Goal: Task Accomplishment & Management: Manage account settings

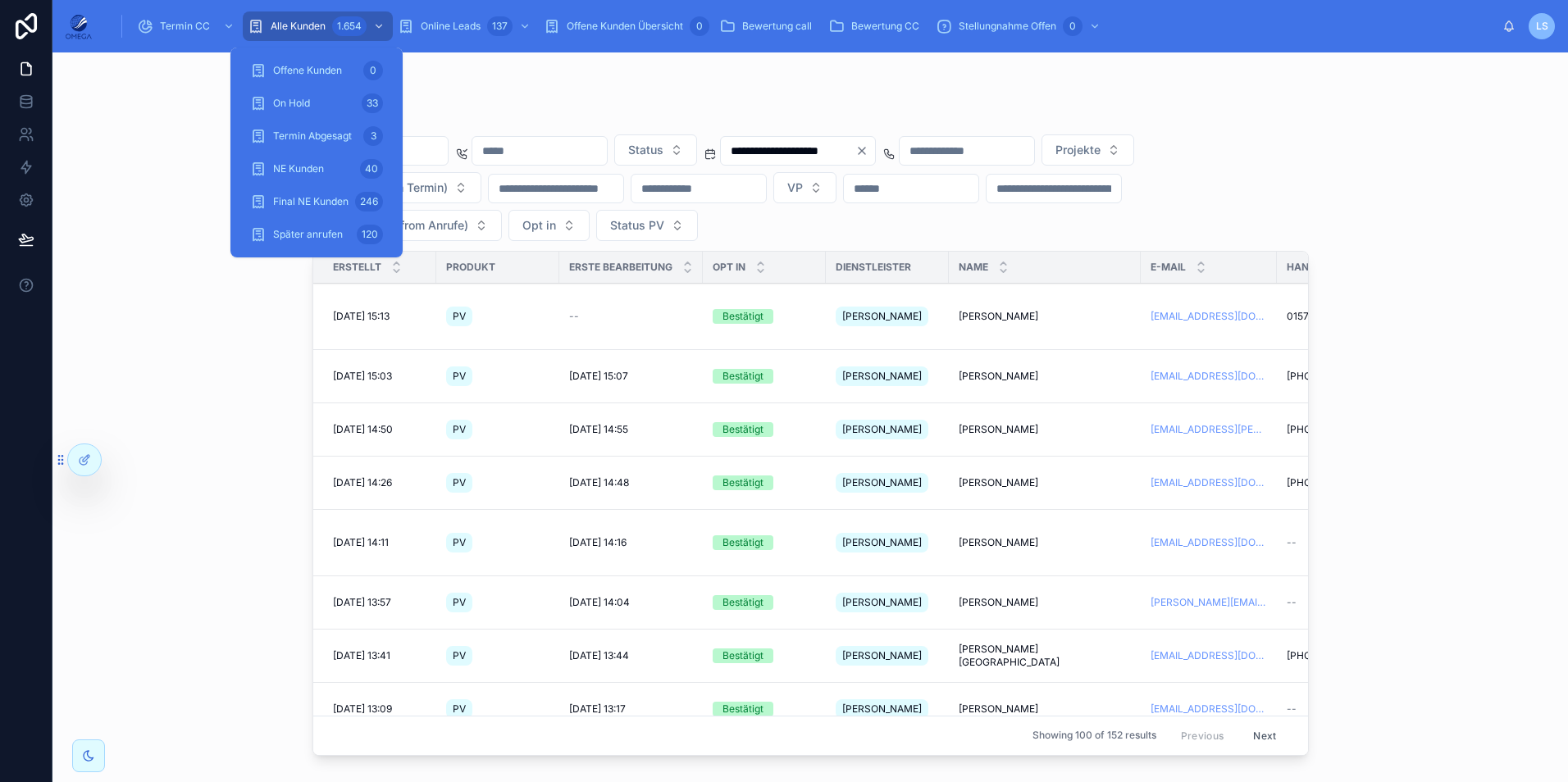
click at [336, 33] on div "1.654" at bounding box center [350, 26] width 34 height 20
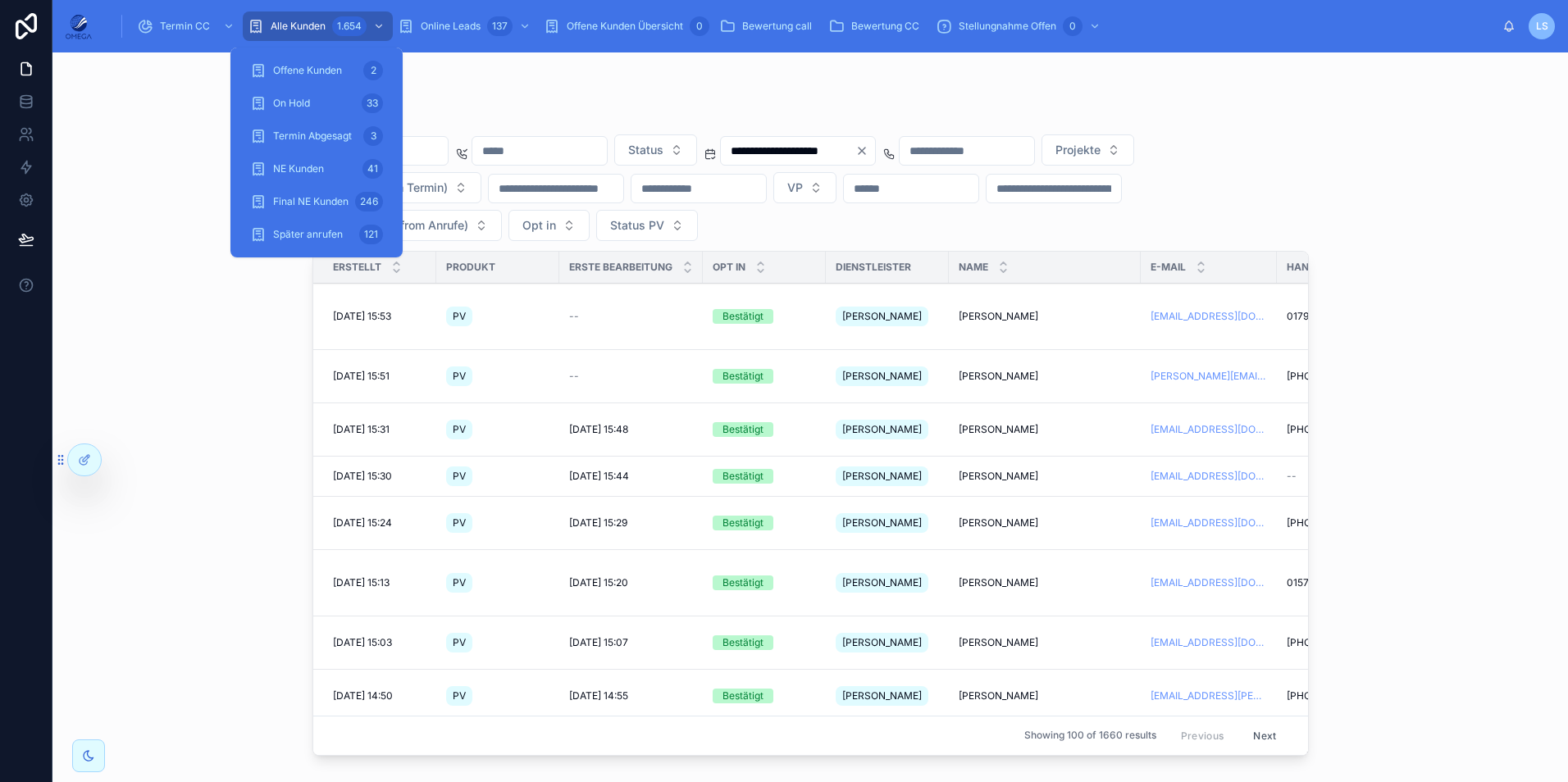
click at [327, 134] on span "Termin Abgesagt" at bounding box center [312, 136] width 79 height 13
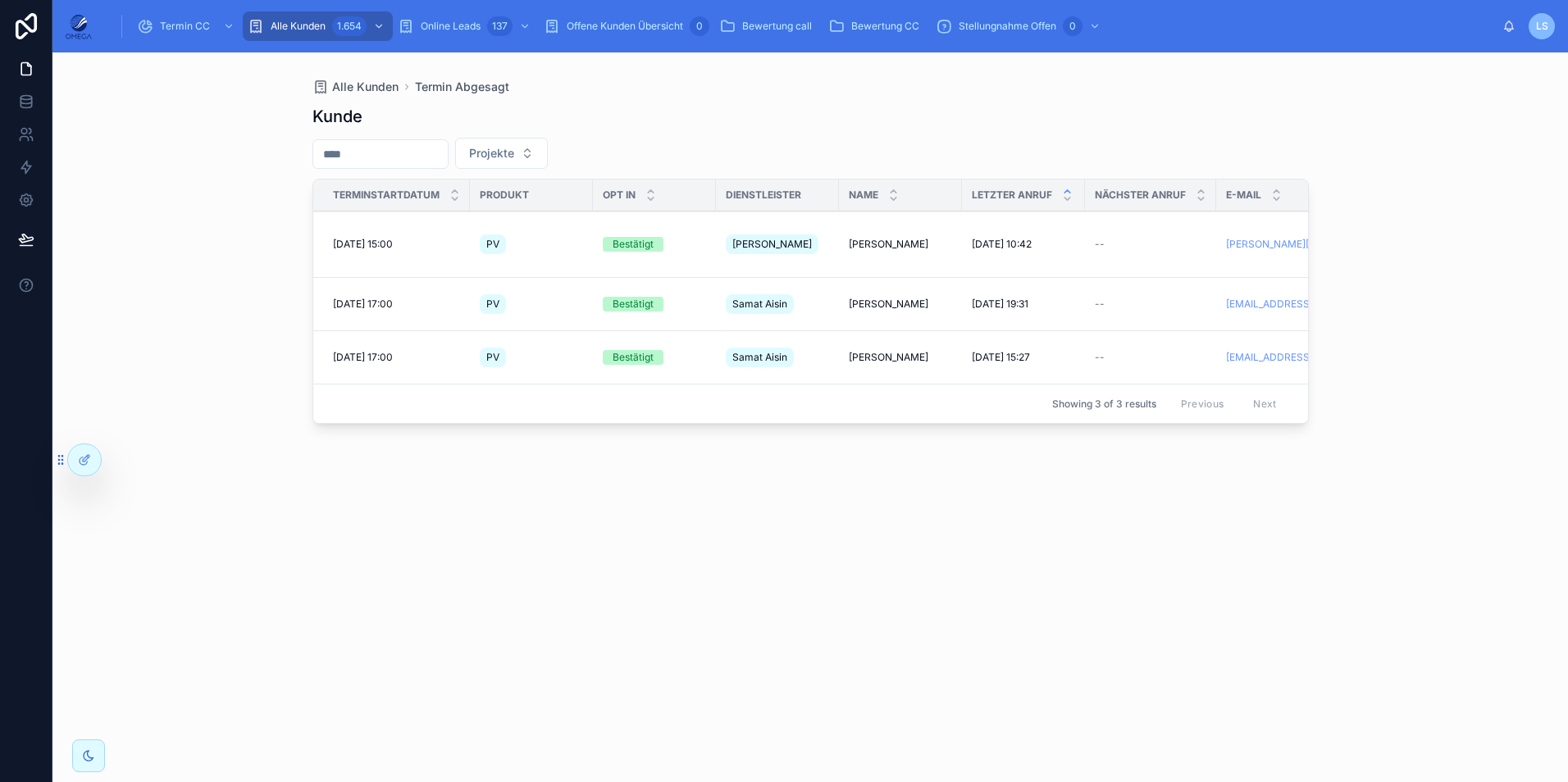
click at [893, 238] on span "[PERSON_NAME]" at bounding box center [888, 245] width 79 height 13
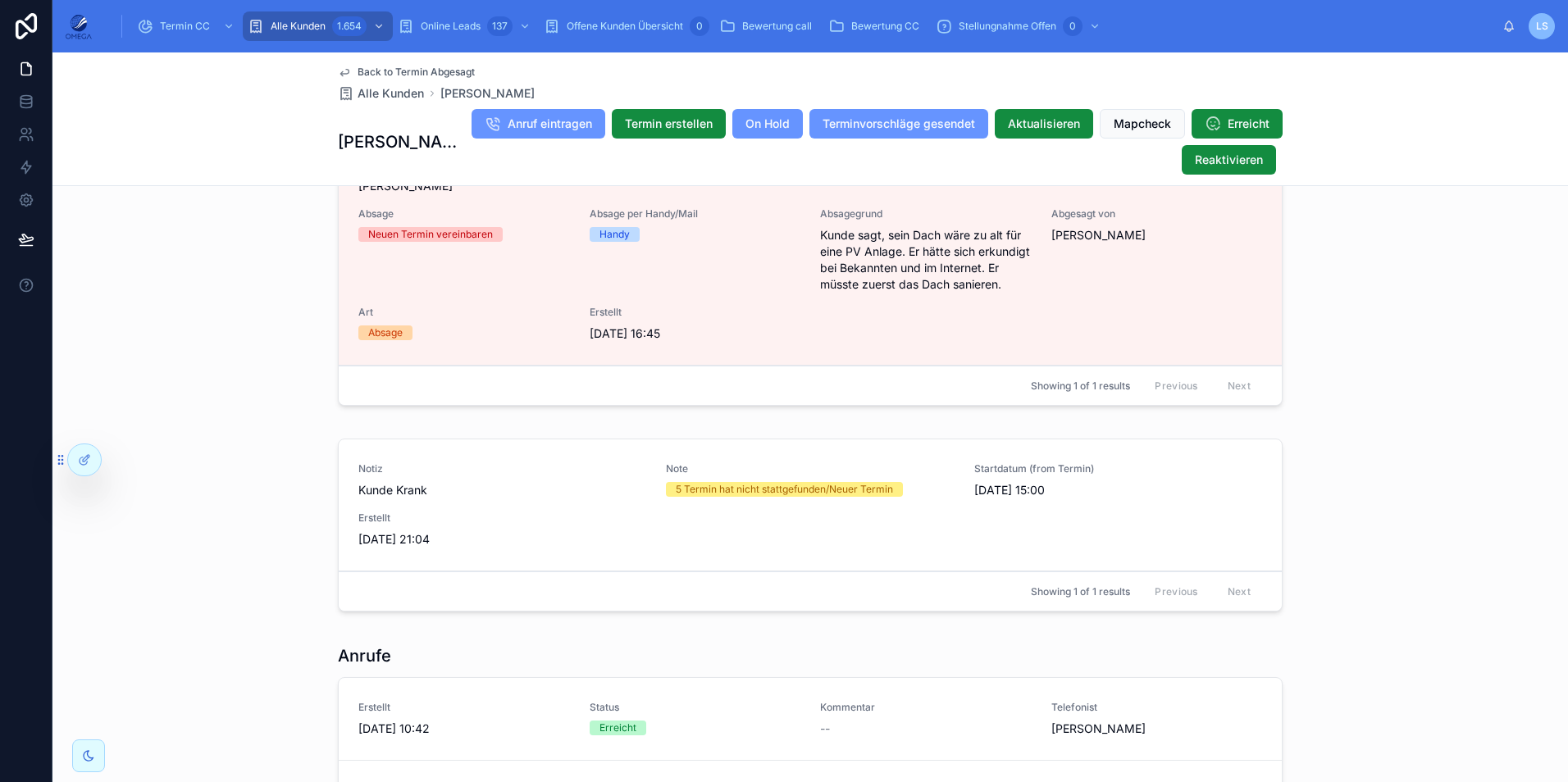
scroll to position [1640, 0]
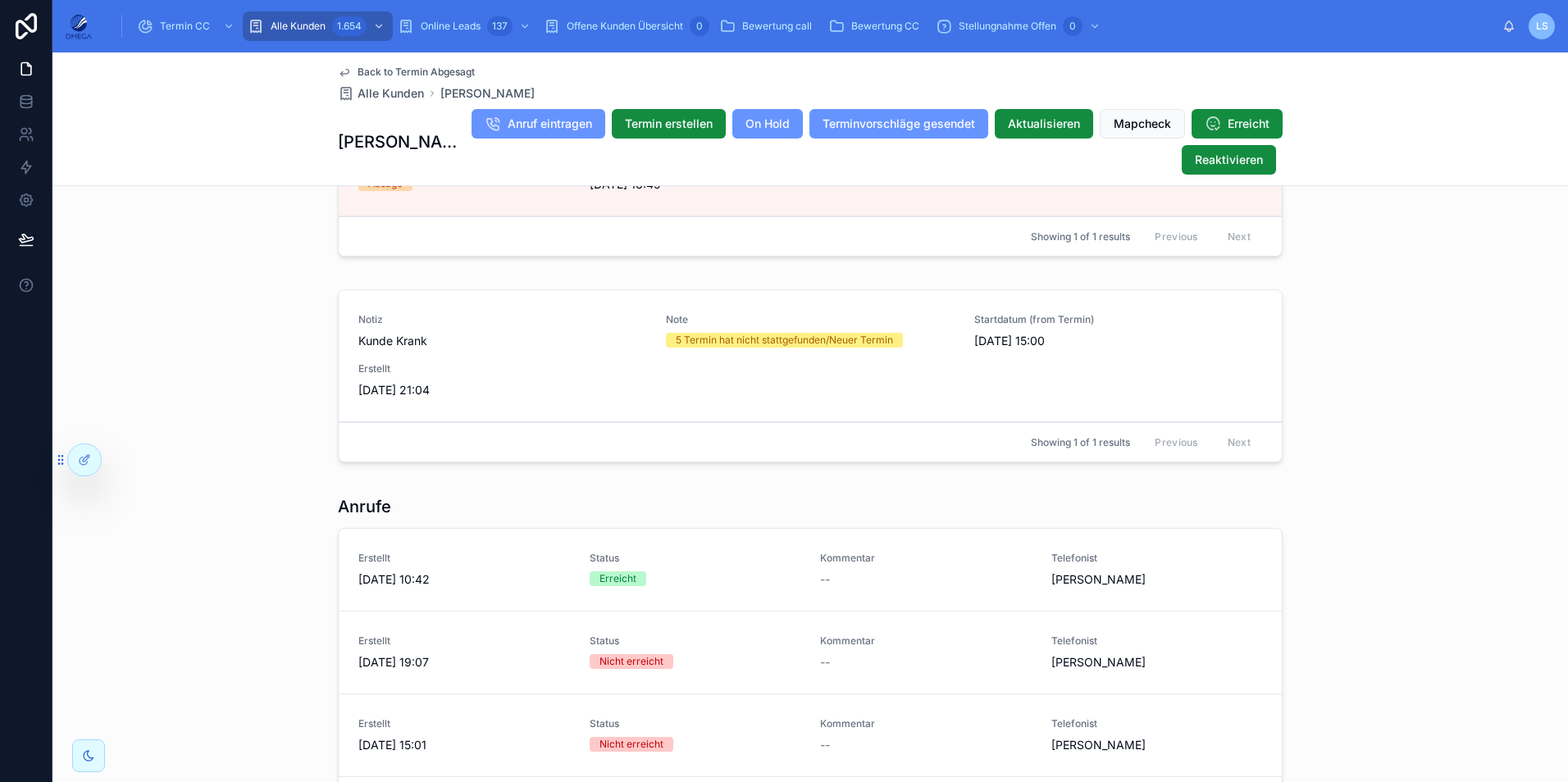
click at [441, 69] on span "Back to Termin Abgesagt" at bounding box center [415, 72] width 117 height 13
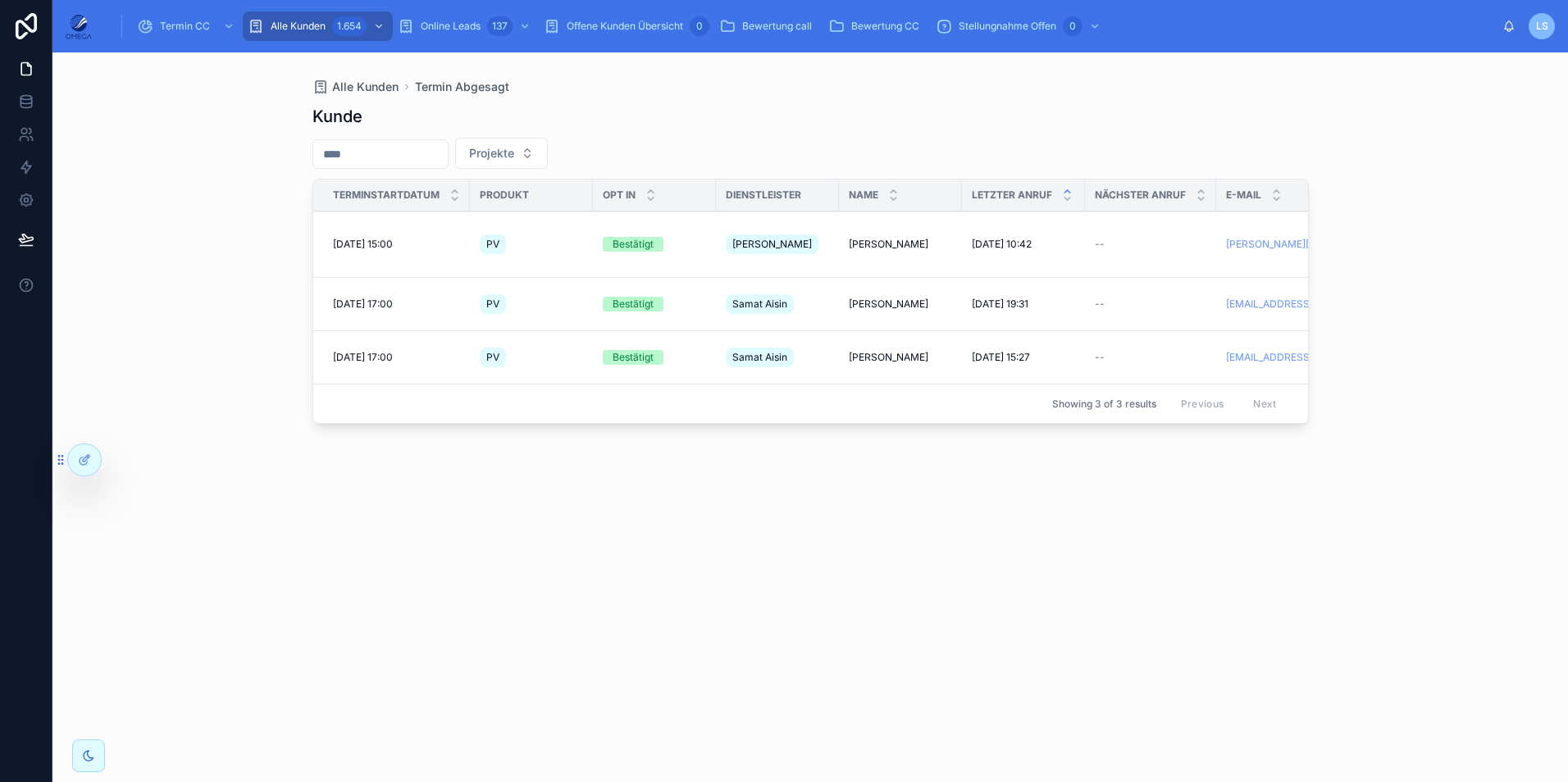
click at [883, 291] on td "[PERSON_NAME] [PERSON_NAME]" at bounding box center [900, 305] width 123 height 53
click at [883, 297] on span "[PERSON_NAME]" at bounding box center [888, 304] width 79 height 13
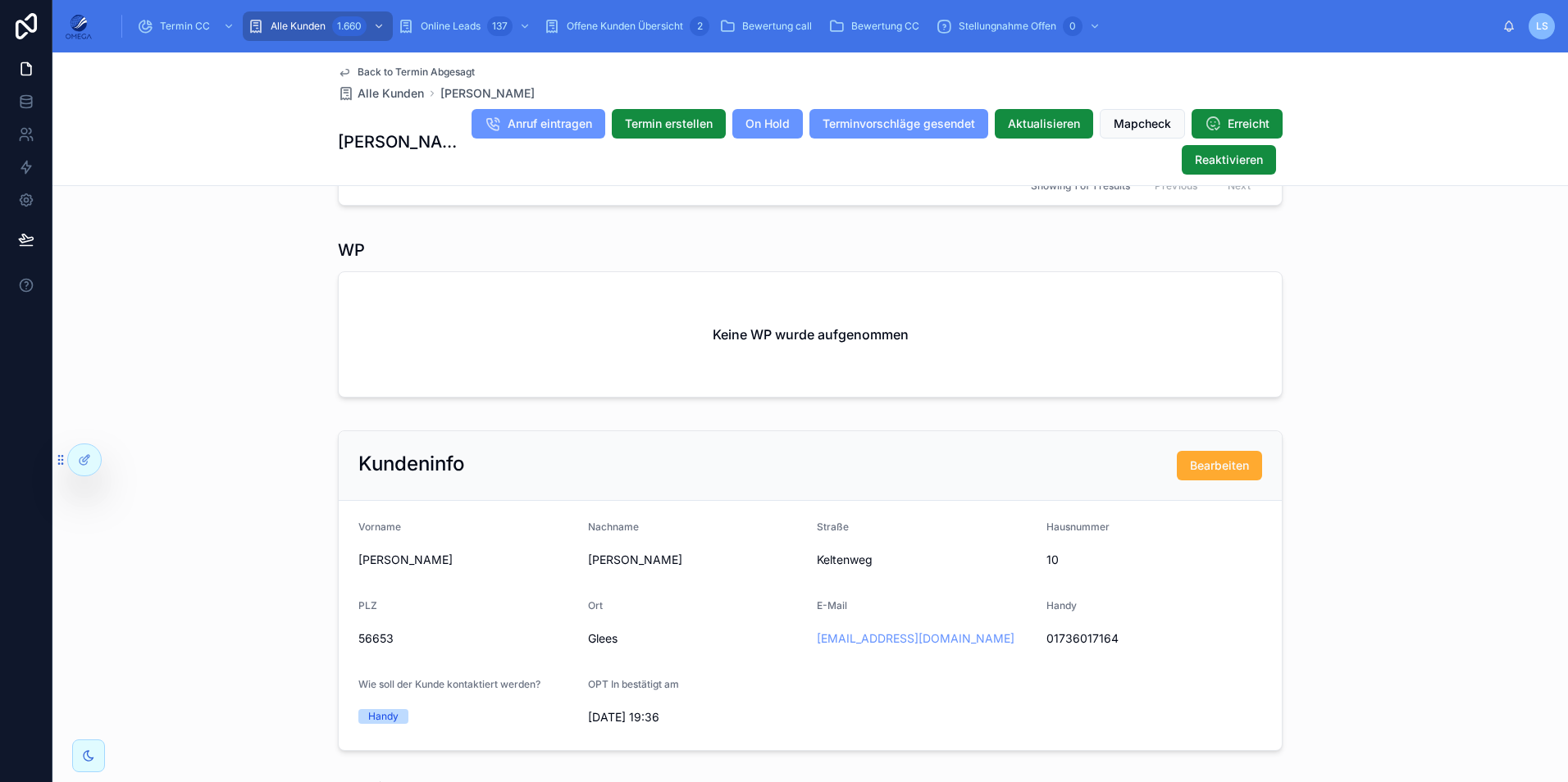
scroll to position [867, 0]
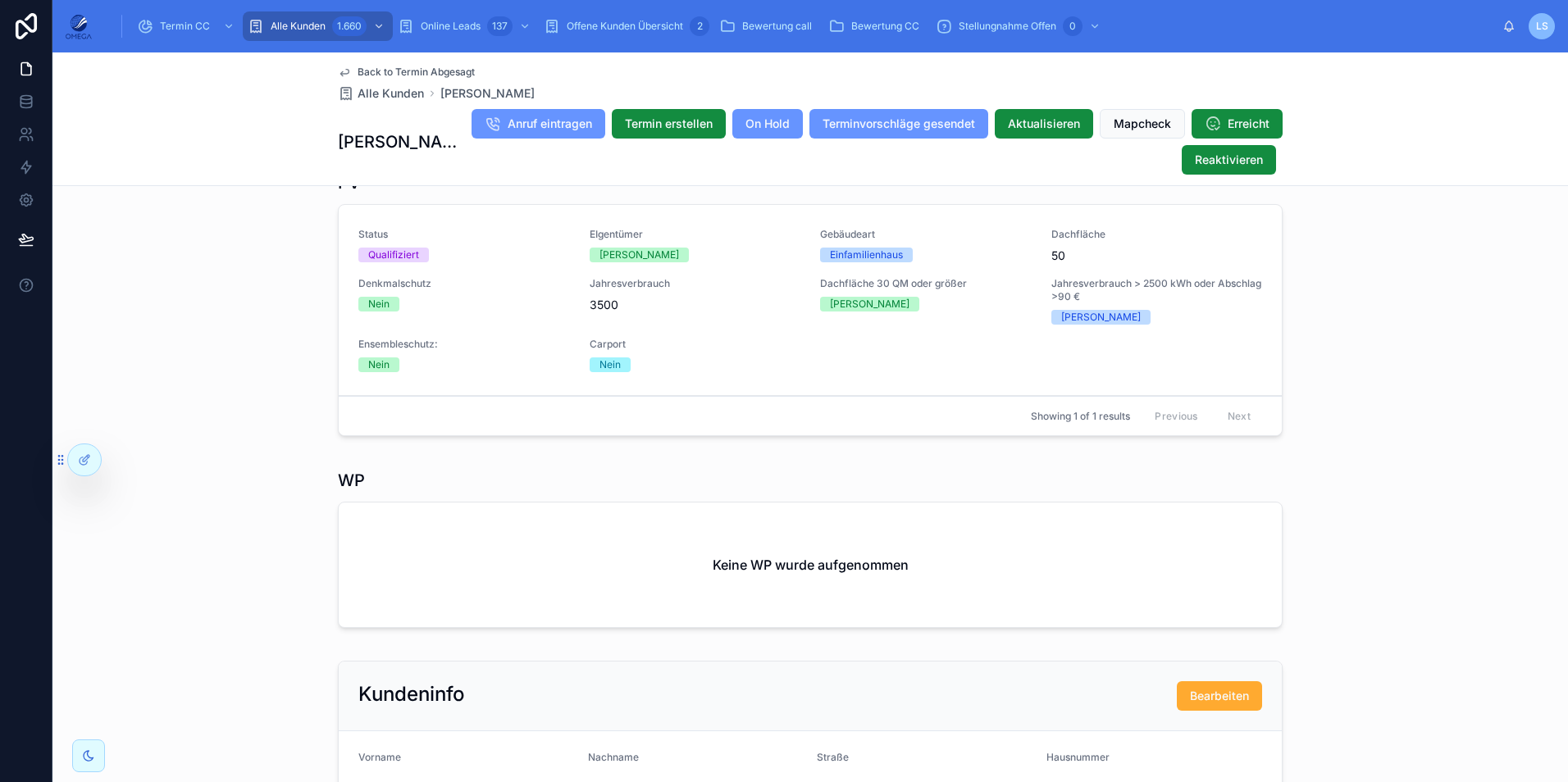
click at [402, 72] on span "Back to Termin Abgesagt" at bounding box center [415, 72] width 117 height 13
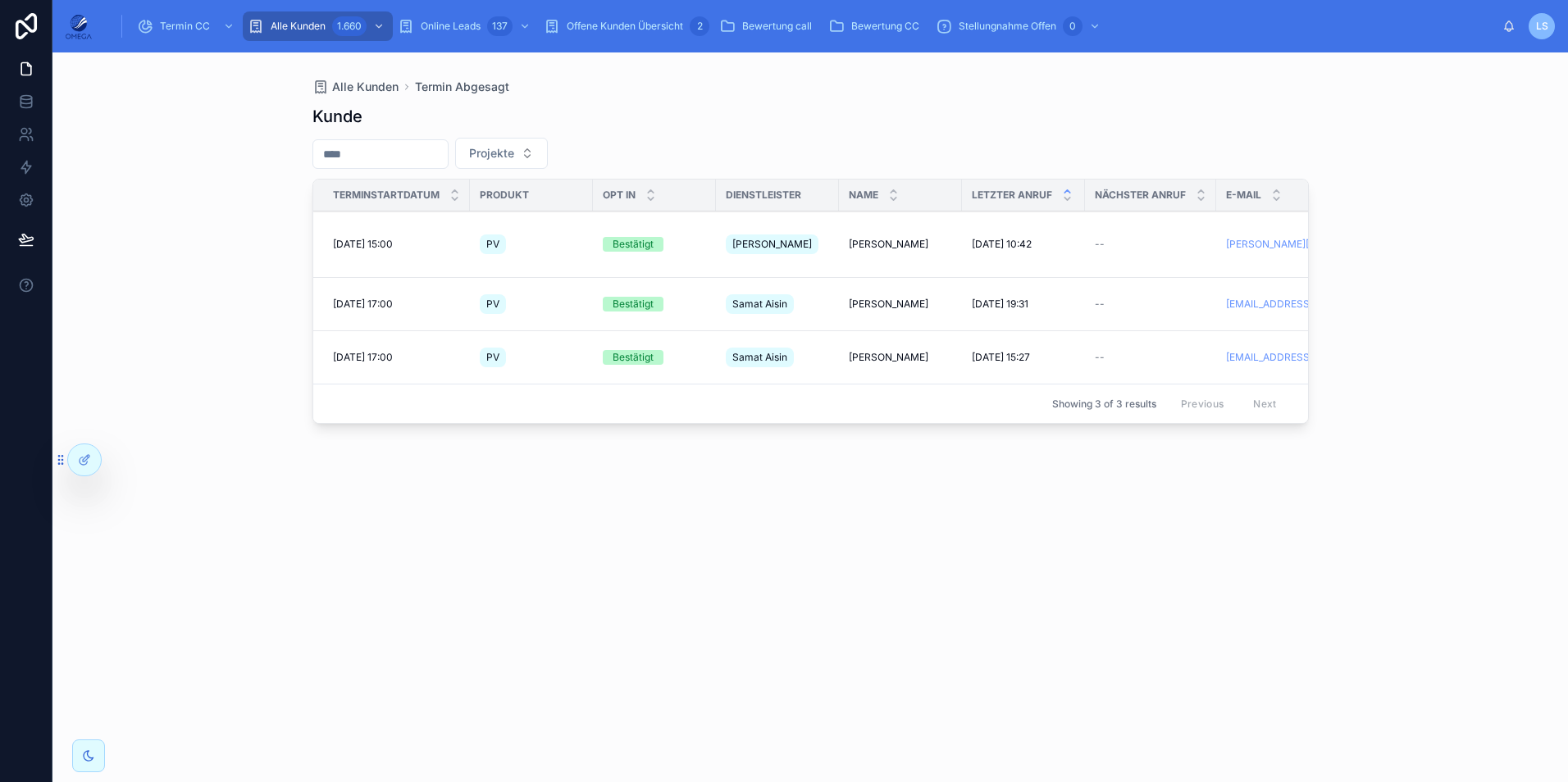
click at [857, 351] on span "[PERSON_NAME]" at bounding box center [888, 357] width 79 height 13
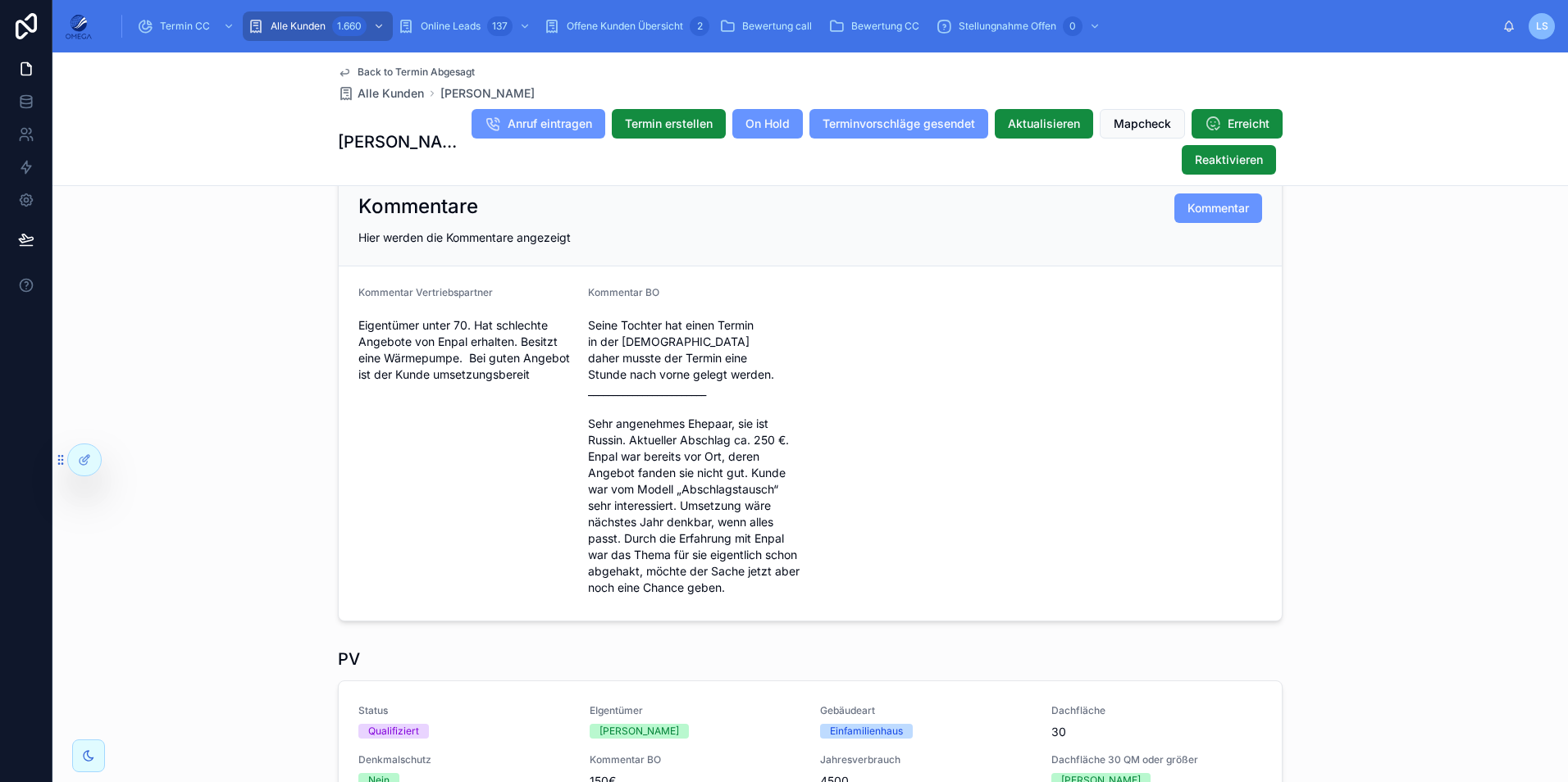
scroll to position [328, 0]
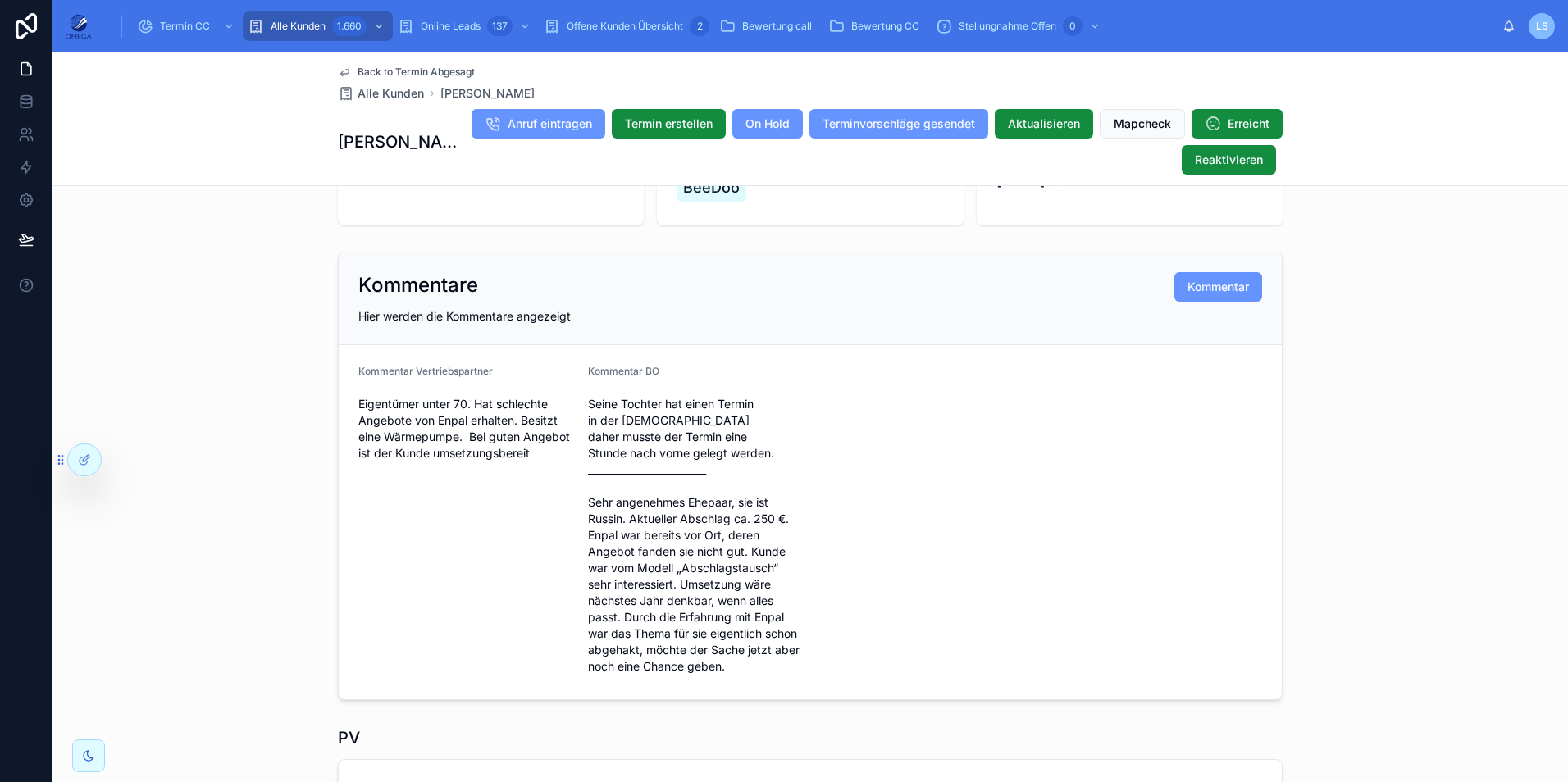
click at [397, 68] on span "Back to Termin Abgesagt" at bounding box center [415, 72] width 117 height 13
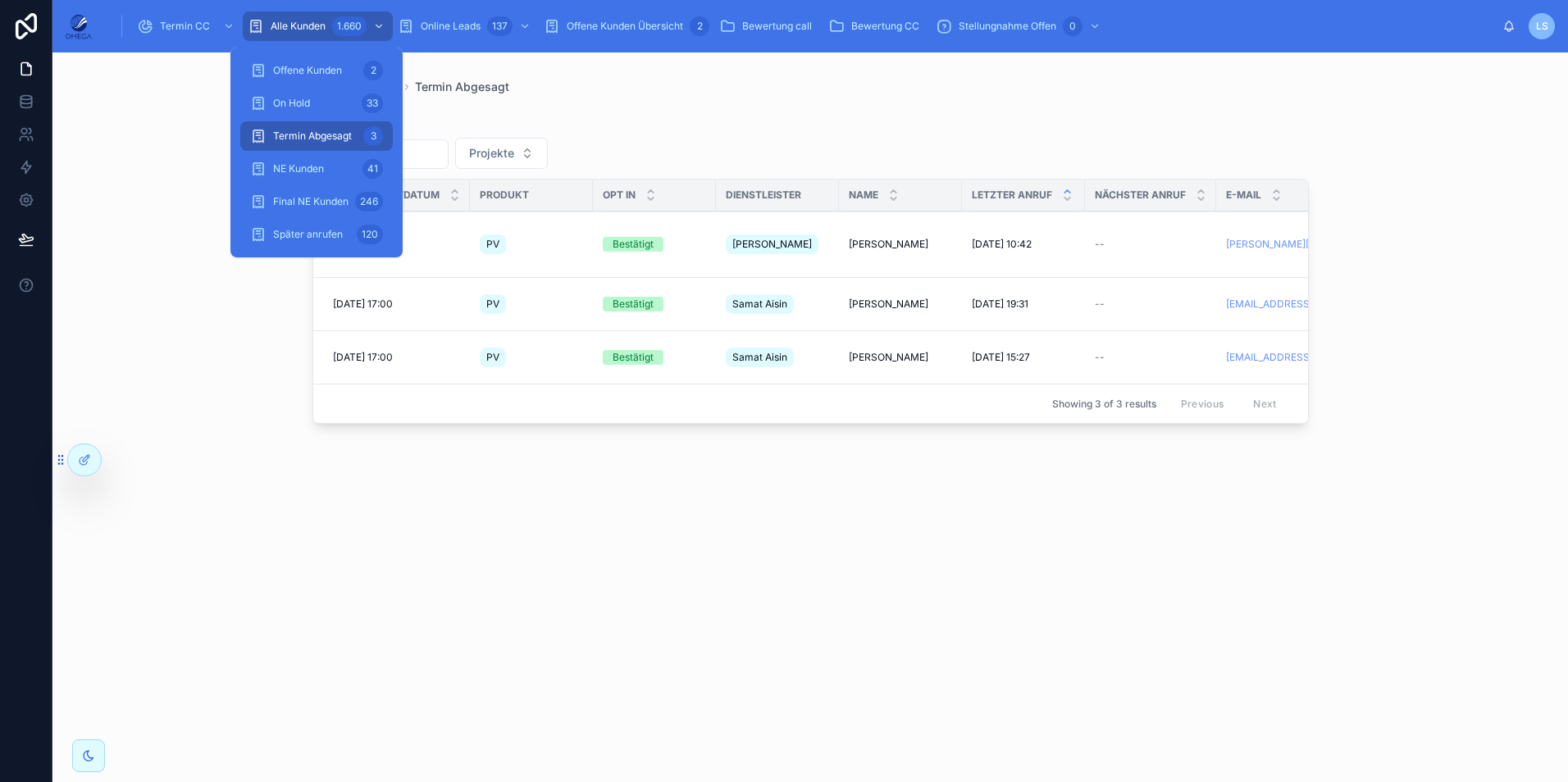
click at [350, 93] on div "On Hold 33" at bounding box center [316, 104] width 132 height 27
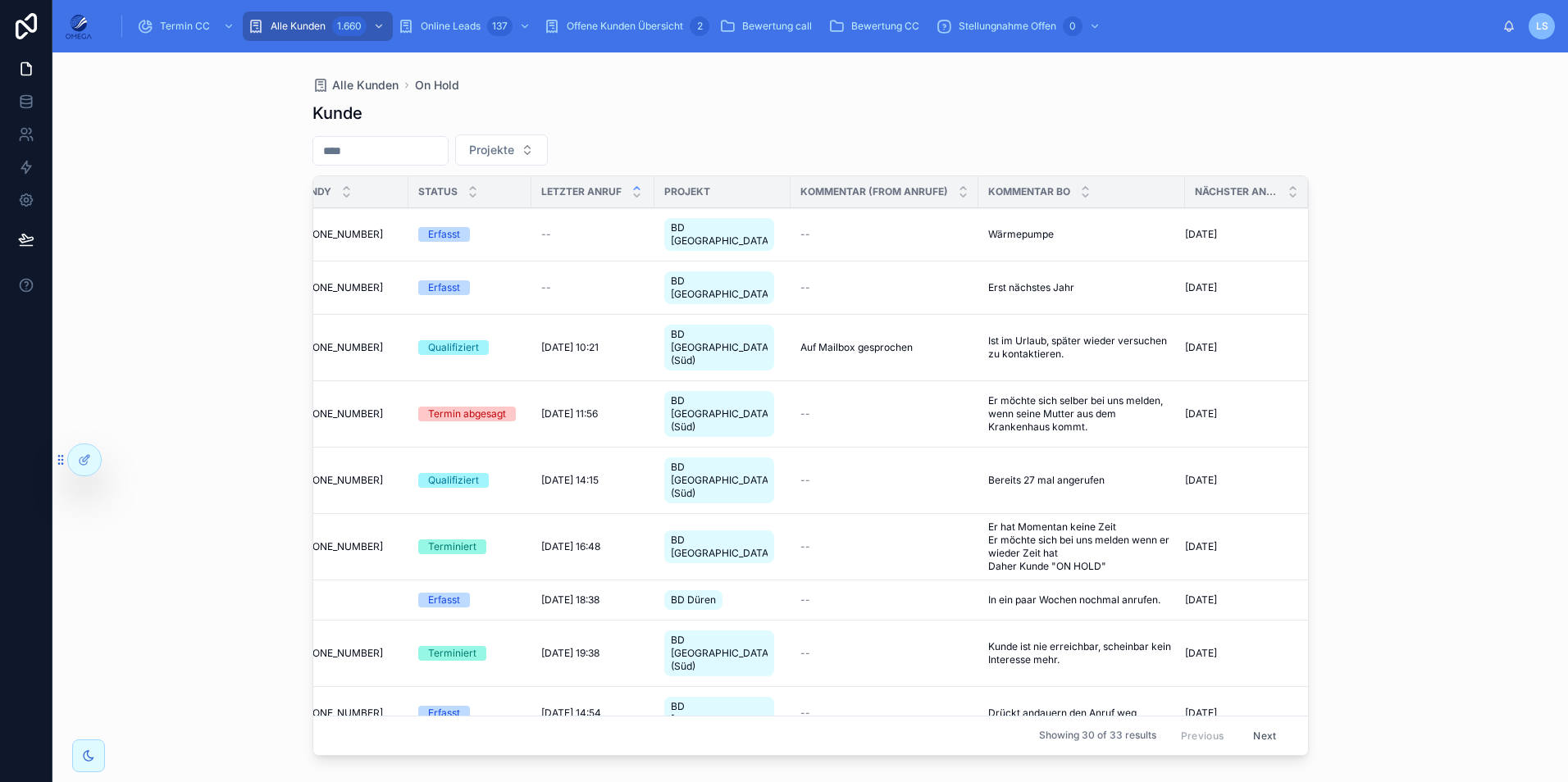
scroll to position [0, 668]
click at [603, 341] on div "[DATE] 10:21 [DATE] 10:21" at bounding box center [593, 348] width 103 height 13
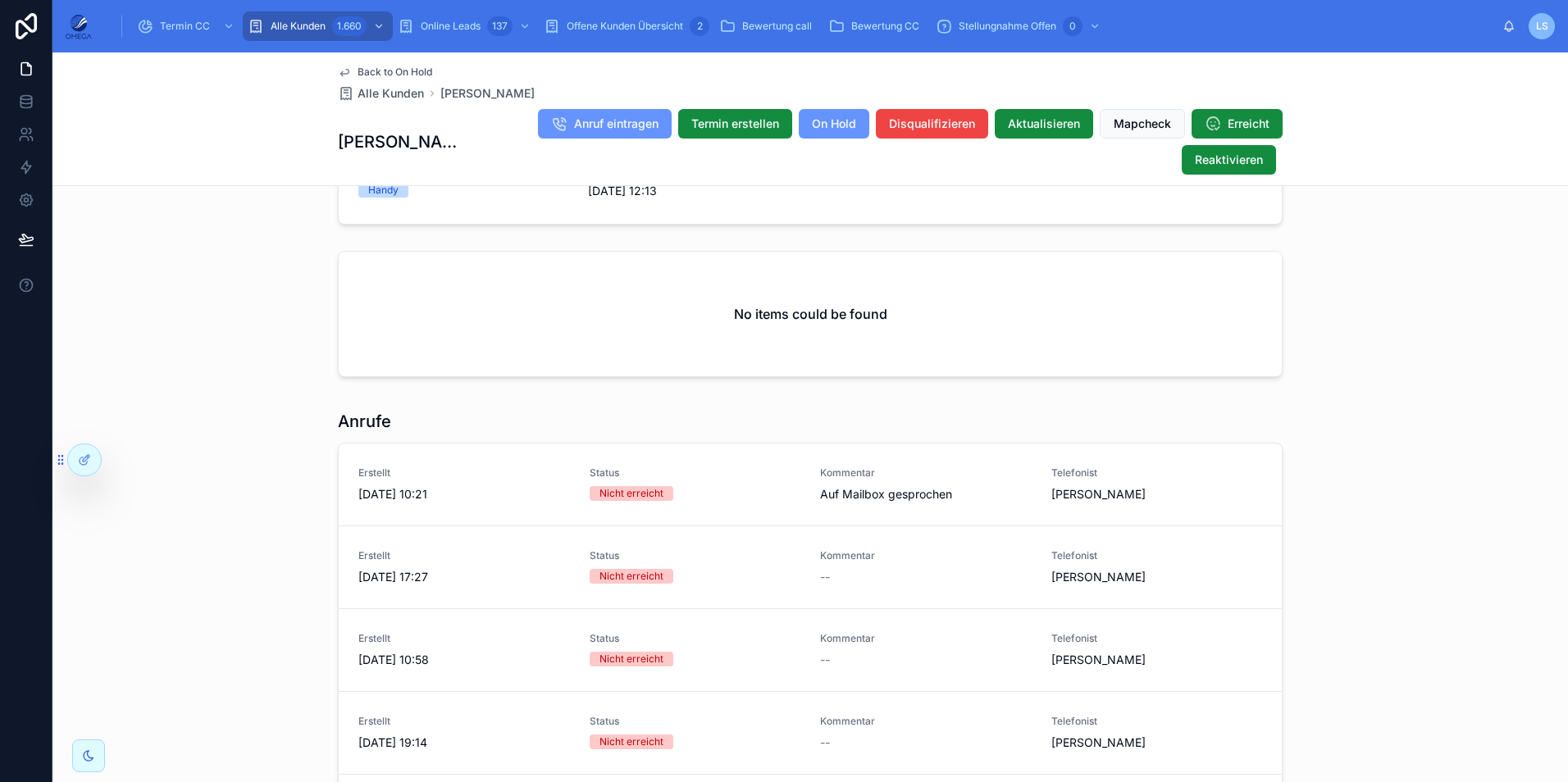
scroll to position [1394, 0]
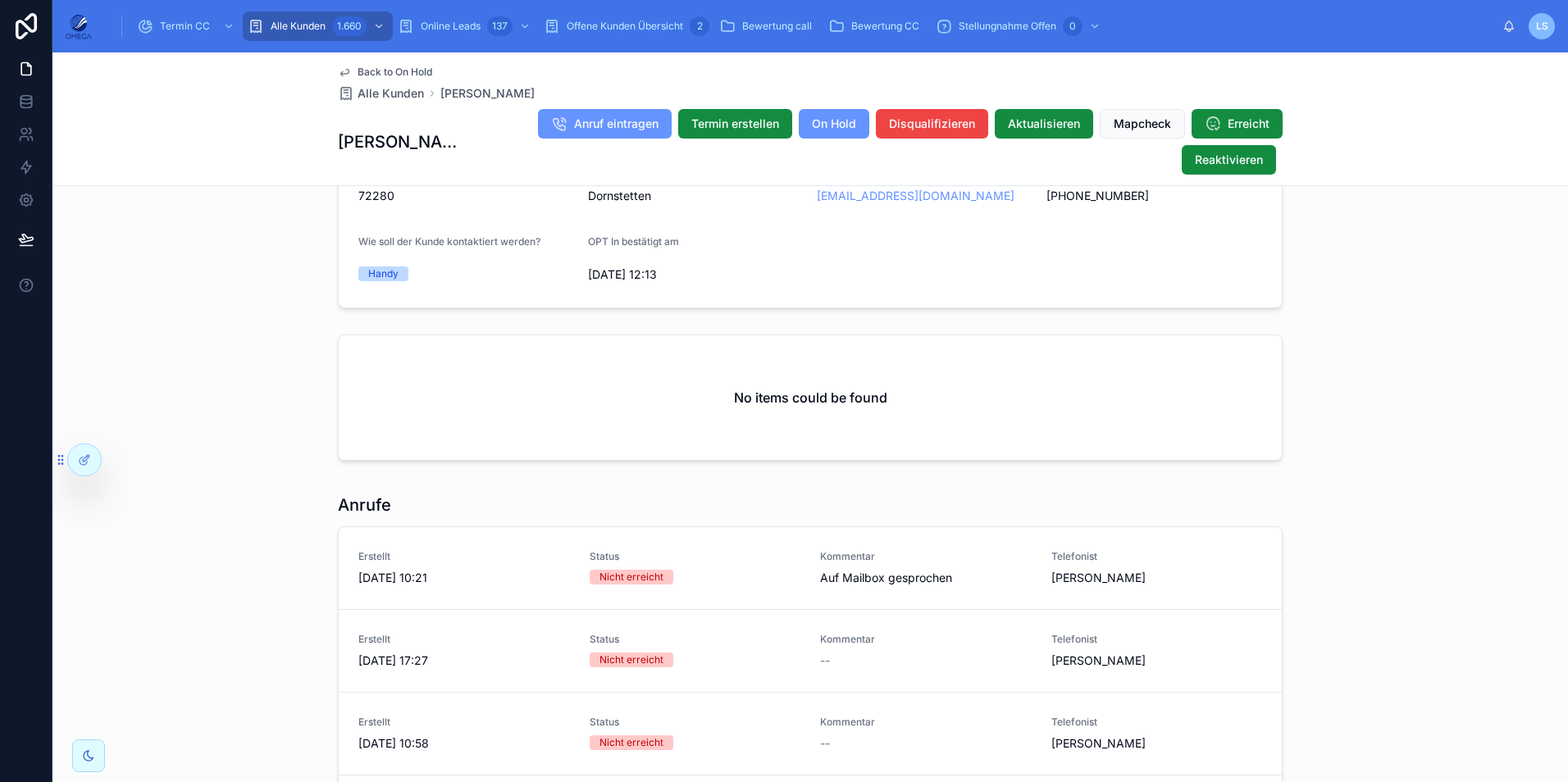
click at [375, 72] on span "Back to On Hold" at bounding box center [394, 72] width 74 height 13
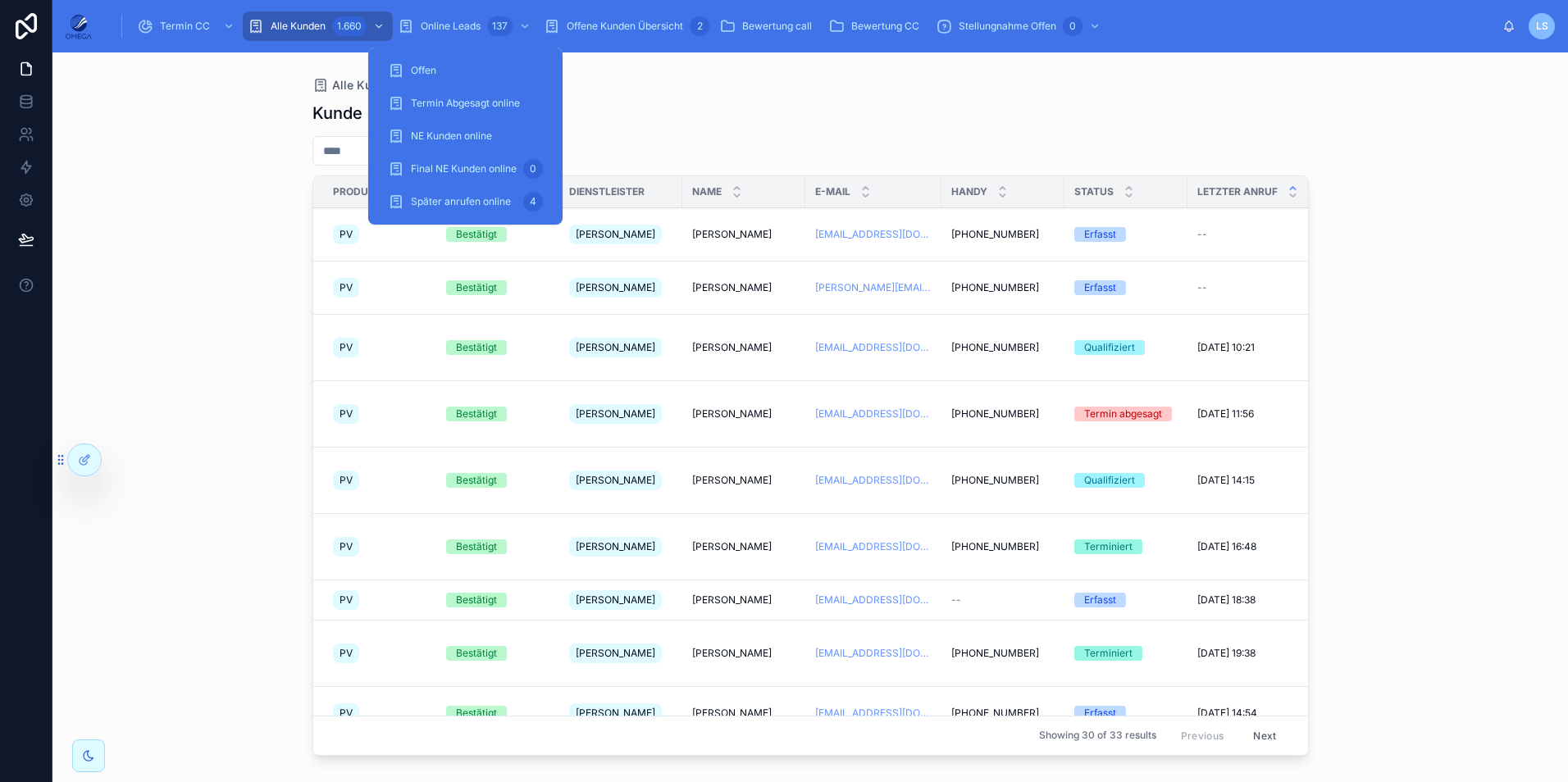
click at [523, 188] on link "Später anrufen online 4" at bounding box center [465, 201] width 174 height 30
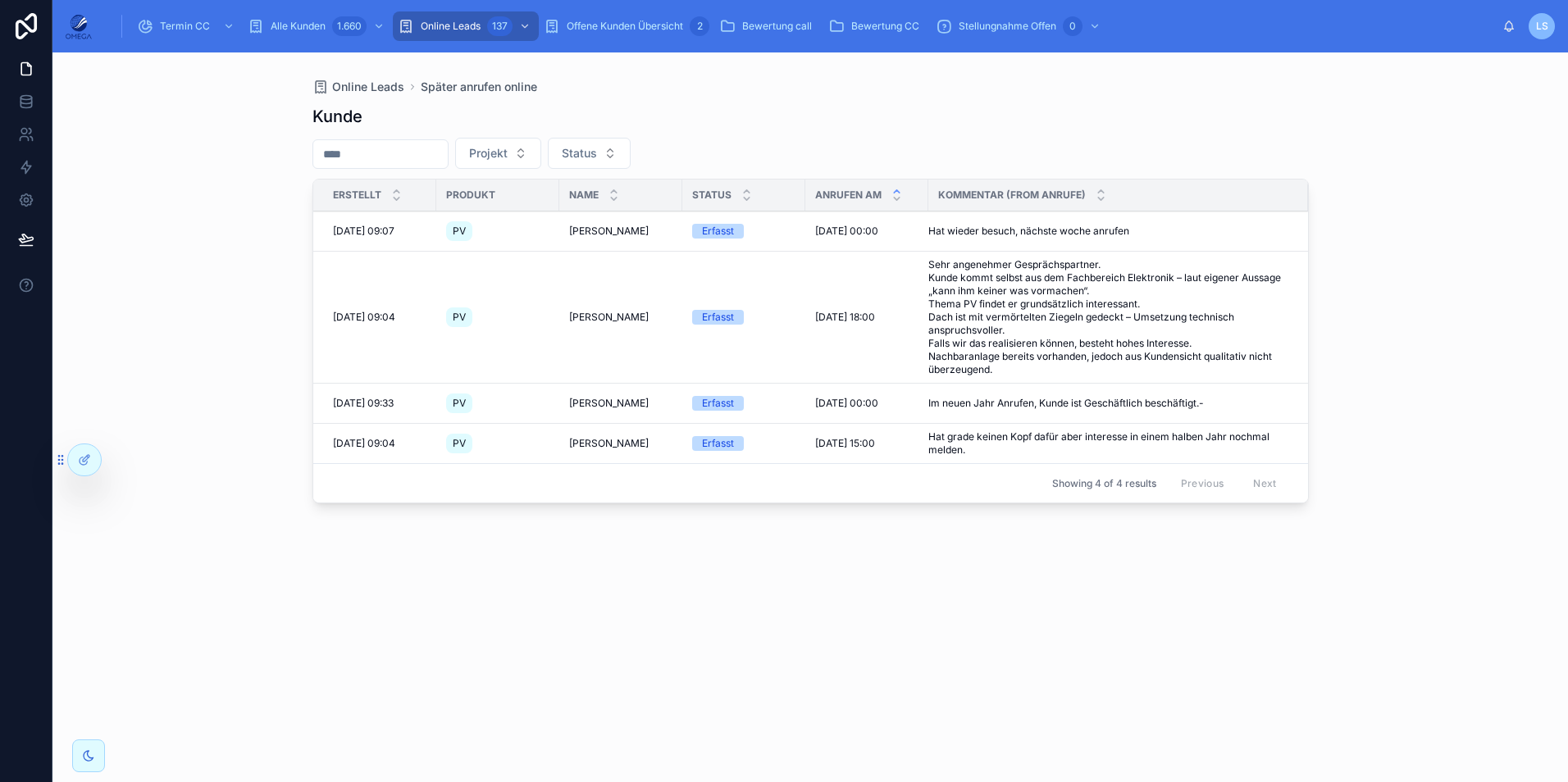
click at [874, 321] on span "[DATE] 18:00" at bounding box center [845, 317] width 60 height 13
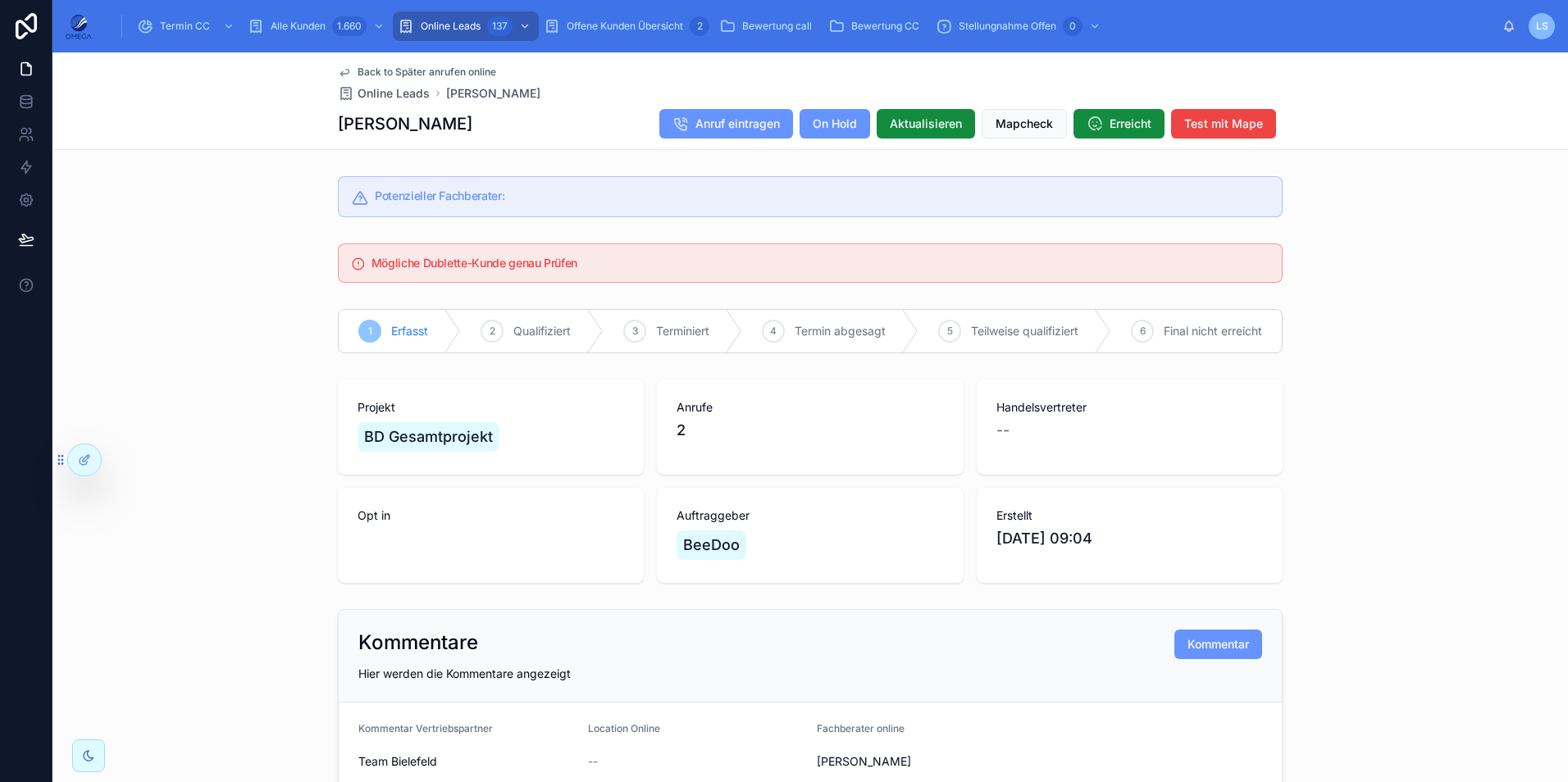
click at [431, 73] on span "Back to Später anrufen online" at bounding box center [426, 72] width 138 height 13
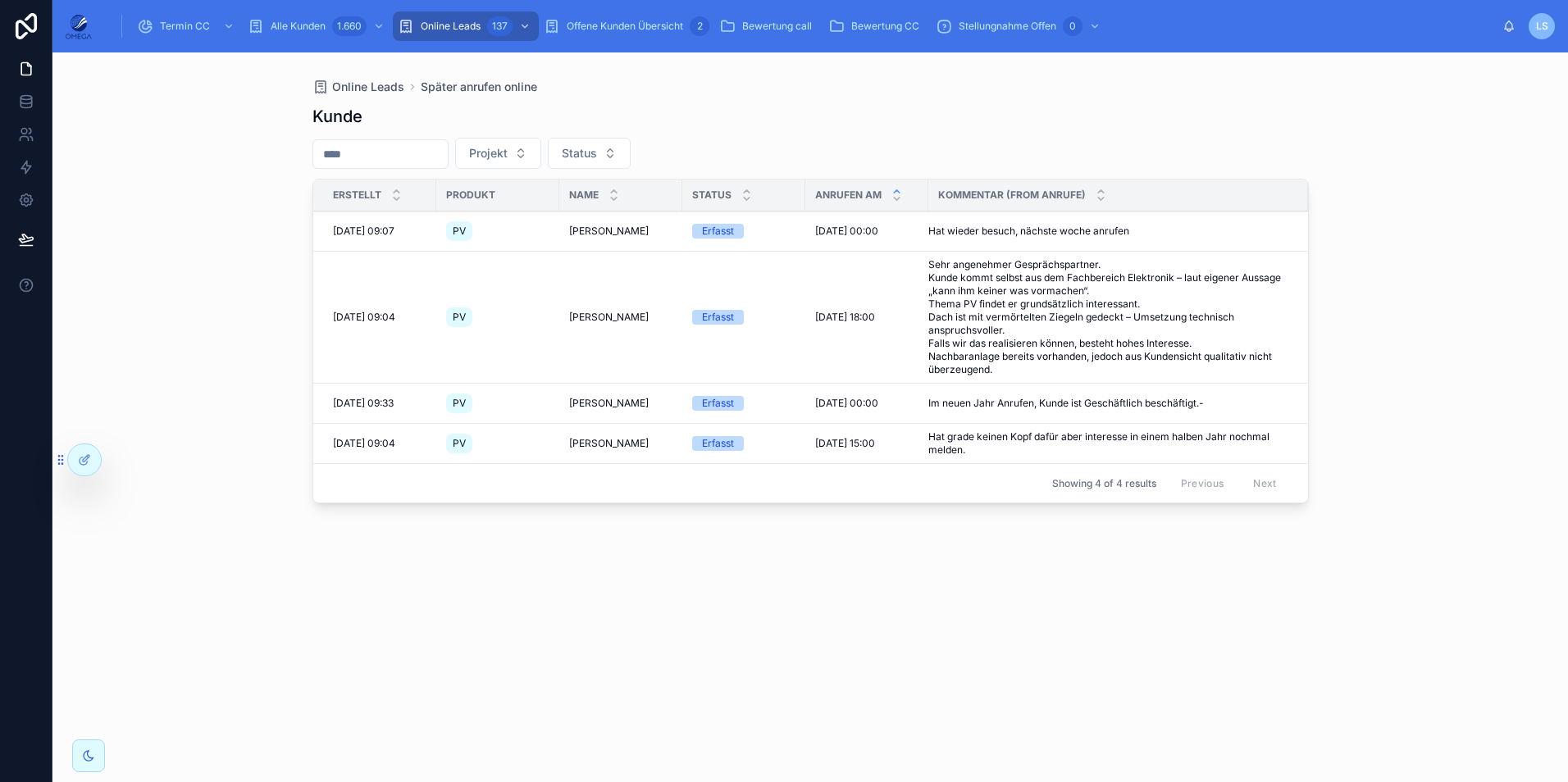
click at [608, 27] on span "Offene Kunden Übersicht" at bounding box center [625, 27] width 116 height 13
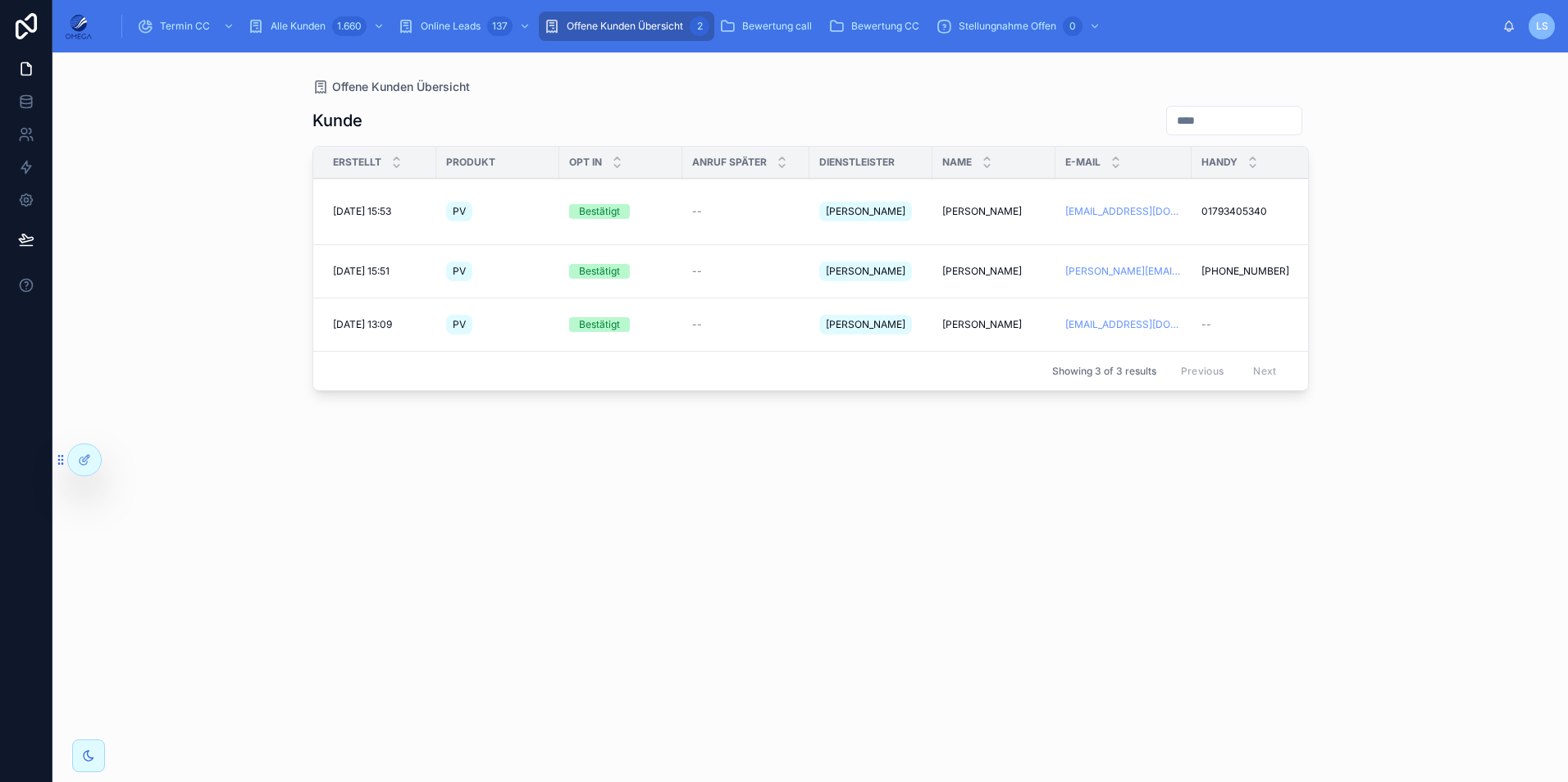
click at [979, 318] on span "[PERSON_NAME]" at bounding box center [981, 325] width 79 height 13
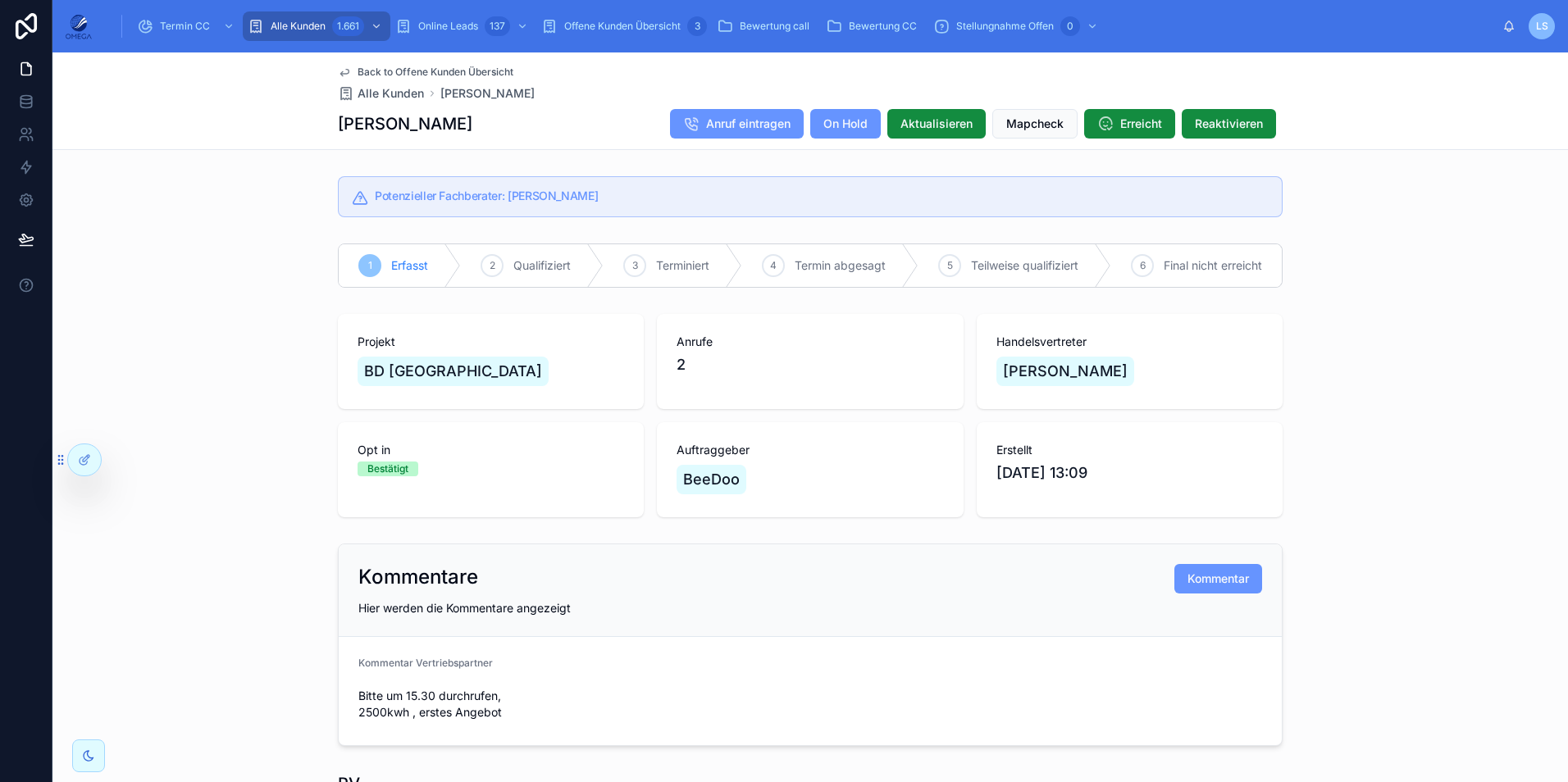
click at [415, 73] on span "Back to Offene Kunden Übersicht" at bounding box center [435, 72] width 156 height 13
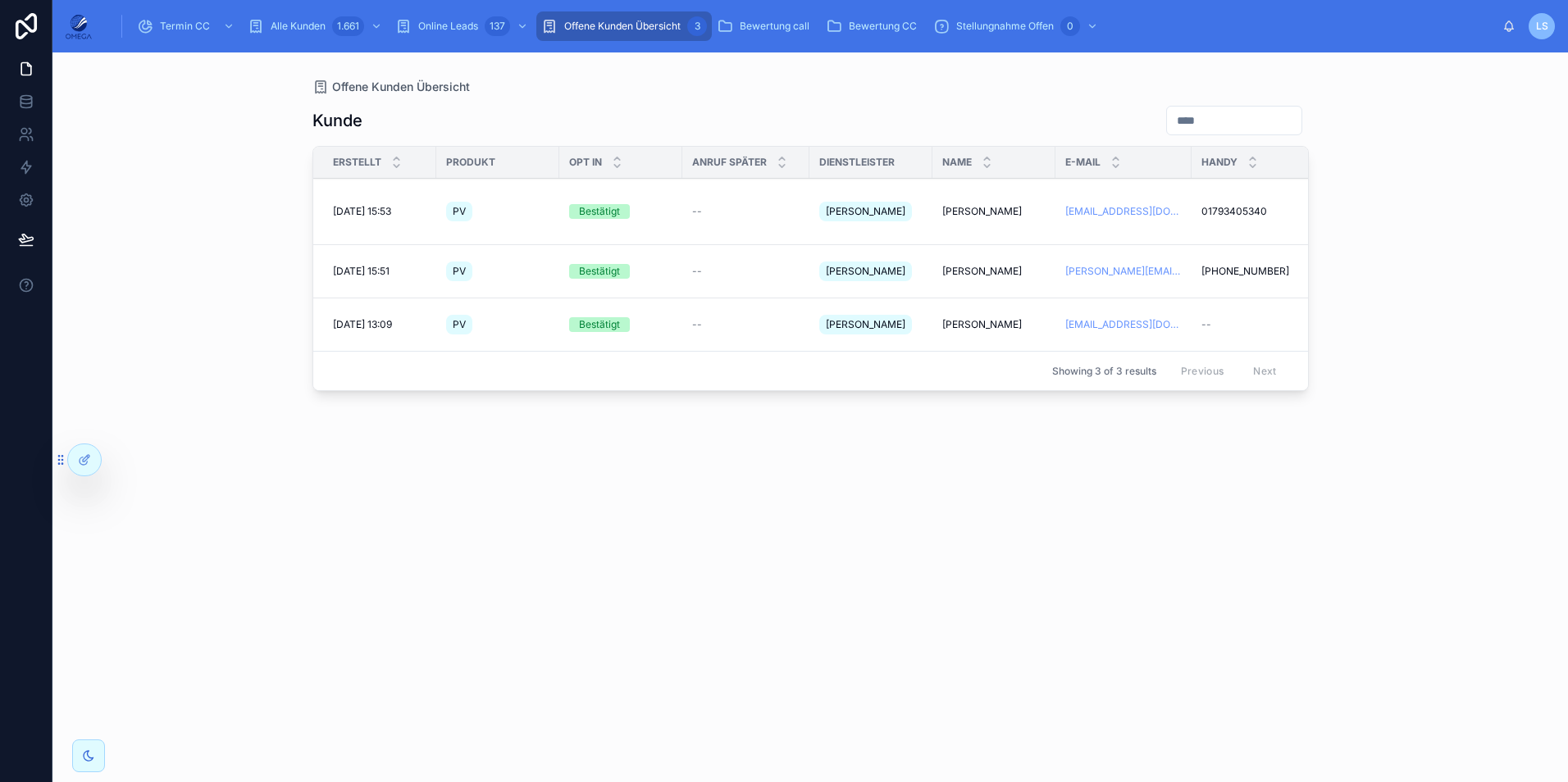
click at [997, 265] on span "[PERSON_NAME]" at bounding box center [981, 271] width 79 height 13
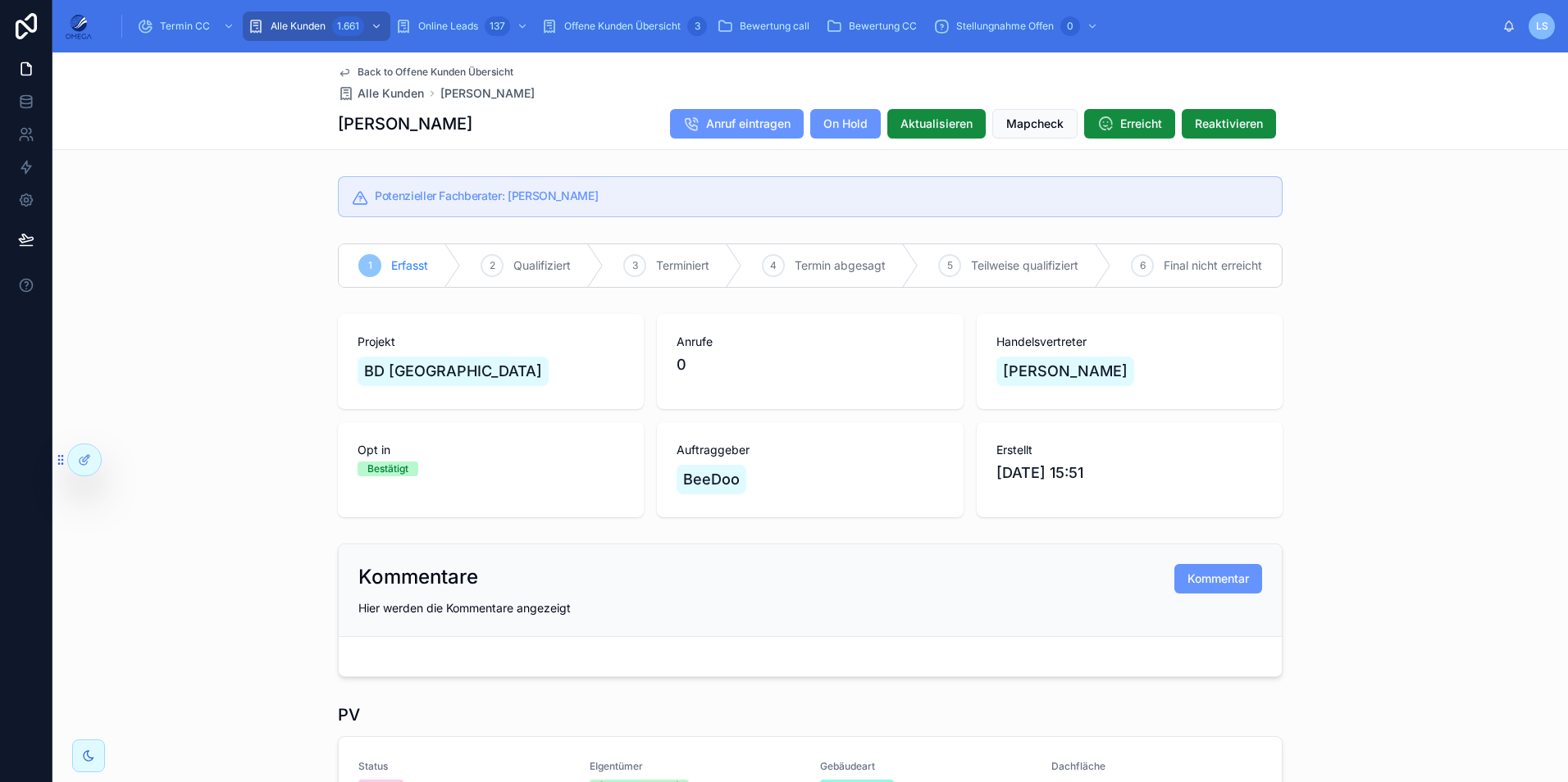
click at [421, 67] on span "Back to Offene Kunden Übersicht" at bounding box center [435, 72] width 156 height 13
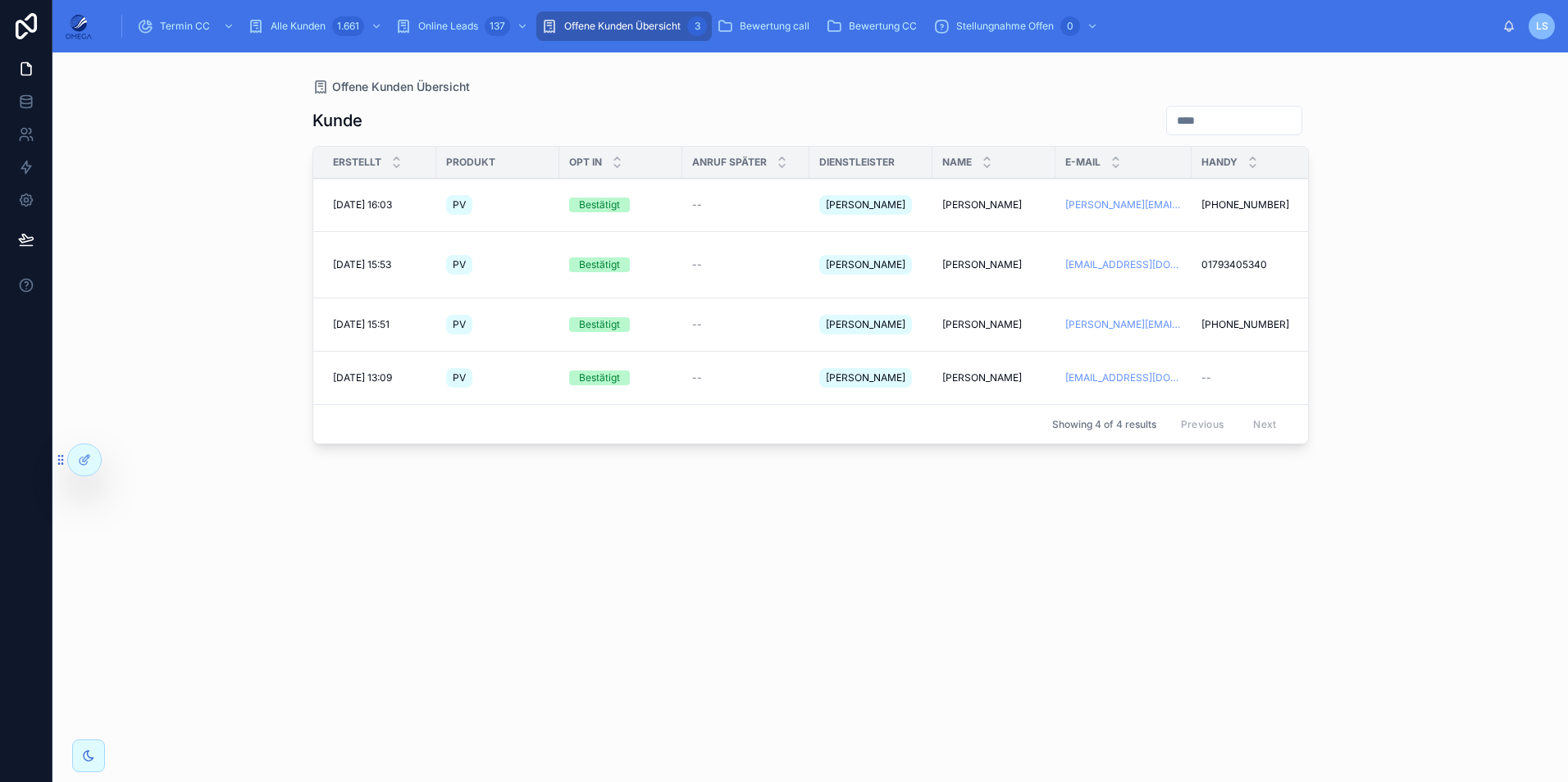
click at [974, 202] on span "[PERSON_NAME]" at bounding box center [981, 205] width 79 height 13
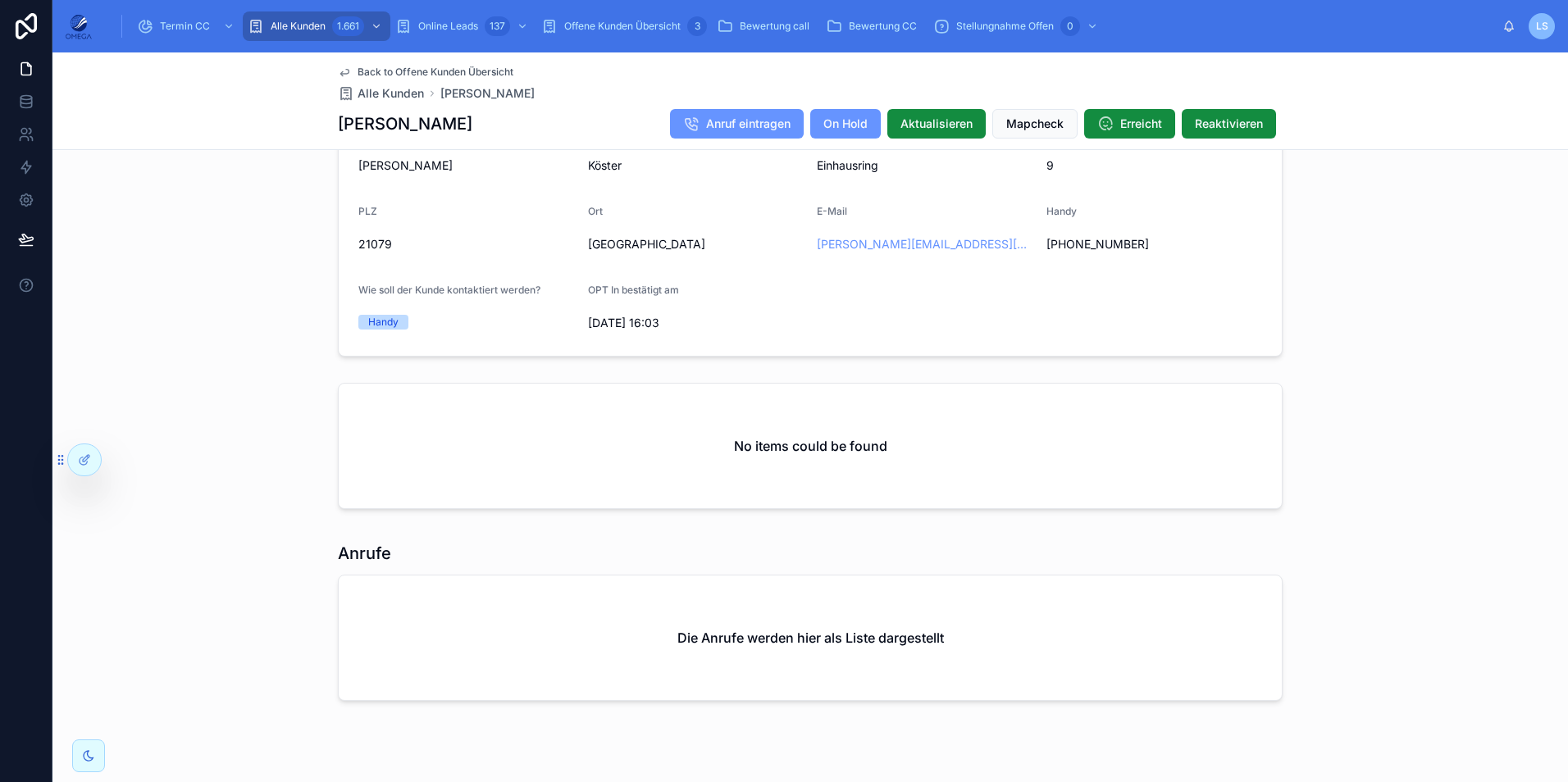
scroll to position [1206, 0]
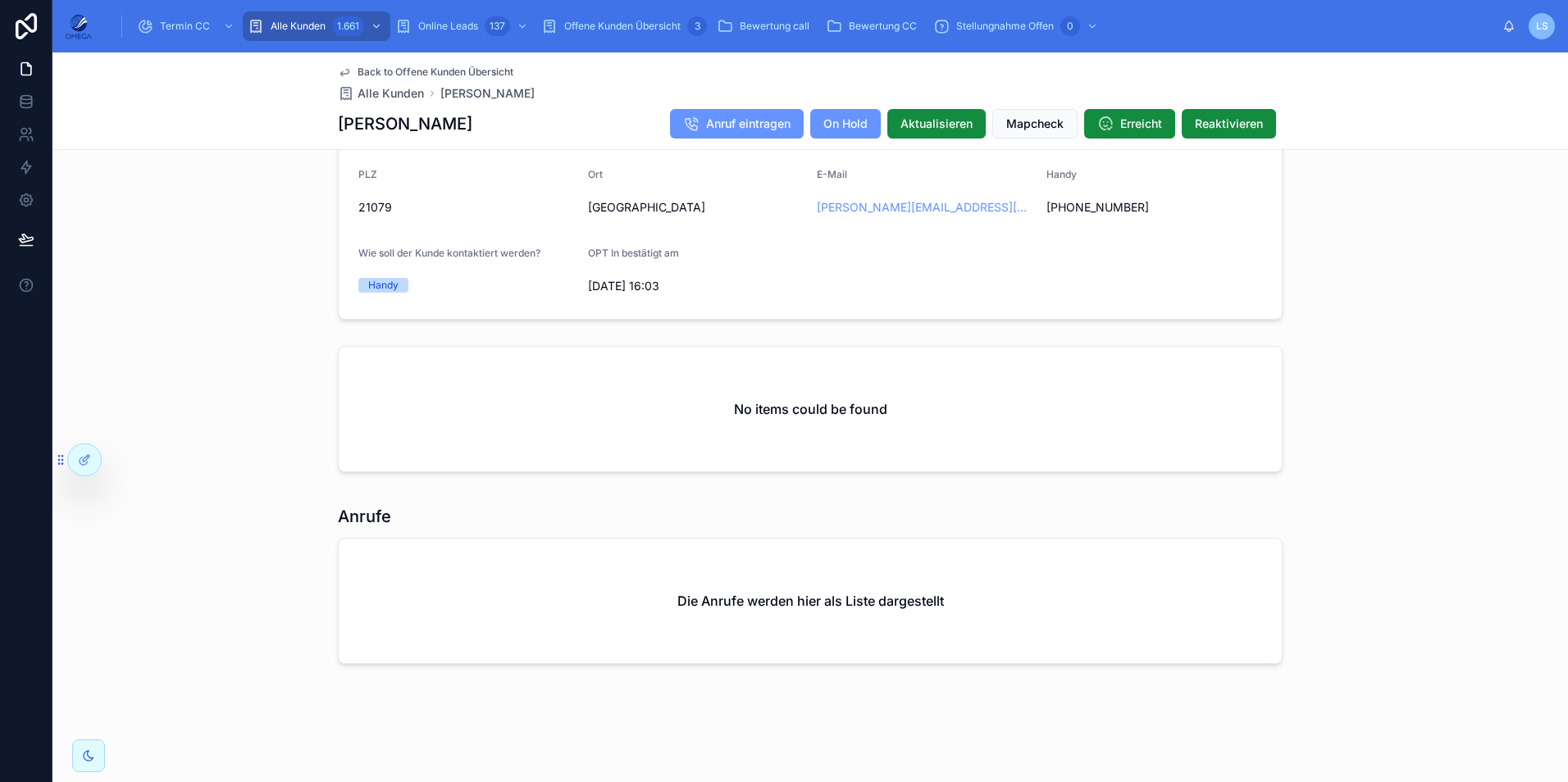
click at [386, 70] on span "Back to Offene Kunden Übersicht" at bounding box center [435, 72] width 156 height 13
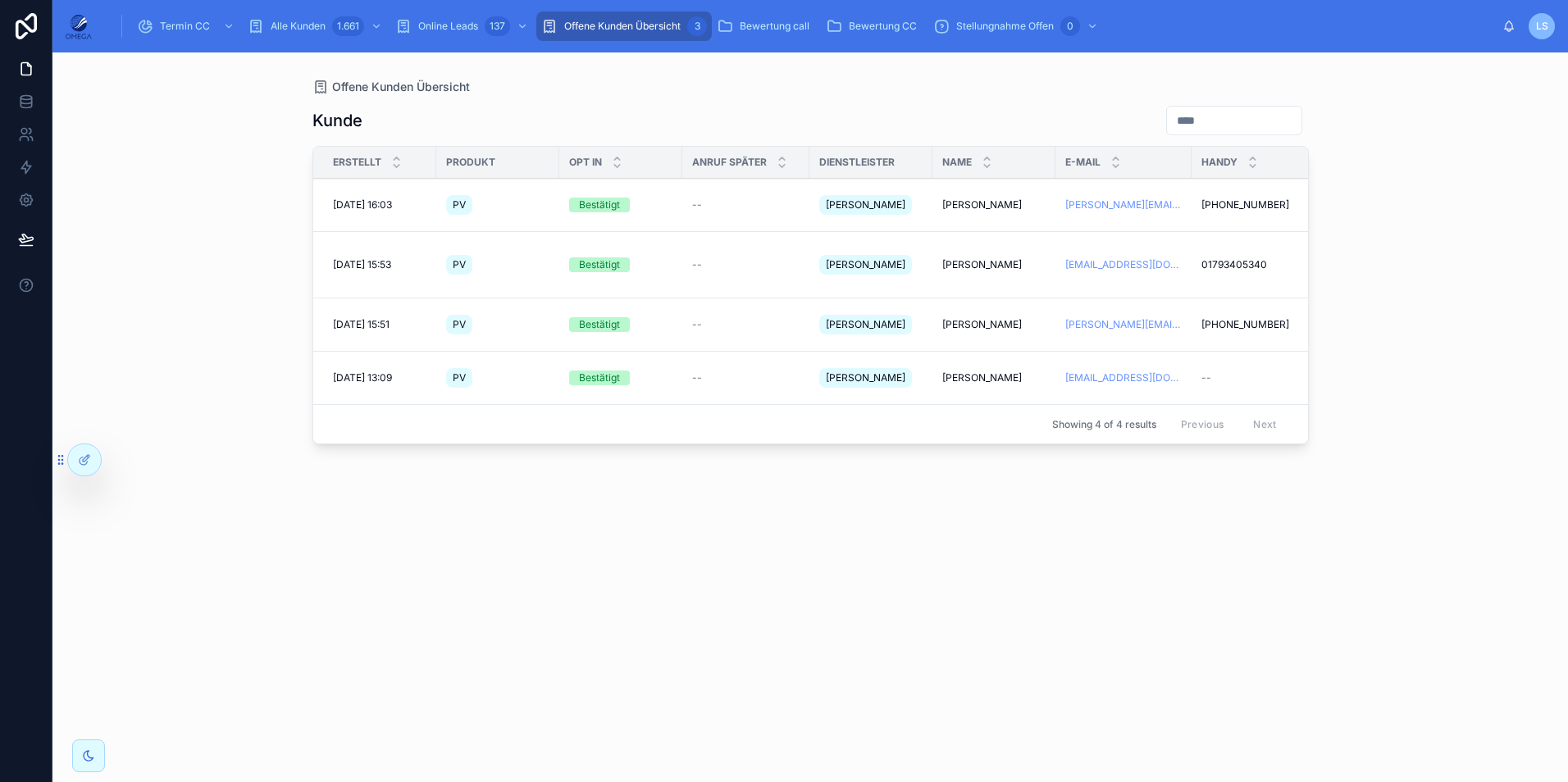
click at [975, 318] on span "[PERSON_NAME]" at bounding box center [981, 325] width 79 height 13
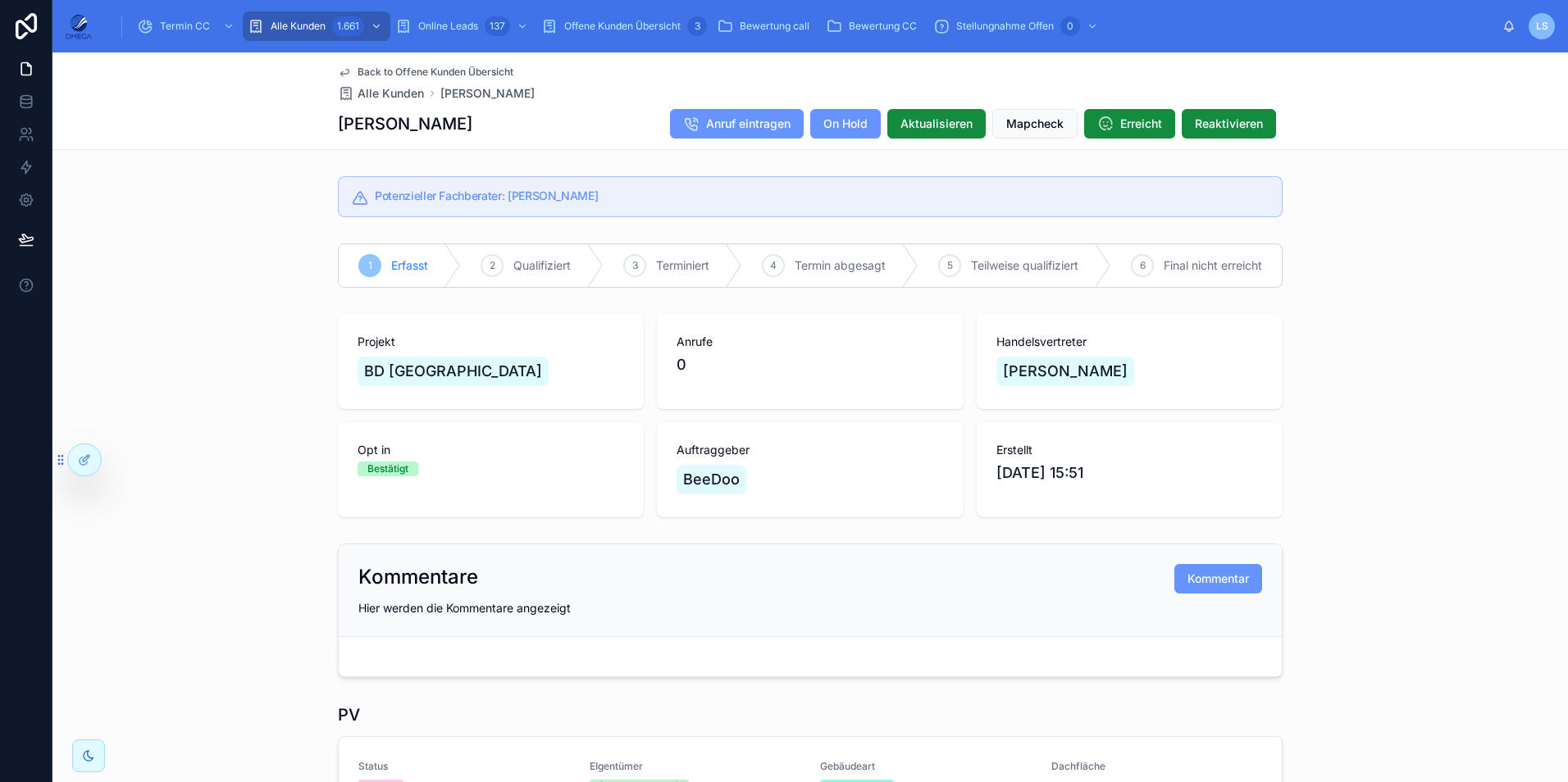
scroll to position [820, 0]
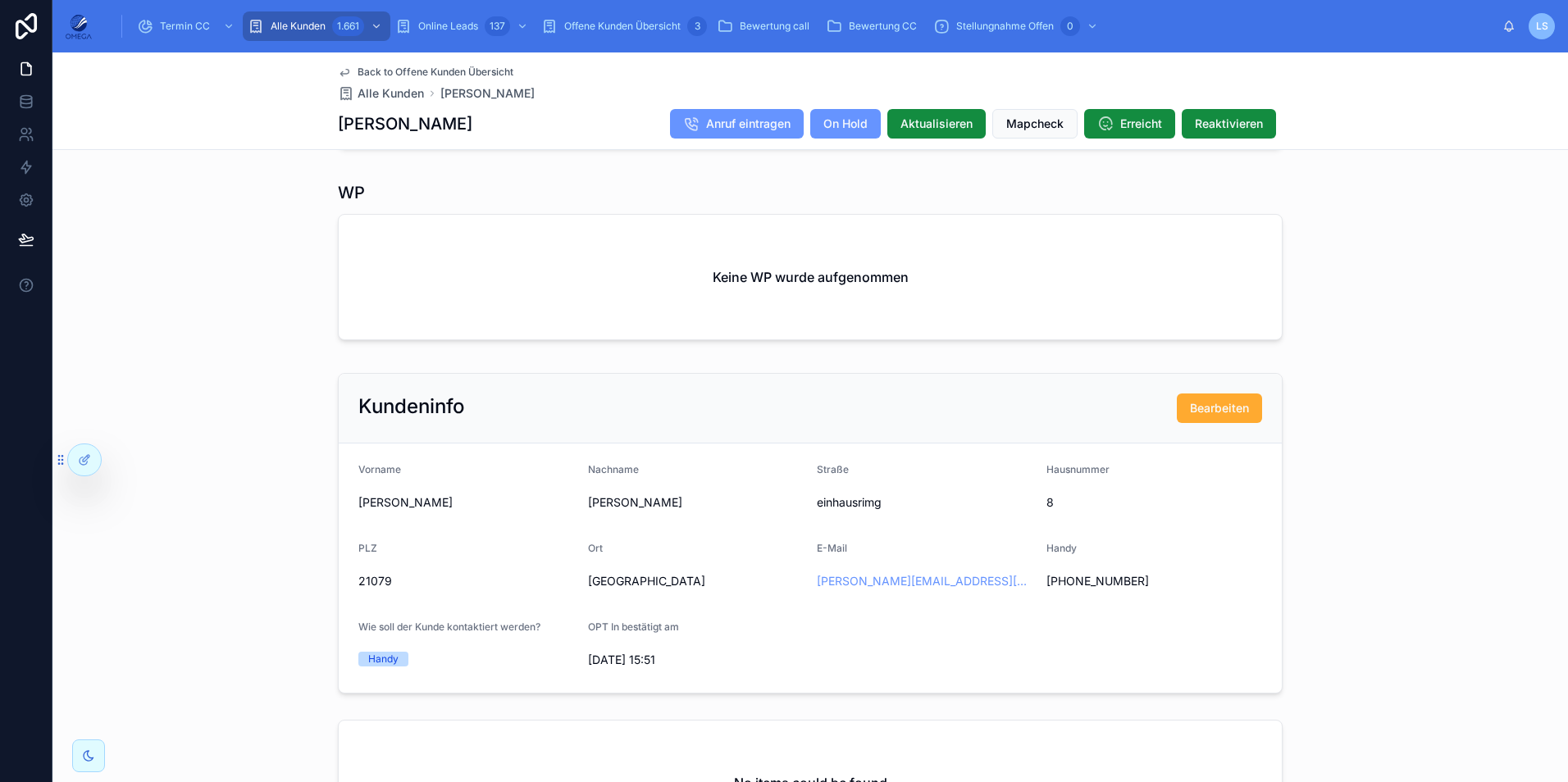
click at [469, 71] on span "Back to Offene Kunden Übersicht" at bounding box center [435, 72] width 156 height 13
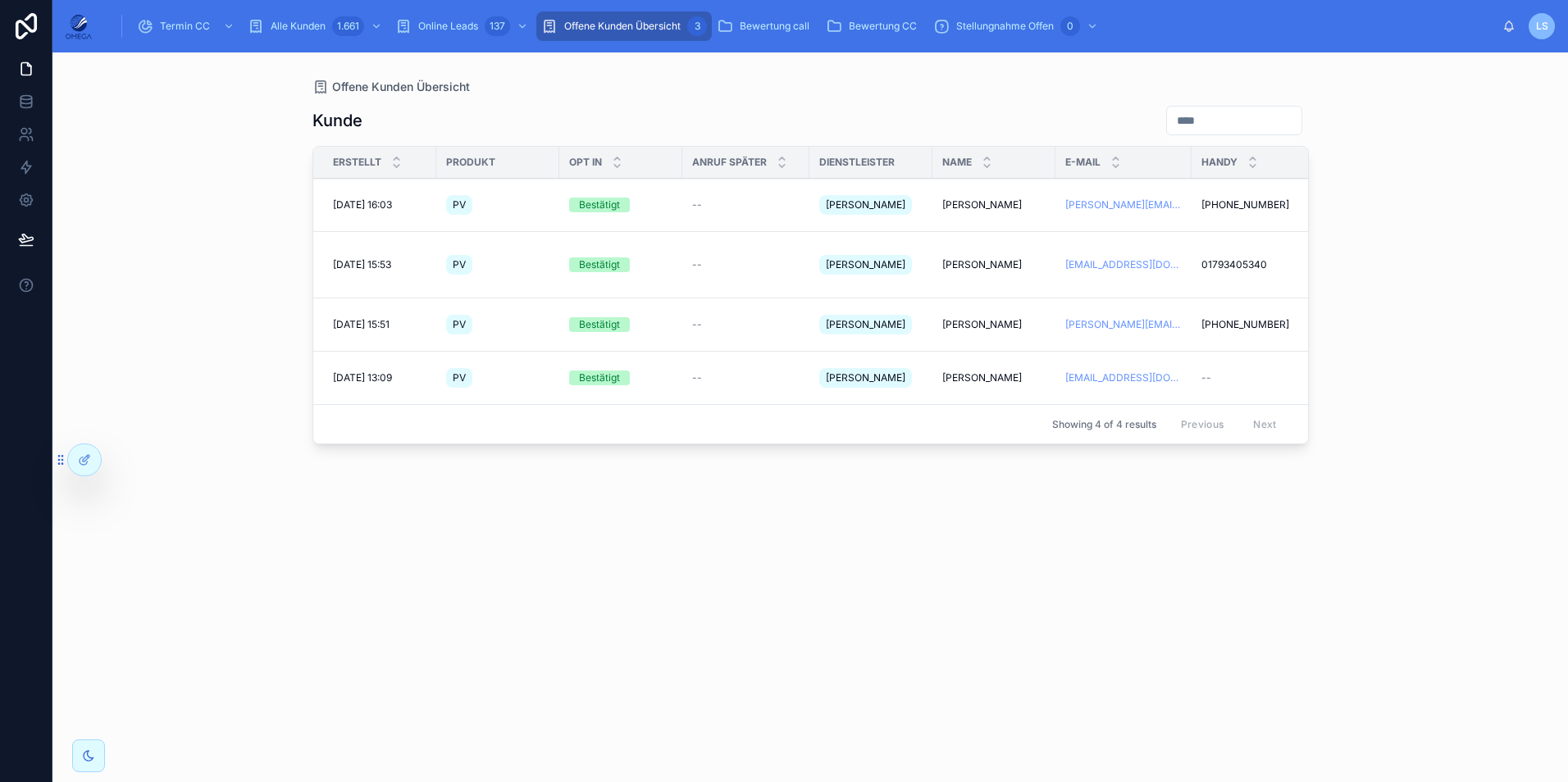
click at [992, 371] on span "[PERSON_NAME]" at bounding box center [981, 378] width 79 height 13
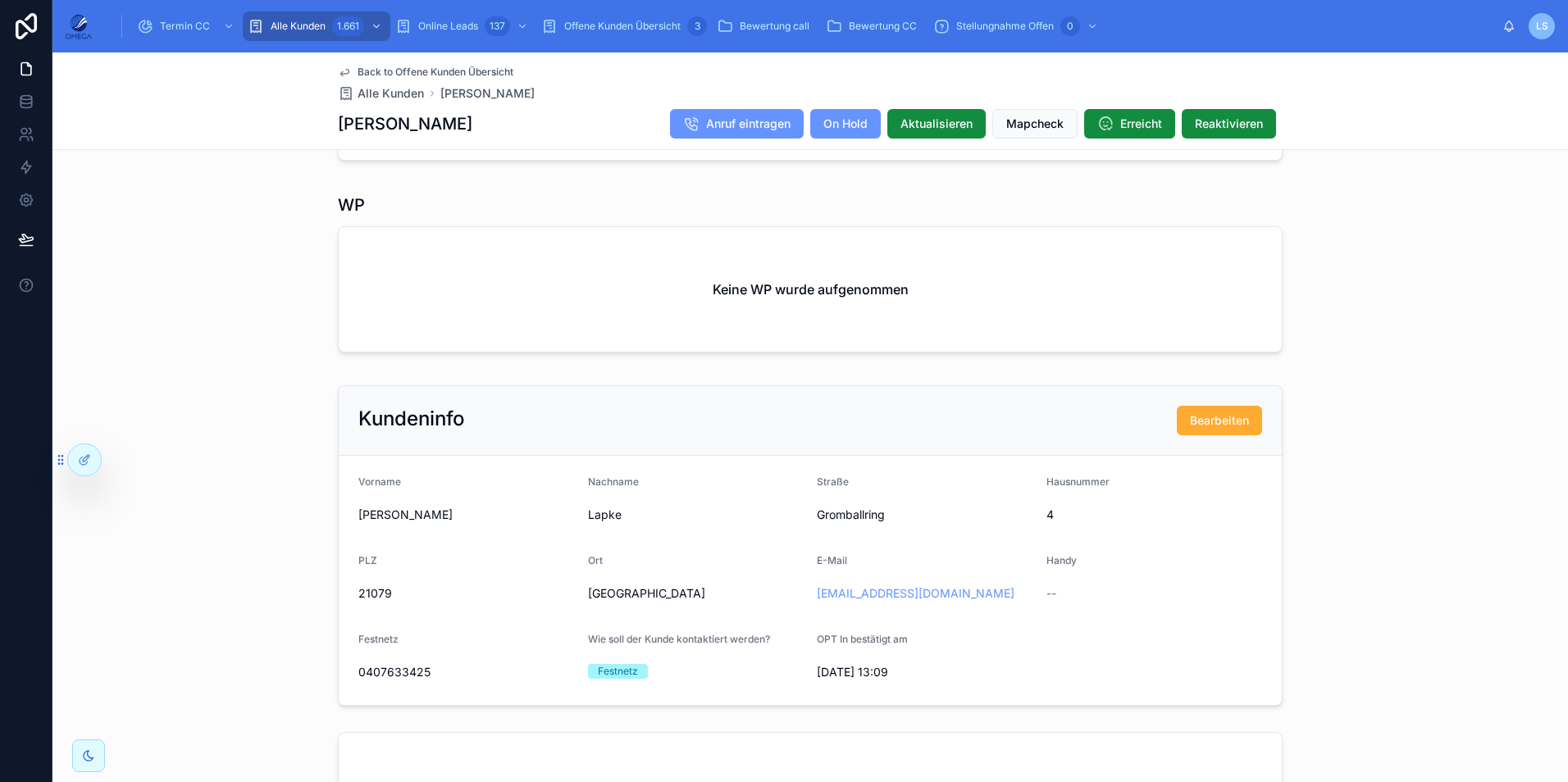
scroll to position [491, 0]
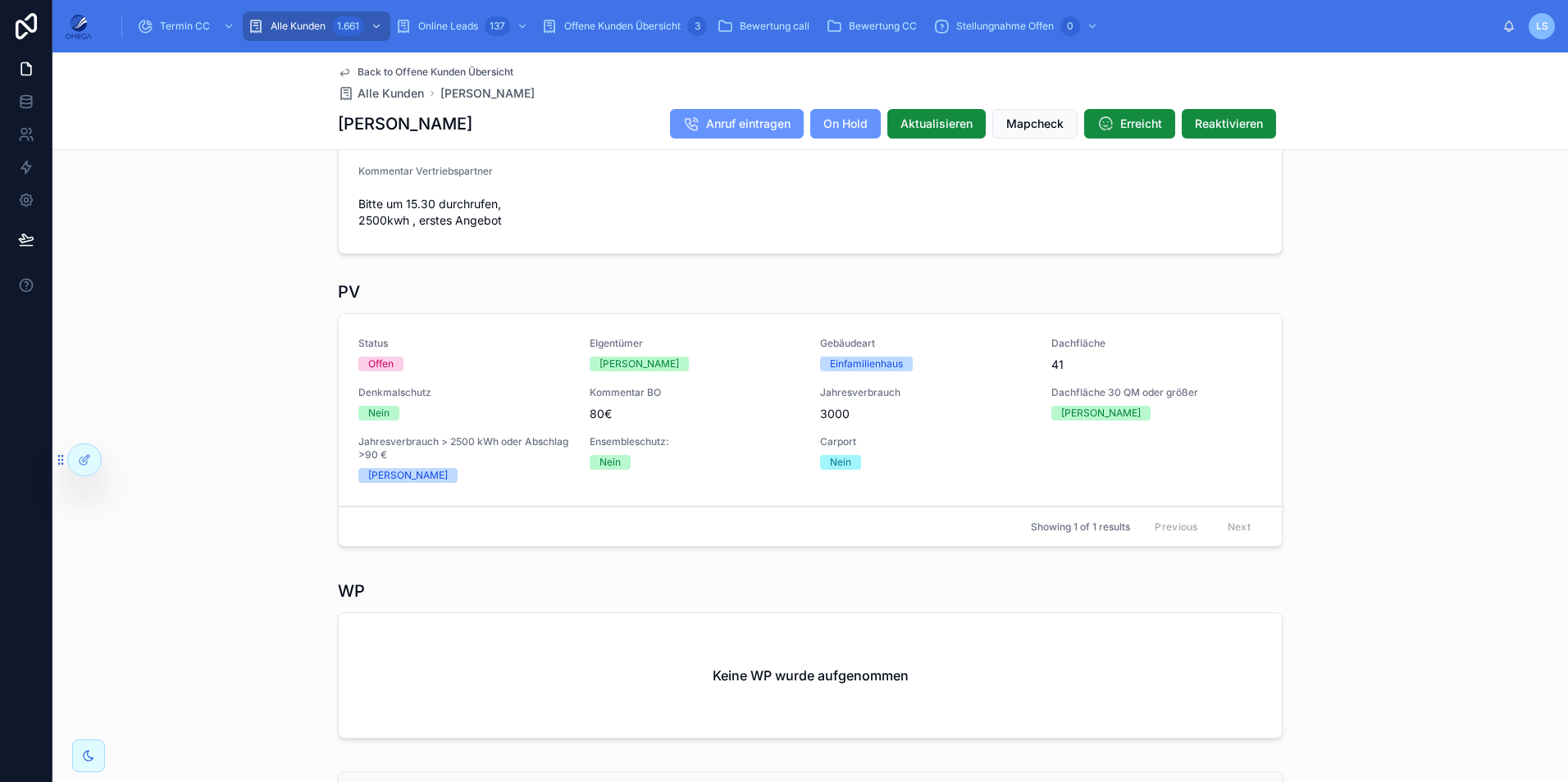
click at [472, 72] on span "Back to Offene Kunden Übersicht" at bounding box center [435, 72] width 156 height 13
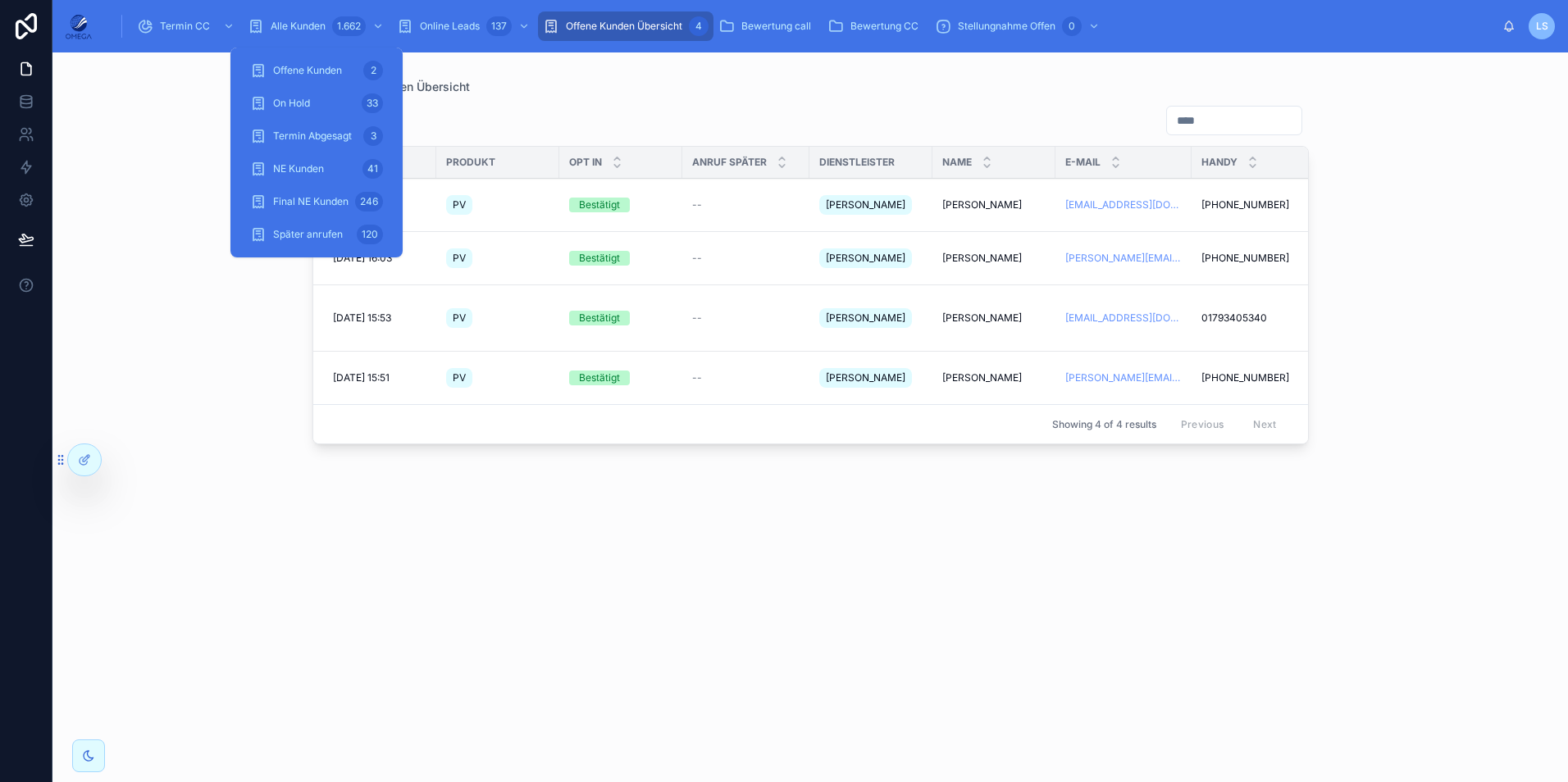
click at [315, 25] on span "Alle Kunden" at bounding box center [298, 27] width 55 height 13
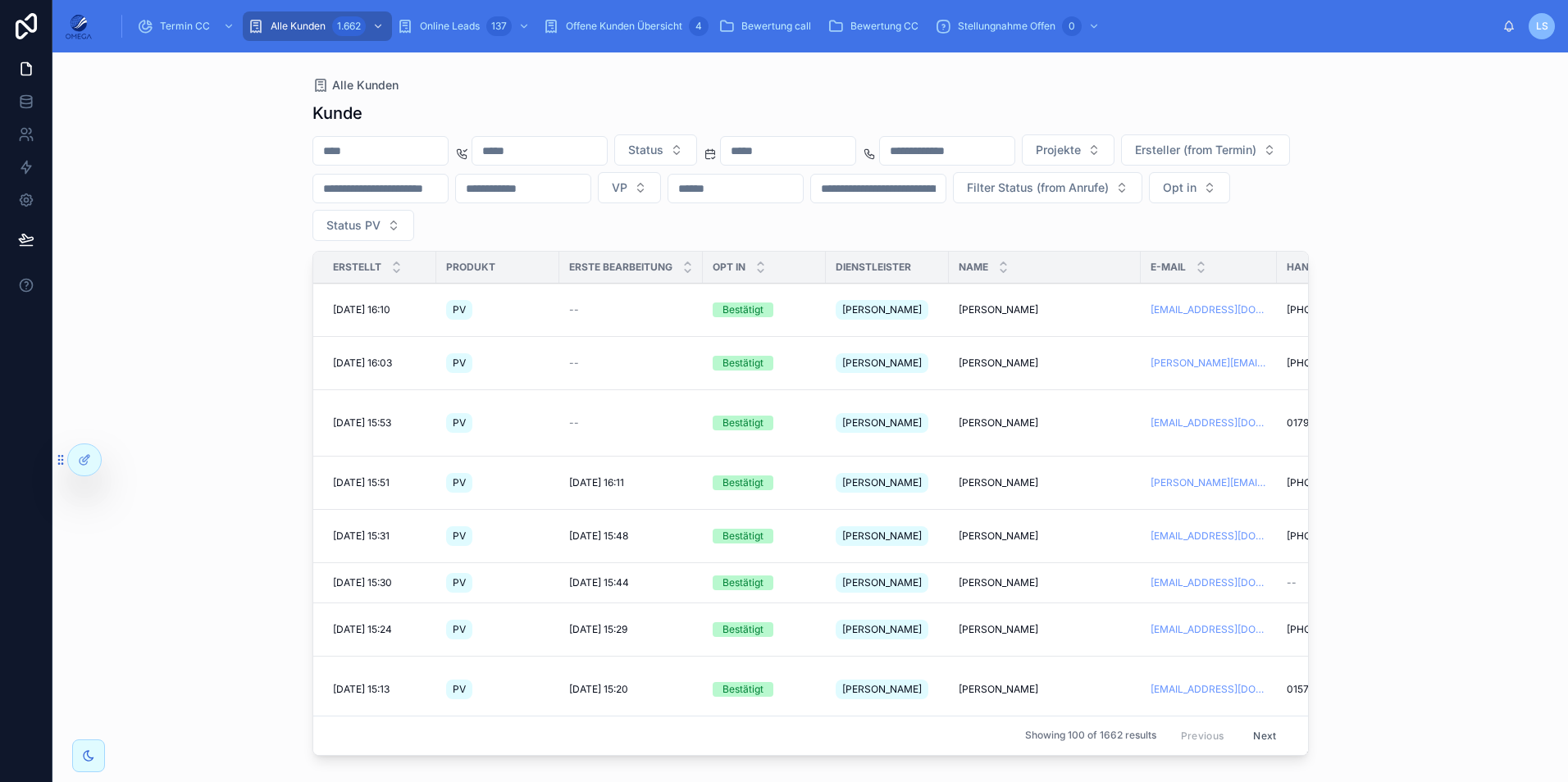
click at [84, 464] on icon at bounding box center [85, 460] width 13 height 13
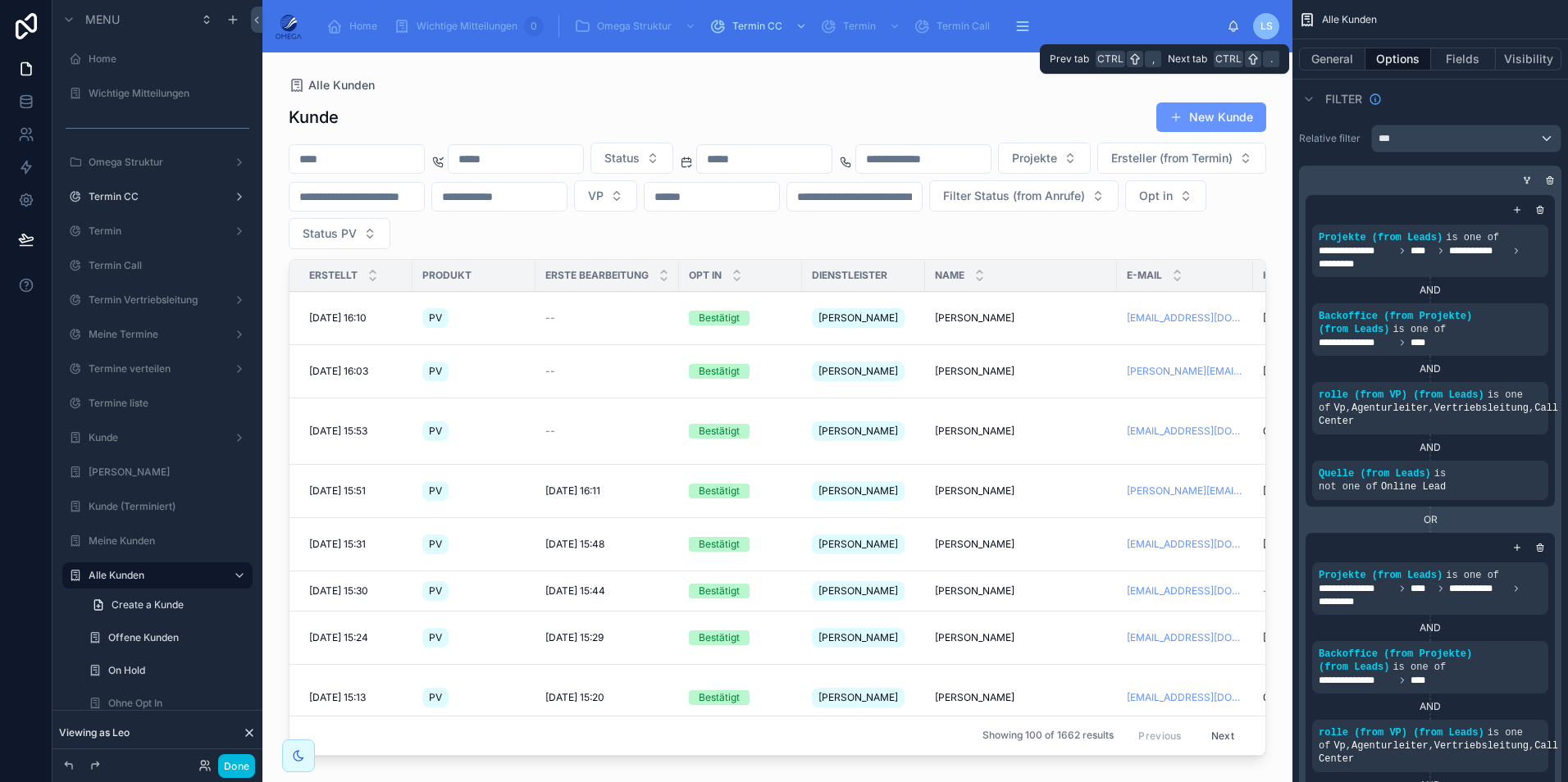
click at [1453, 63] on button "Fields" at bounding box center [1463, 59] width 66 height 23
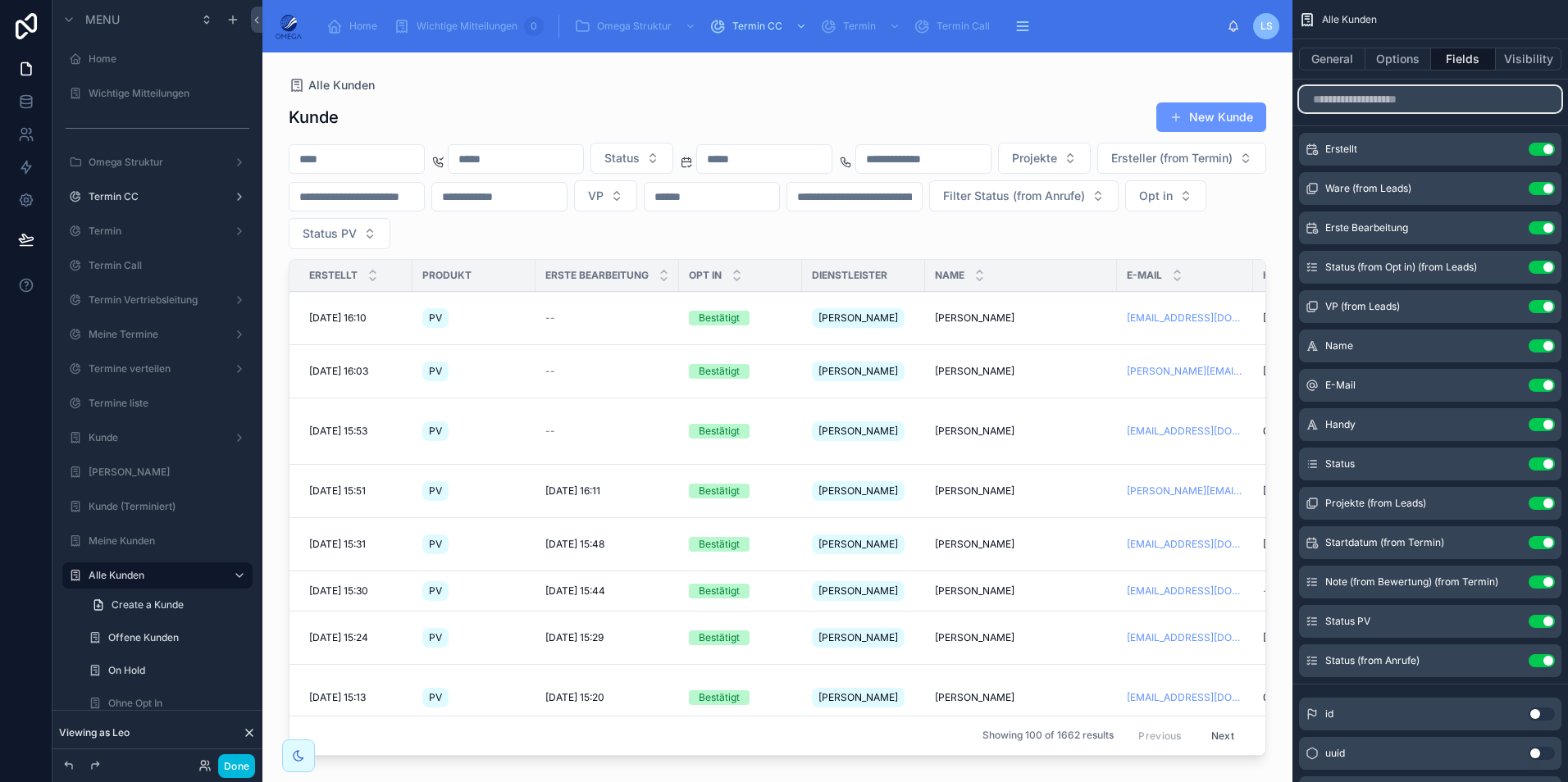
click at [1383, 103] on input "scrollable content" at bounding box center [1429, 99] width 262 height 27
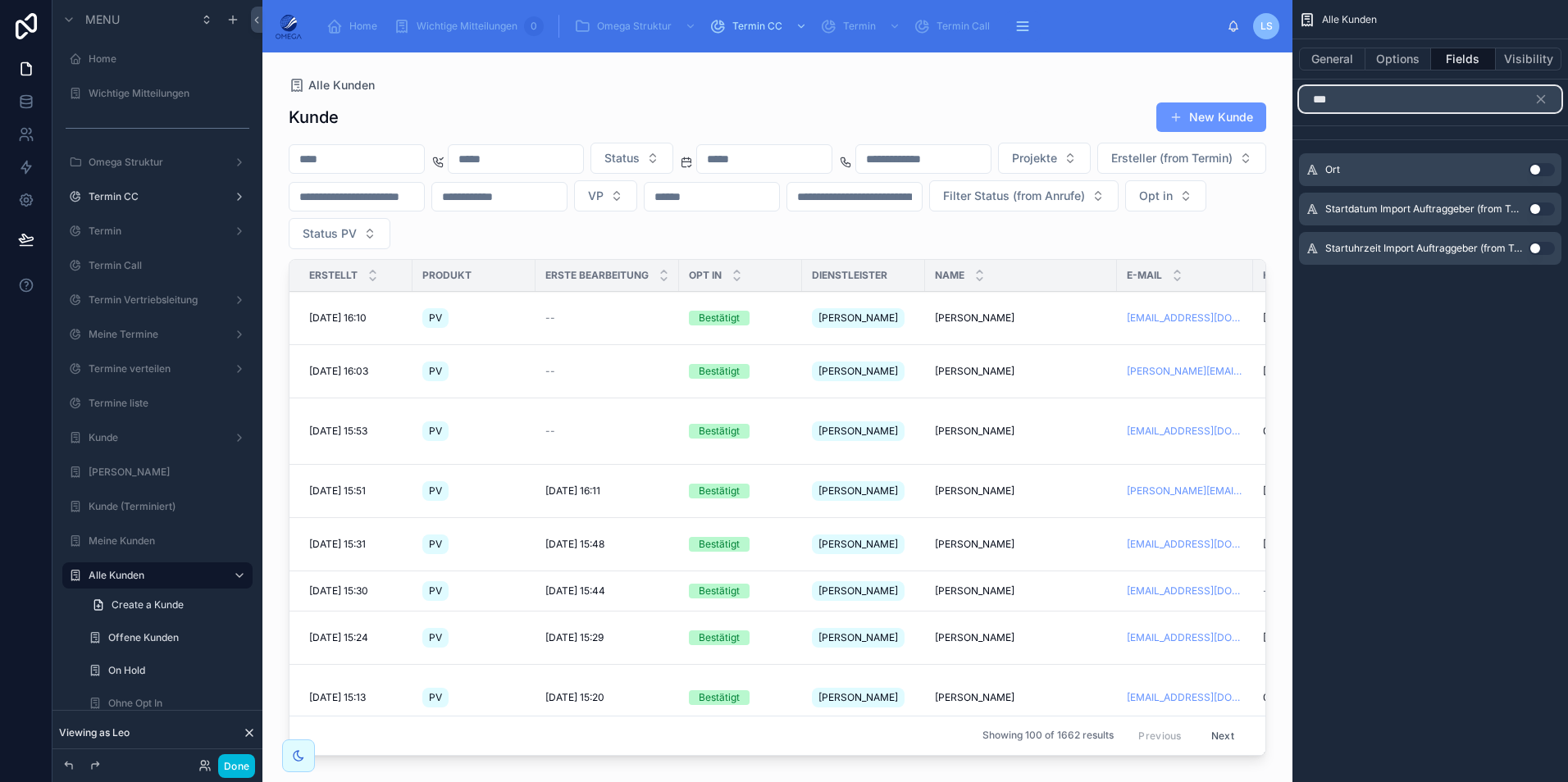
type input "***"
click at [1545, 170] on button "Use setting" at bounding box center [1541, 170] width 27 height 13
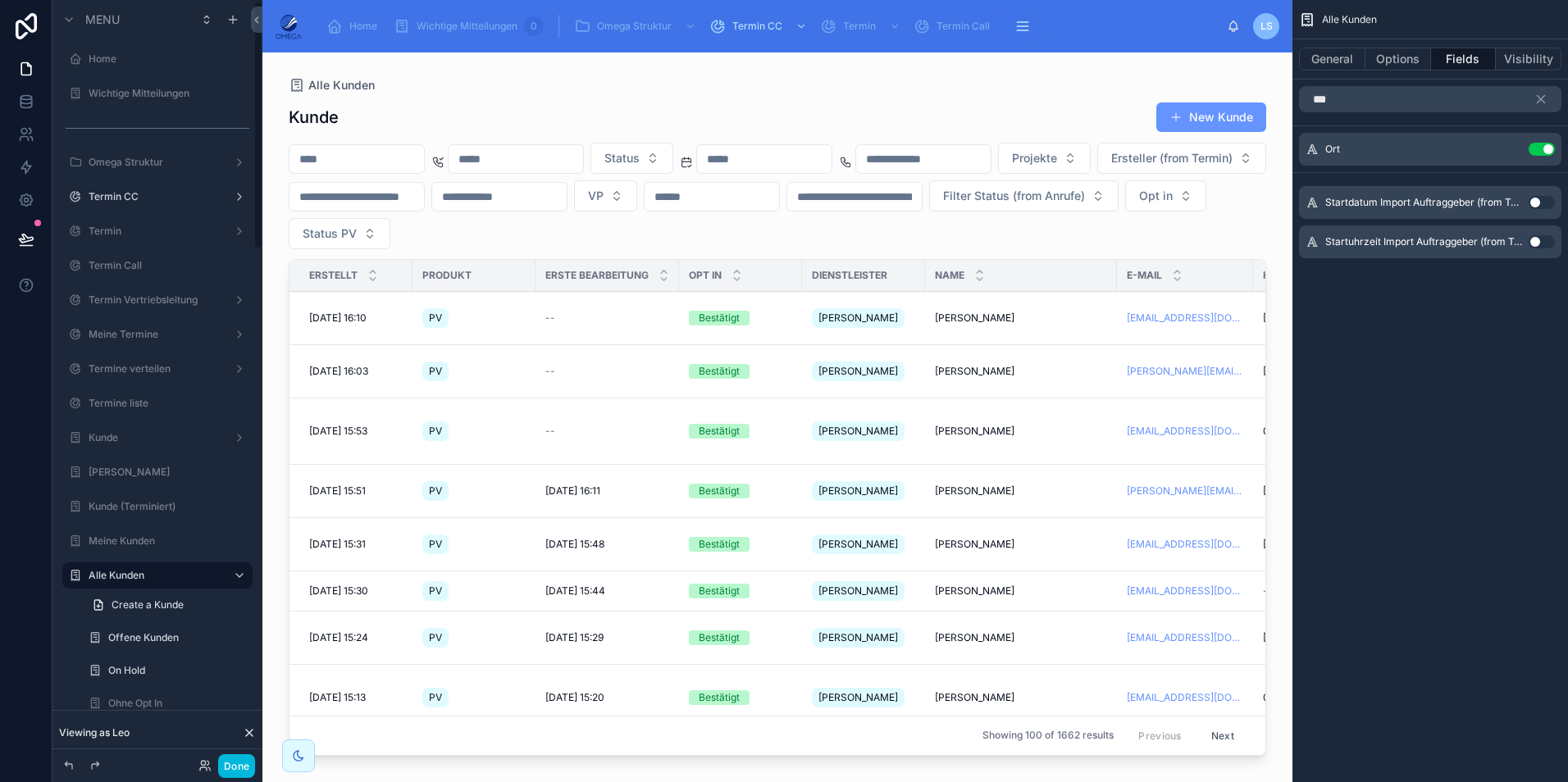
click at [236, 763] on button "Done" at bounding box center [236, 766] width 37 height 24
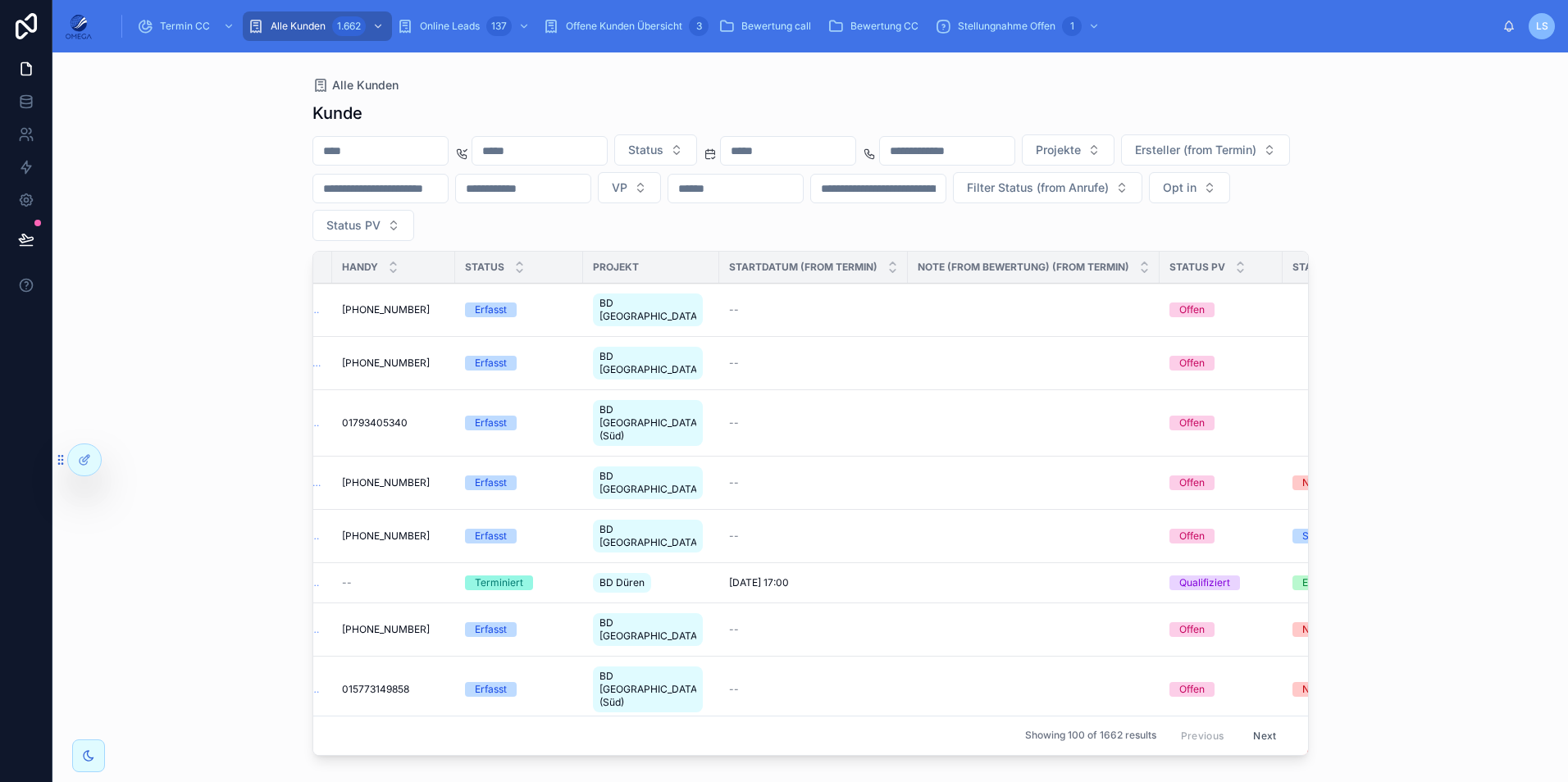
scroll to position [0, 1188]
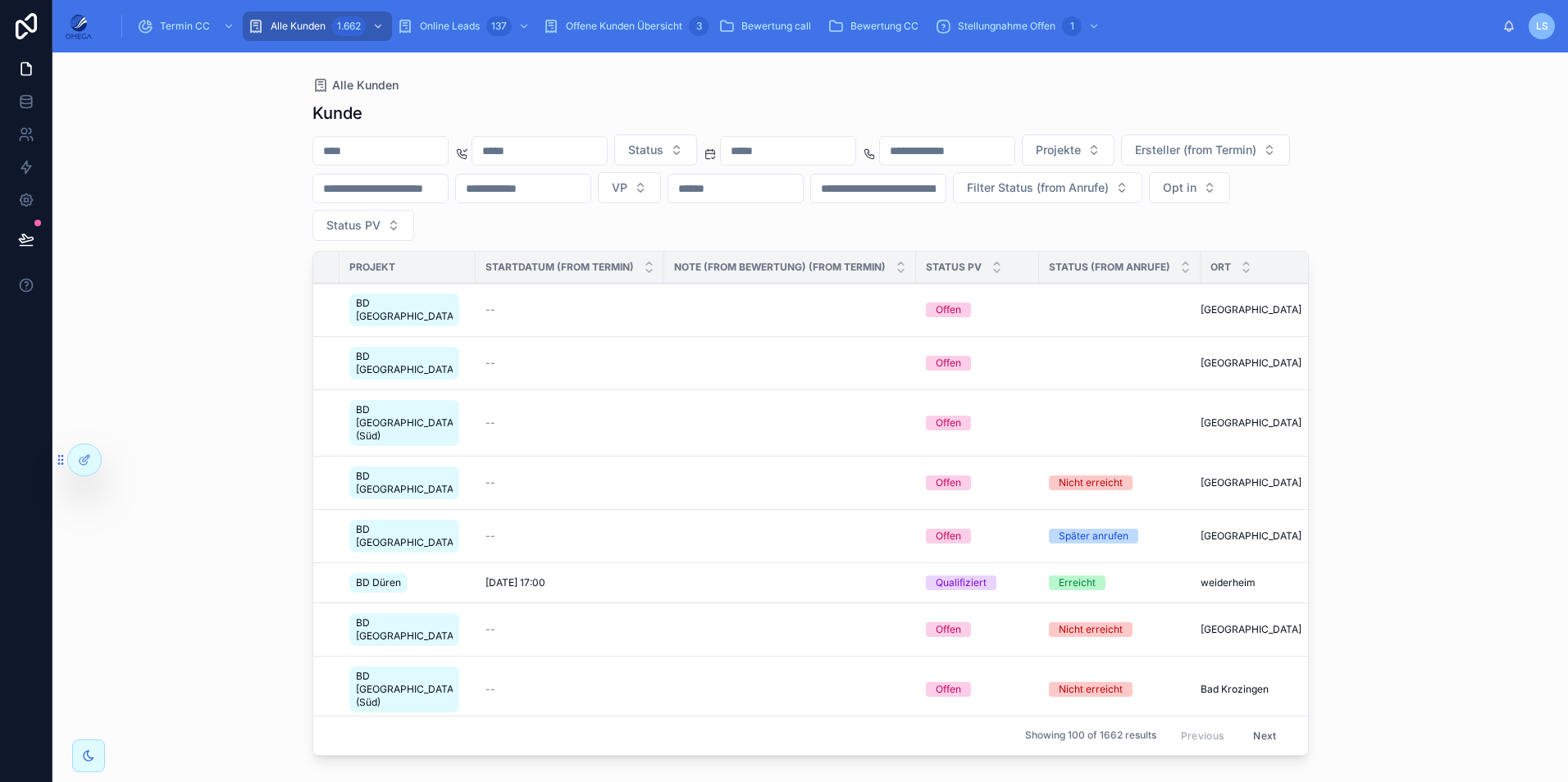
click at [661, 194] on button "VP" at bounding box center [630, 188] width 63 height 31
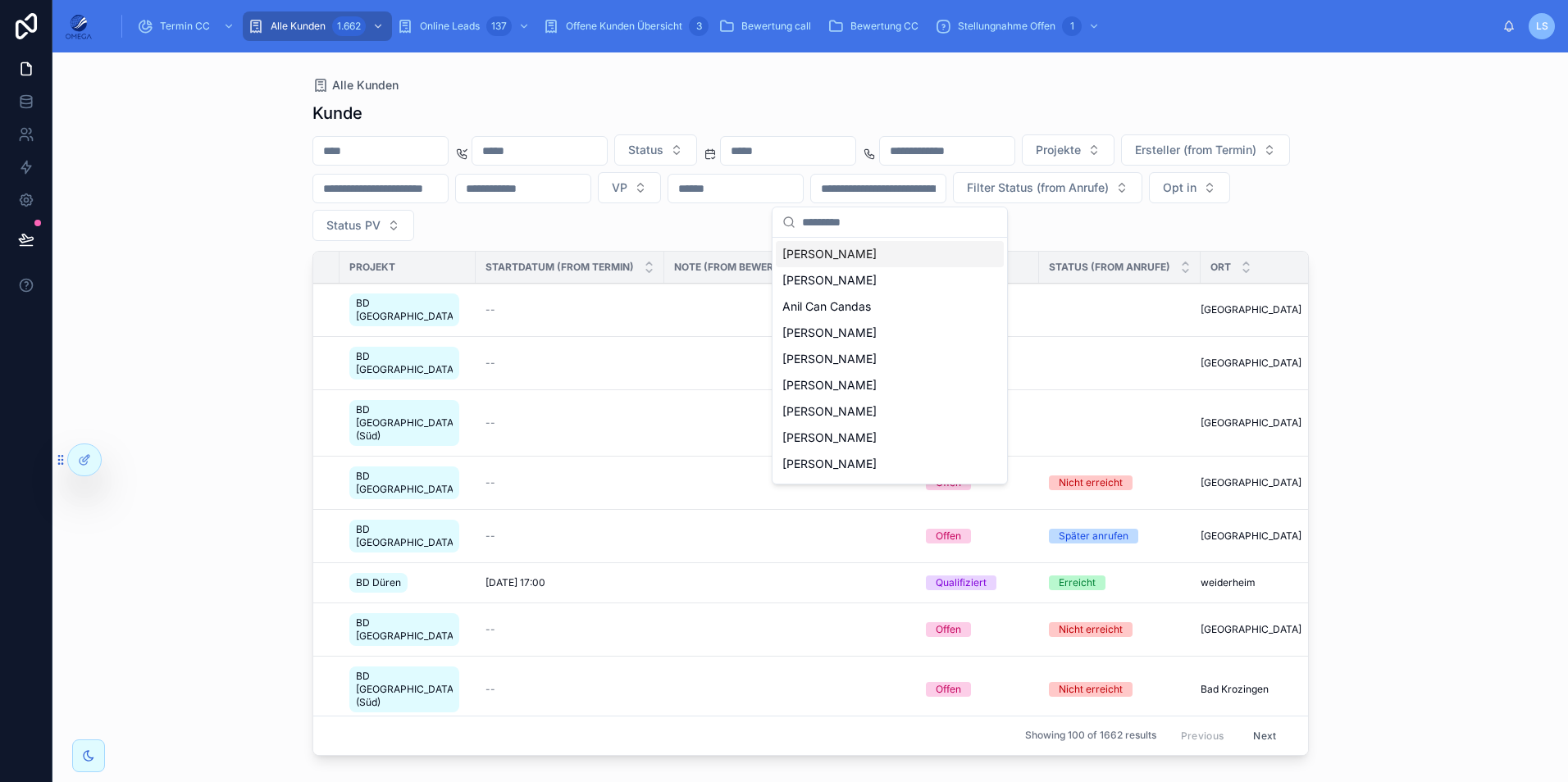
click at [1087, 243] on div "Kunde Status Projekte Ersteller (from Termin) VP Filter Status (from Anrufe) Op…" at bounding box center [811, 427] width 996 height 671
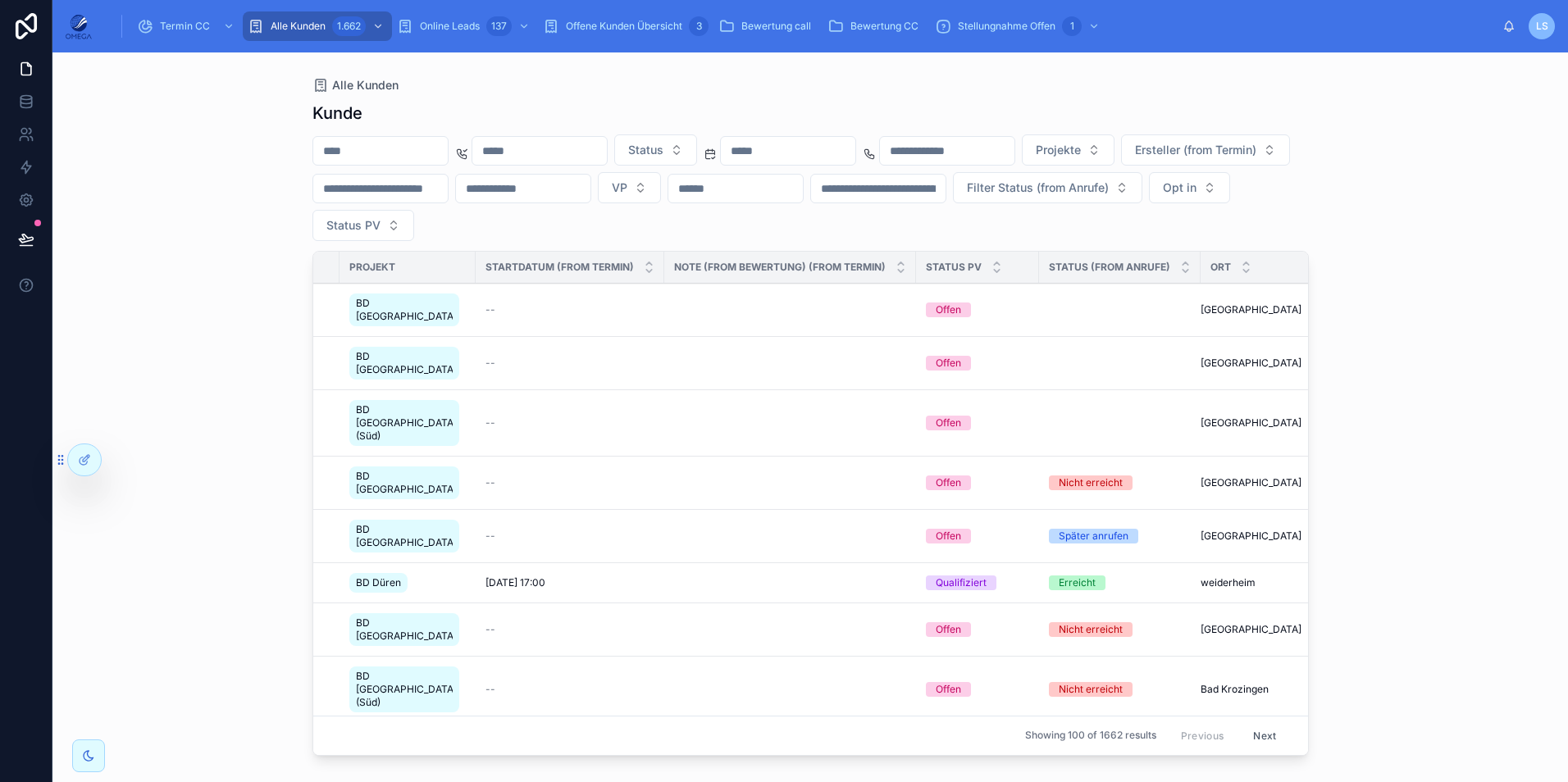
click at [661, 187] on button "VP" at bounding box center [630, 188] width 63 height 31
type input "**"
click at [860, 281] on span "[PERSON_NAME]" at bounding box center [829, 280] width 94 height 16
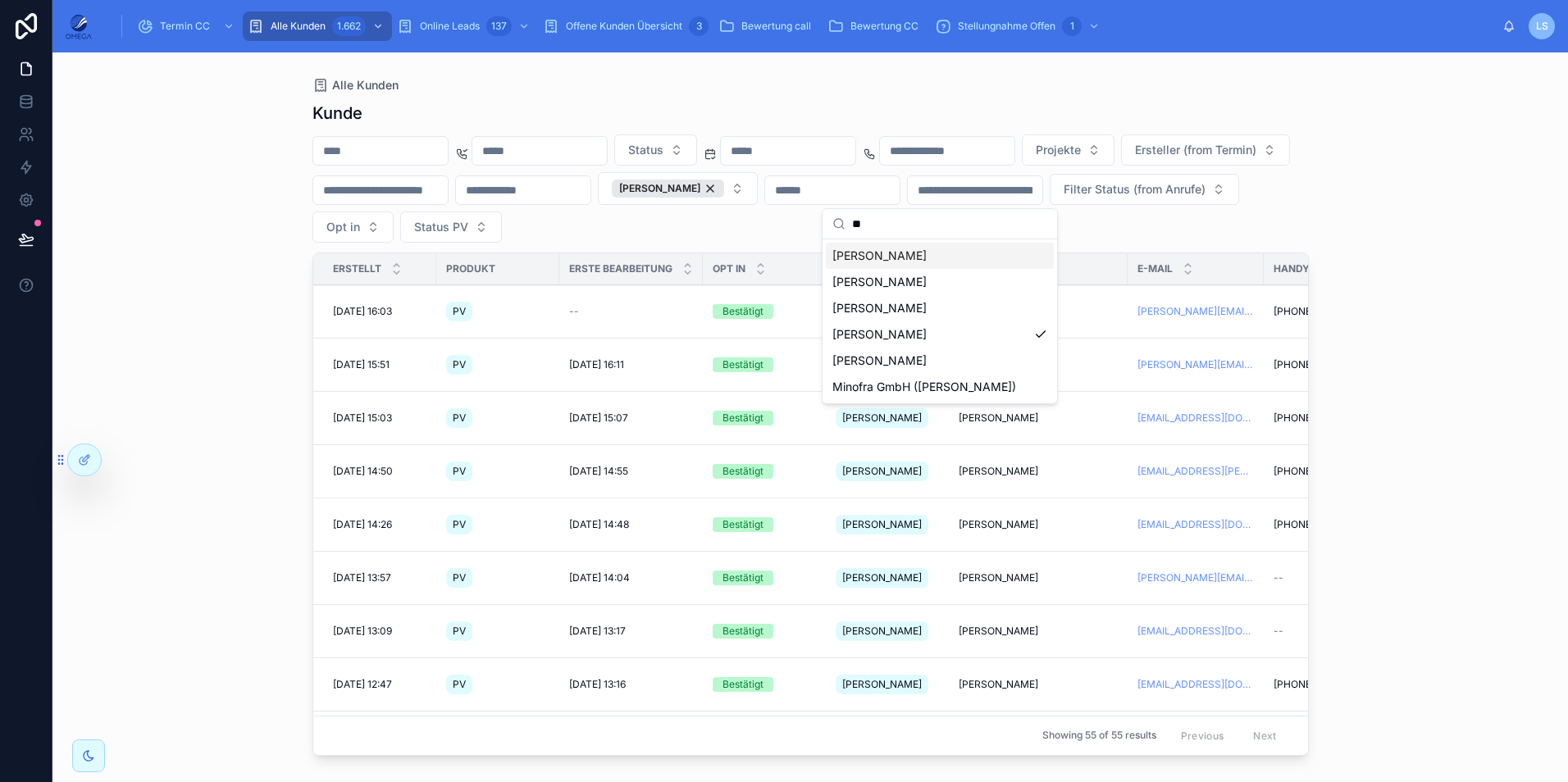
click at [1429, 335] on div "Alle Kunden Kunde Status Projekte Ersteller (from Termin) [PERSON_NAME] Filter …" at bounding box center [810, 417] width 1516 height 730
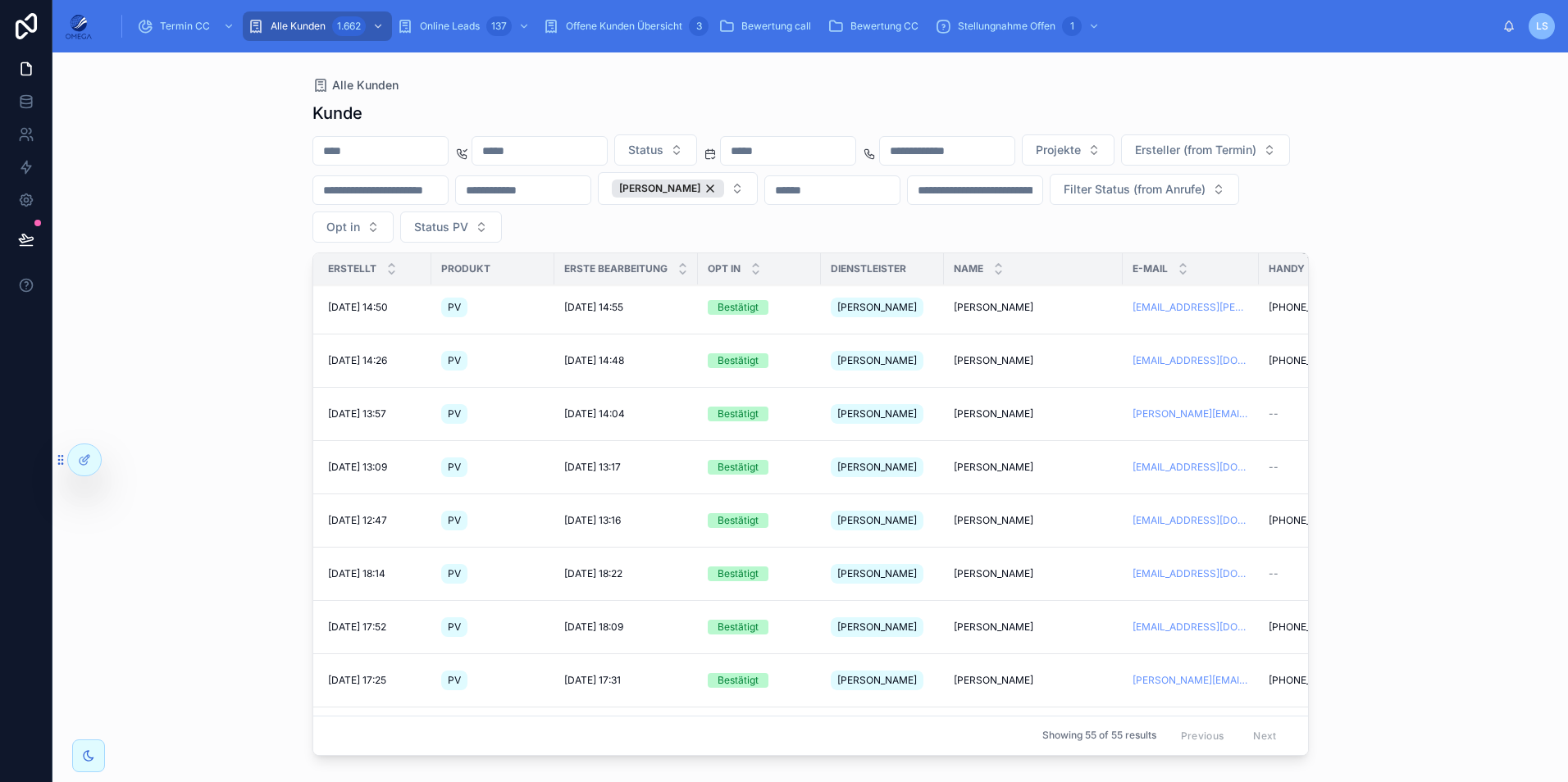
scroll to position [164, 0]
drag, startPoint x: 836, startPoint y: 462, endPoint x: 925, endPoint y: 466, distance: 89.1
click at [925, 548] on td "[PERSON_NAME]" at bounding box center [887, 574] width 123 height 53
copy span "[PERSON_NAME]"
click at [183, 24] on span "Termin CC" at bounding box center [185, 27] width 50 height 13
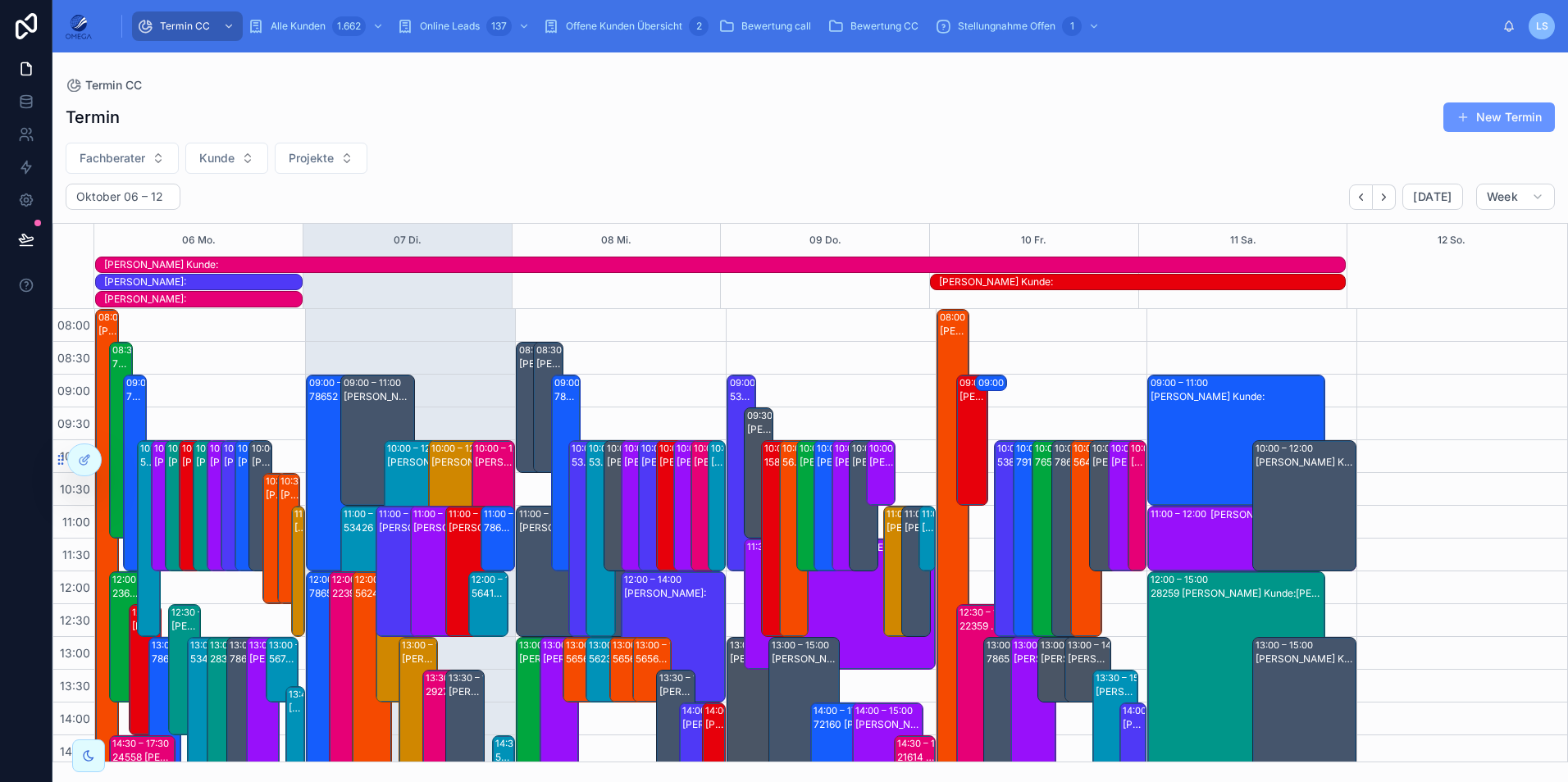
scroll to position [400, 0]
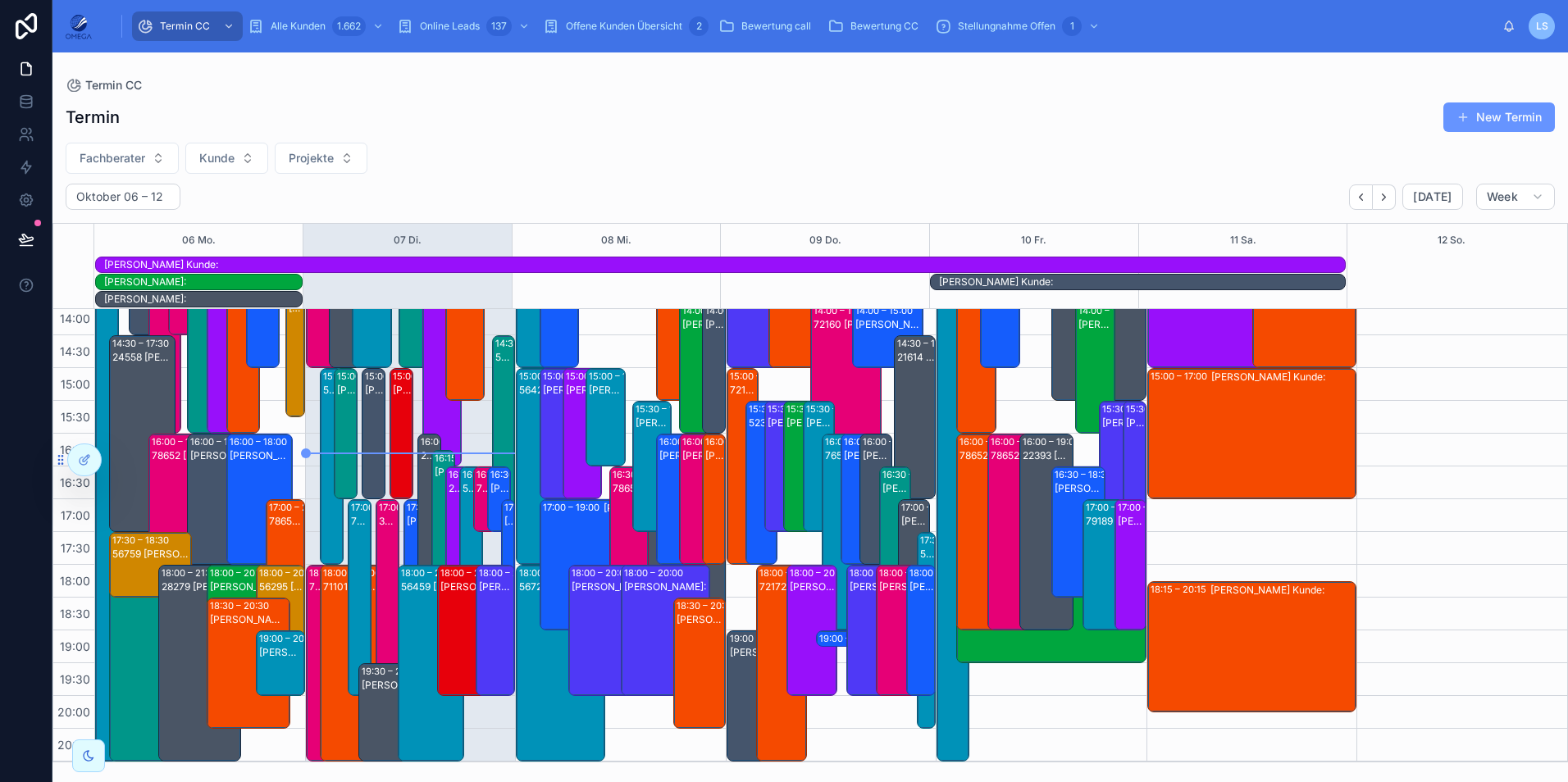
click at [133, 159] on span "Fachberater" at bounding box center [111, 158] width 66 height 16
type input "***"
click at [105, 223] on div "[PERSON_NAME]" at bounding box center [122, 225] width 228 height 27
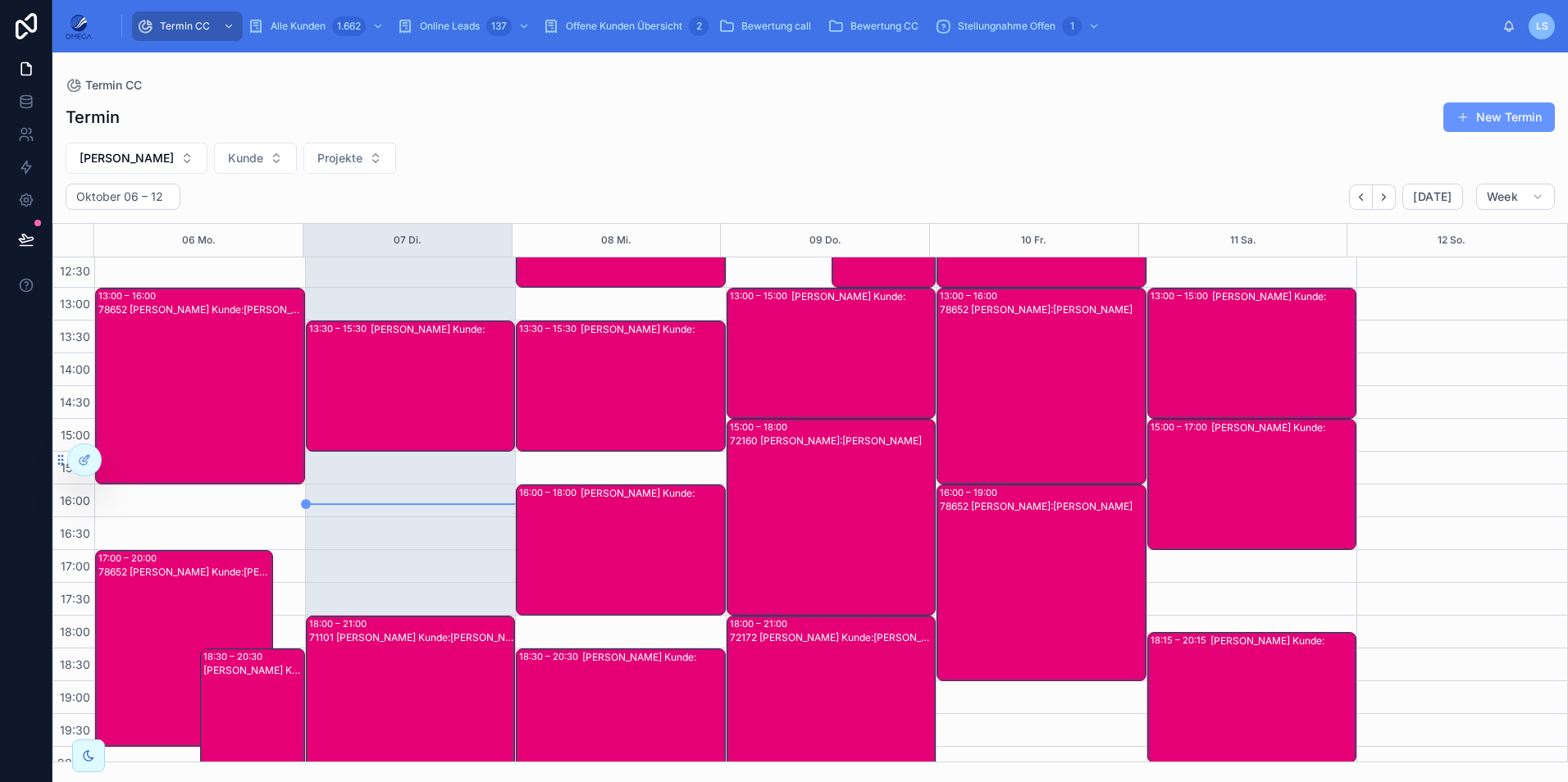
scroll to position [328, 0]
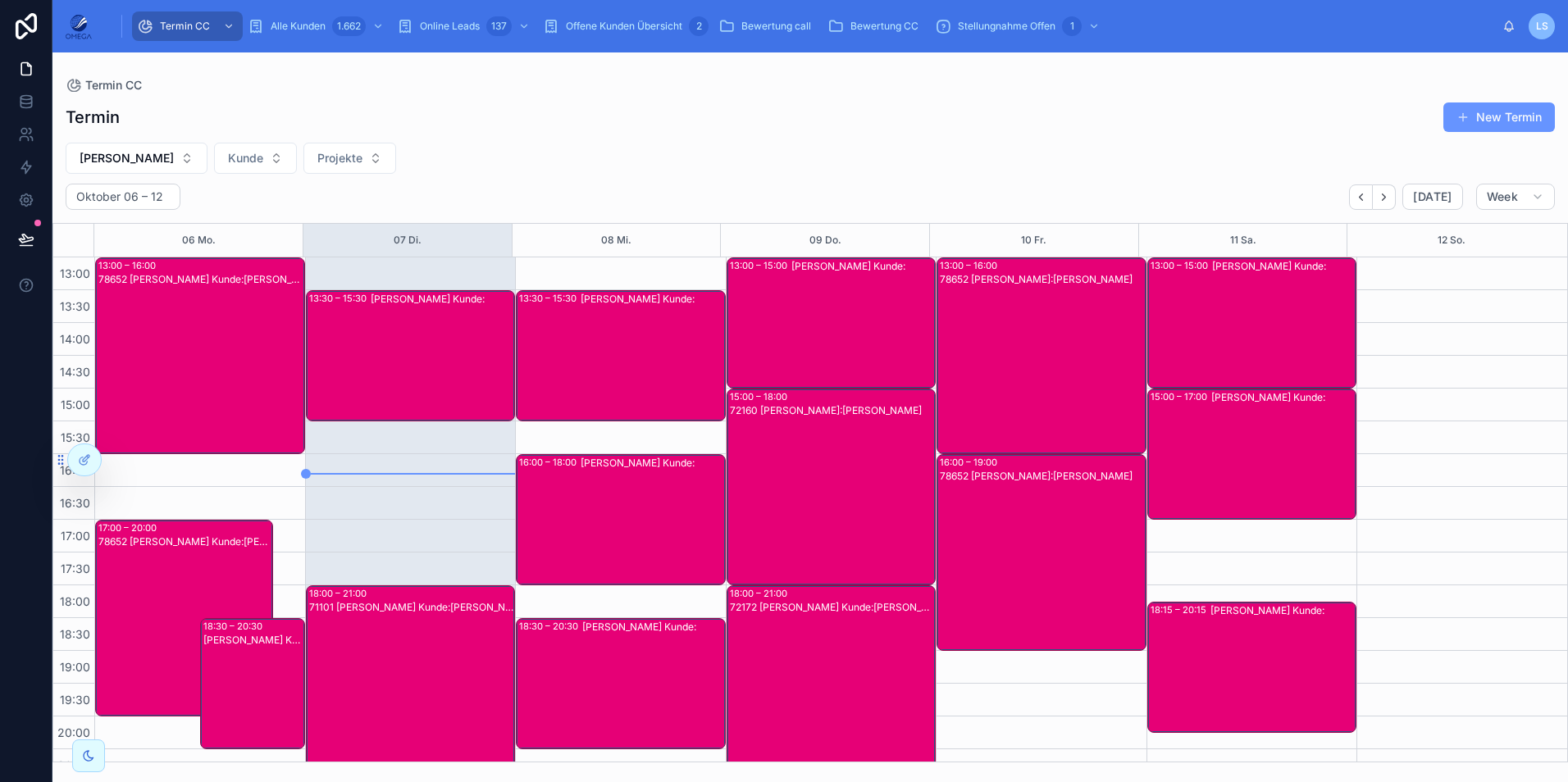
click at [217, 380] on div "78652 [PERSON_NAME] Kunde:[PERSON_NAME]" at bounding box center [200, 369] width 205 height 193
click at [218, 377] on div "78652 [PERSON_NAME] Kunde:[PERSON_NAME]" at bounding box center [200, 369] width 205 height 193
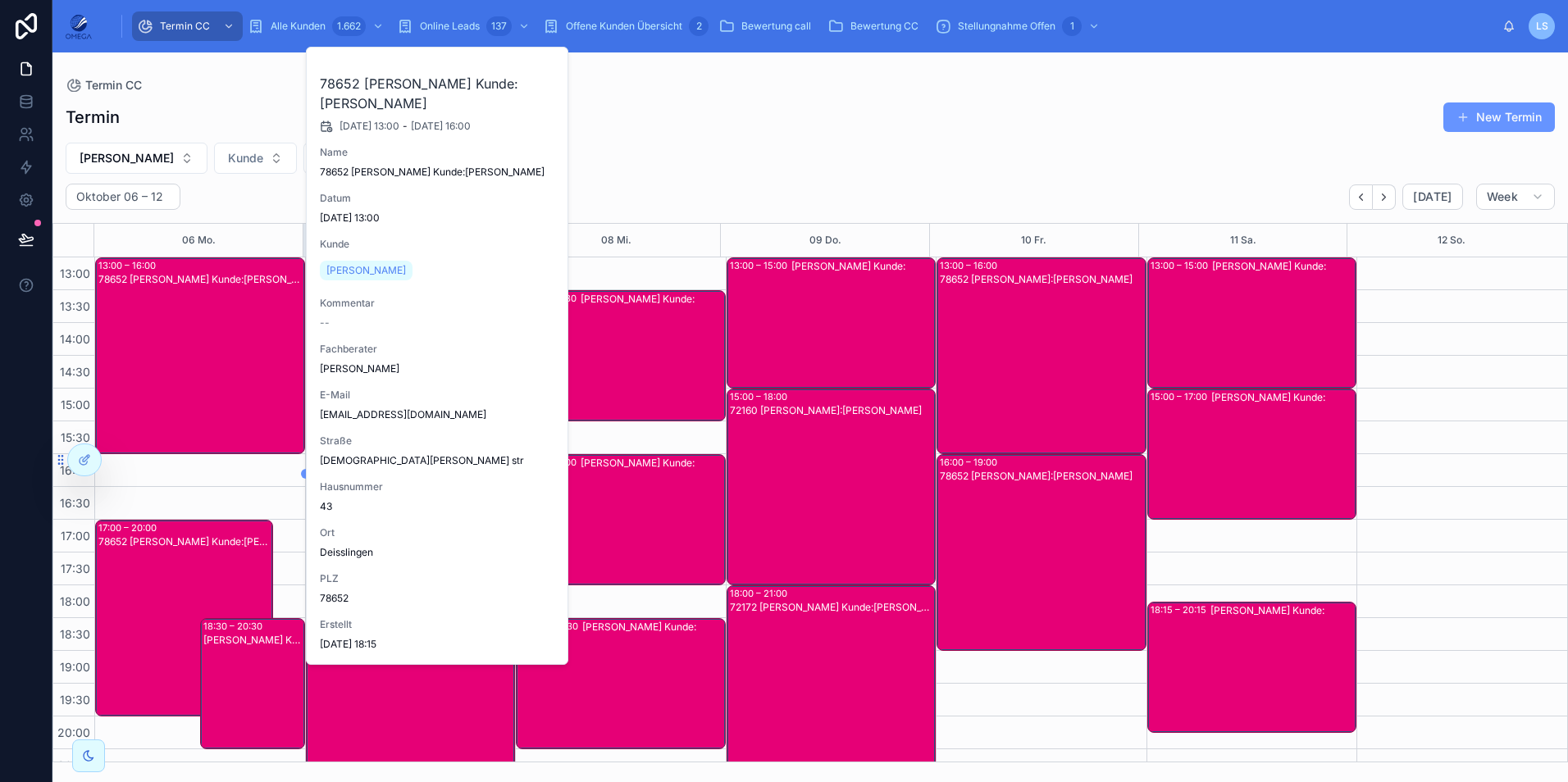
click at [386, 273] on span "[PERSON_NAME]" at bounding box center [366, 271] width 79 height 13
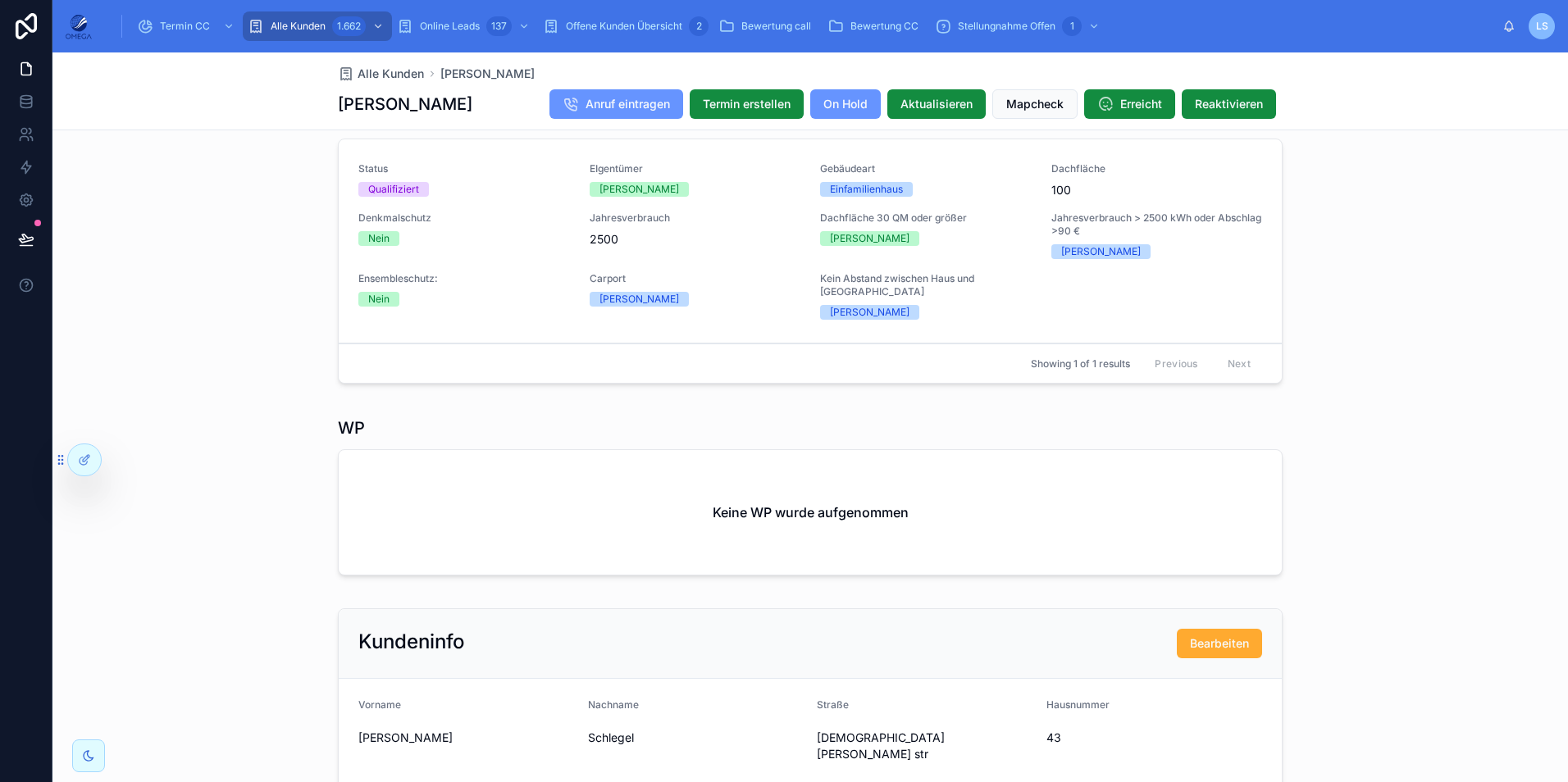
scroll to position [443, 0]
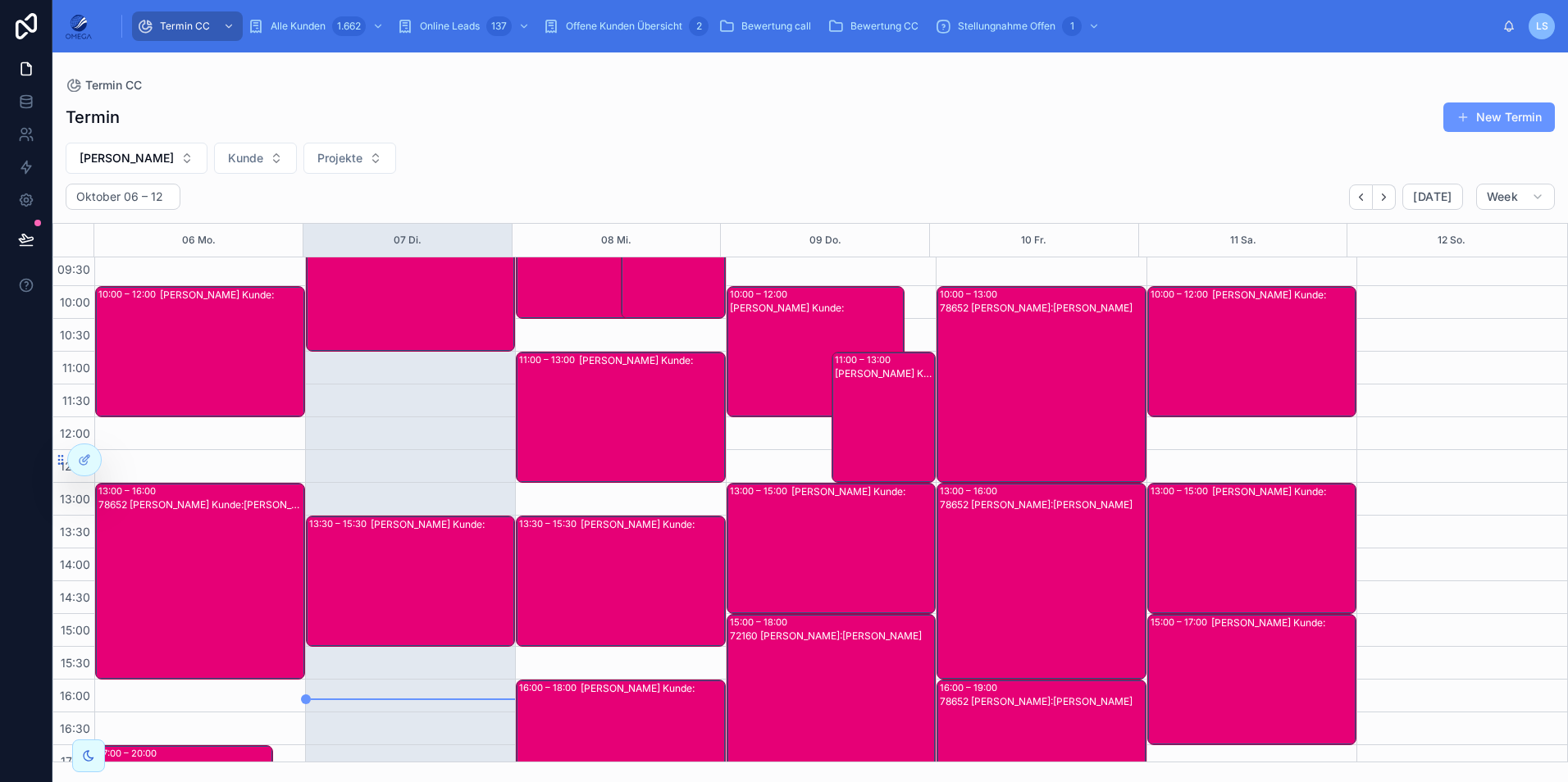
scroll to position [349, 0]
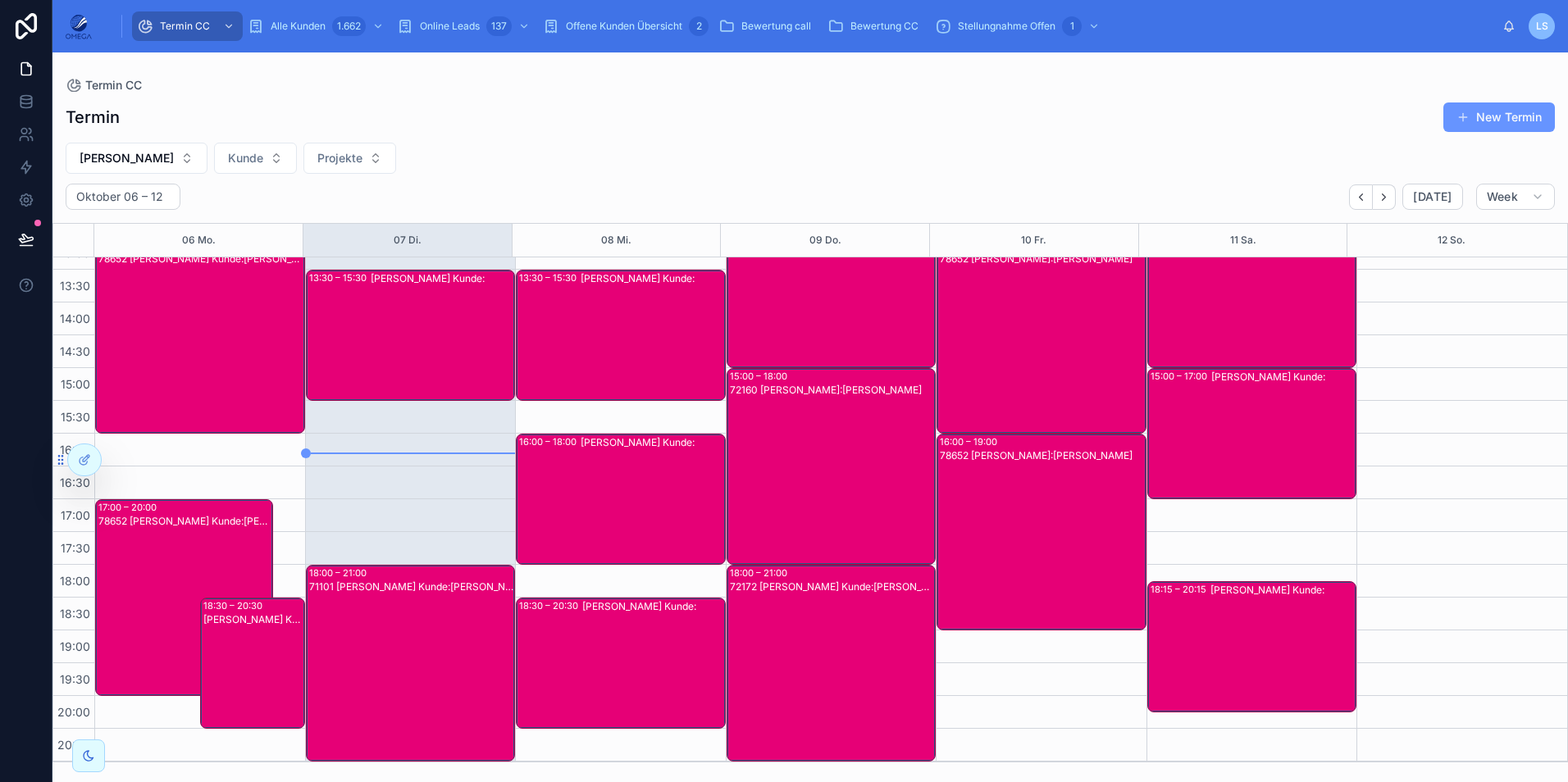
click at [177, 553] on div "78652 [PERSON_NAME] Kunde:[PERSON_NAME]" at bounding box center [185, 611] width 173 height 193
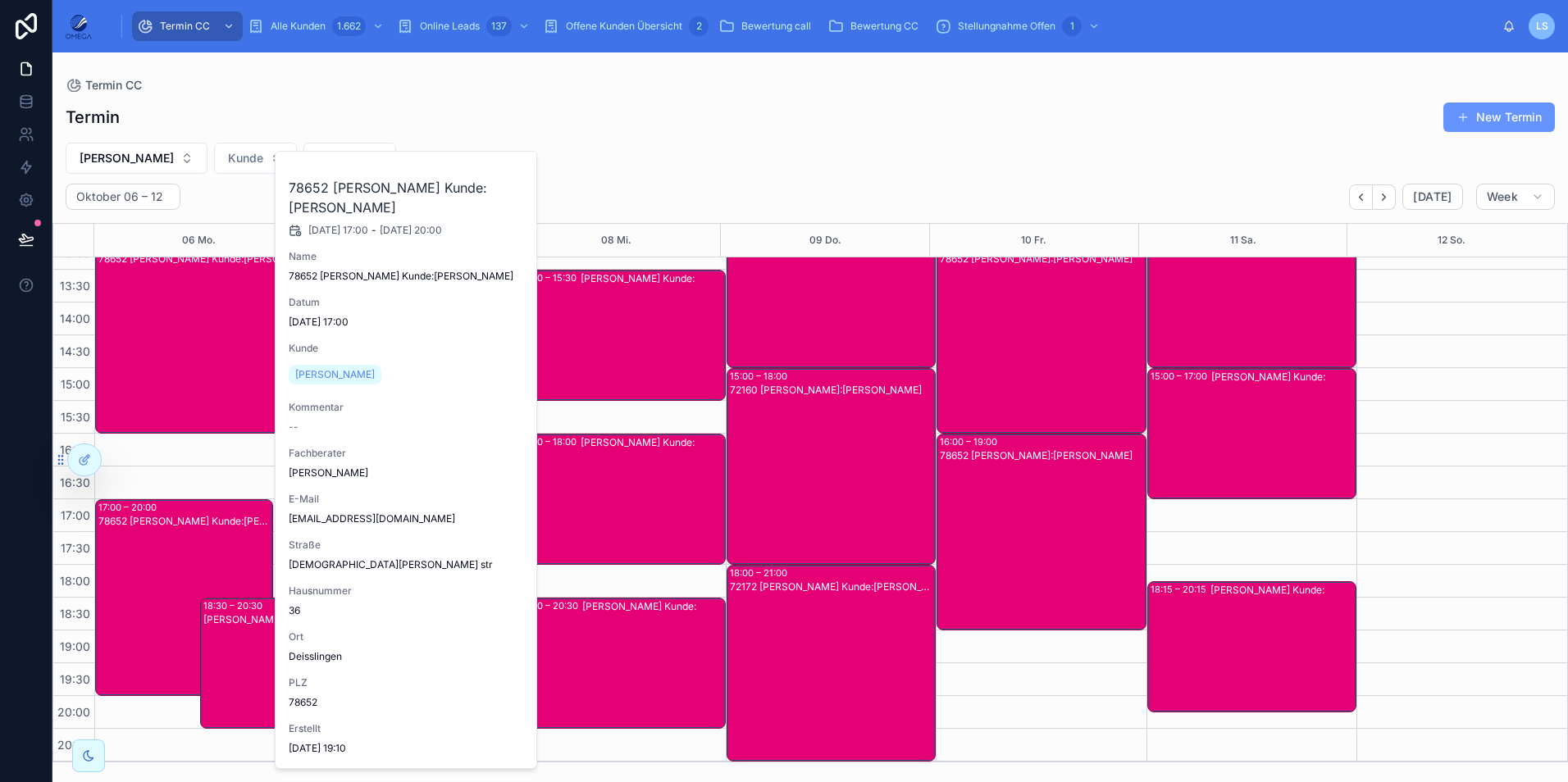
click at [327, 370] on span "[PERSON_NAME]" at bounding box center [334, 374] width 79 height 13
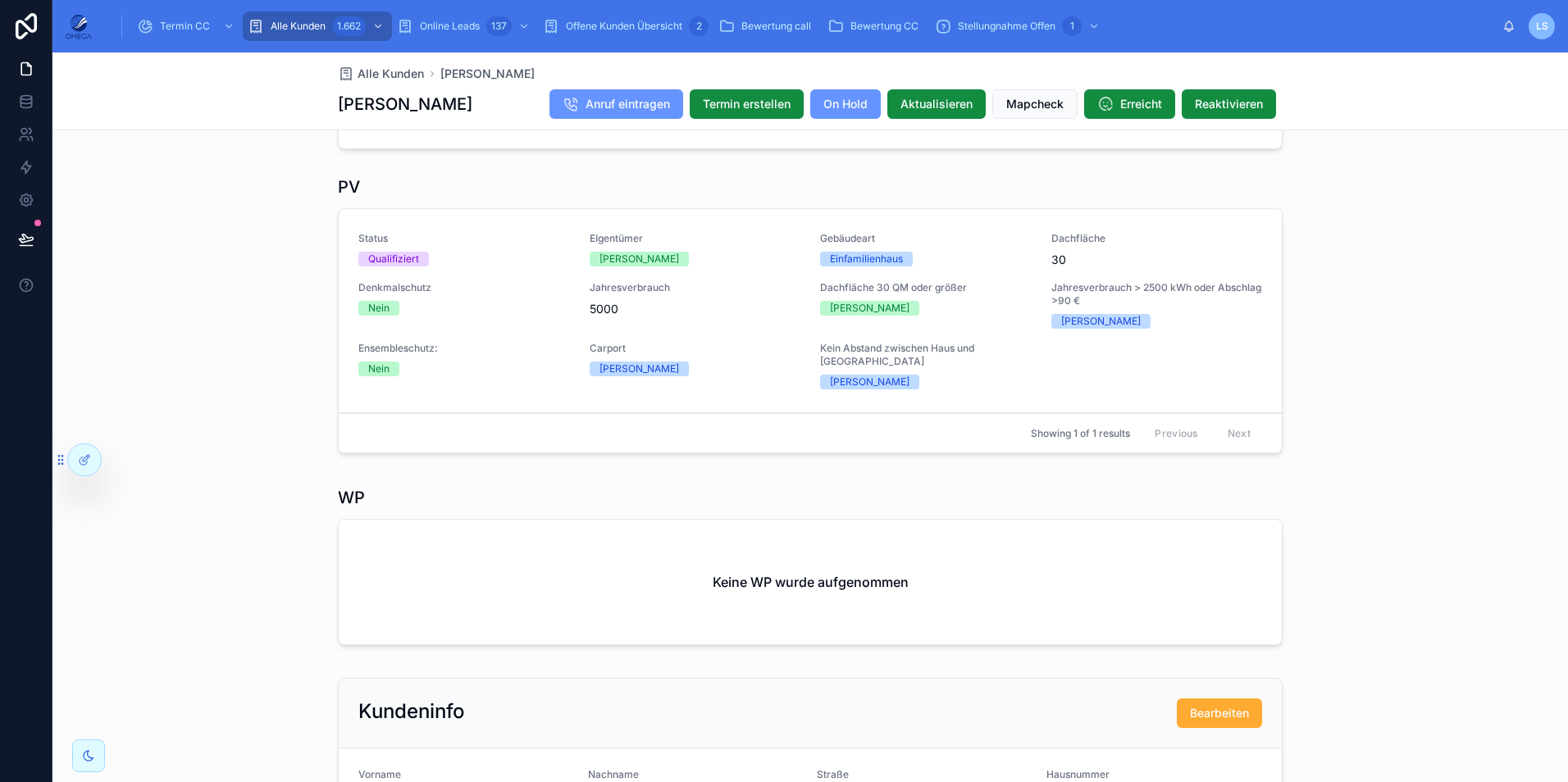
scroll to position [491, 0]
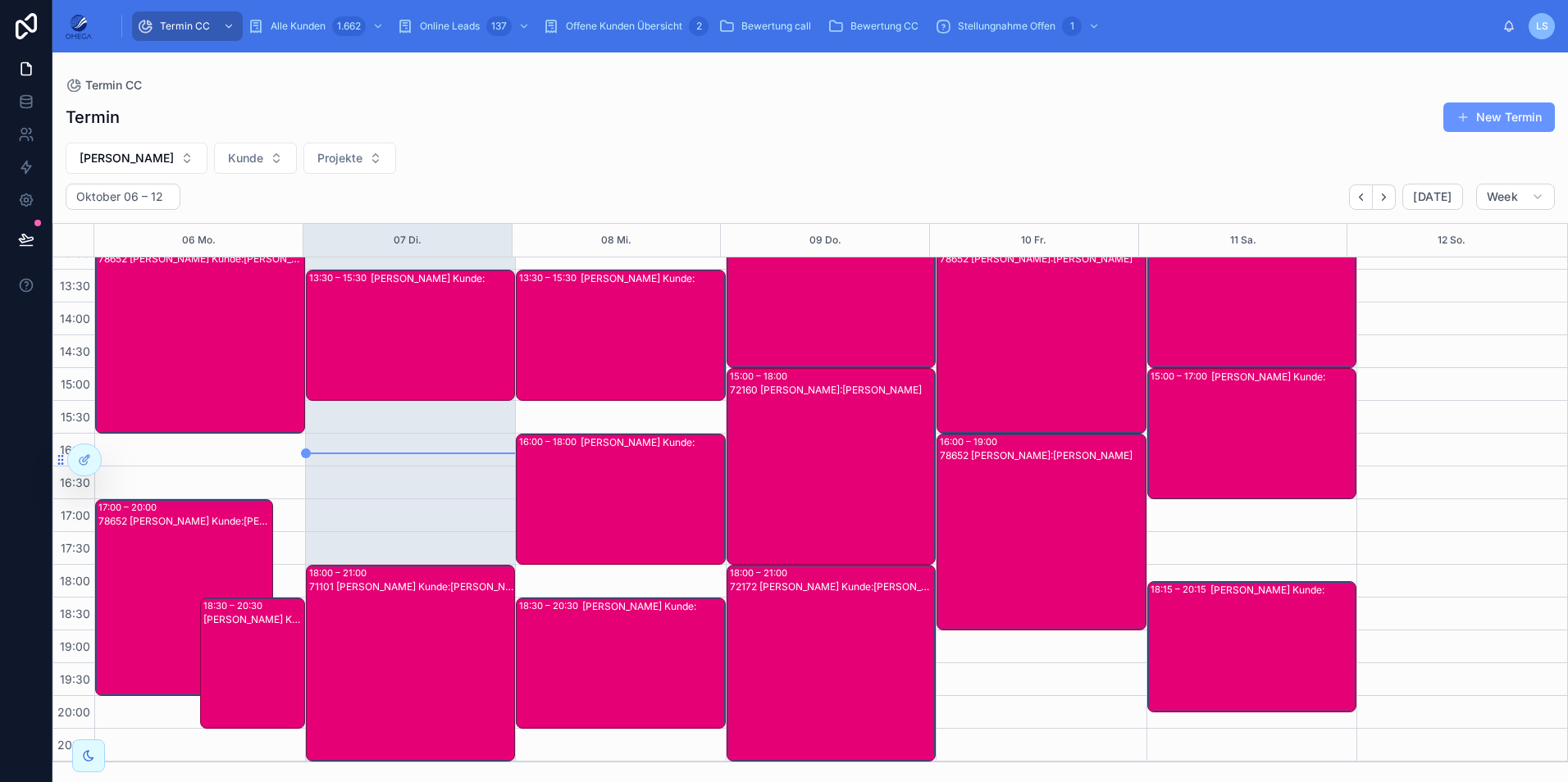
scroll to position [267, 0]
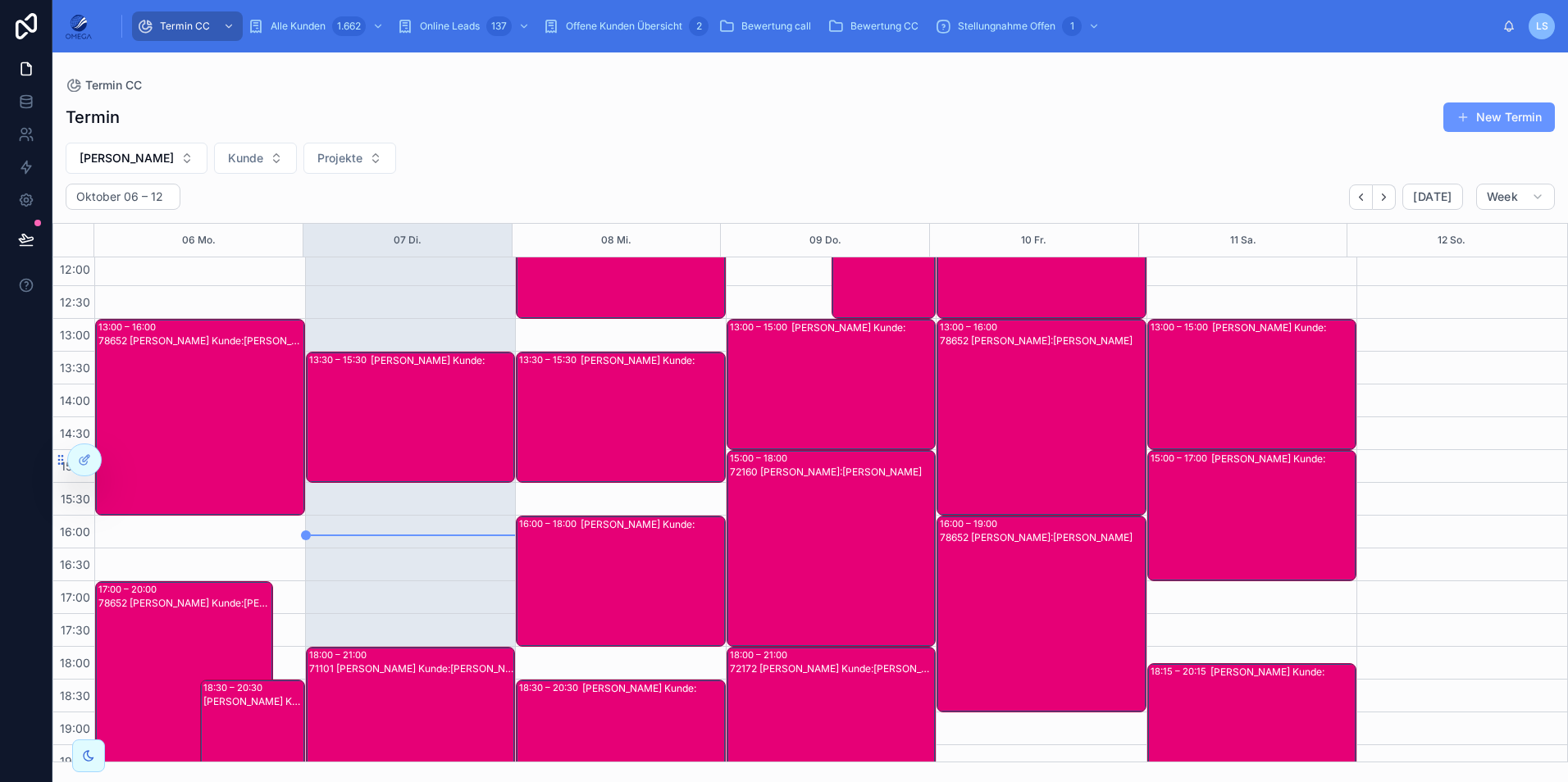
click at [244, 405] on div "78652 [PERSON_NAME] Kunde:[PERSON_NAME]" at bounding box center [200, 430] width 205 height 193
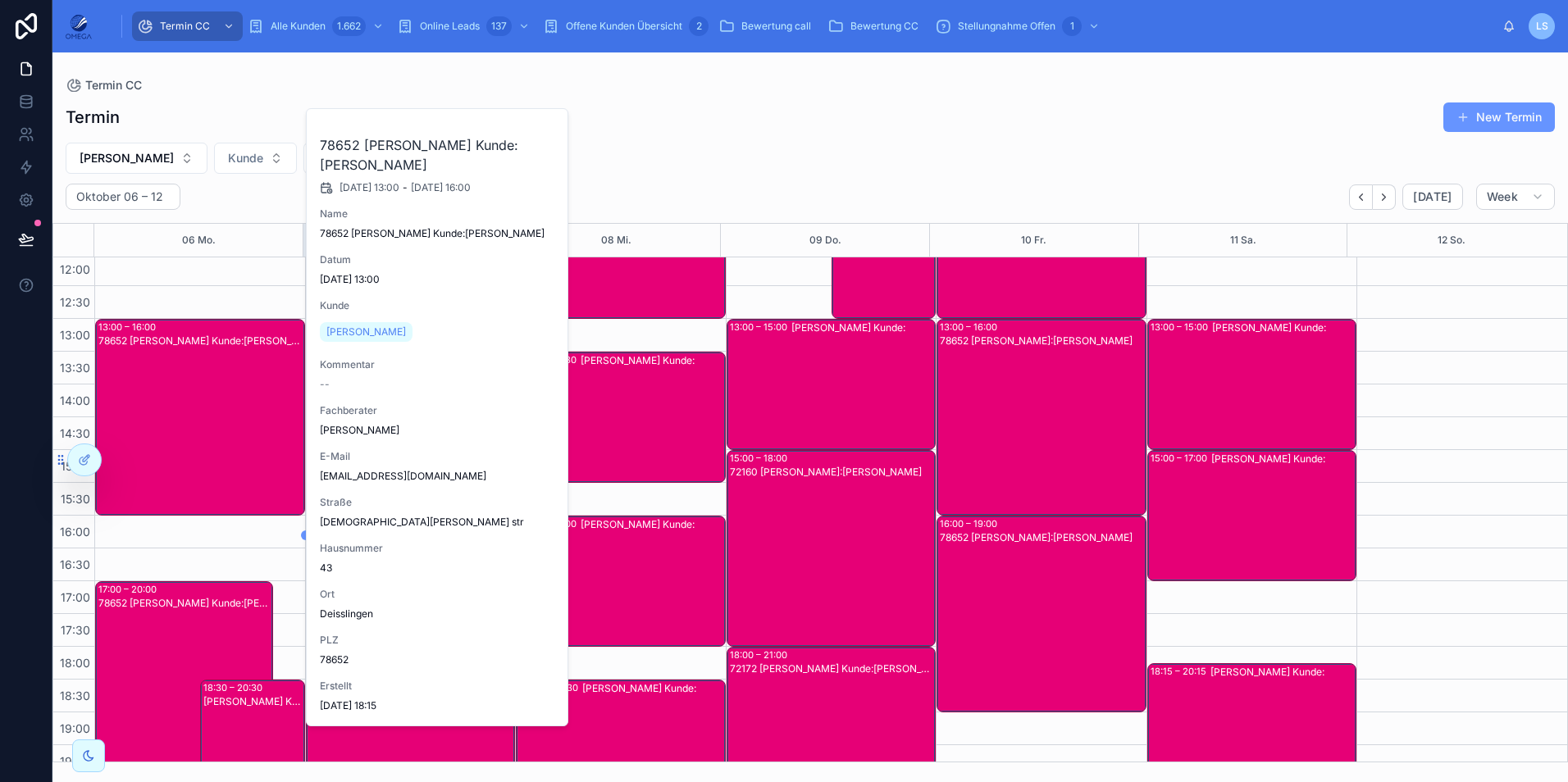
drag, startPoint x: 429, startPoint y: 331, endPoint x: 376, endPoint y: 333, distance: 53.0
click at [376, 333] on div "[PERSON_NAME]" at bounding box center [370, 332] width 99 height 27
copy span "Schlegel"
click at [843, 169] on div "[PERSON_NAME] Kunde Projekte" at bounding box center [810, 158] width 1516 height 31
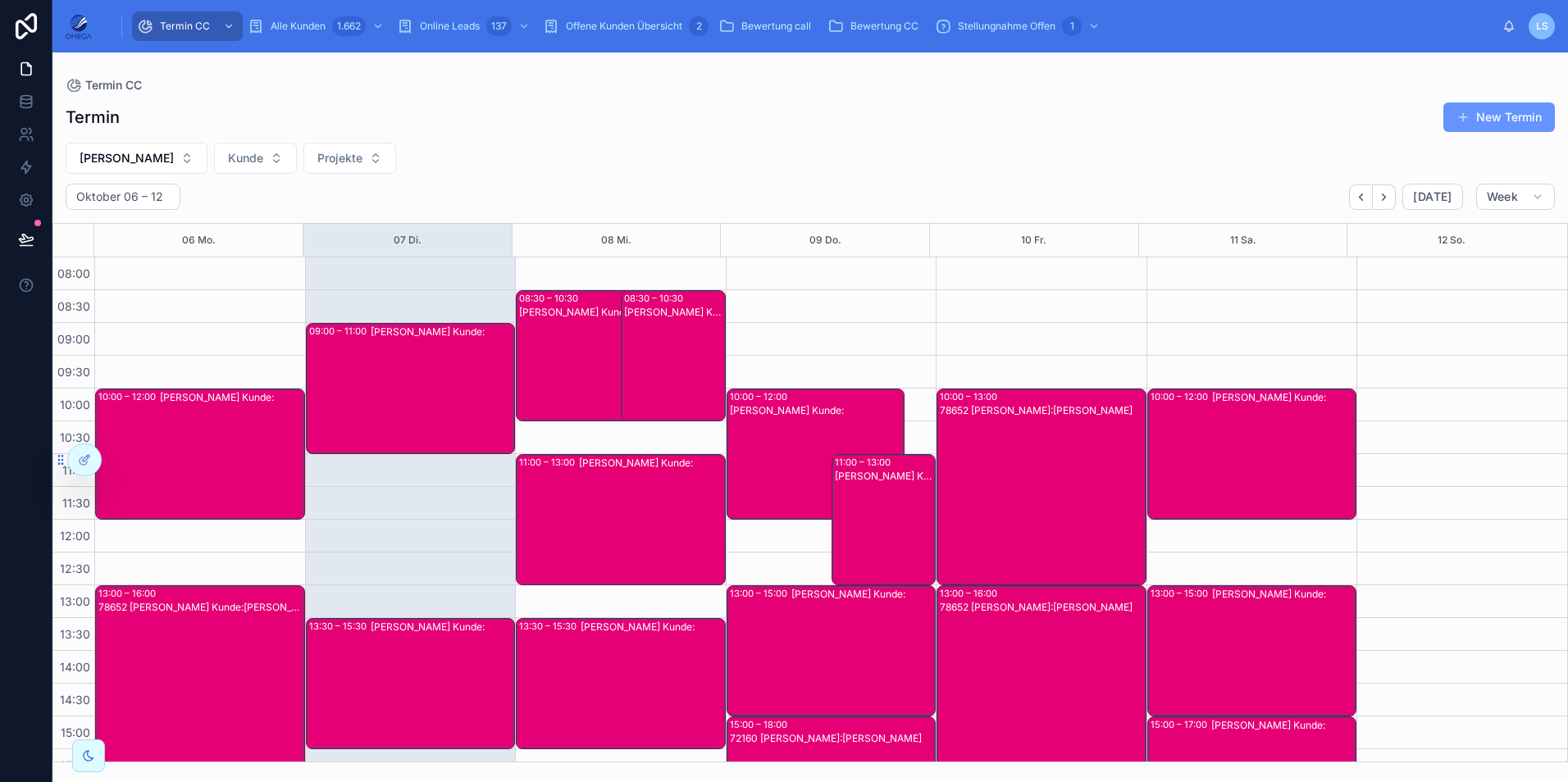
scroll to position [164, 0]
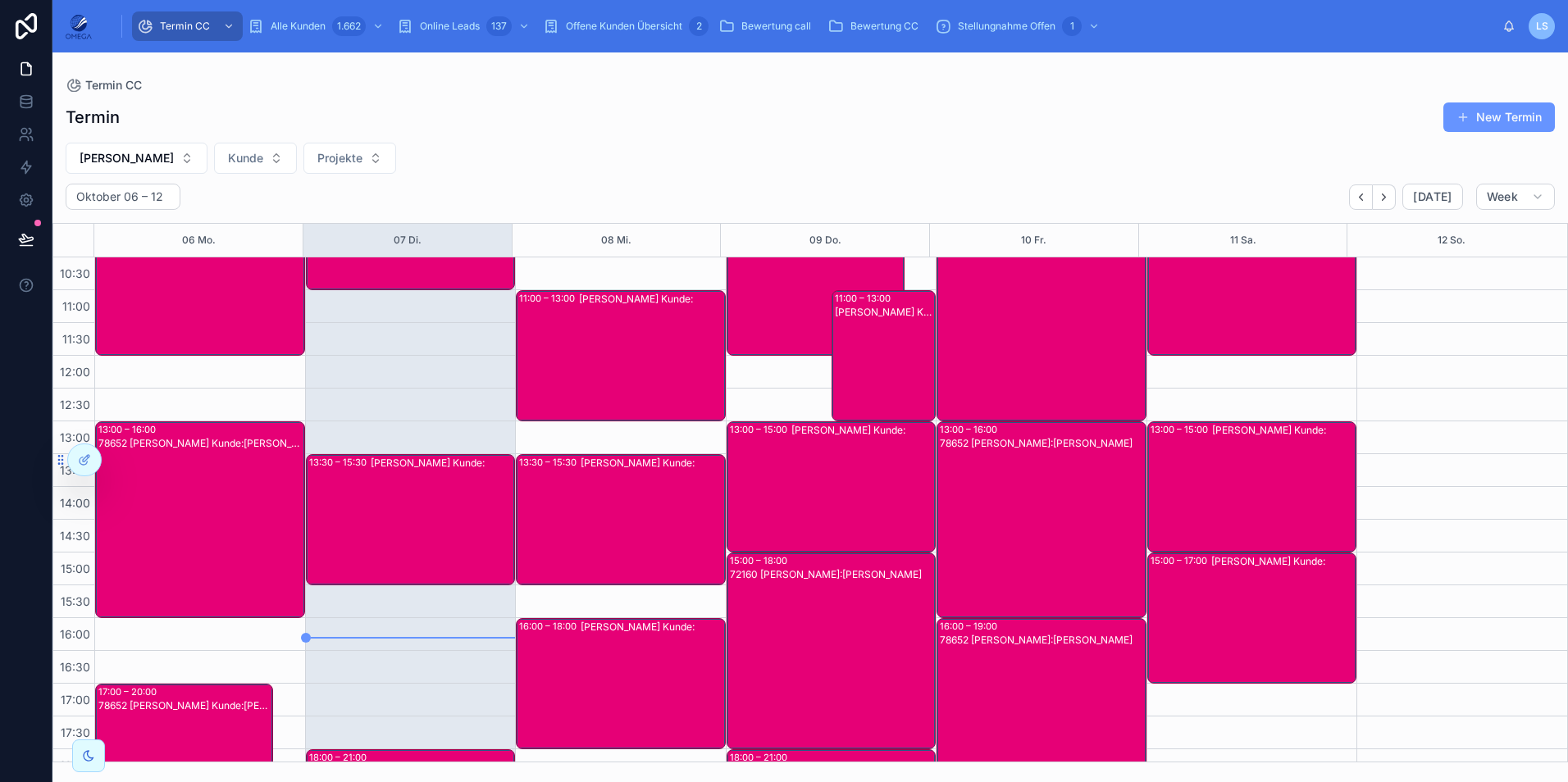
click at [425, 520] on div "[PERSON_NAME] Kunde:" at bounding box center [442, 520] width 144 height 128
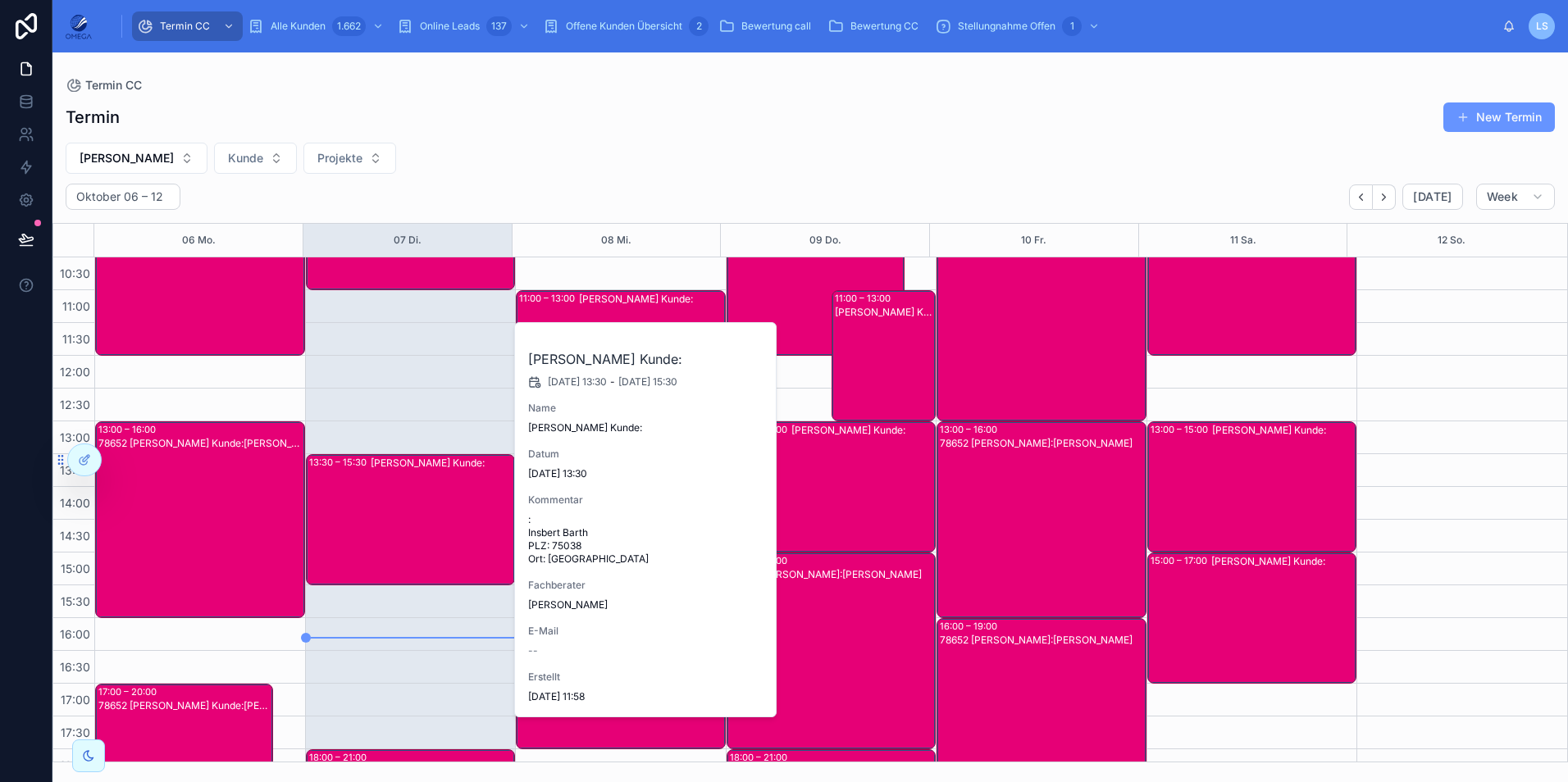
click at [425, 520] on div "[PERSON_NAME] Kunde:" at bounding box center [442, 520] width 144 height 128
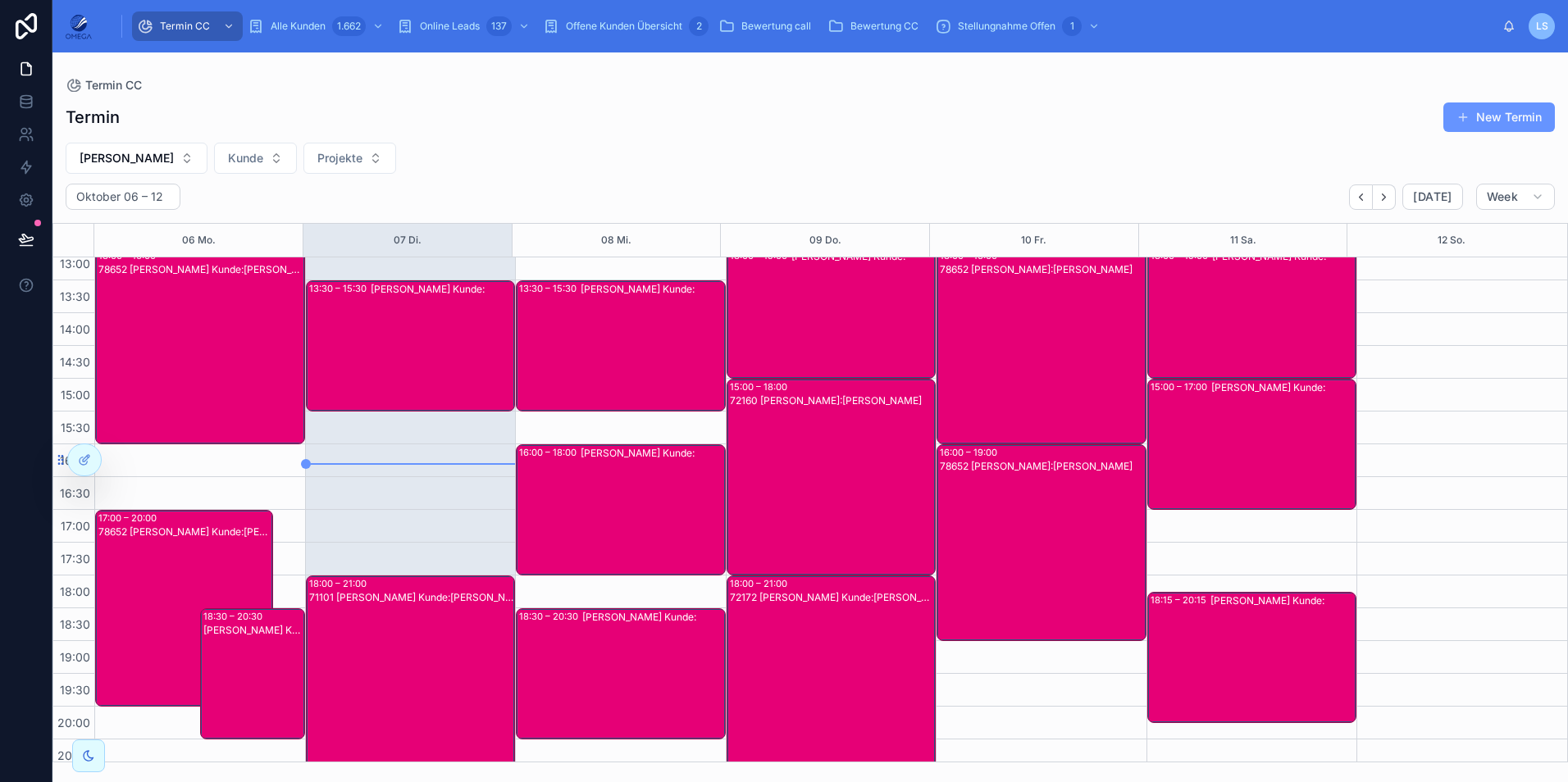
scroll to position [349, 0]
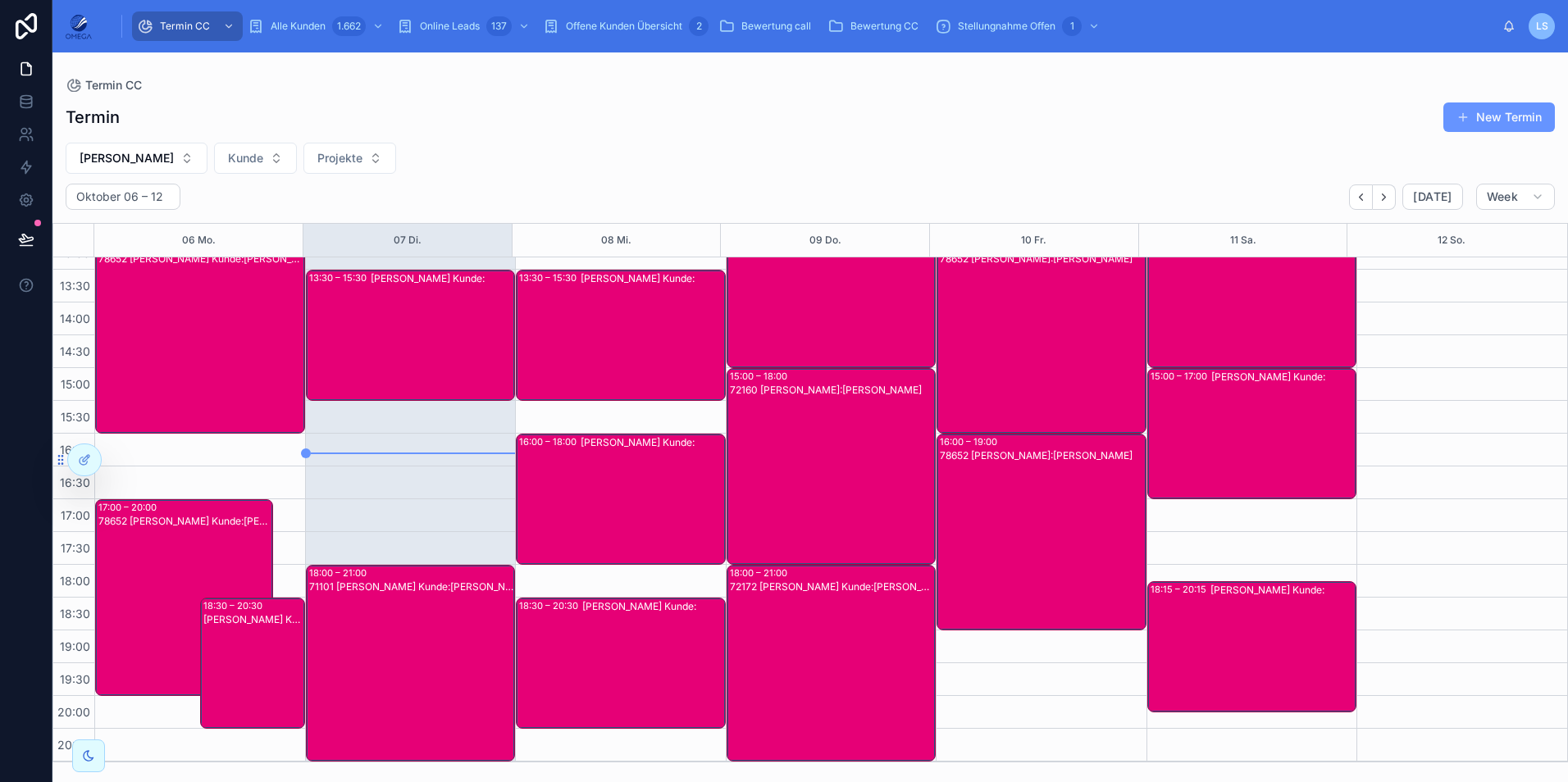
click at [427, 620] on div "71101 [PERSON_NAME] Kunde:[PERSON_NAME]" at bounding box center [412, 676] width 205 height 193
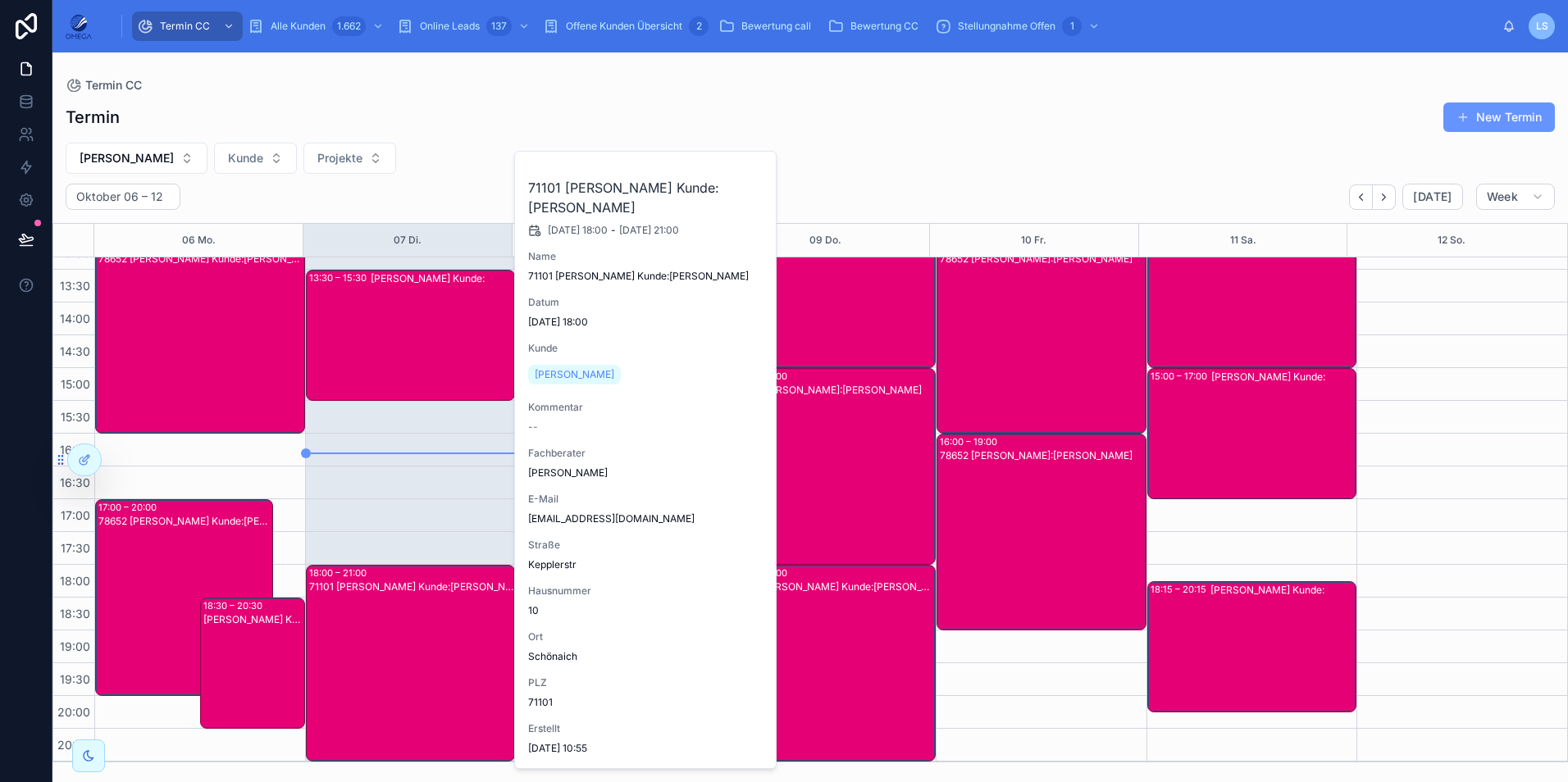
click at [606, 374] on span "[PERSON_NAME]" at bounding box center [573, 374] width 79 height 13
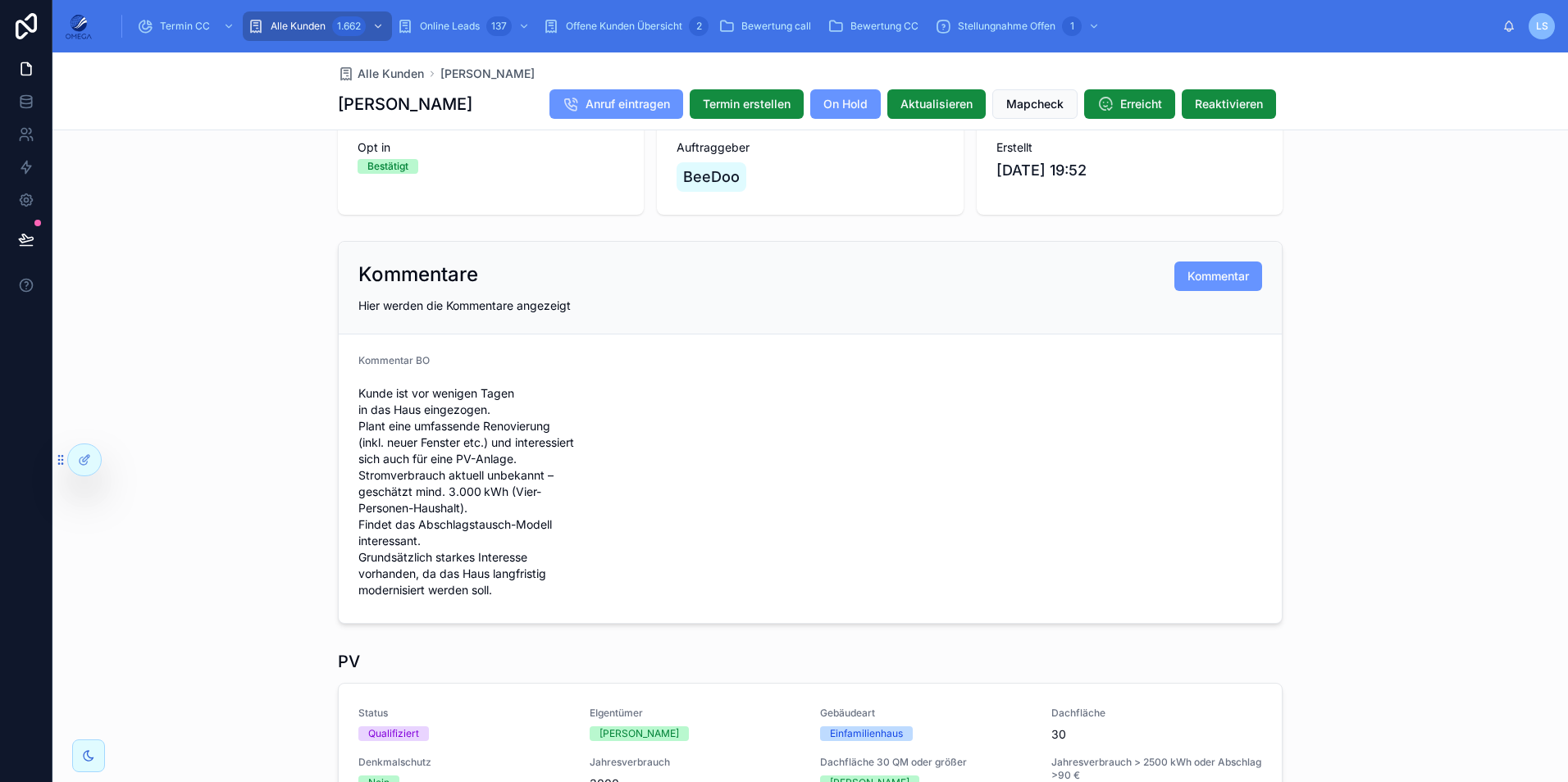
scroll to position [328, 0]
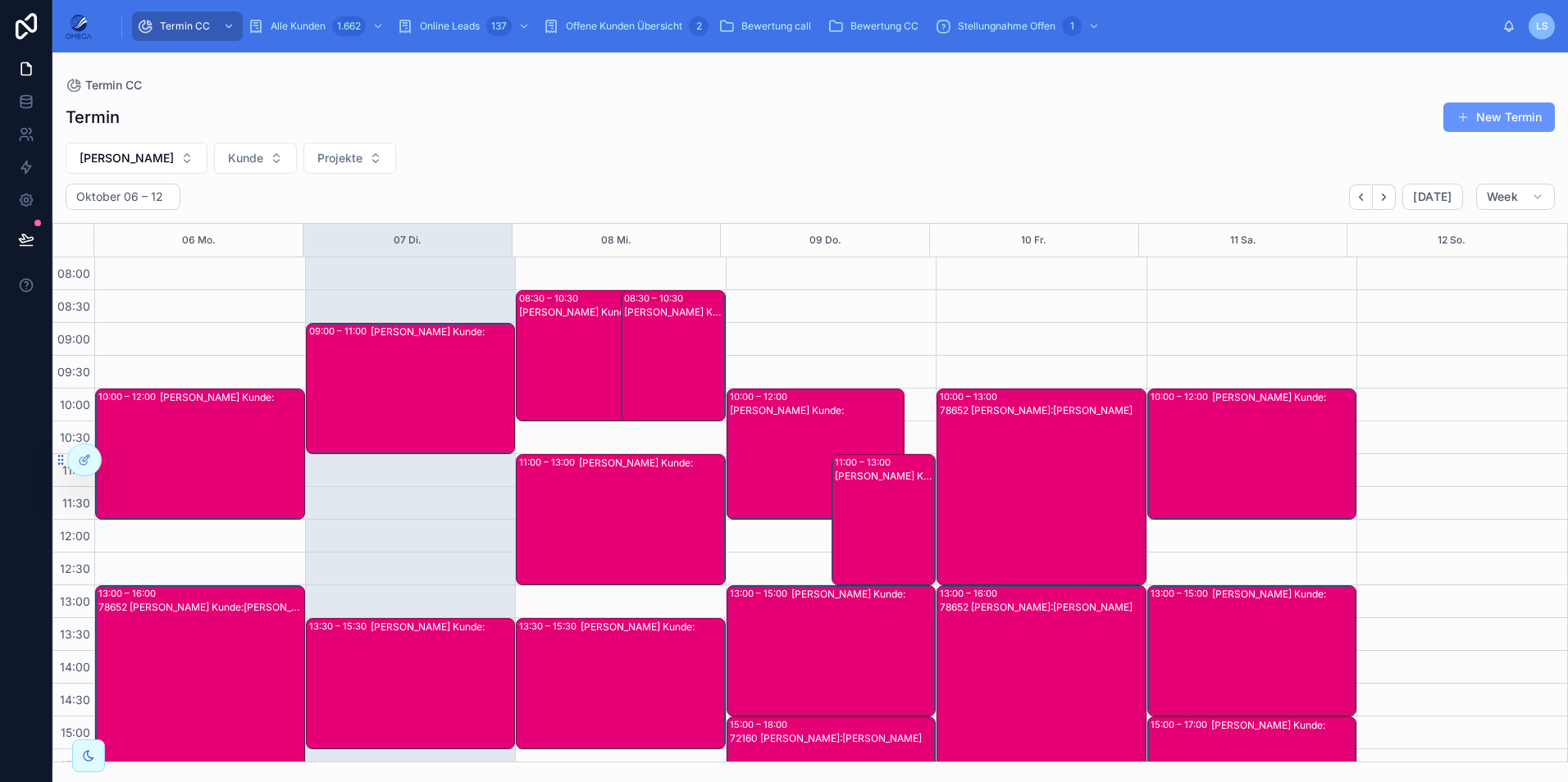
scroll to position [349, 0]
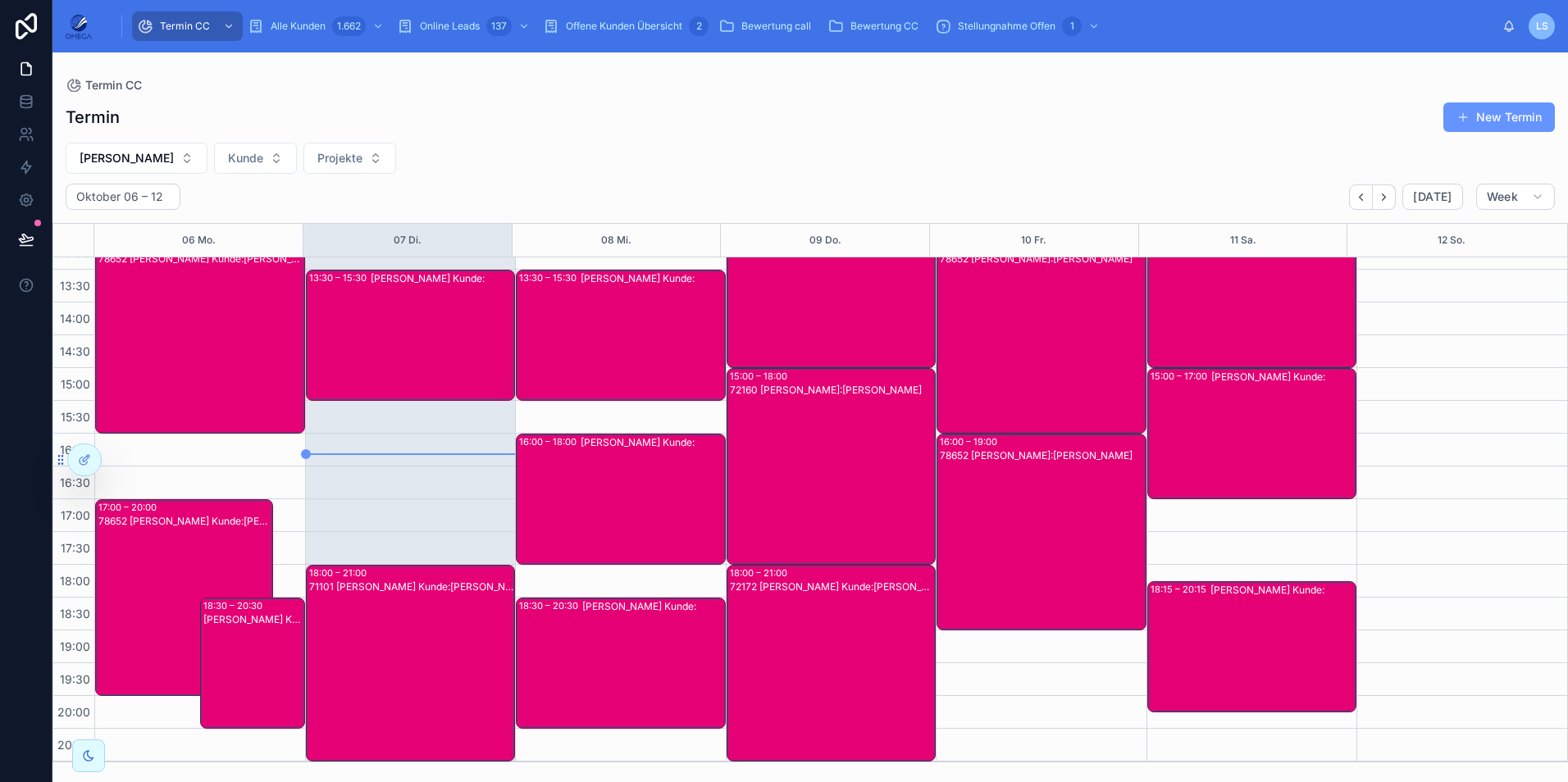
click at [476, 345] on div "[PERSON_NAME] Kunde:" at bounding box center [442, 335] width 144 height 128
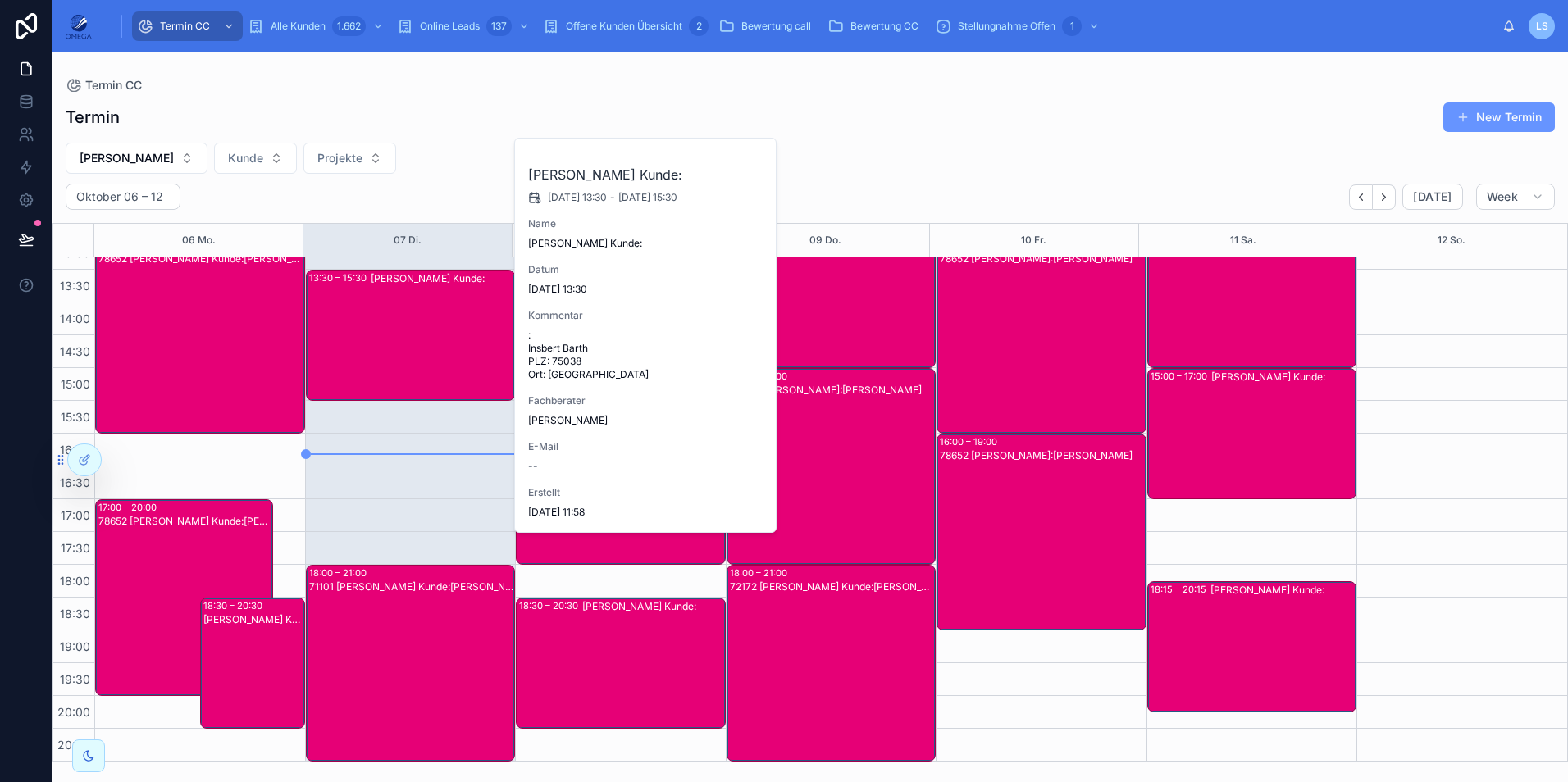
click at [476, 345] on div "[PERSON_NAME] Kunde:" at bounding box center [442, 335] width 144 height 128
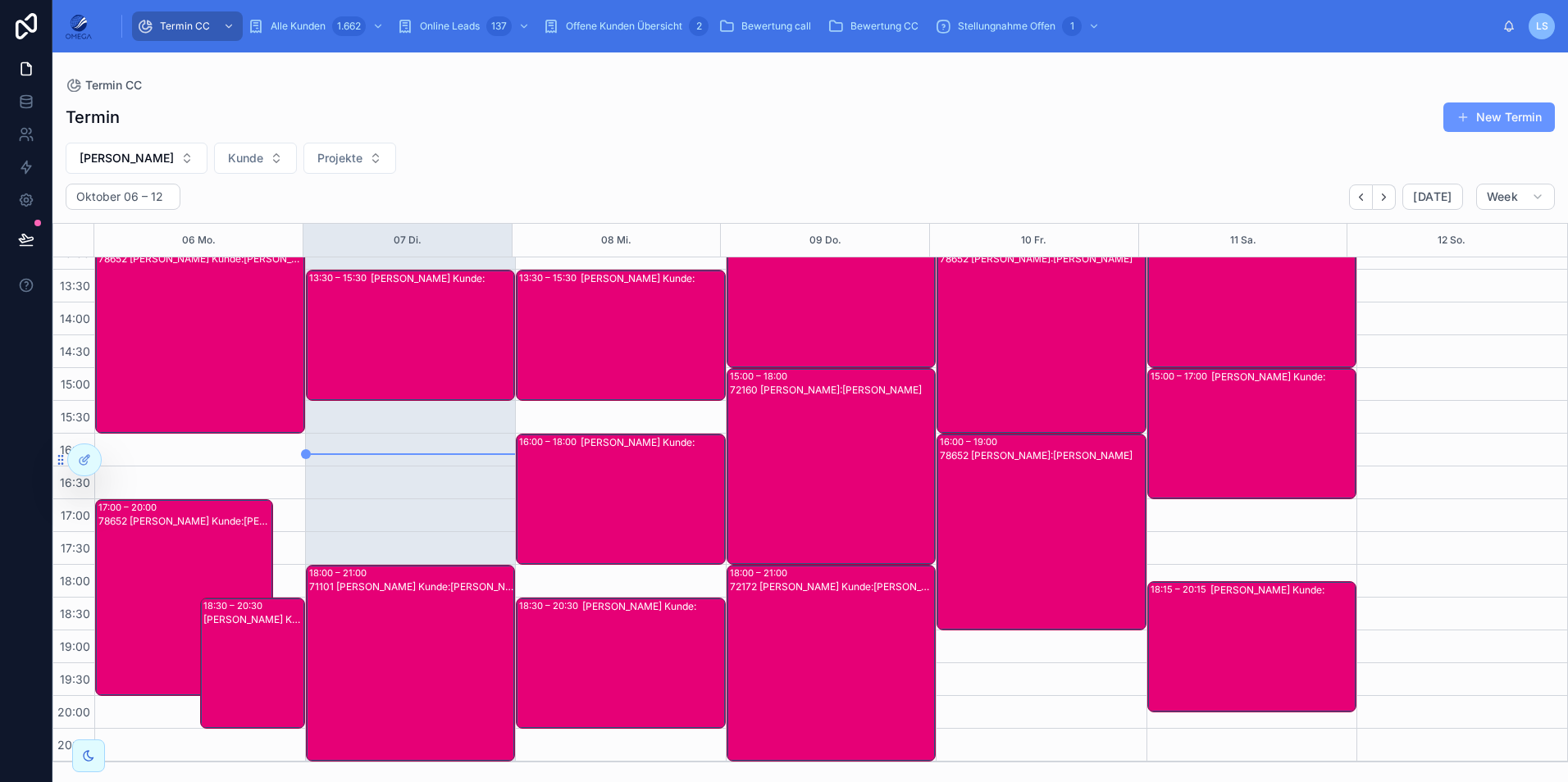
click at [444, 651] on div "71101 [PERSON_NAME] Kunde:[PERSON_NAME]" at bounding box center [412, 676] width 205 height 193
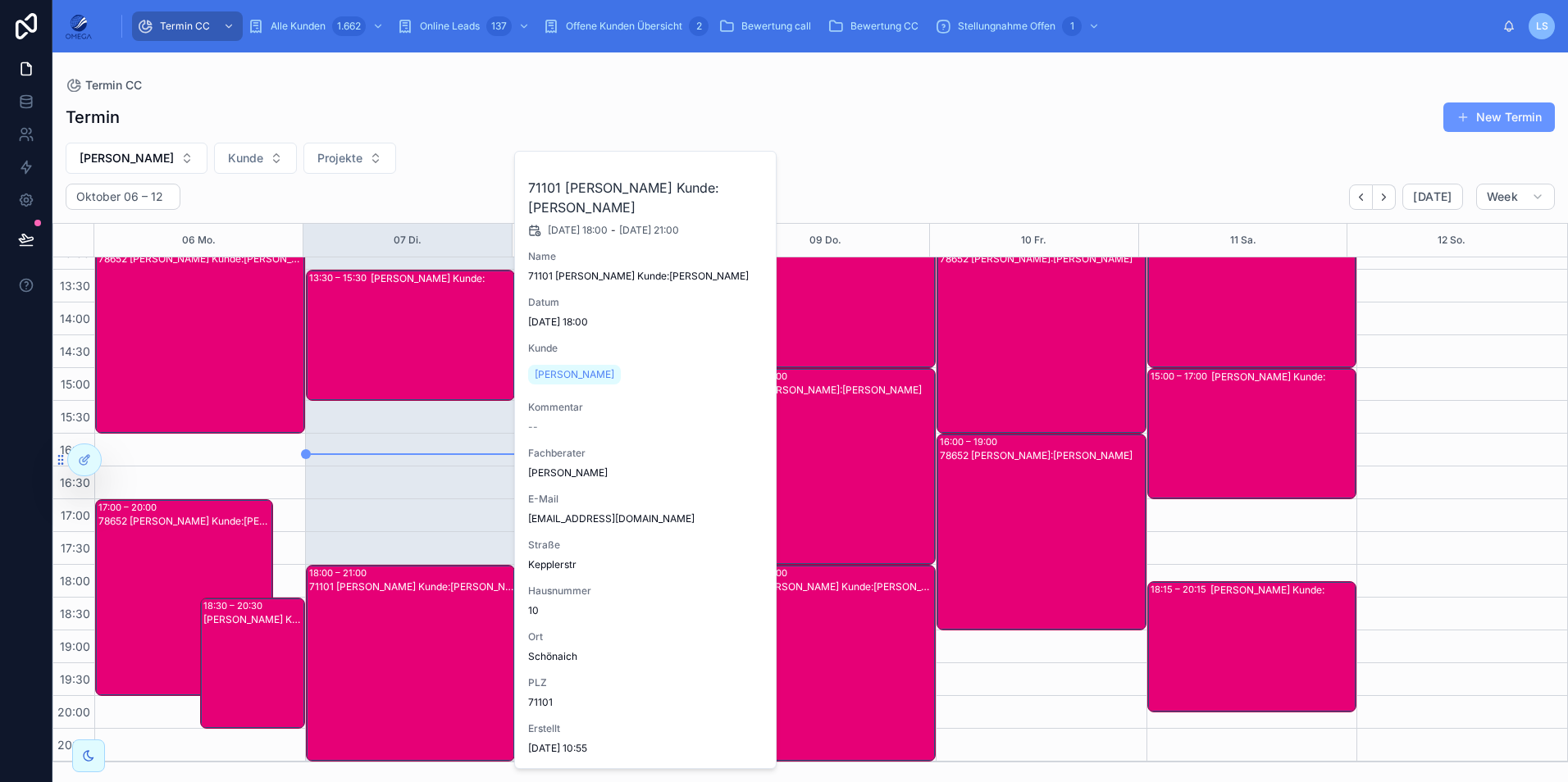
click at [438, 646] on div "71101 [PERSON_NAME] Kunde:[PERSON_NAME]" at bounding box center [412, 676] width 205 height 193
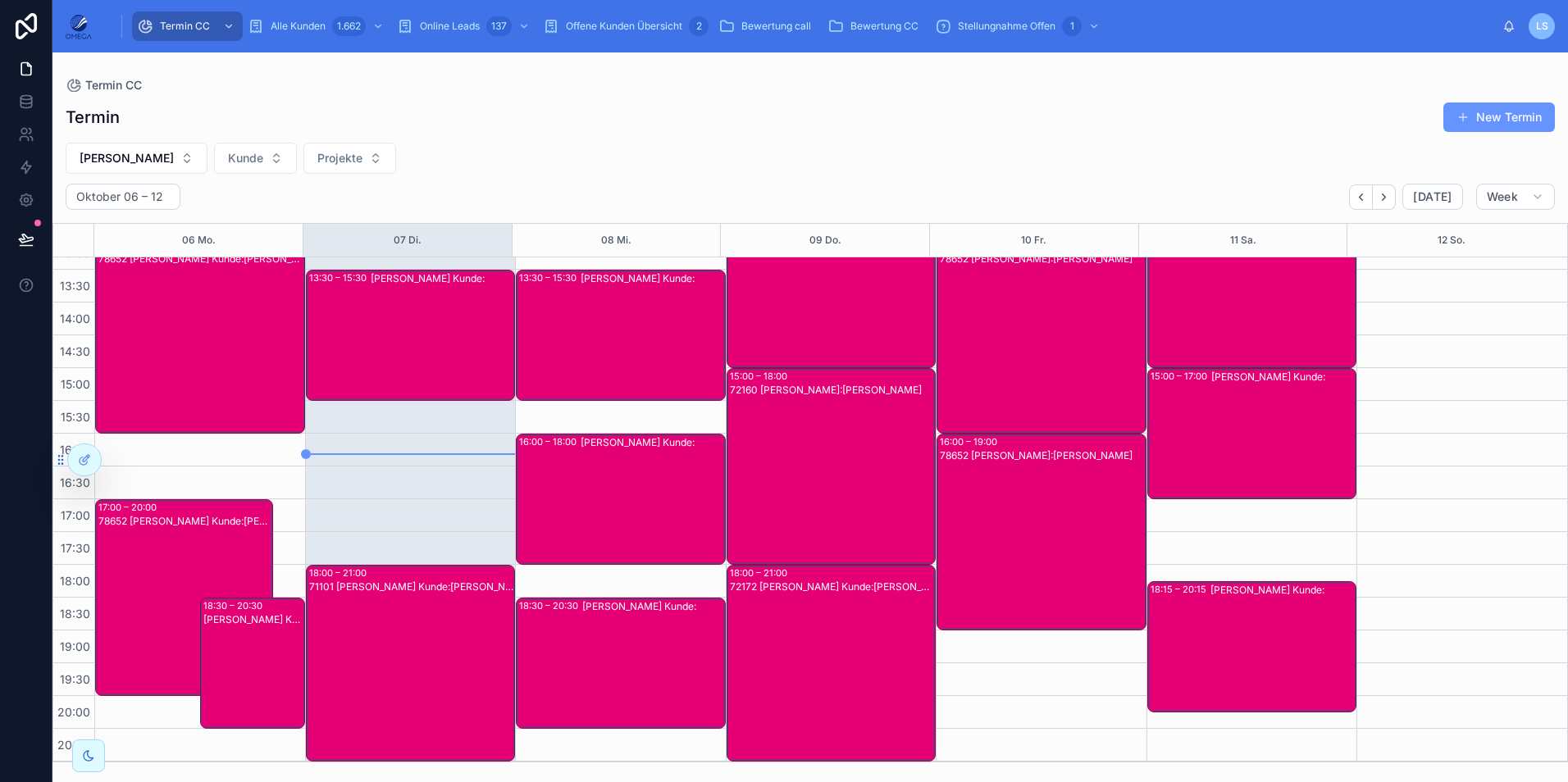
click at [394, 341] on div "[PERSON_NAME] Kunde:" at bounding box center [442, 335] width 144 height 128
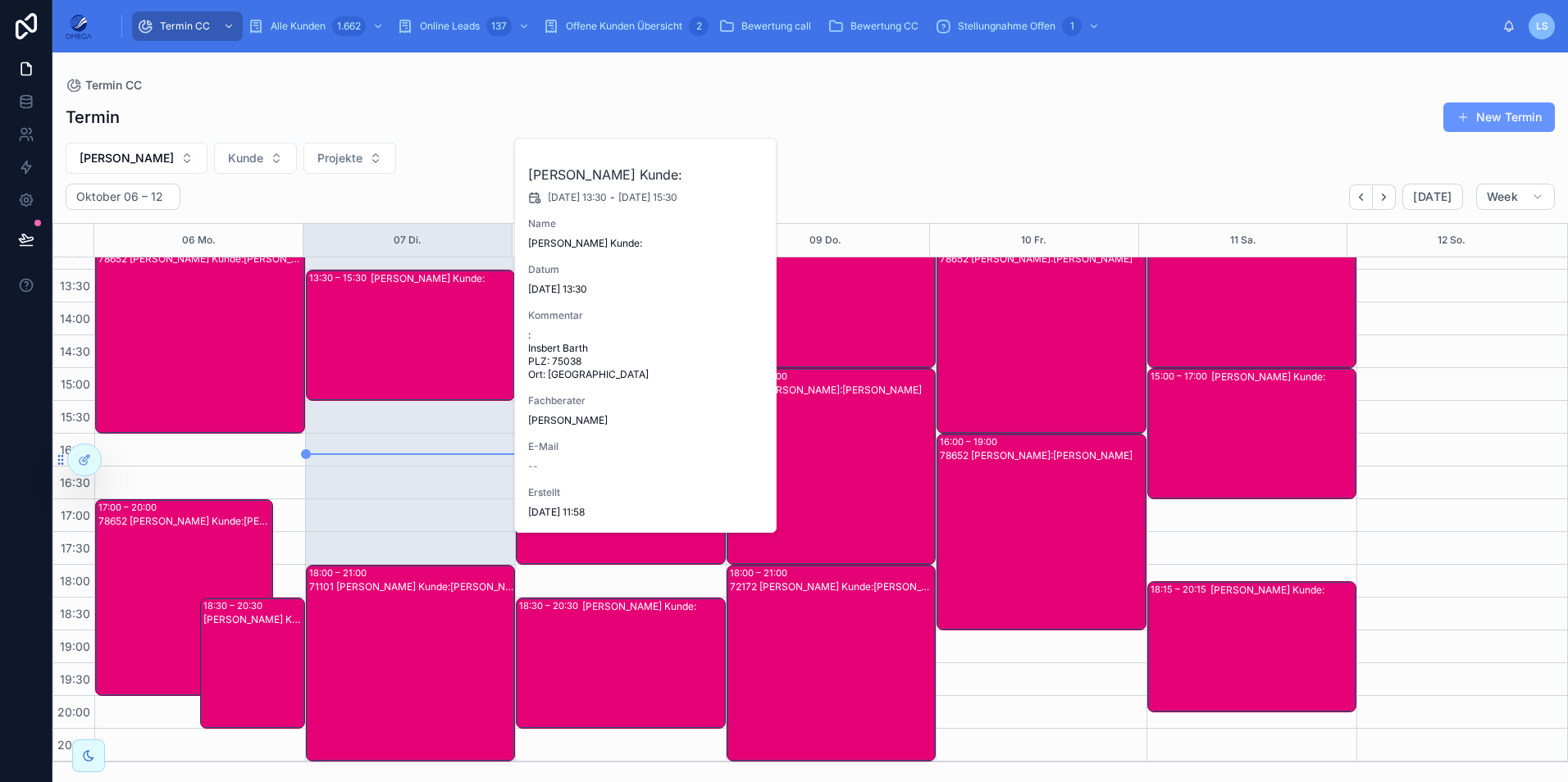
click at [392, 345] on div "[PERSON_NAME] Kunde:" at bounding box center [442, 335] width 144 height 128
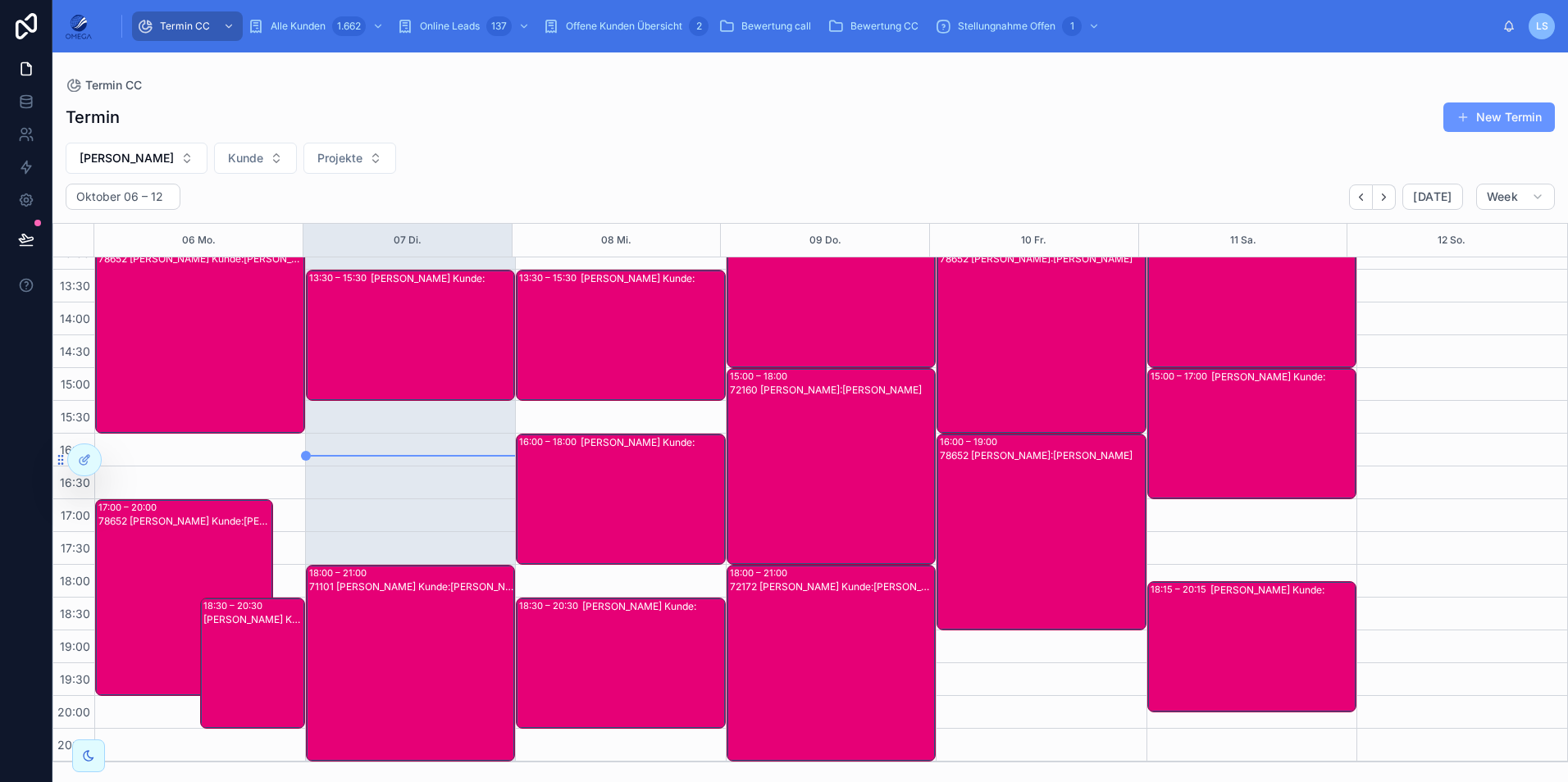
scroll to position [185, 0]
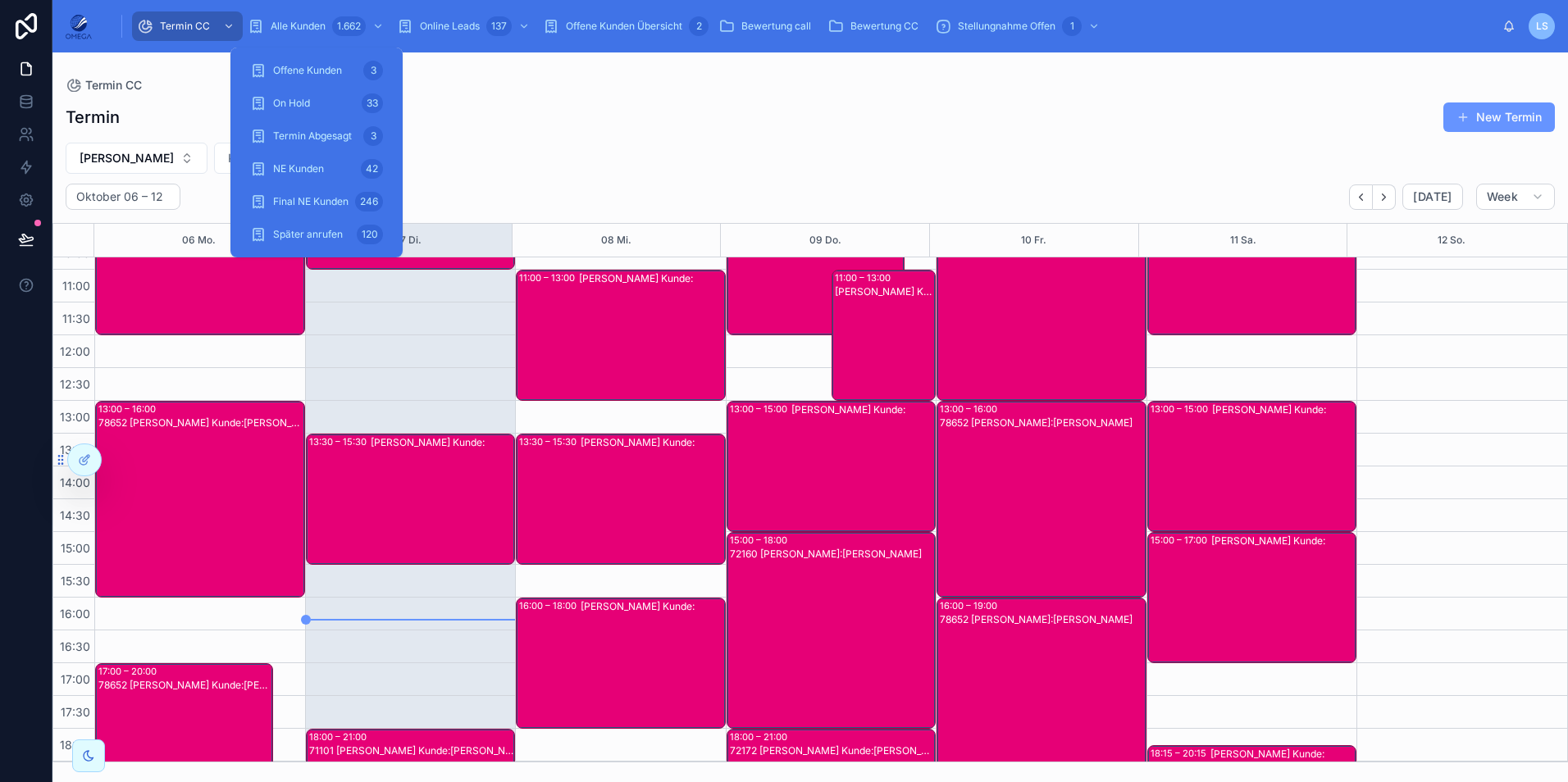
click at [300, 30] on span "Alle Kunden" at bounding box center [298, 27] width 55 height 13
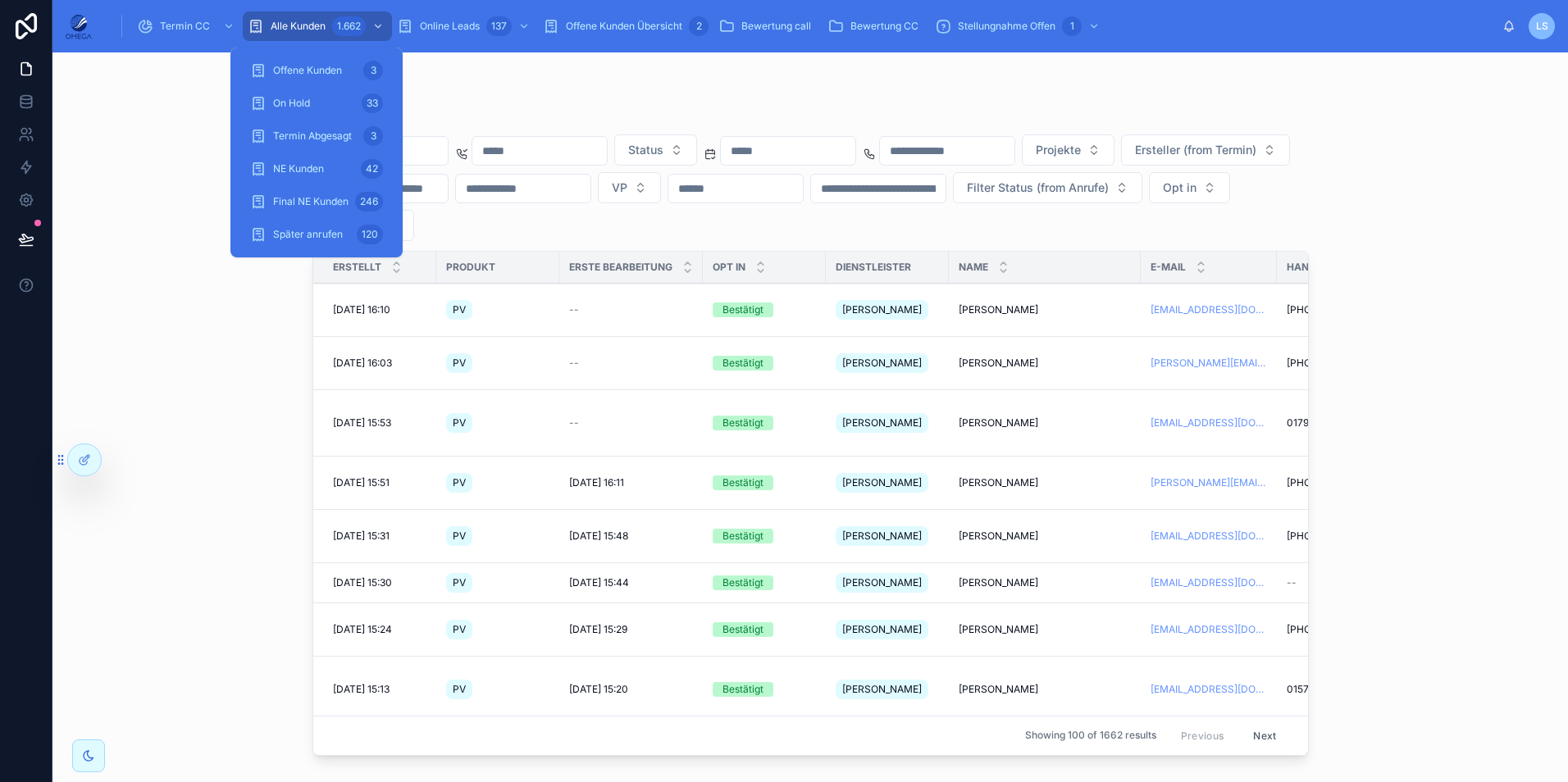
click at [448, 145] on input "text" at bounding box center [380, 150] width 134 height 23
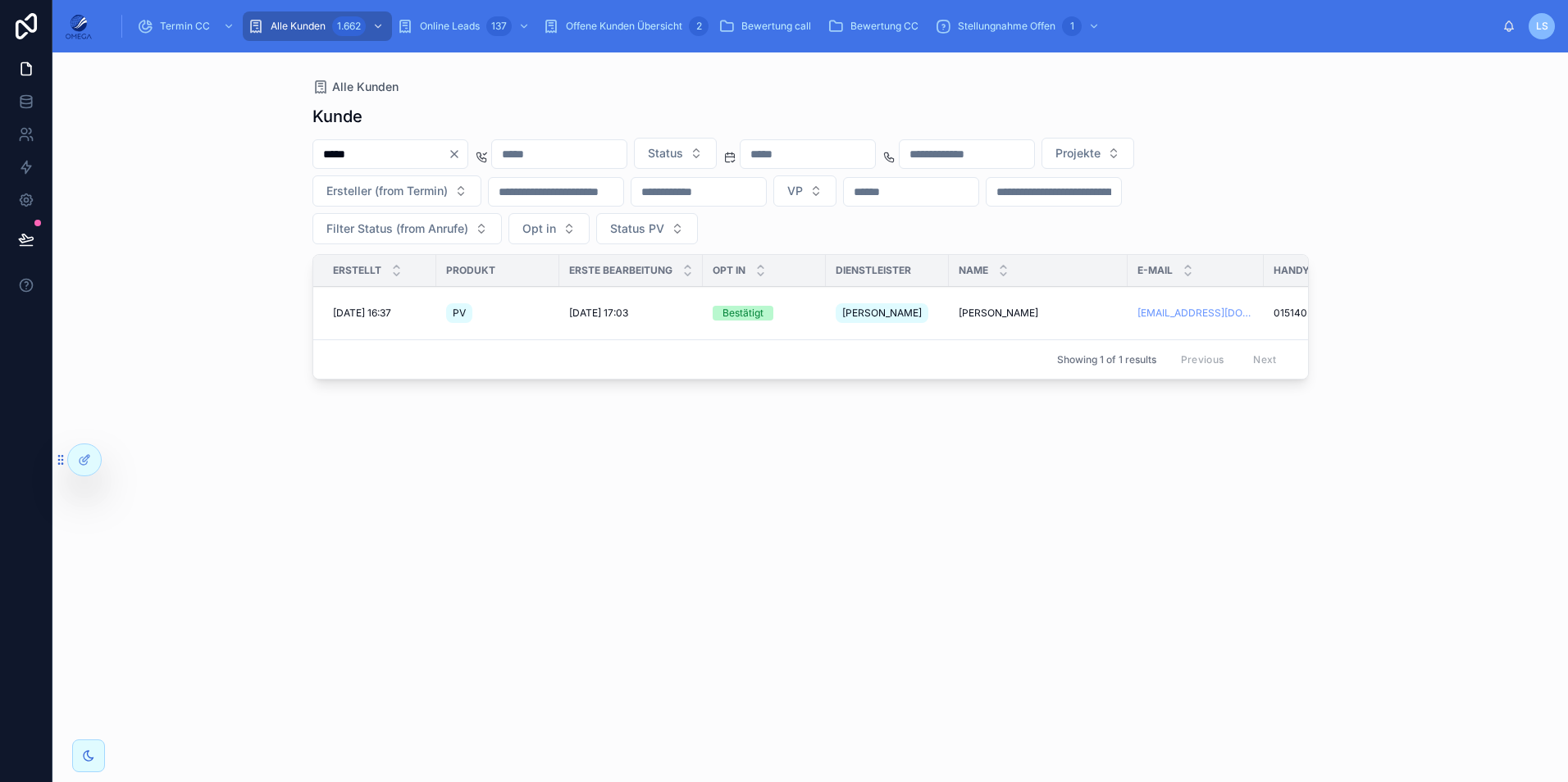
type input "*****"
click at [987, 315] on span "[PERSON_NAME]" at bounding box center [997, 313] width 79 height 13
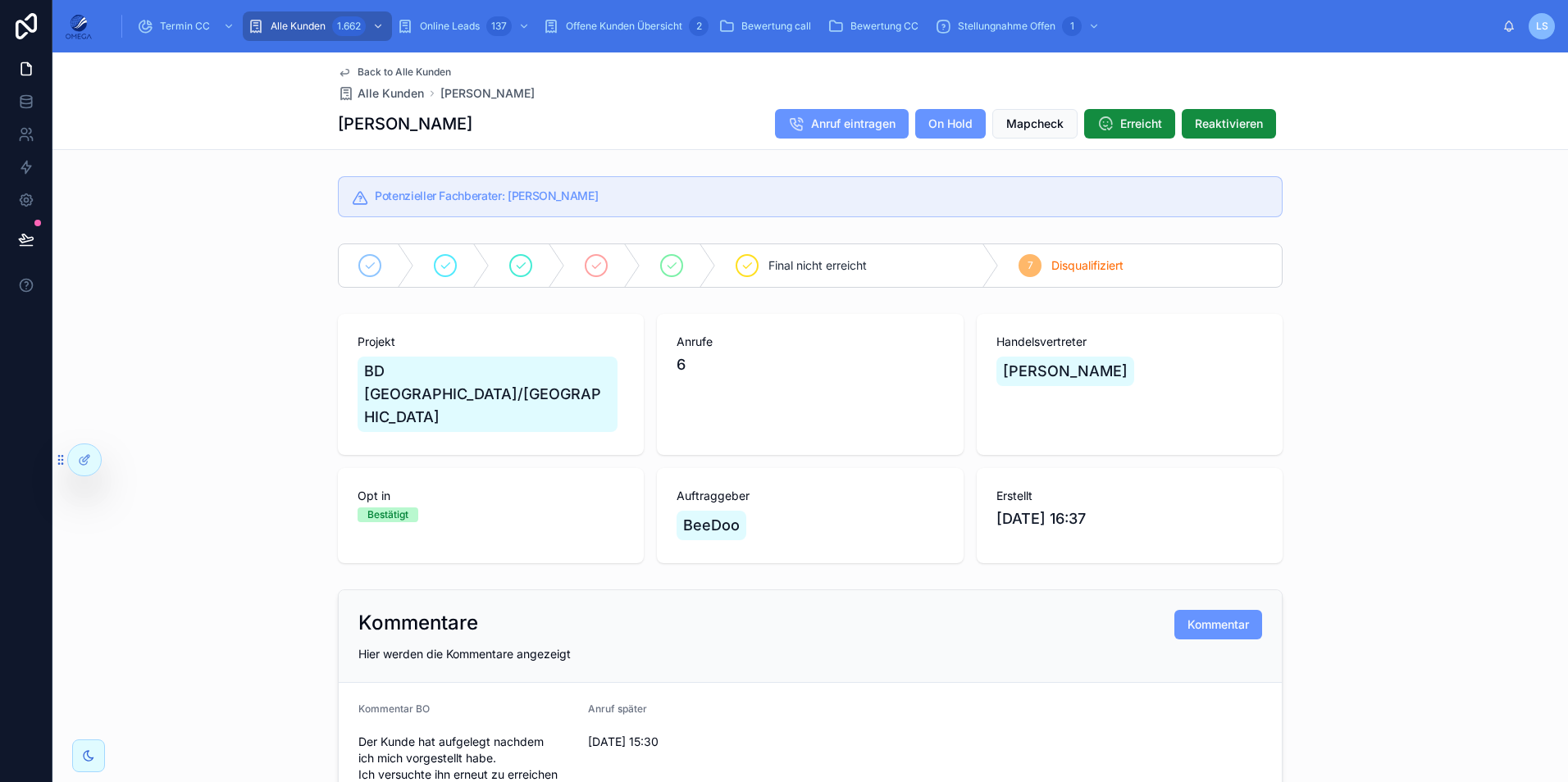
click at [406, 69] on span "Back to Alle Kunden" at bounding box center [404, 72] width 93 height 13
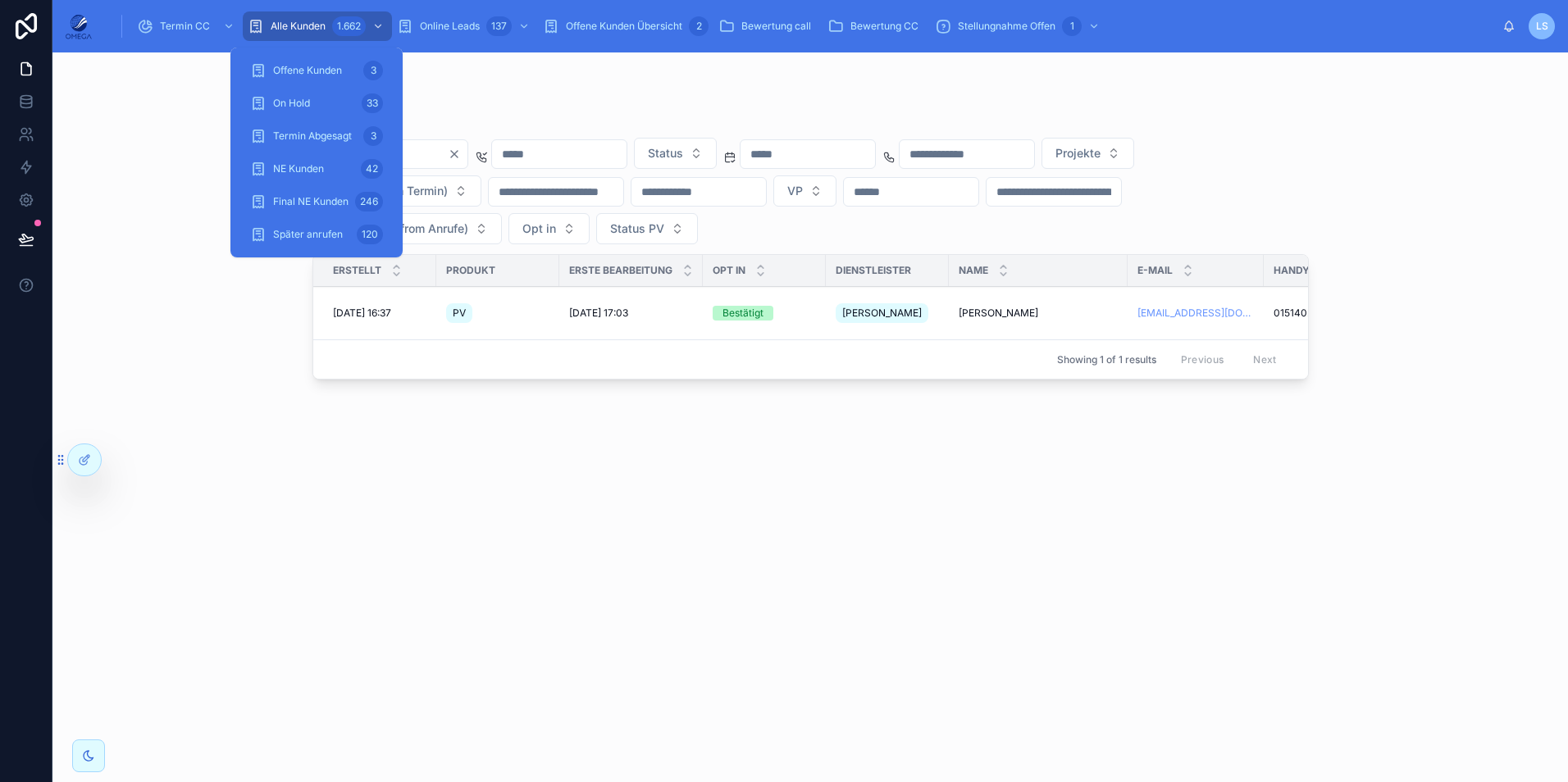
click at [339, 26] on div "1.662" at bounding box center [349, 26] width 33 height 20
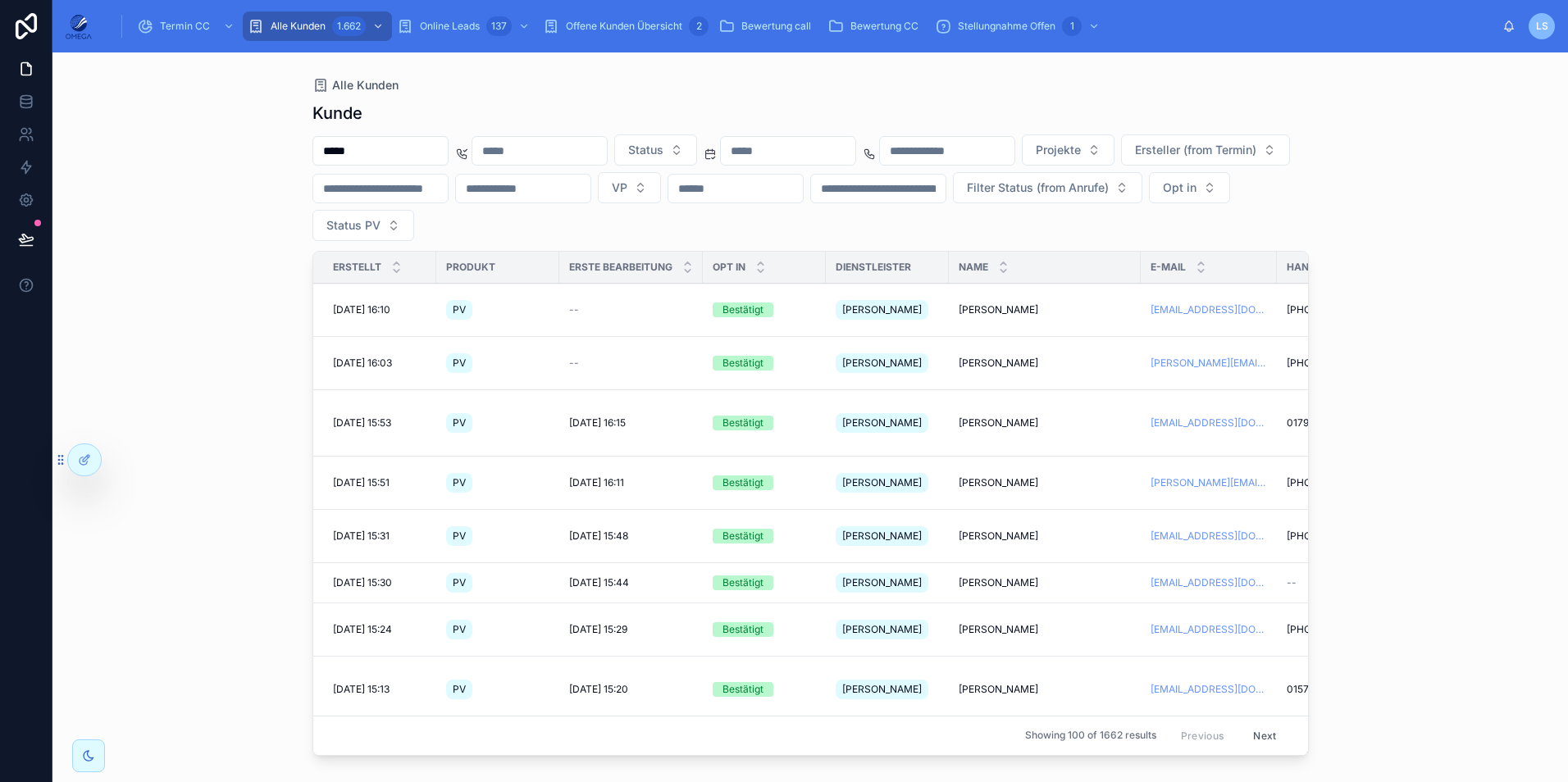
click at [979, 356] on span "[PERSON_NAME]" at bounding box center [997, 363] width 79 height 13
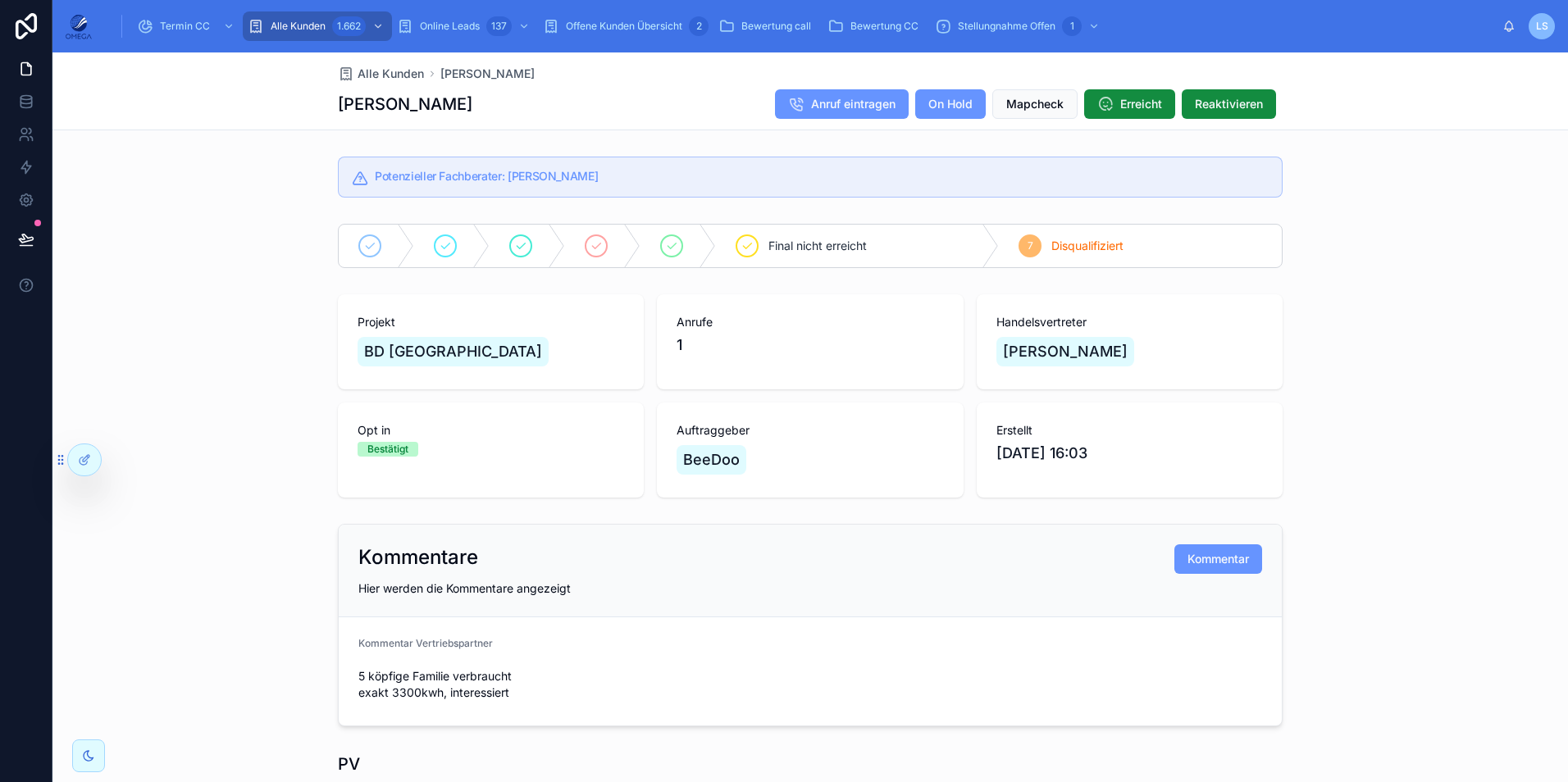
click at [398, 68] on span "Alle Kunden" at bounding box center [391, 73] width 67 height 16
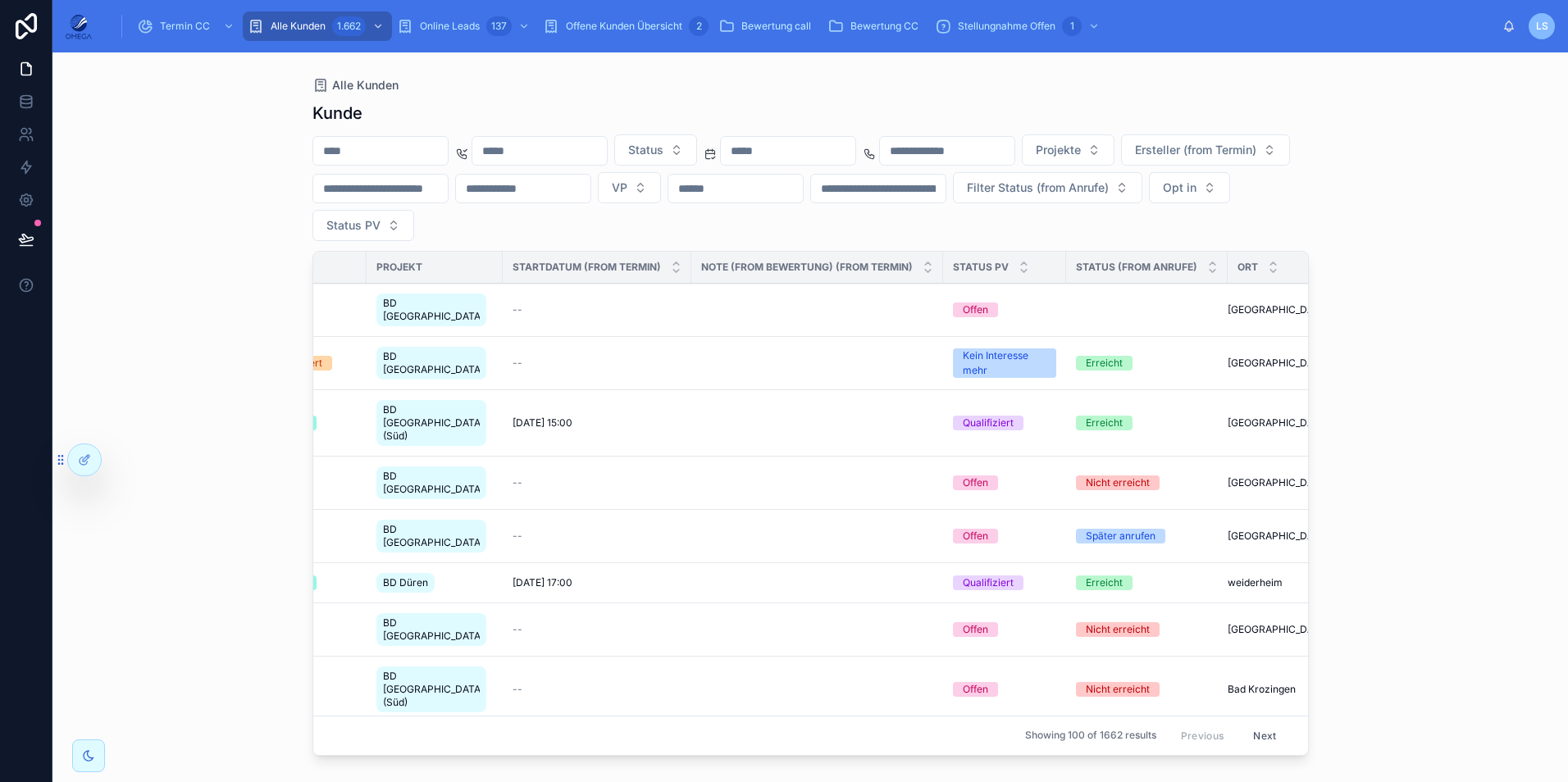
scroll to position [0, 1188]
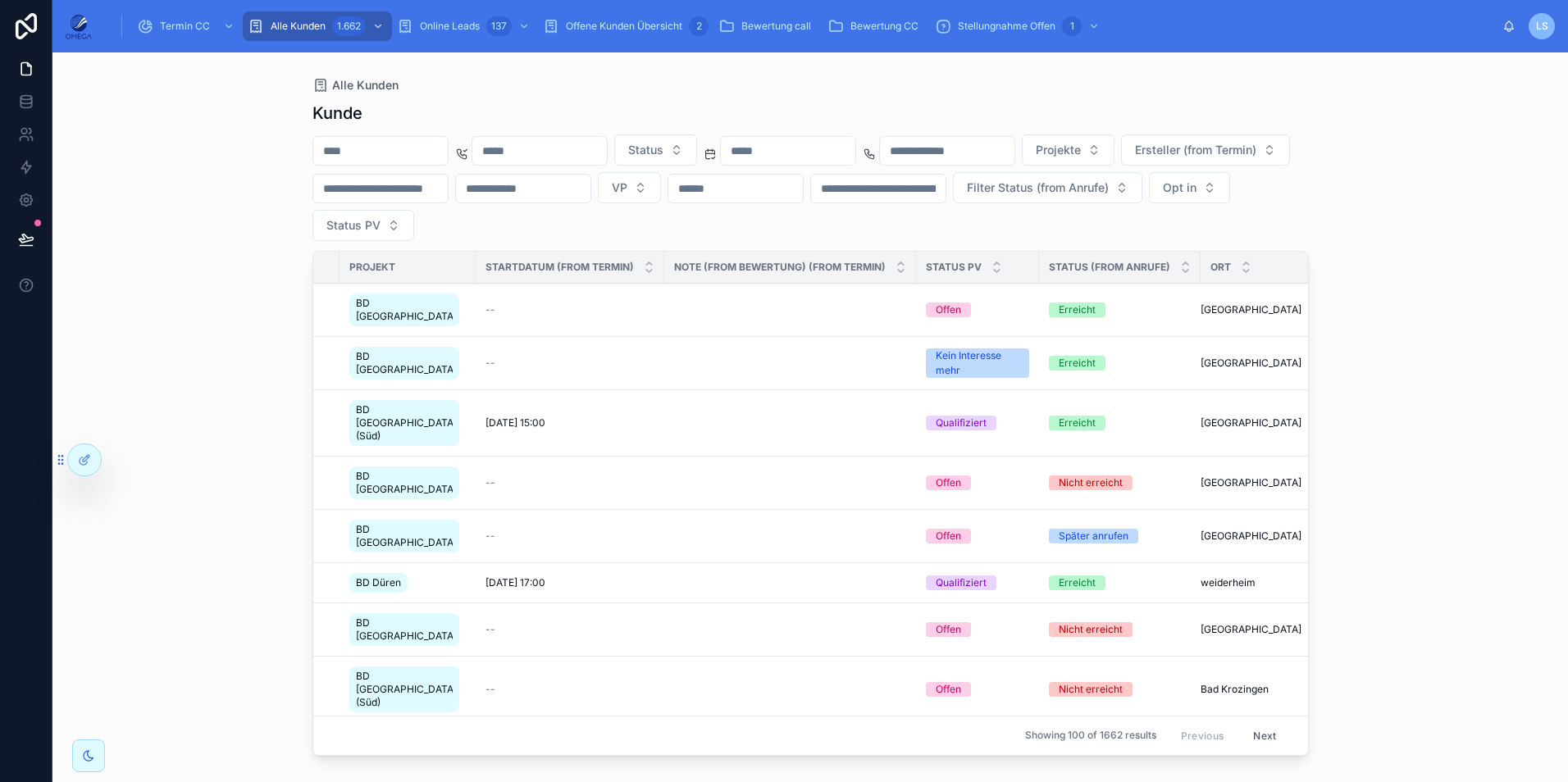
click at [623, 23] on span "Offene Kunden Übersicht" at bounding box center [624, 27] width 116 height 13
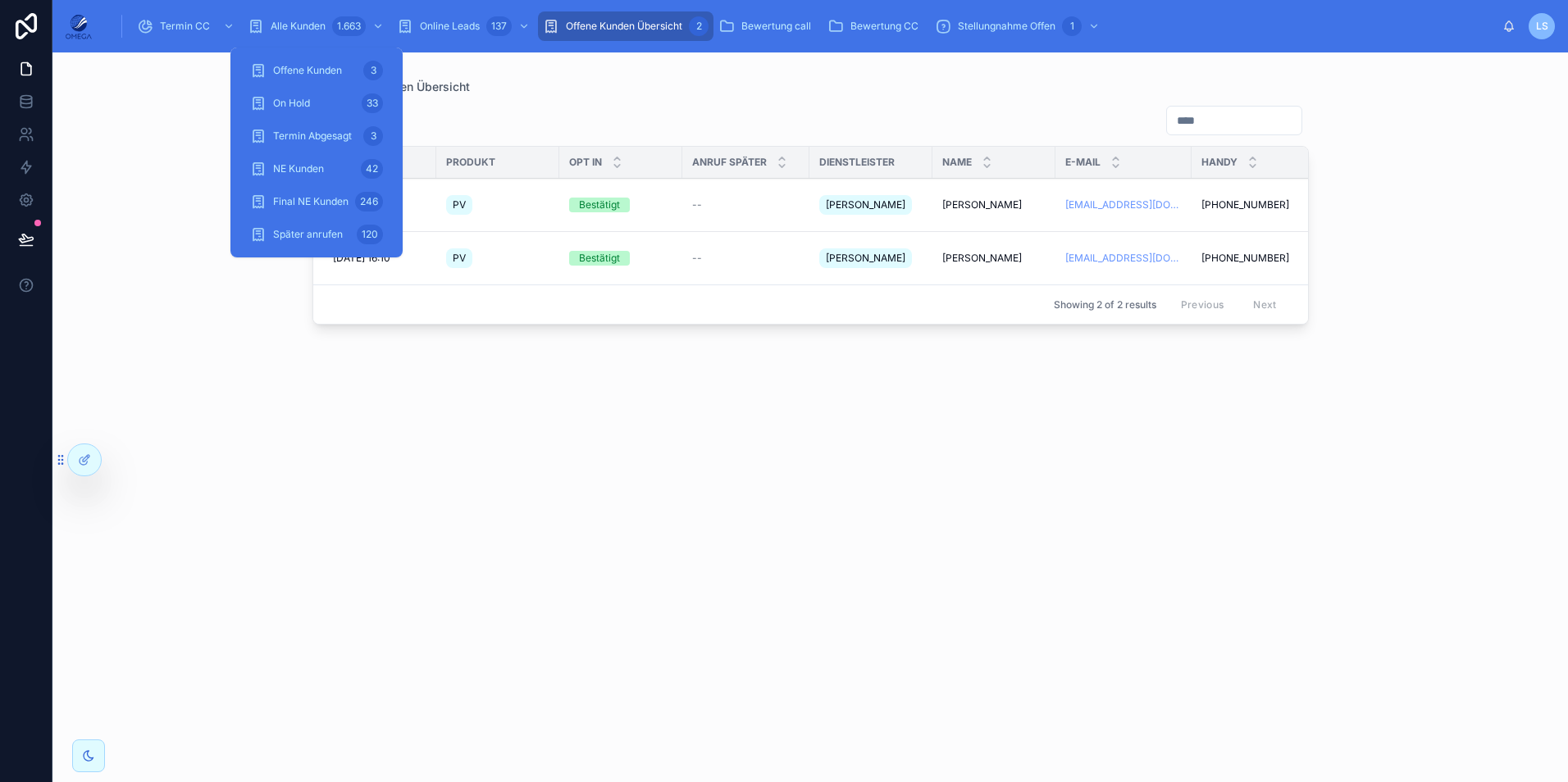
click at [304, 20] on span "Alle Kunden" at bounding box center [298, 27] width 55 height 13
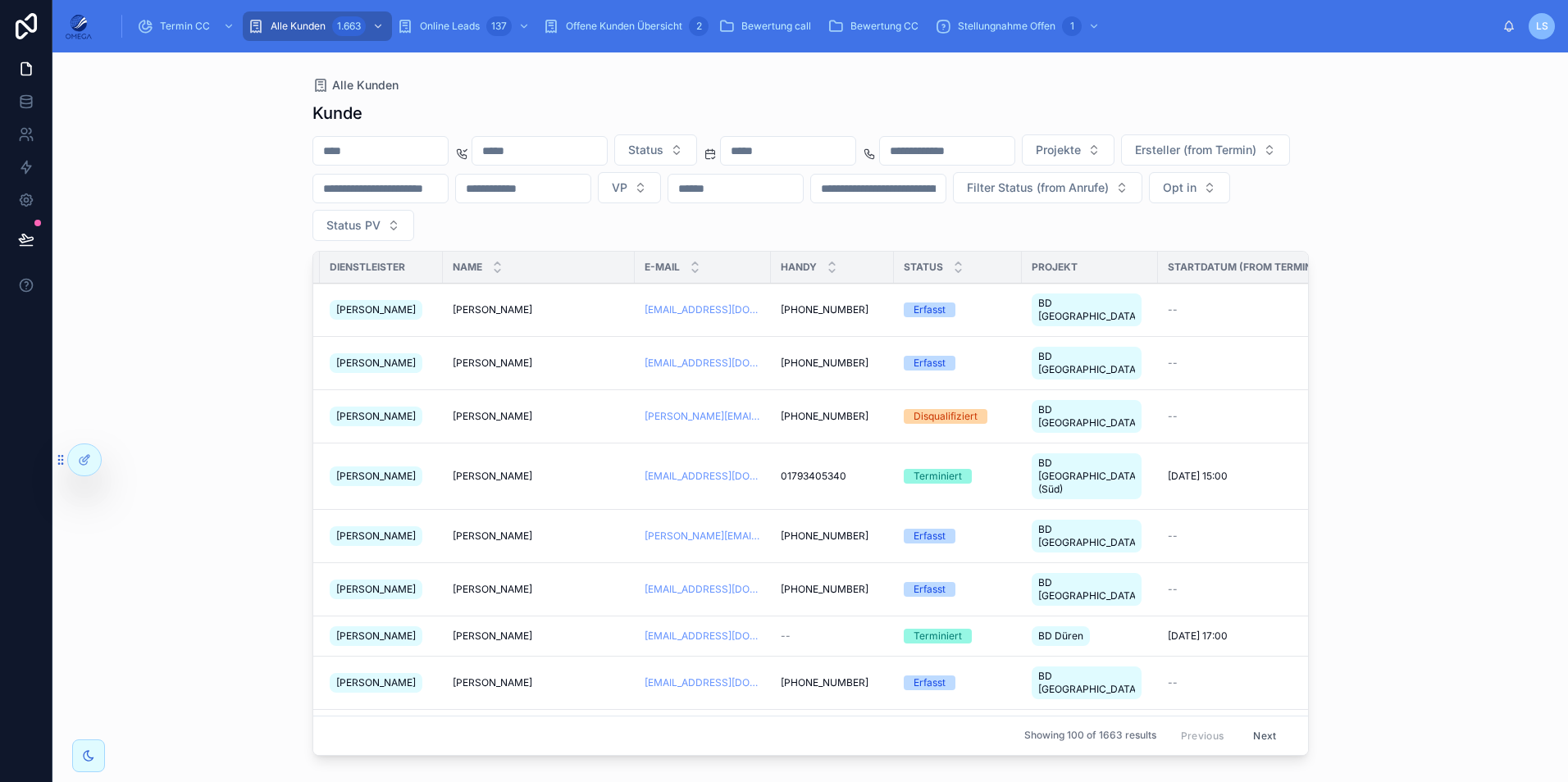
scroll to position [0, 1188]
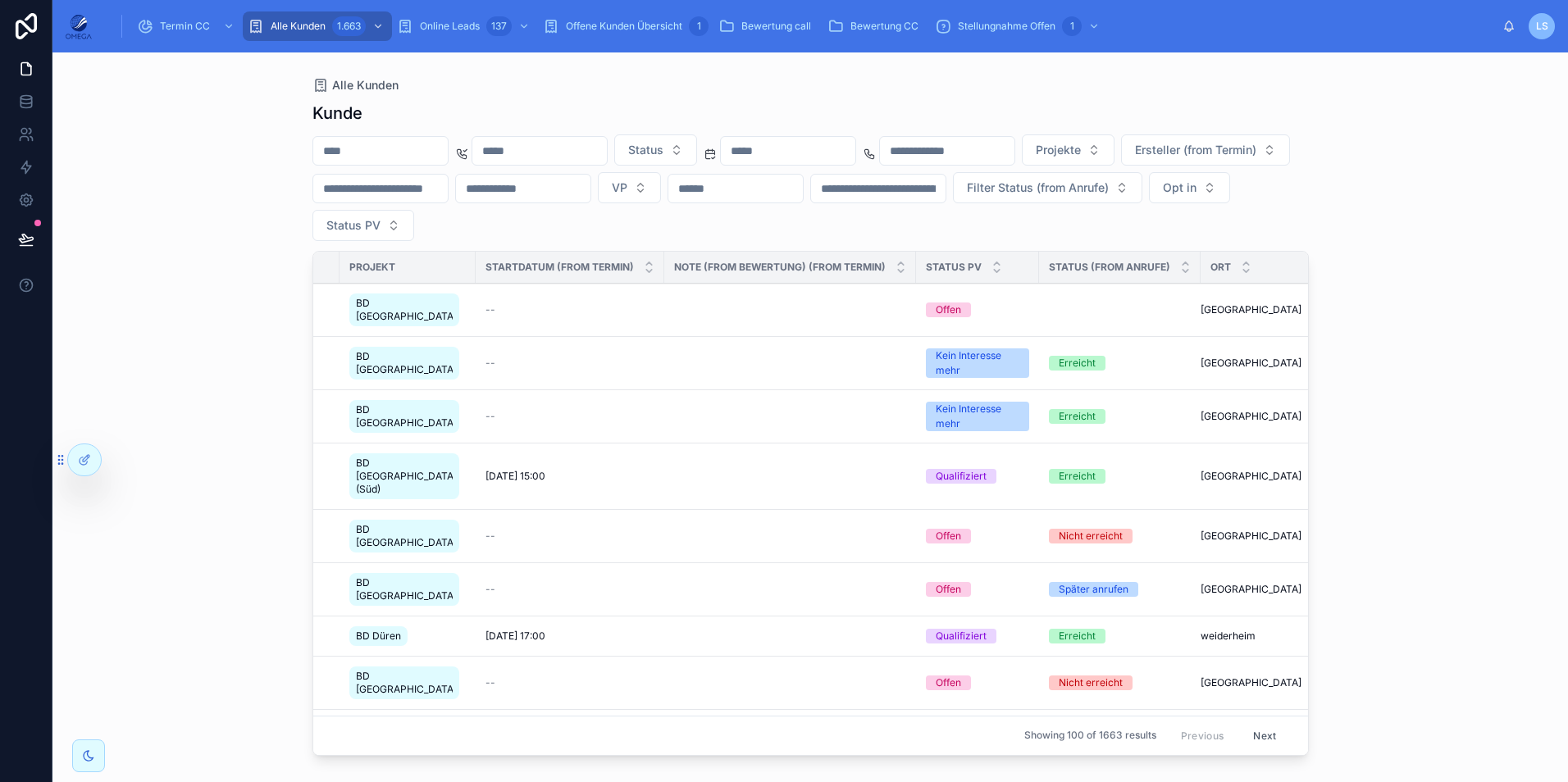
click at [175, 30] on span "Termin CC" at bounding box center [185, 27] width 50 height 13
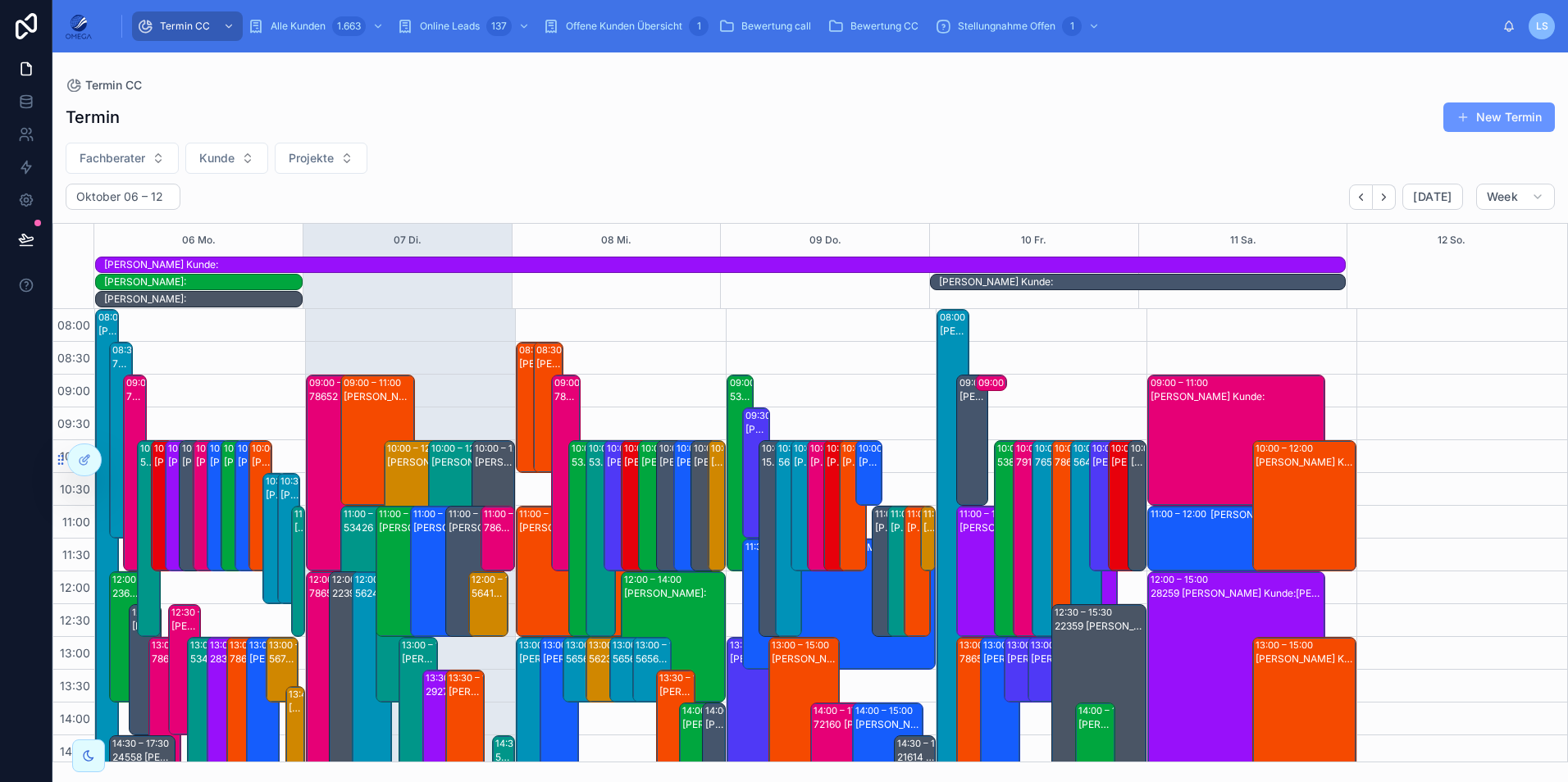
scroll to position [400, 0]
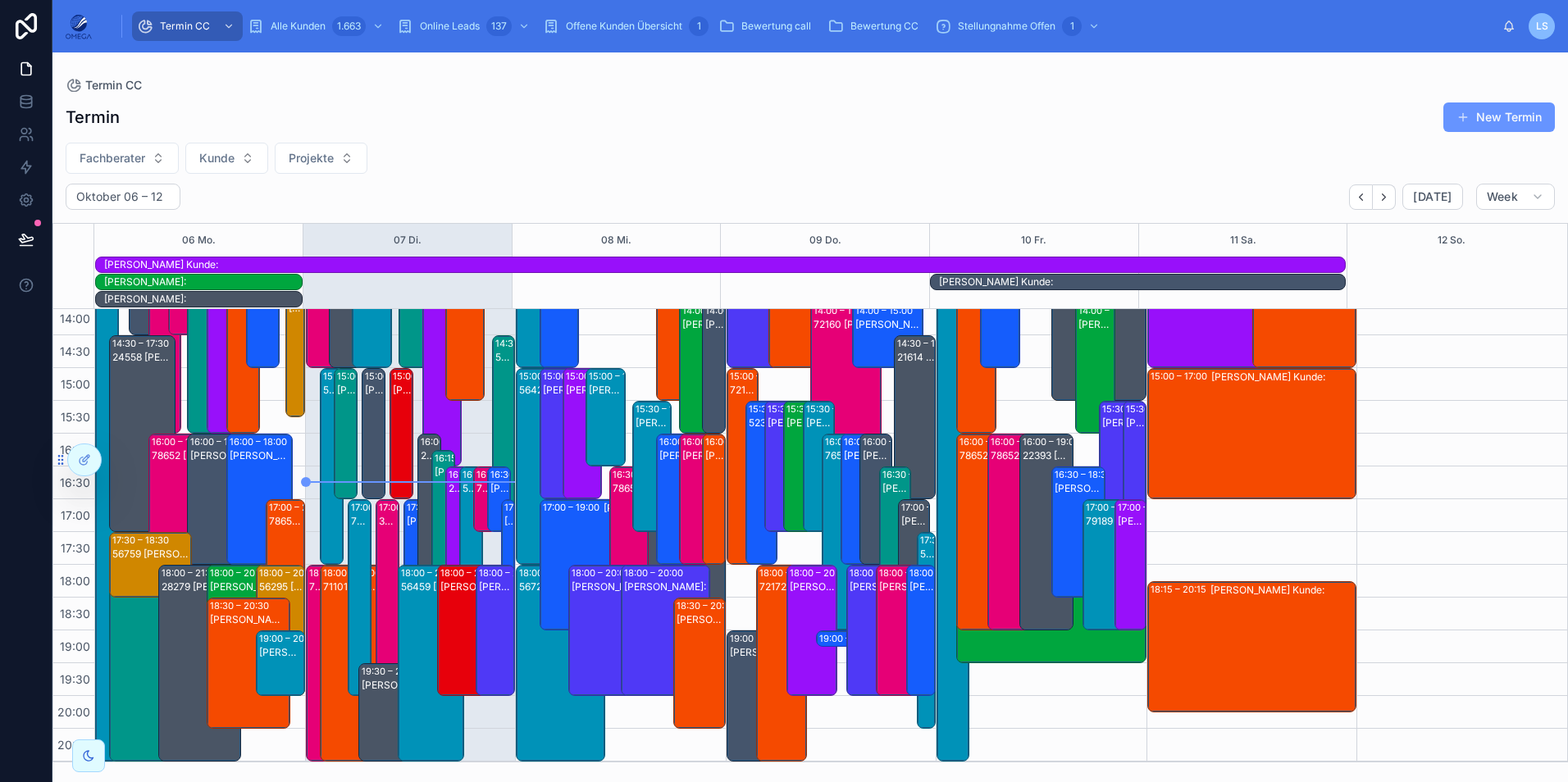
click at [131, 149] on button "Fachberater" at bounding box center [122, 158] width 113 height 31
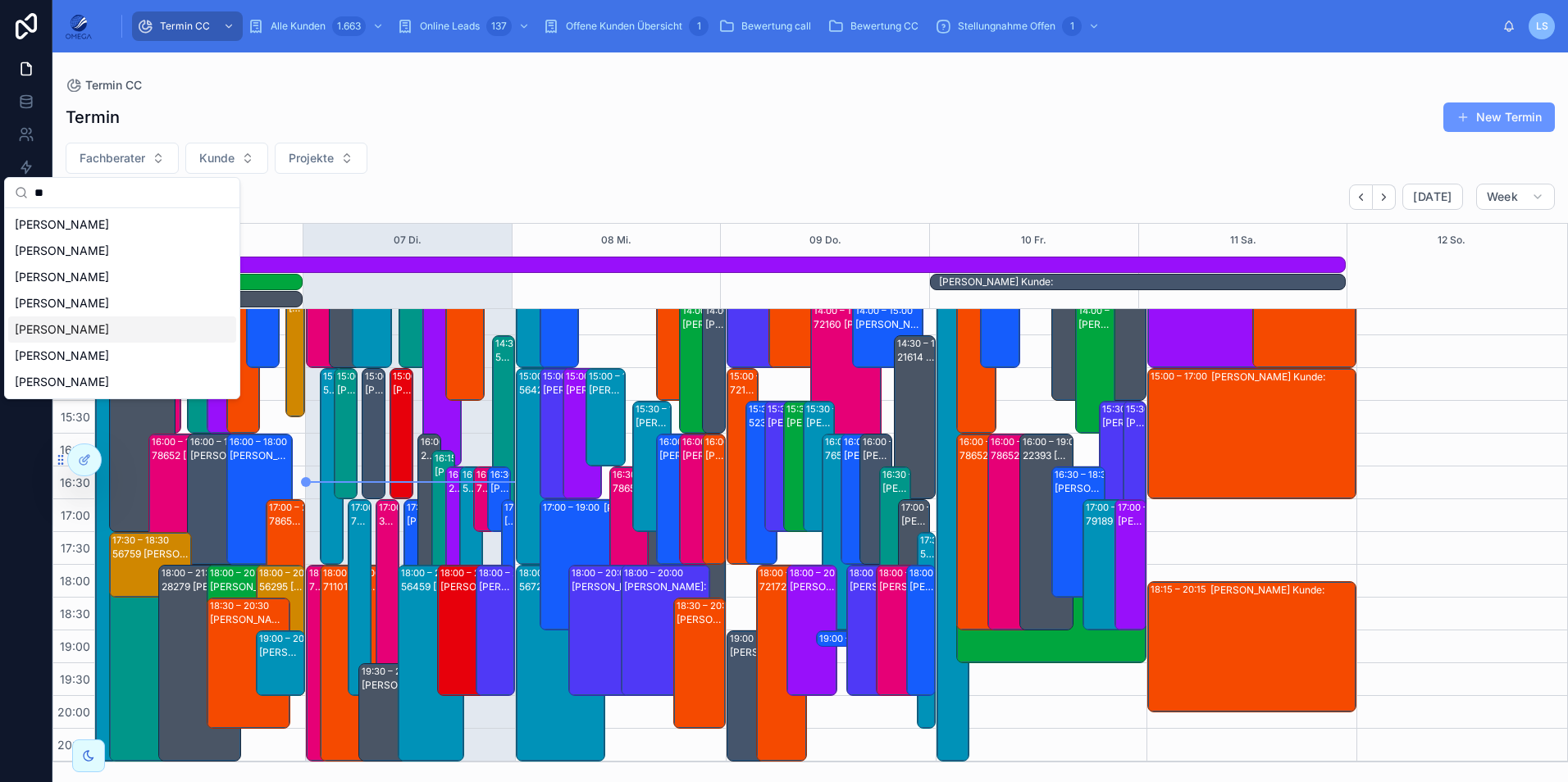
type input "**"
click at [113, 332] on div "[PERSON_NAME]" at bounding box center [122, 330] width 228 height 27
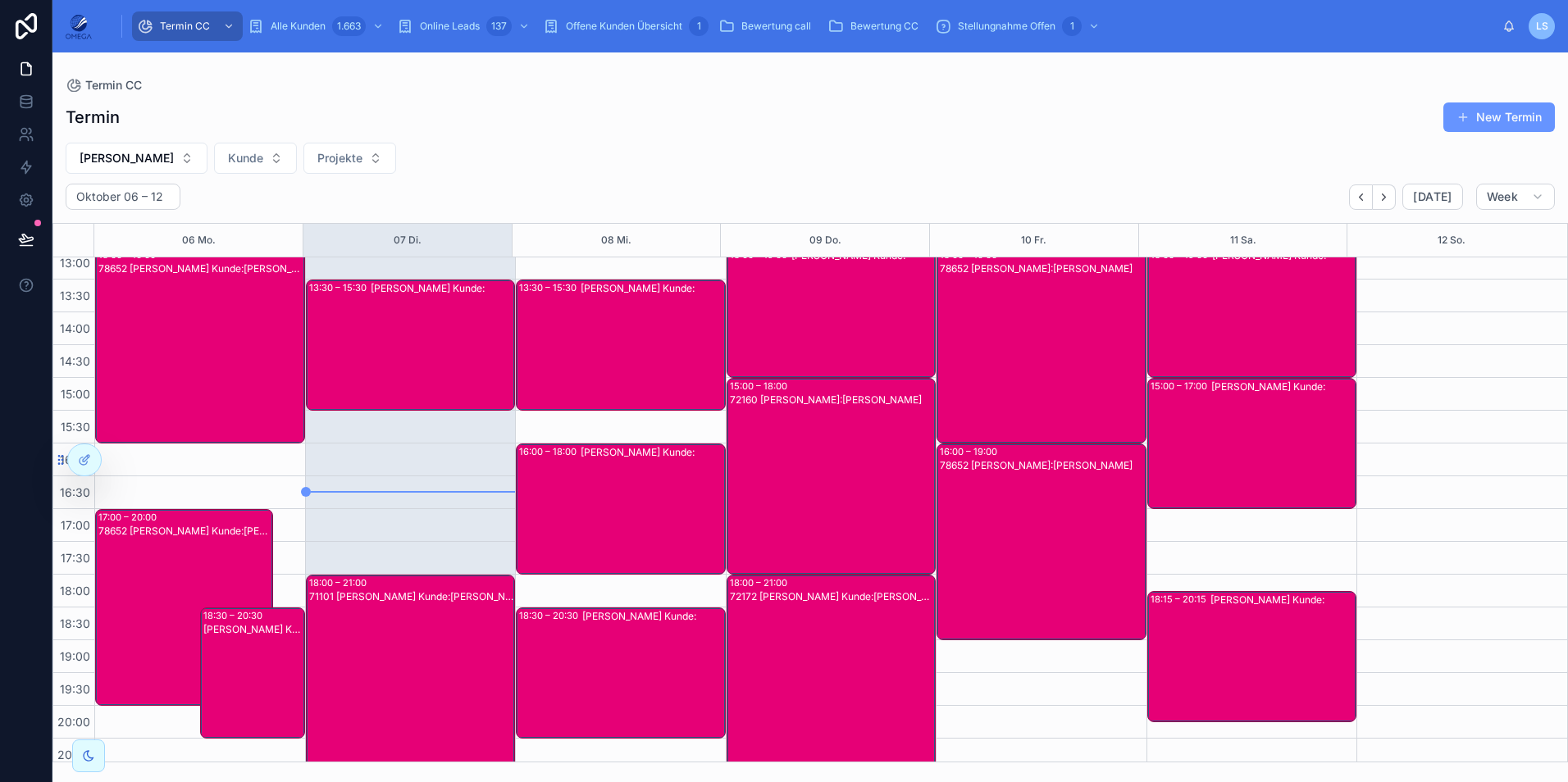
scroll to position [339, 0]
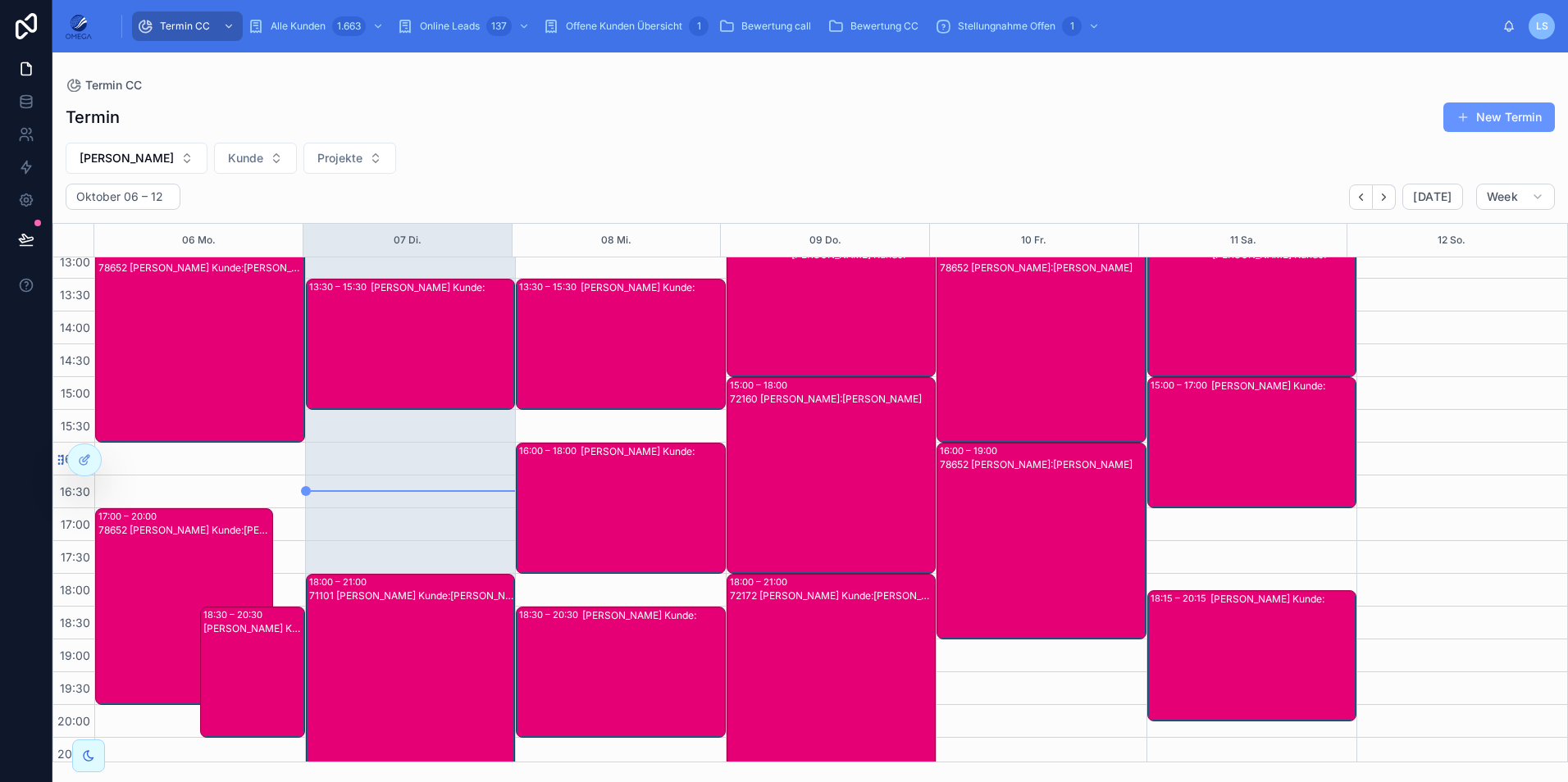
click at [392, 345] on div "[PERSON_NAME] Kunde:" at bounding box center [442, 344] width 144 height 128
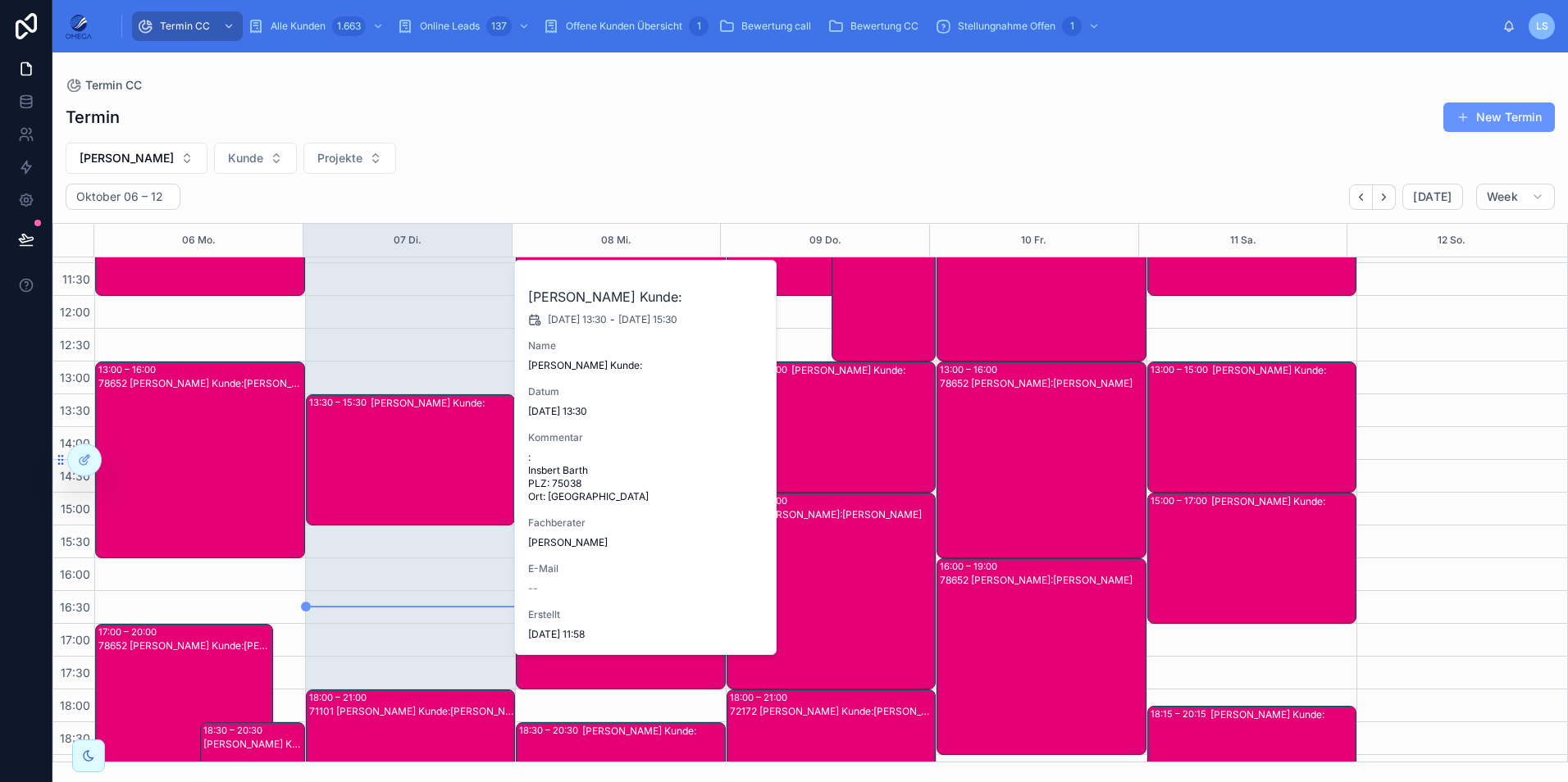
scroll to position [223, 0]
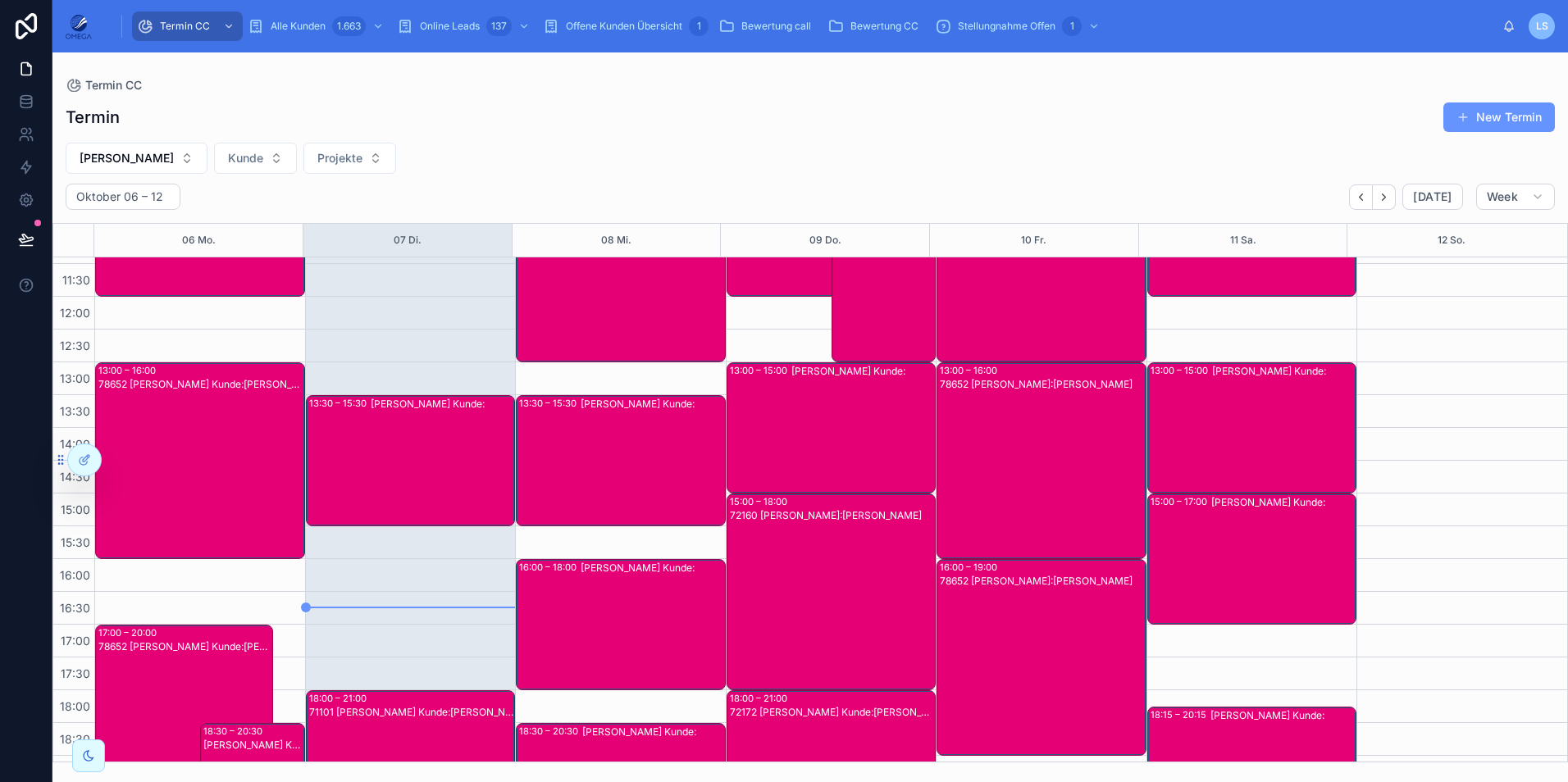
click at [232, 438] on div "78652 [PERSON_NAME] Kunde:[PERSON_NAME]" at bounding box center [200, 473] width 205 height 193
click at [195, 680] on div "78652 [PERSON_NAME] Kunde:[PERSON_NAME]" at bounding box center [185, 735] width 173 height 193
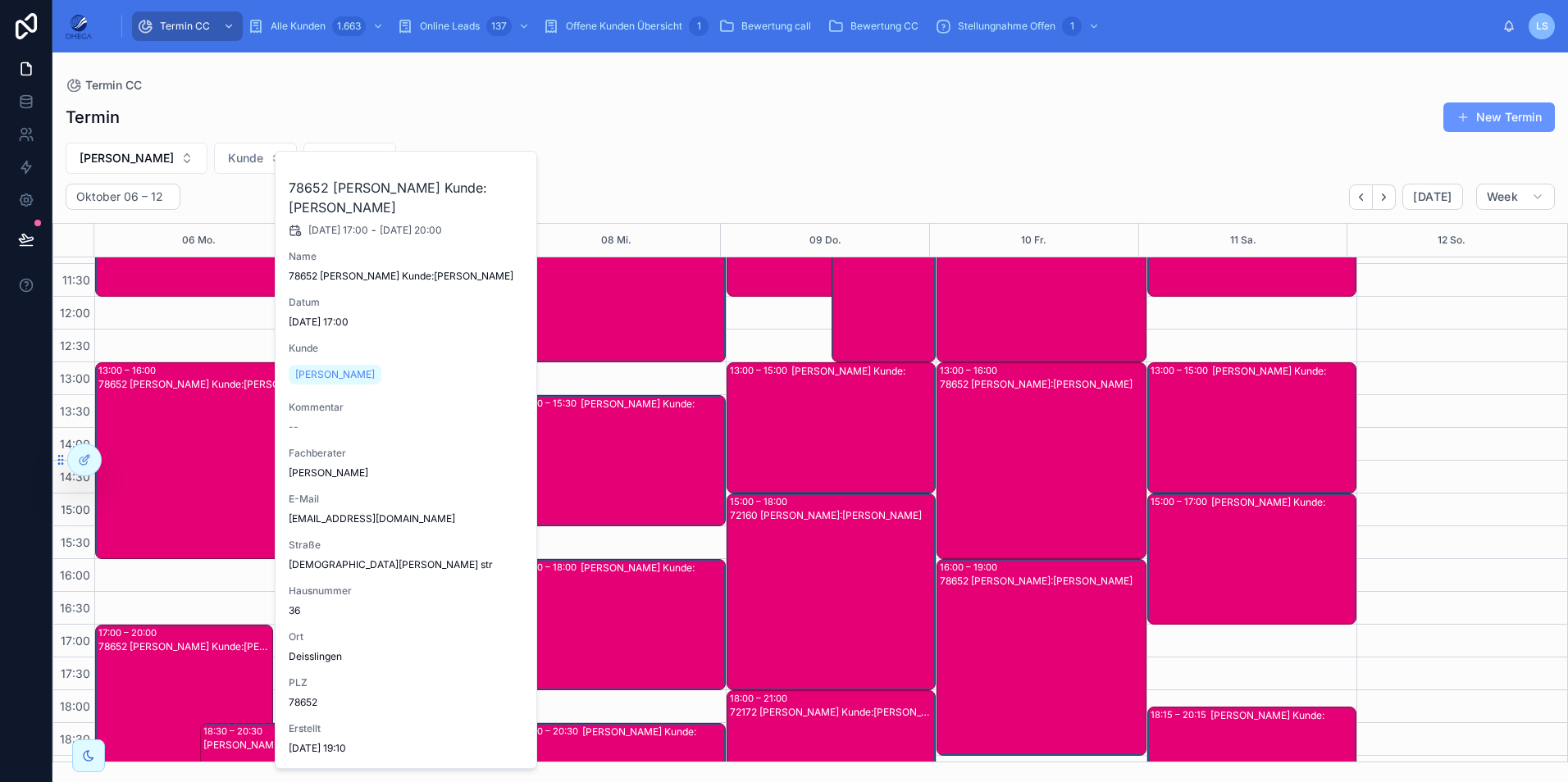
click at [195, 680] on div "78652 [PERSON_NAME] Kunde:[PERSON_NAME]" at bounding box center [185, 735] width 173 height 193
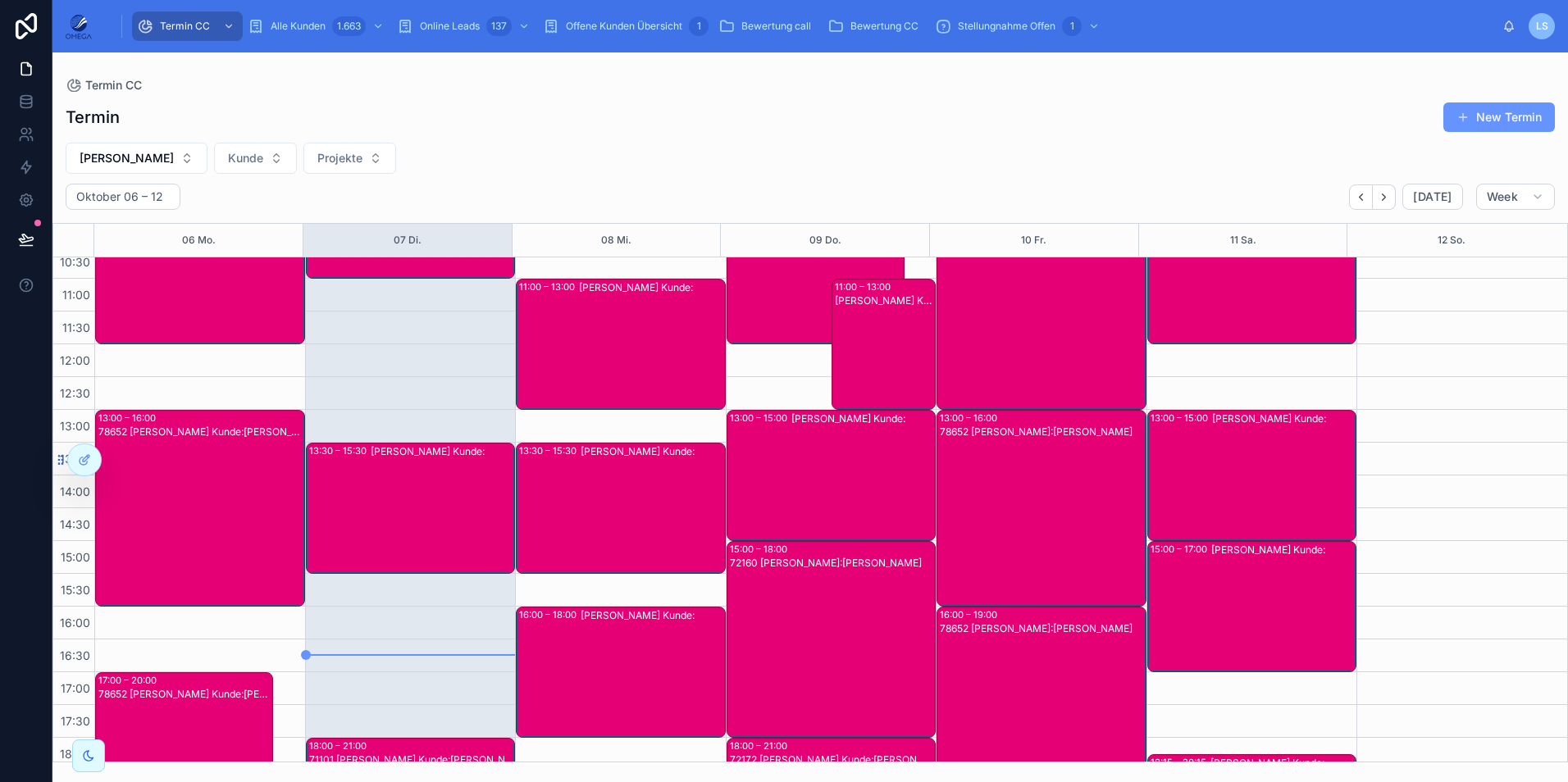
scroll to position [349, 0]
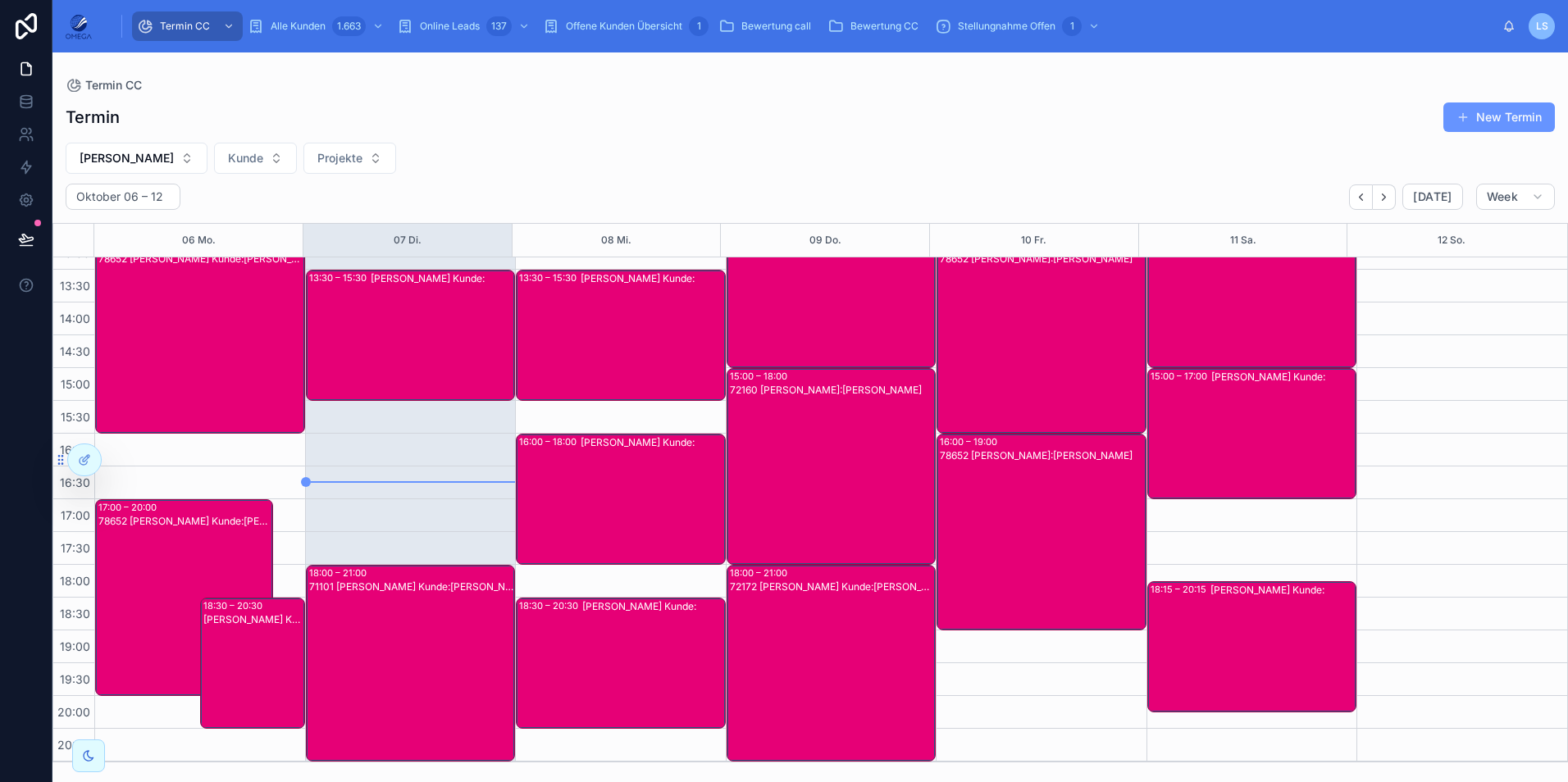
click at [352, 610] on div "71101 [PERSON_NAME] Kunde:[PERSON_NAME]" at bounding box center [412, 676] width 205 height 193
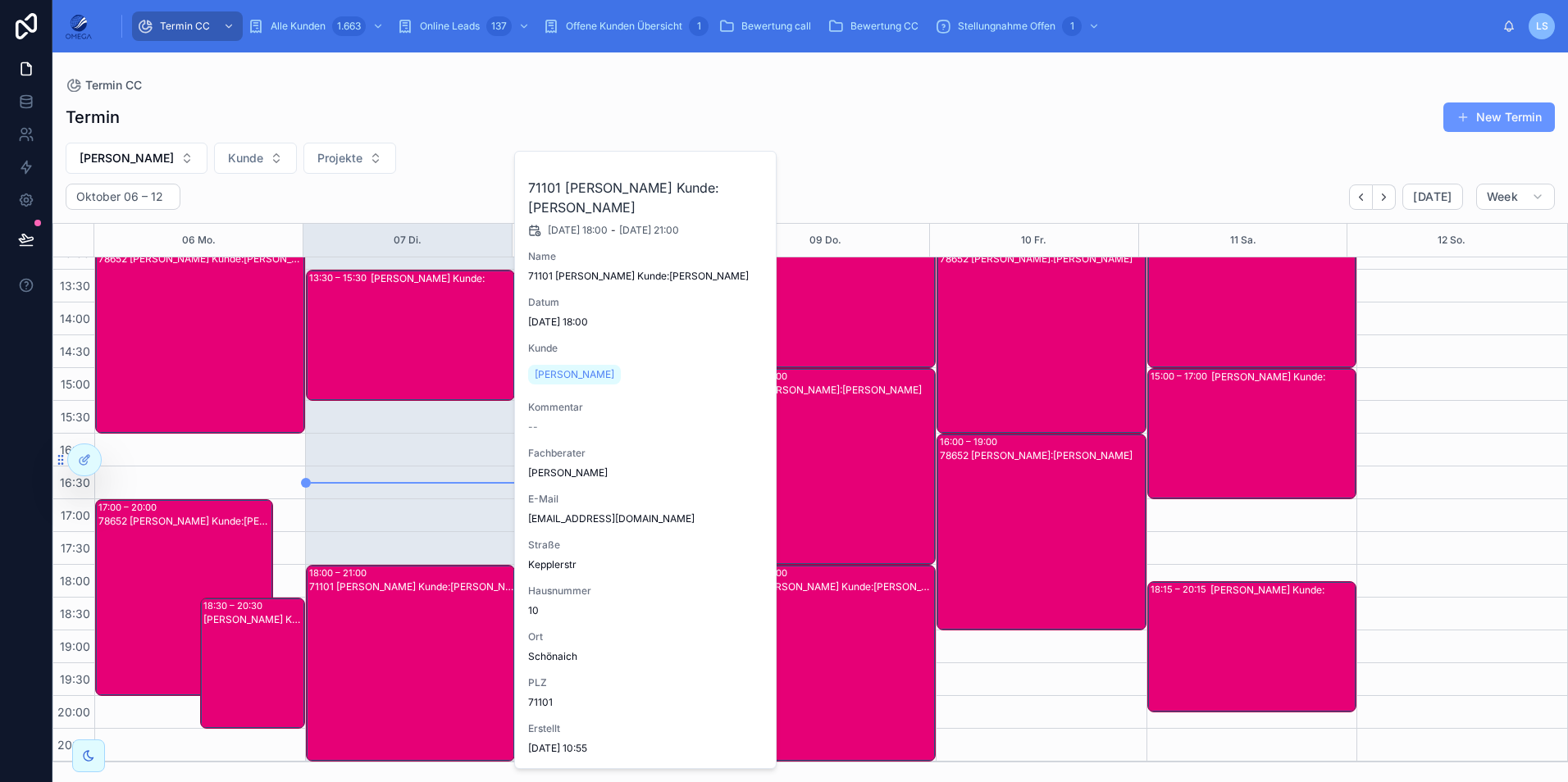
click at [360, 627] on div "71101 [PERSON_NAME] Kunde:[PERSON_NAME]" at bounding box center [412, 676] width 205 height 193
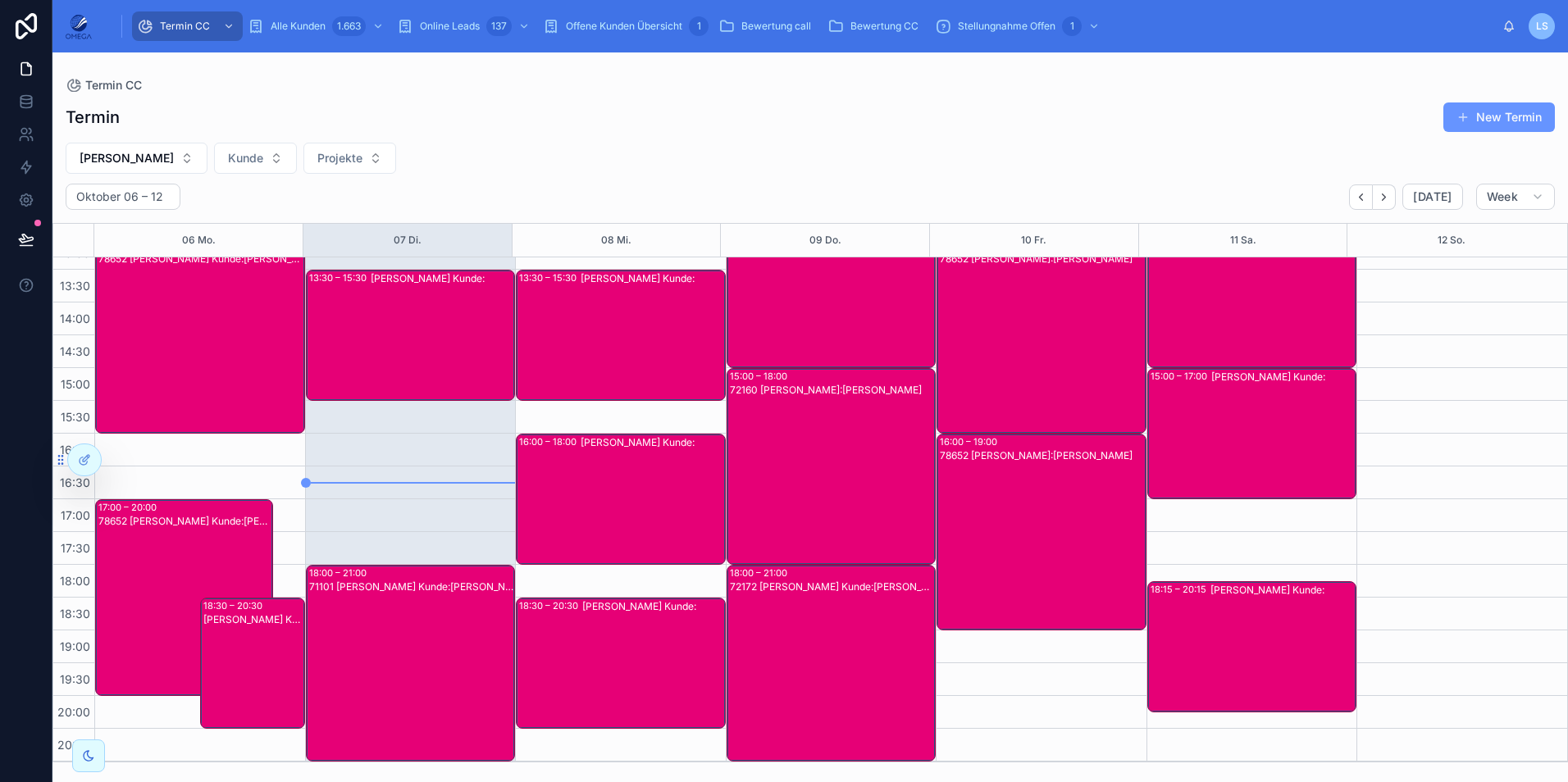
click at [776, 473] on div "72160 [PERSON_NAME]:[PERSON_NAME]" at bounding box center [832, 479] width 205 height 193
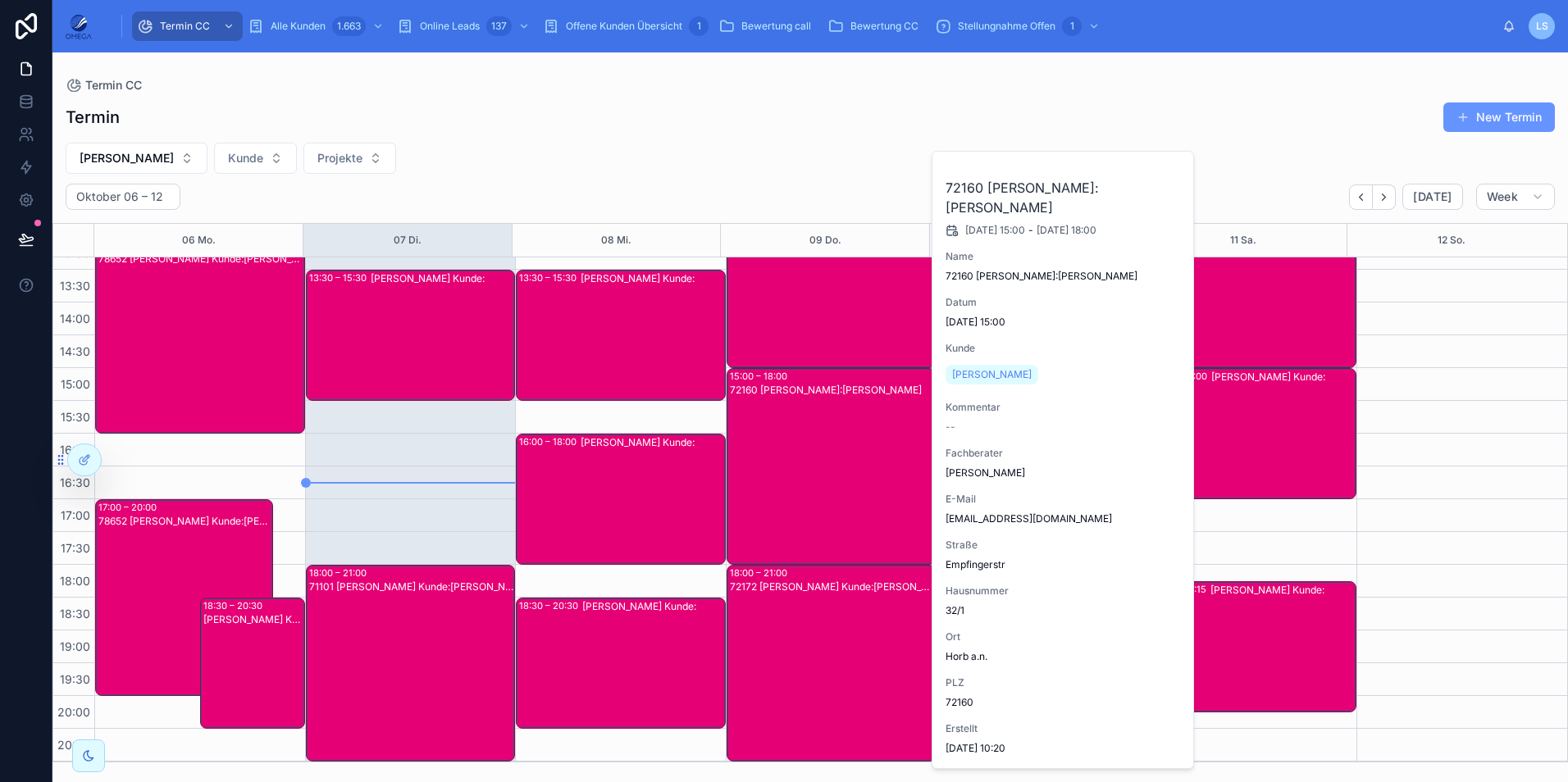
click at [776, 473] on div "72160 [PERSON_NAME]:[PERSON_NAME]" at bounding box center [832, 479] width 205 height 193
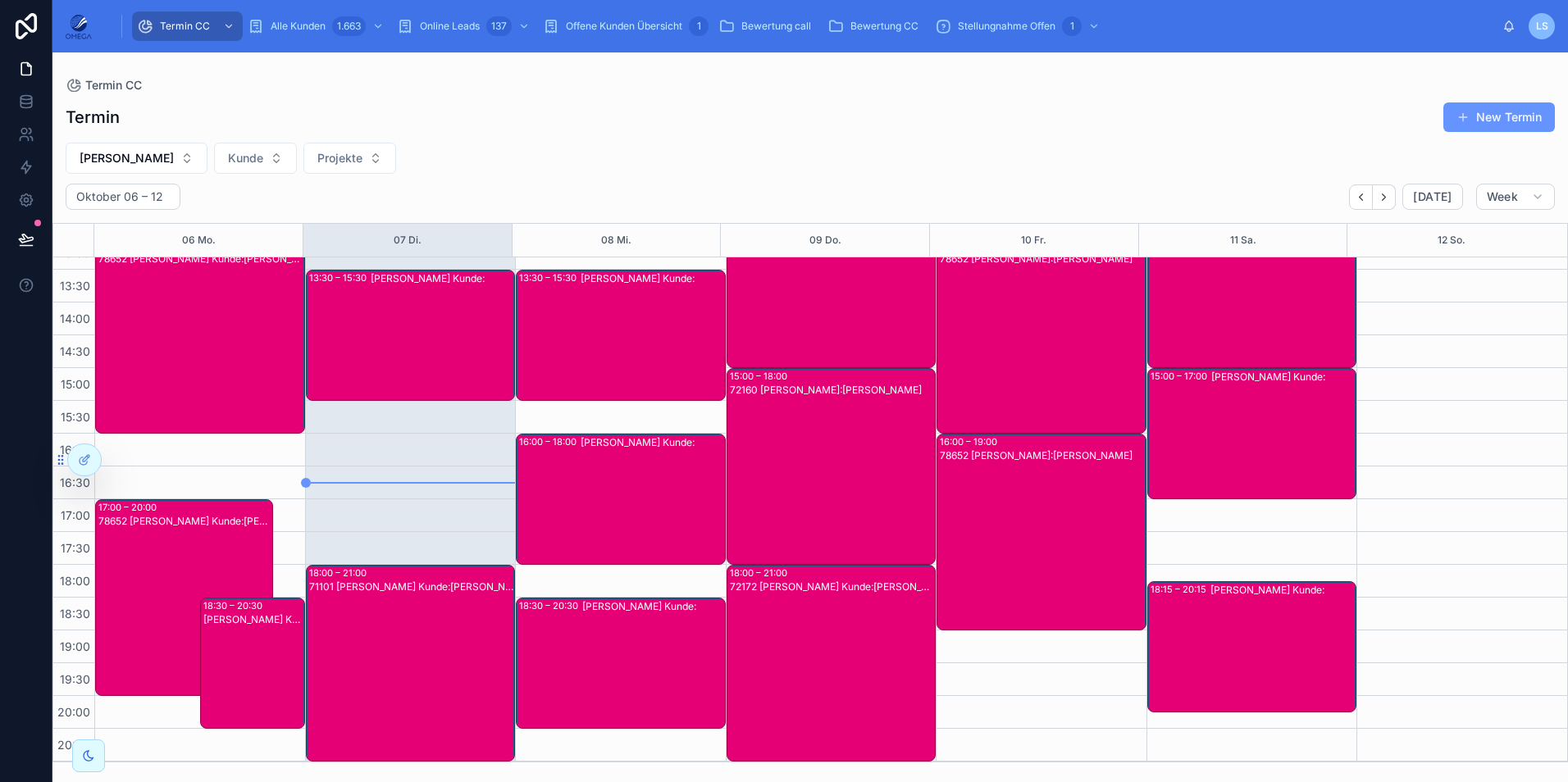
click at [801, 641] on div "72172 [PERSON_NAME] Kunde:[PERSON_NAME]" at bounding box center [832, 676] width 205 height 193
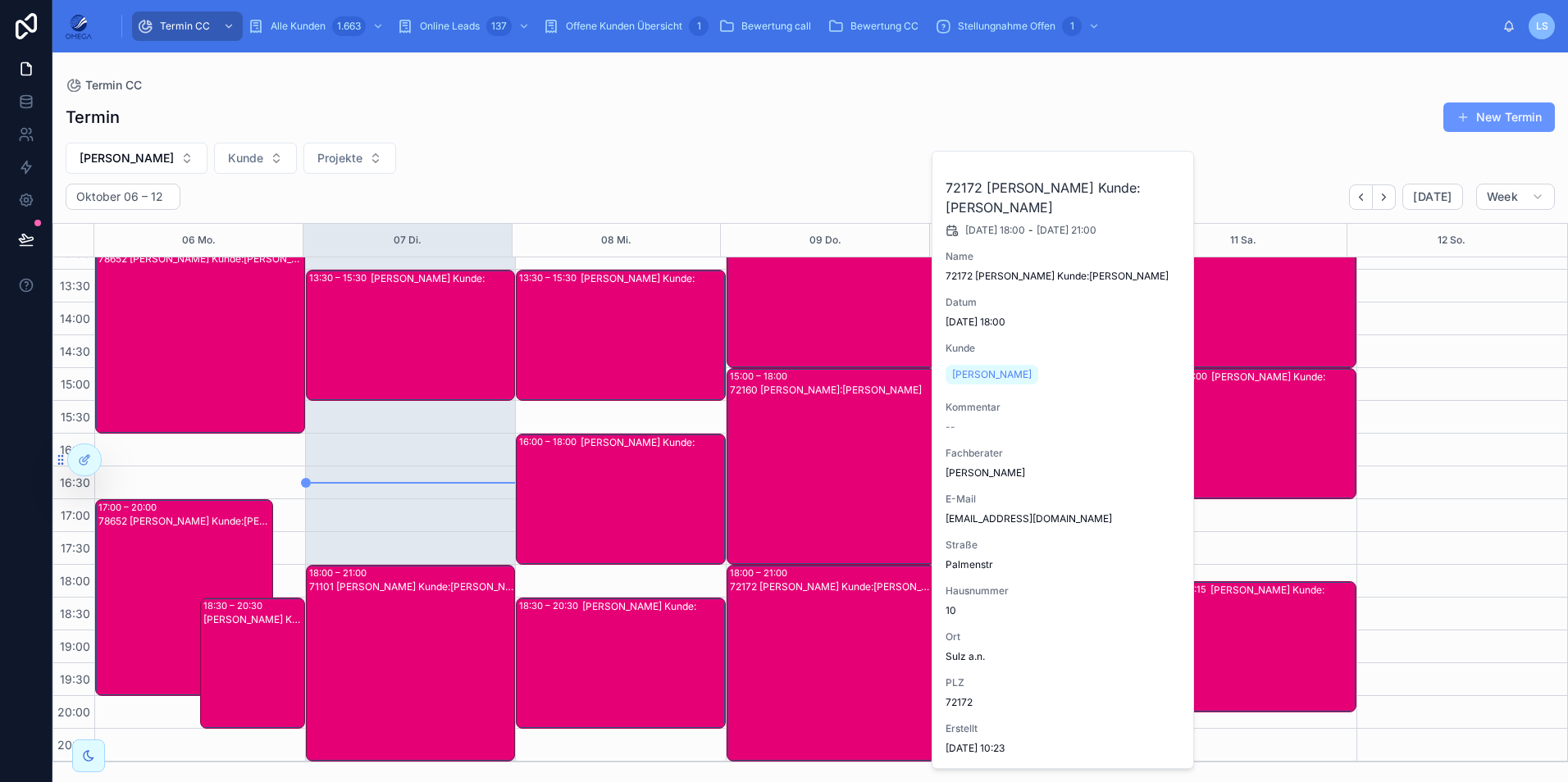
click at [801, 641] on div "72172 [PERSON_NAME] Kunde:[PERSON_NAME]" at bounding box center [832, 676] width 205 height 193
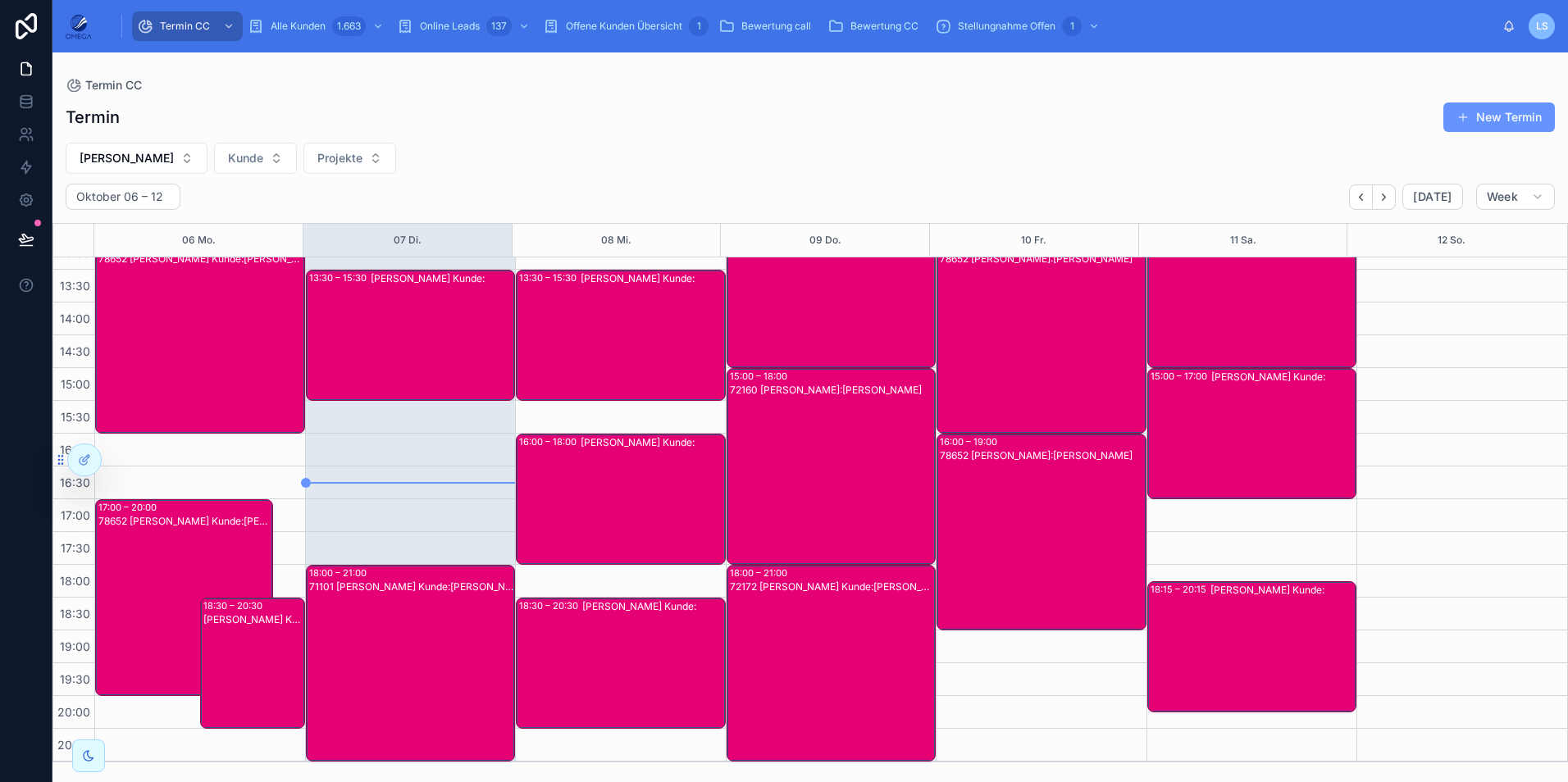
click at [780, 475] on div "72160 [PERSON_NAME]:[PERSON_NAME]" at bounding box center [832, 479] width 205 height 193
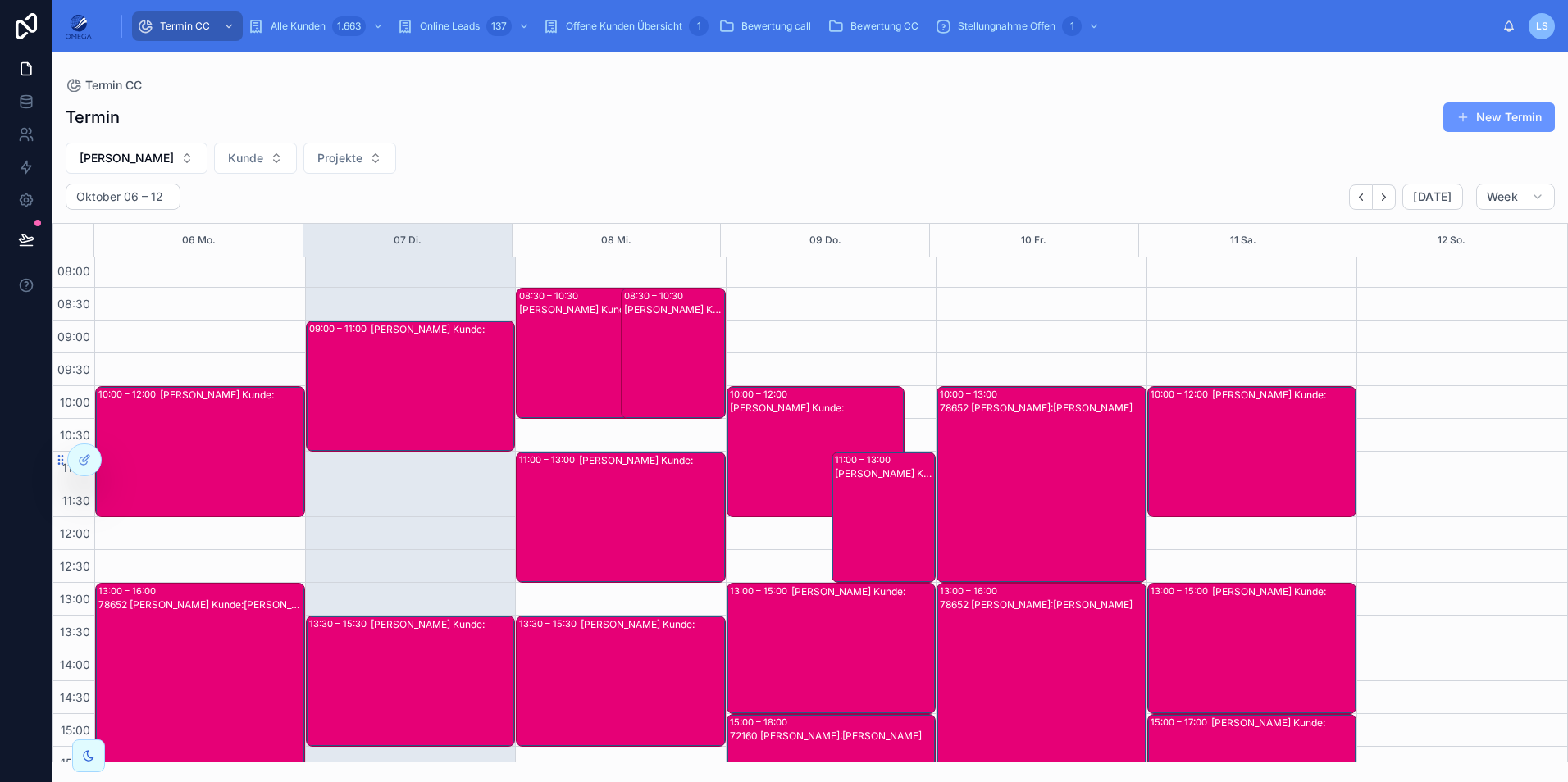
scroll to position [0, 0]
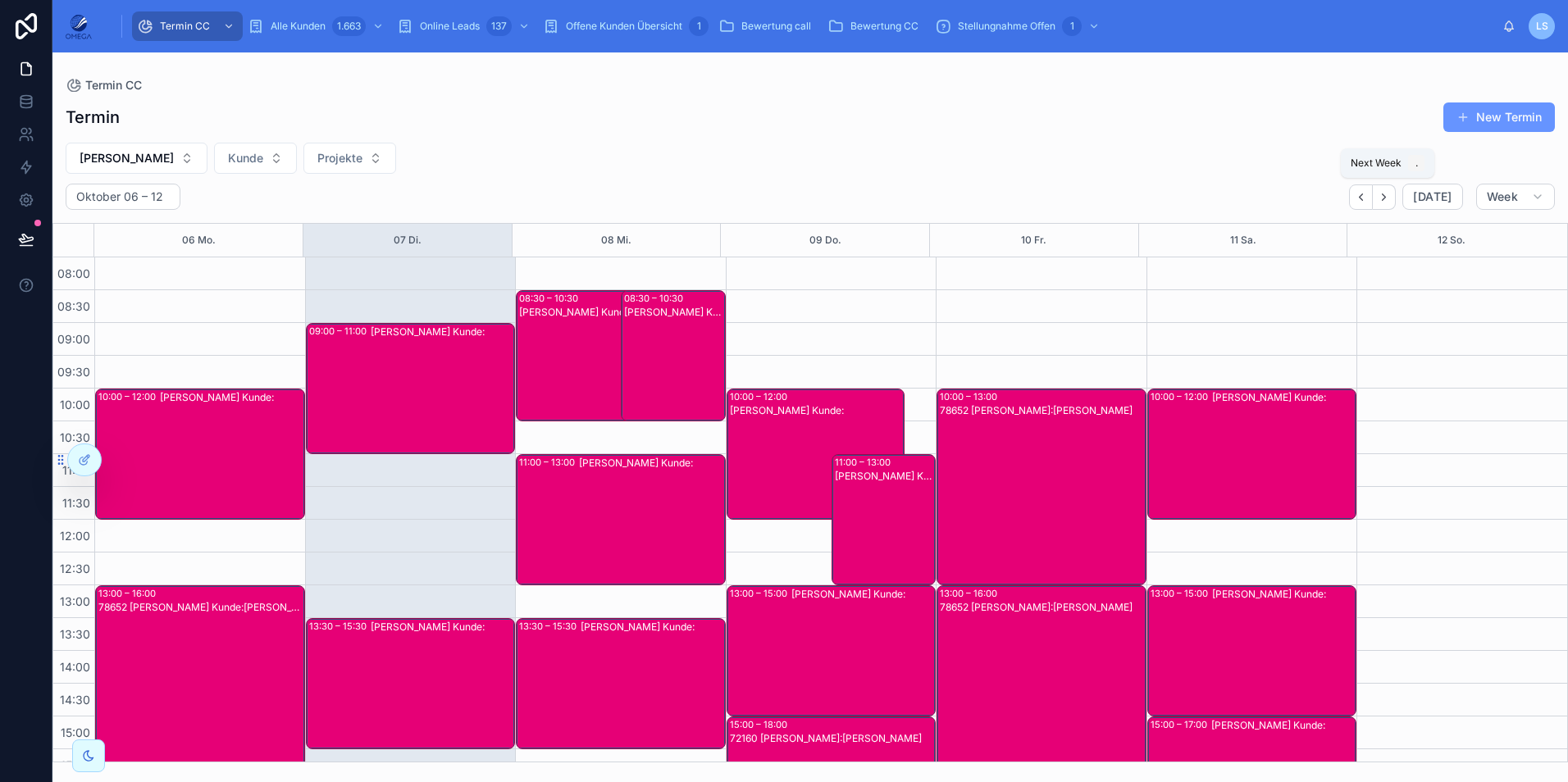
click at [1396, 190] on button "Next" at bounding box center [1384, 197] width 23 height 26
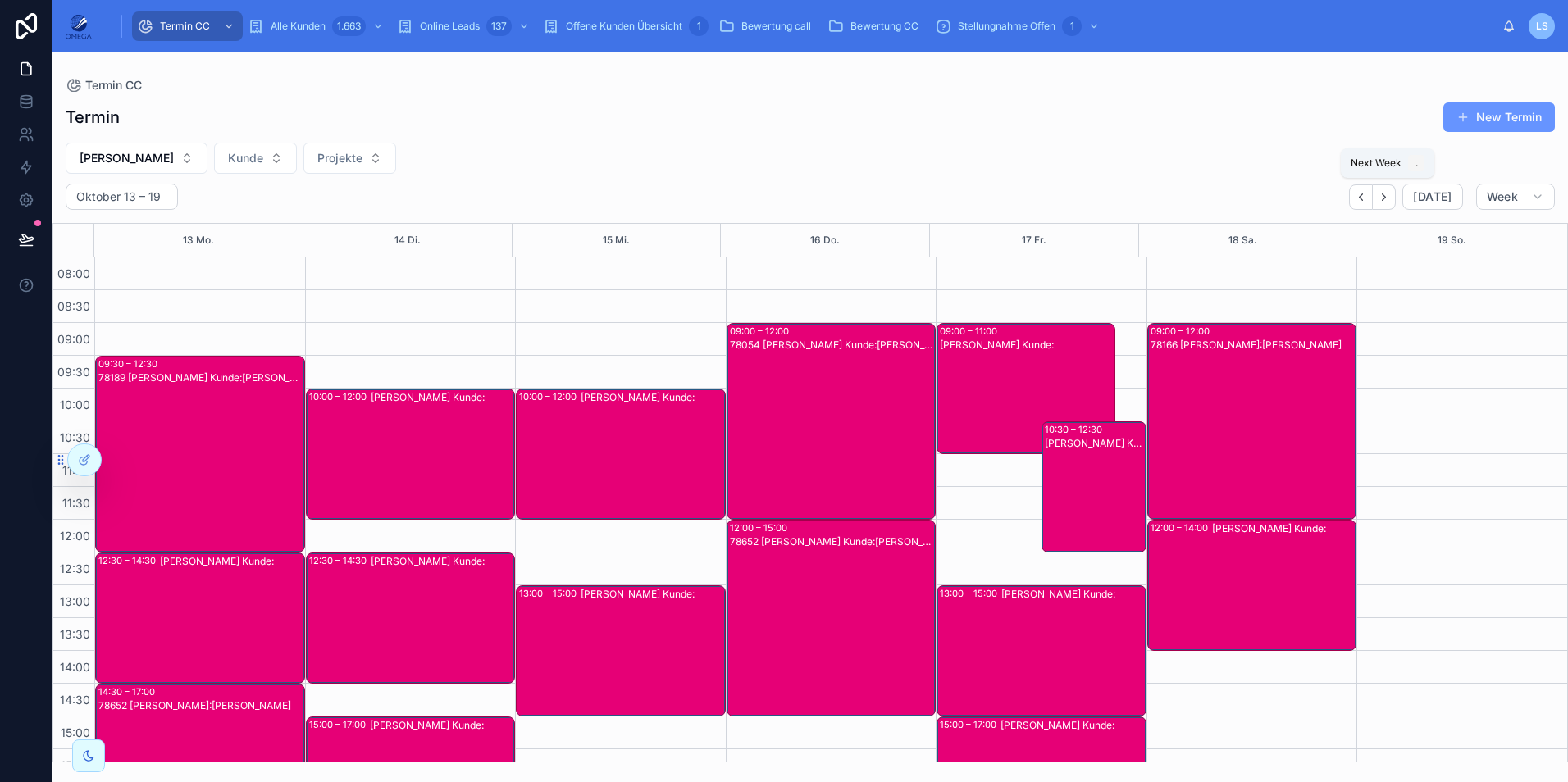
click at [1390, 198] on icon "Next" at bounding box center [1383, 197] width 12 height 12
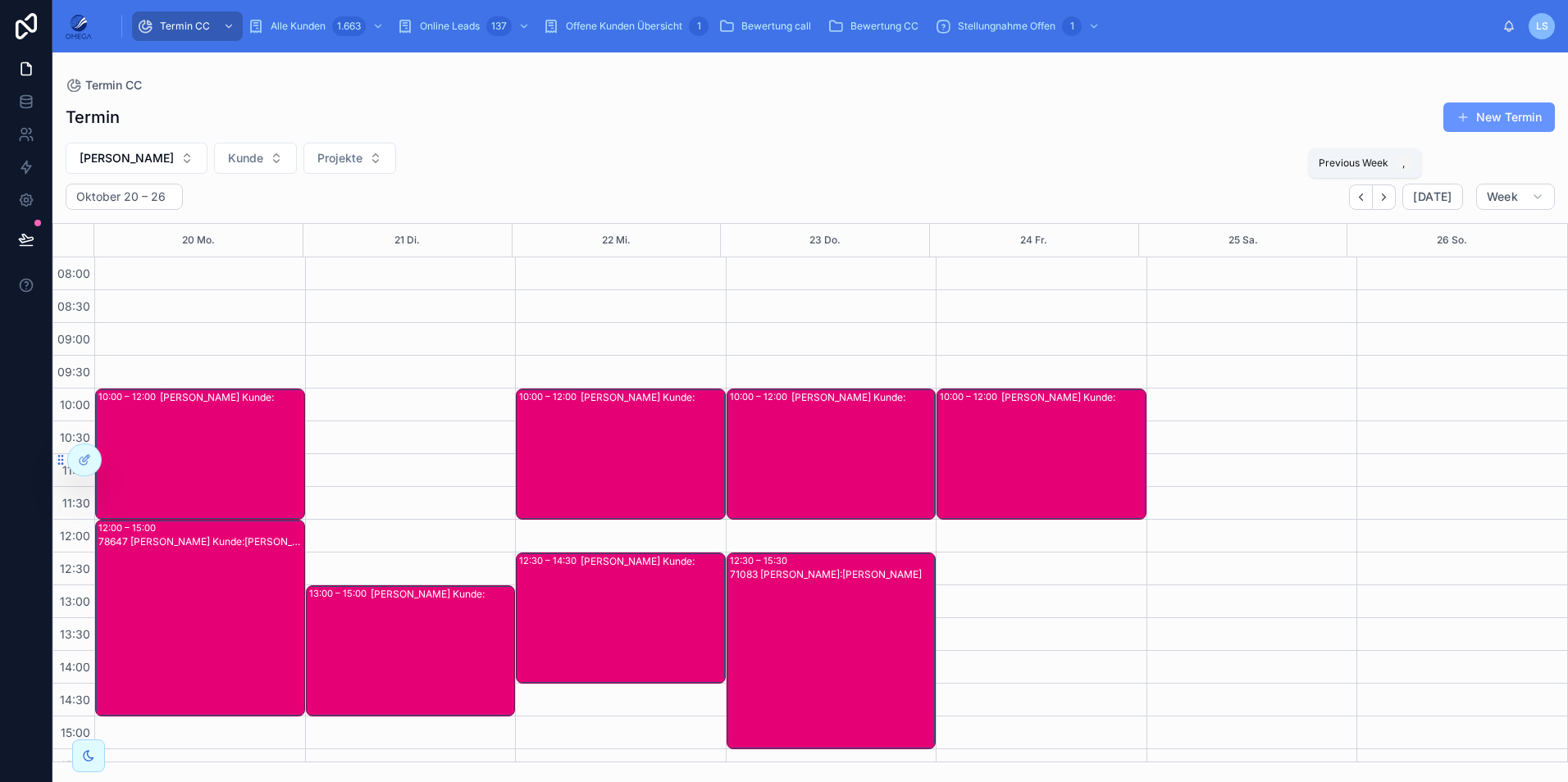
click at [1361, 203] on icon "Back" at bounding box center [1360, 197] width 12 height 12
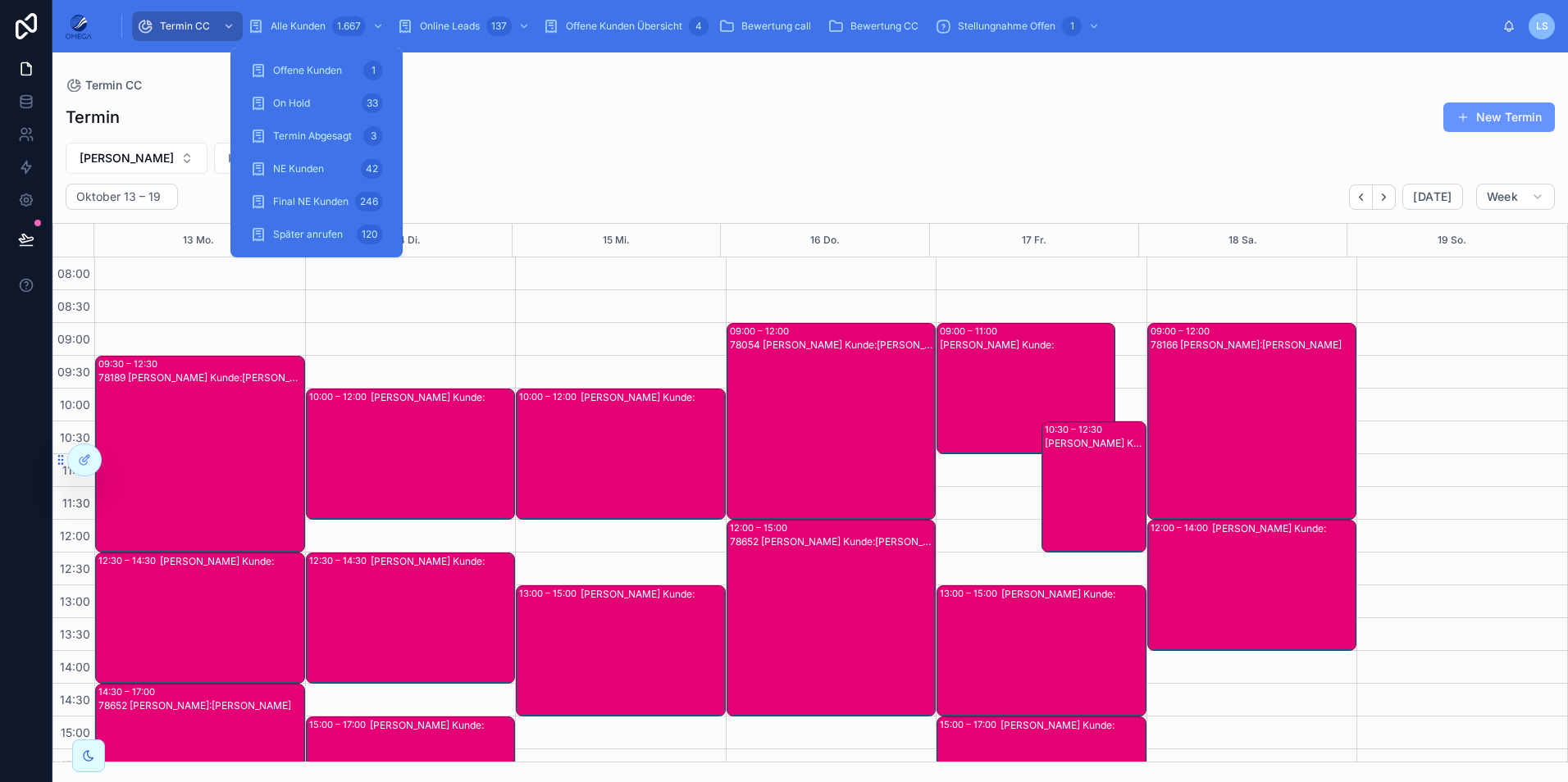
click at [332, 17] on div "1.667" at bounding box center [360, 27] width 55 height 27
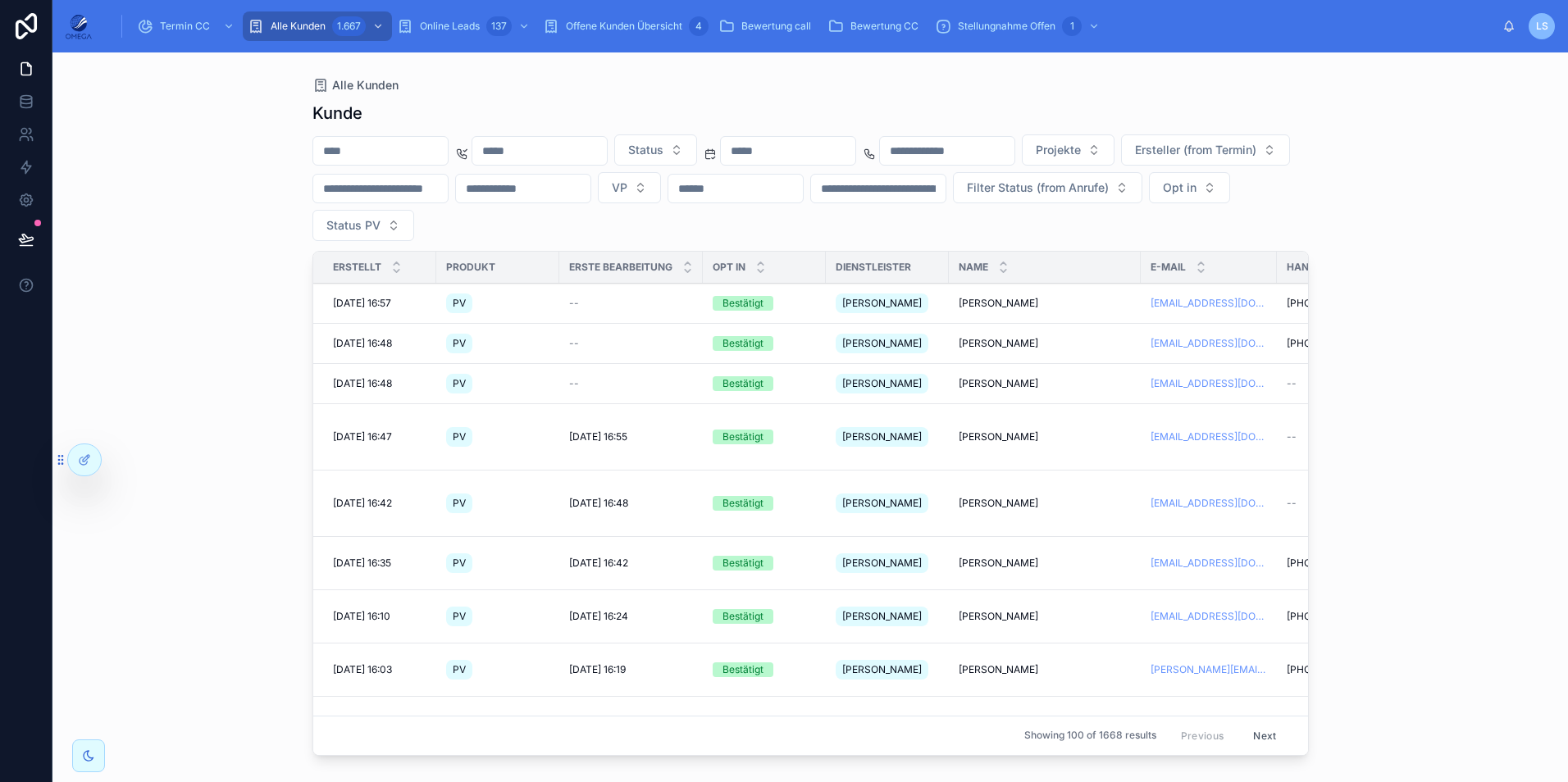
click at [410, 142] on input "text" at bounding box center [380, 150] width 134 height 23
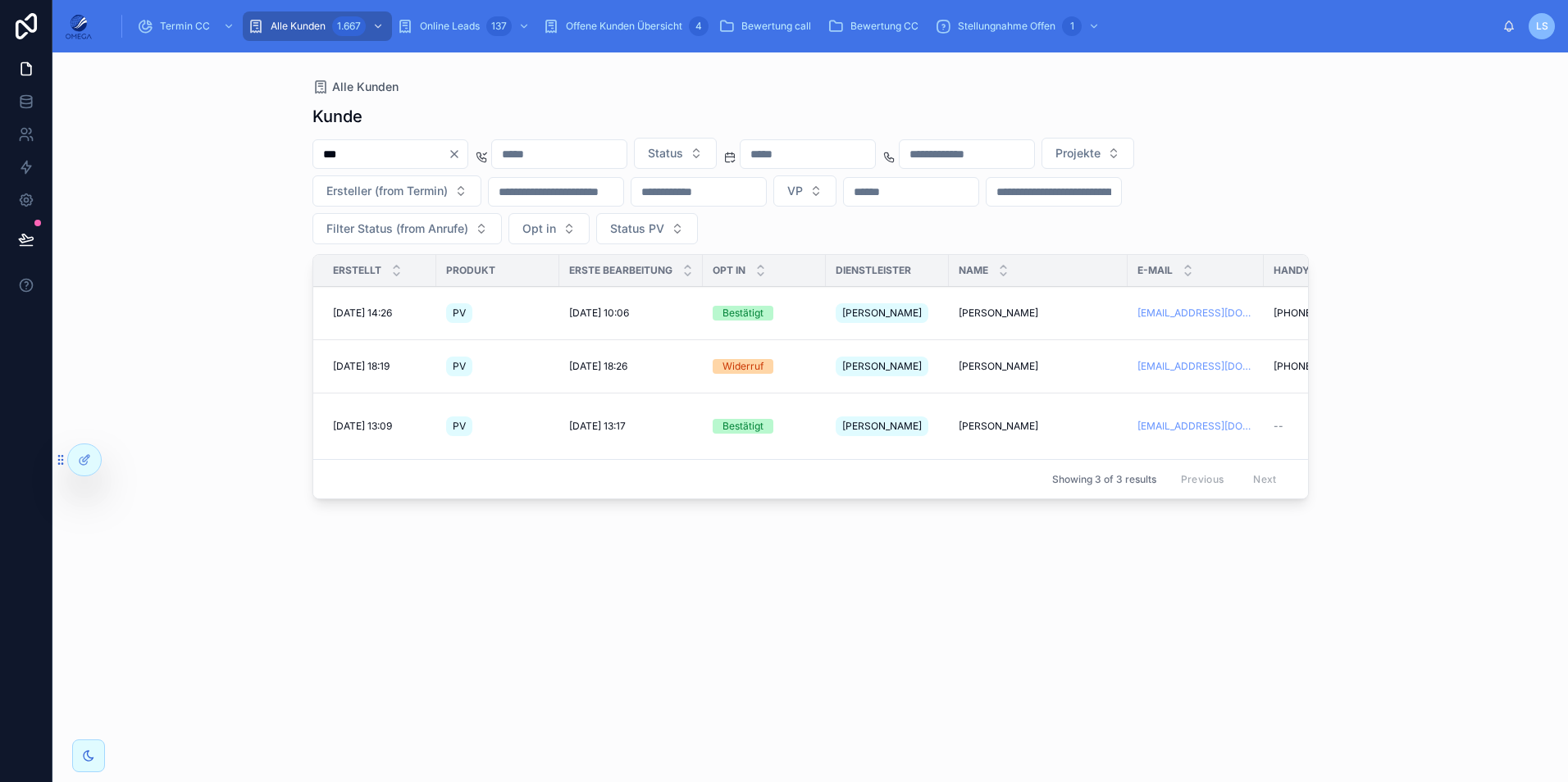
type input "***"
click at [1011, 309] on span "[PERSON_NAME]" at bounding box center [997, 313] width 79 height 13
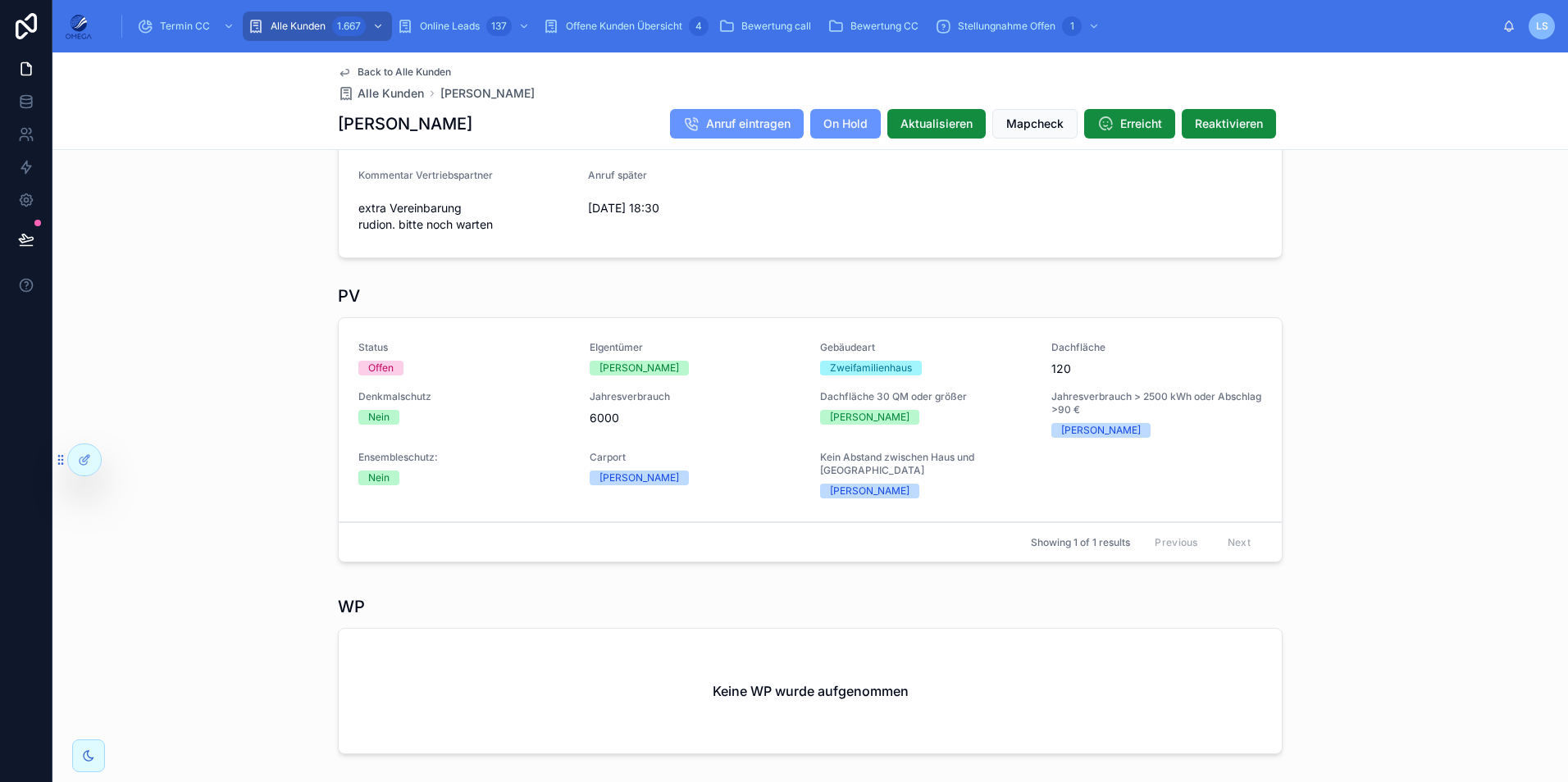
scroll to position [502, 0]
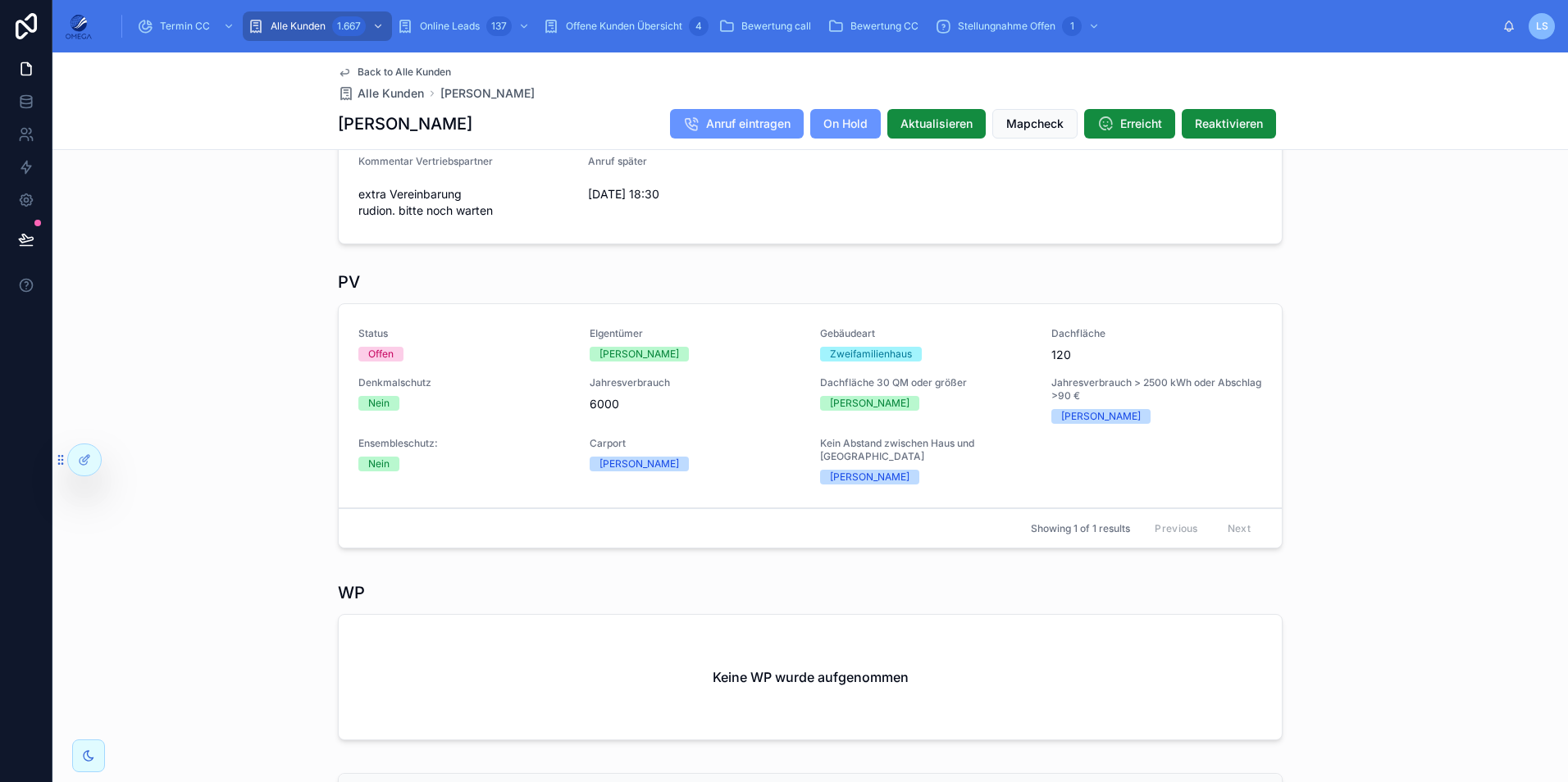
click at [0, 0] on span "Bearbeiten" at bounding box center [0, 0] width 0 height 0
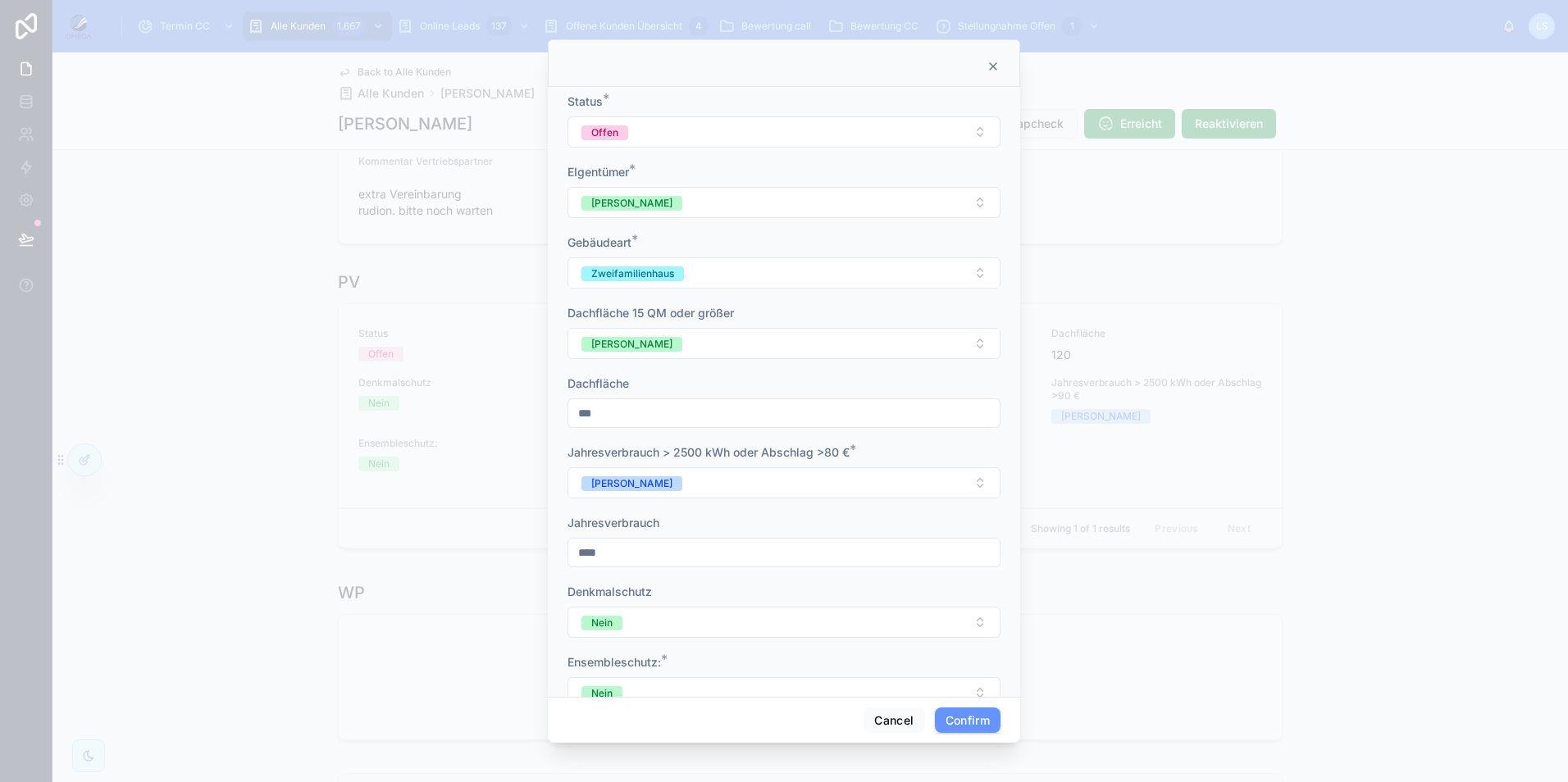
click at [657, 133] on button "Offen" at bounding box center [784, 131] width 432 height 31
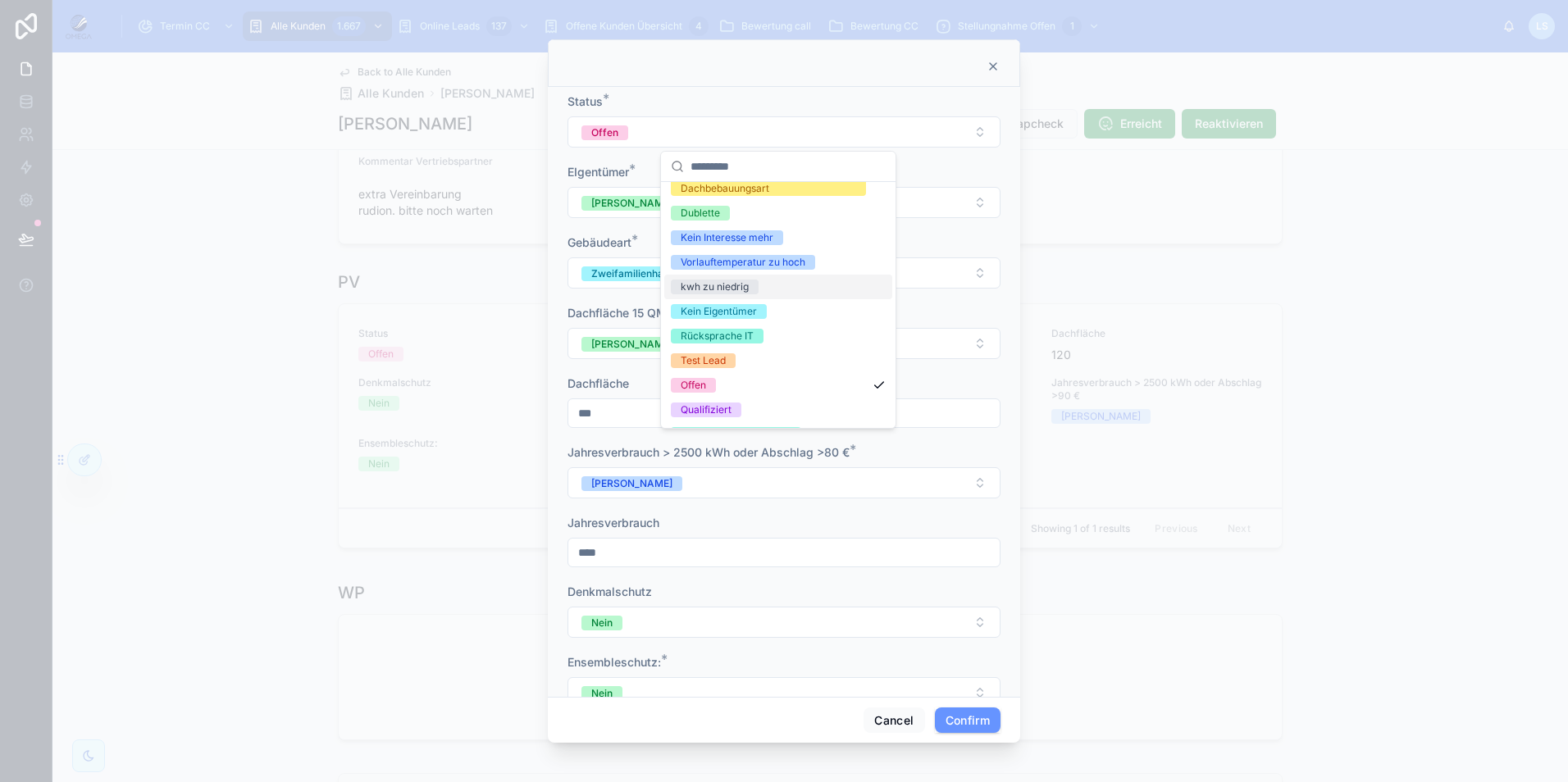
scroll to position [82, 0]
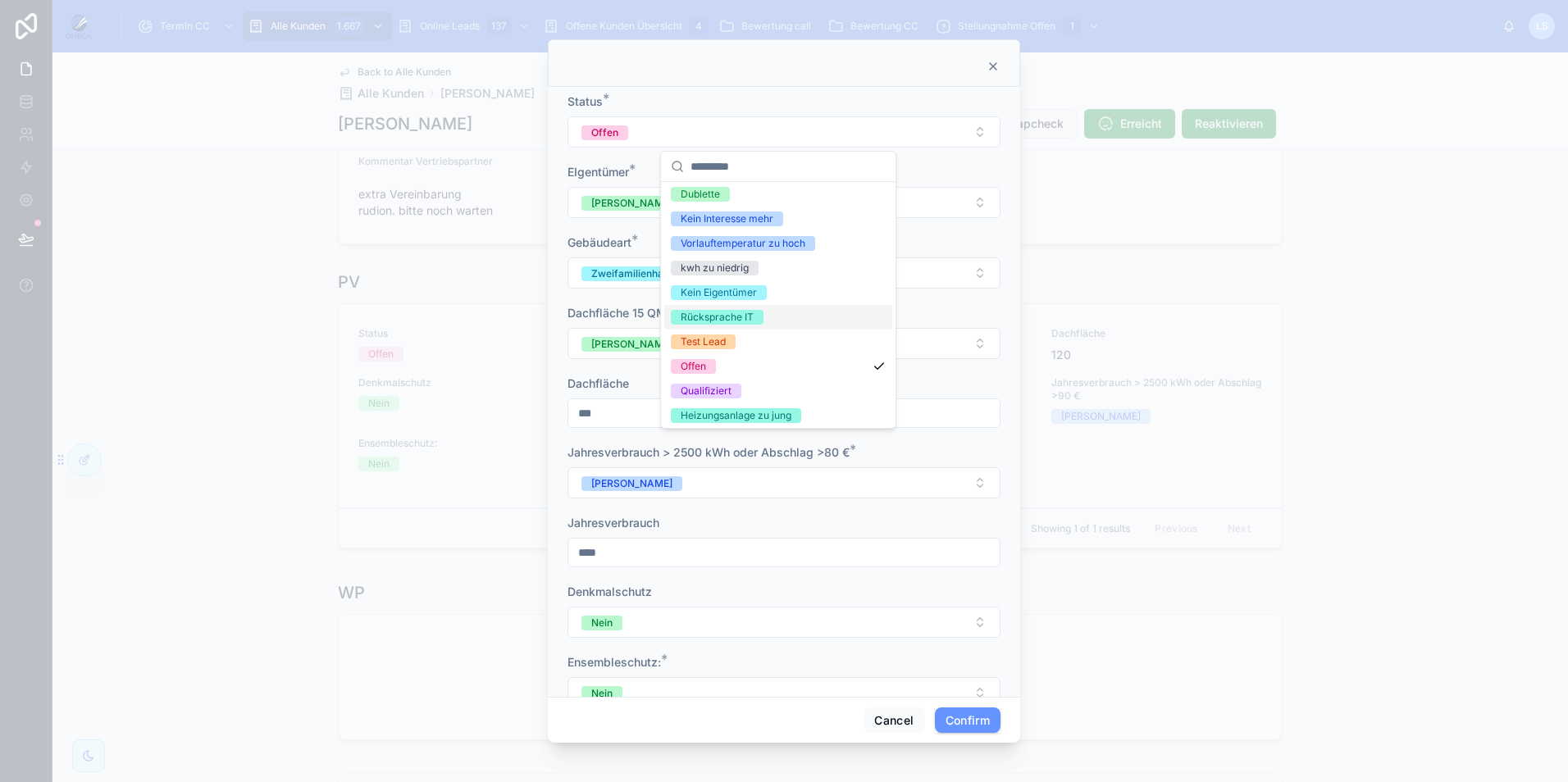
click at [756, 311] on span "Rücksprache IT" at bounding box center [716, 316] width 92 height 14
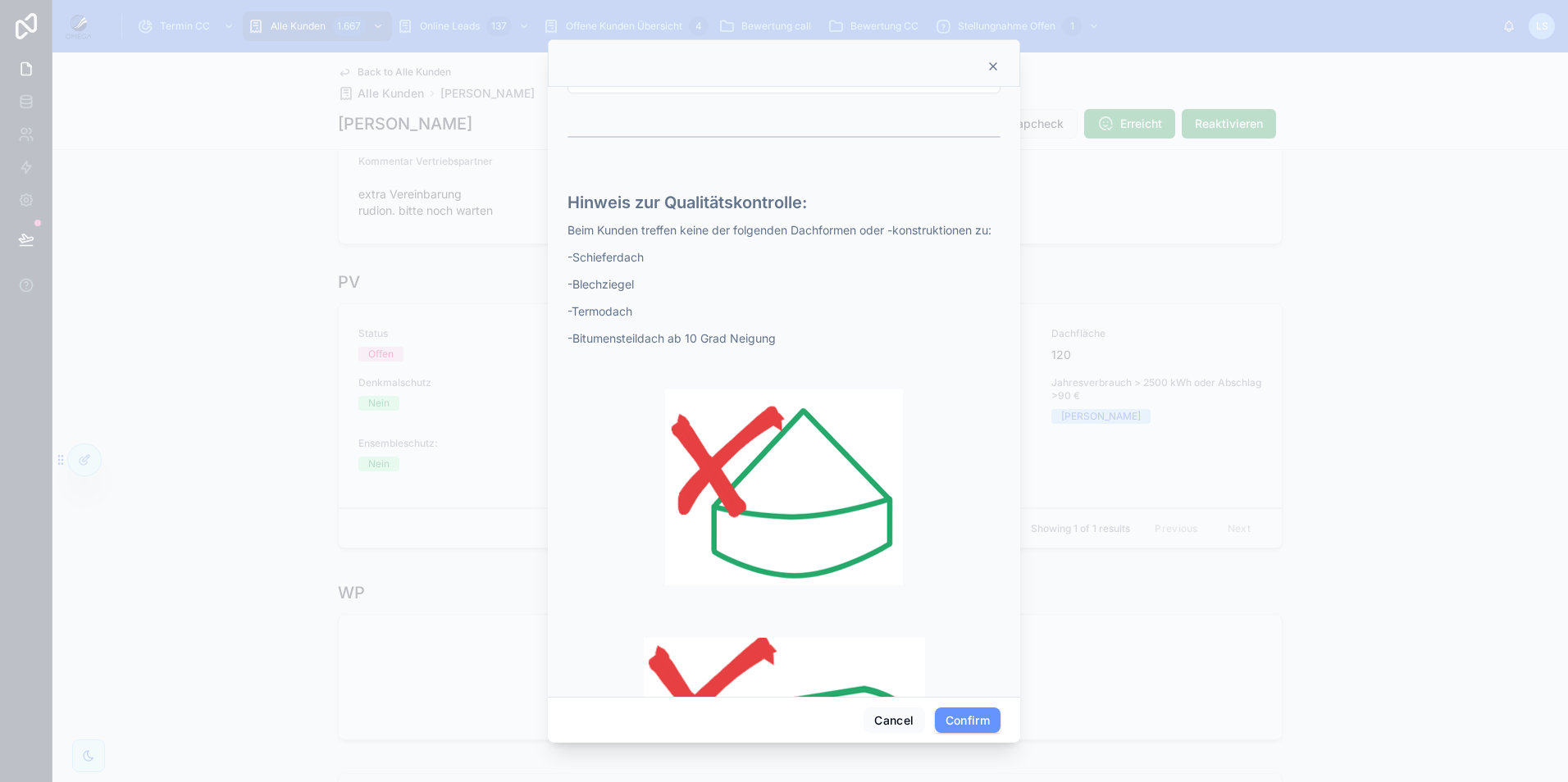
scroll to position [656, 0]
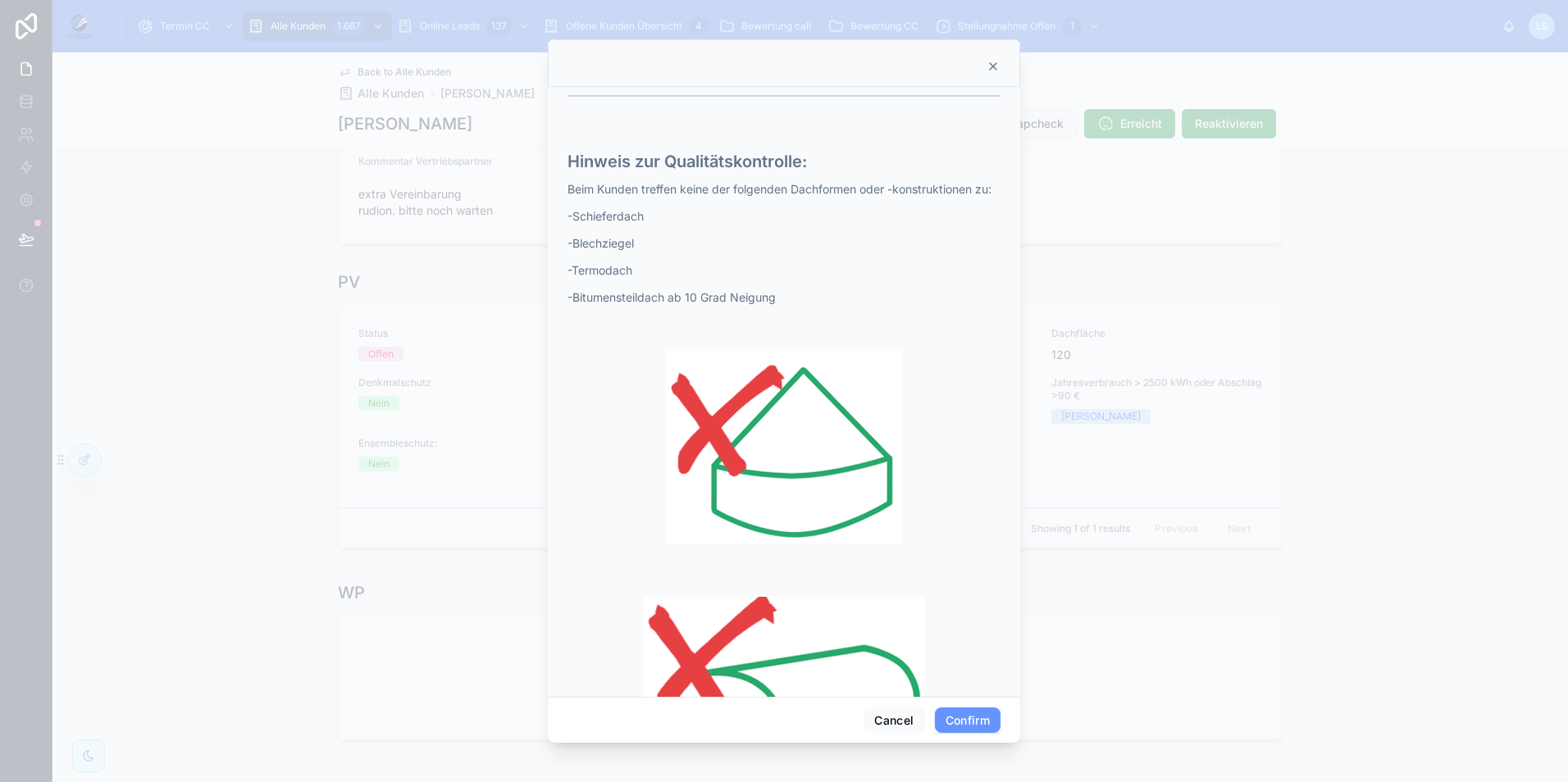
click at [980, 723] on button "Confirm" at bounding box center [967, 721] width 66 height 27
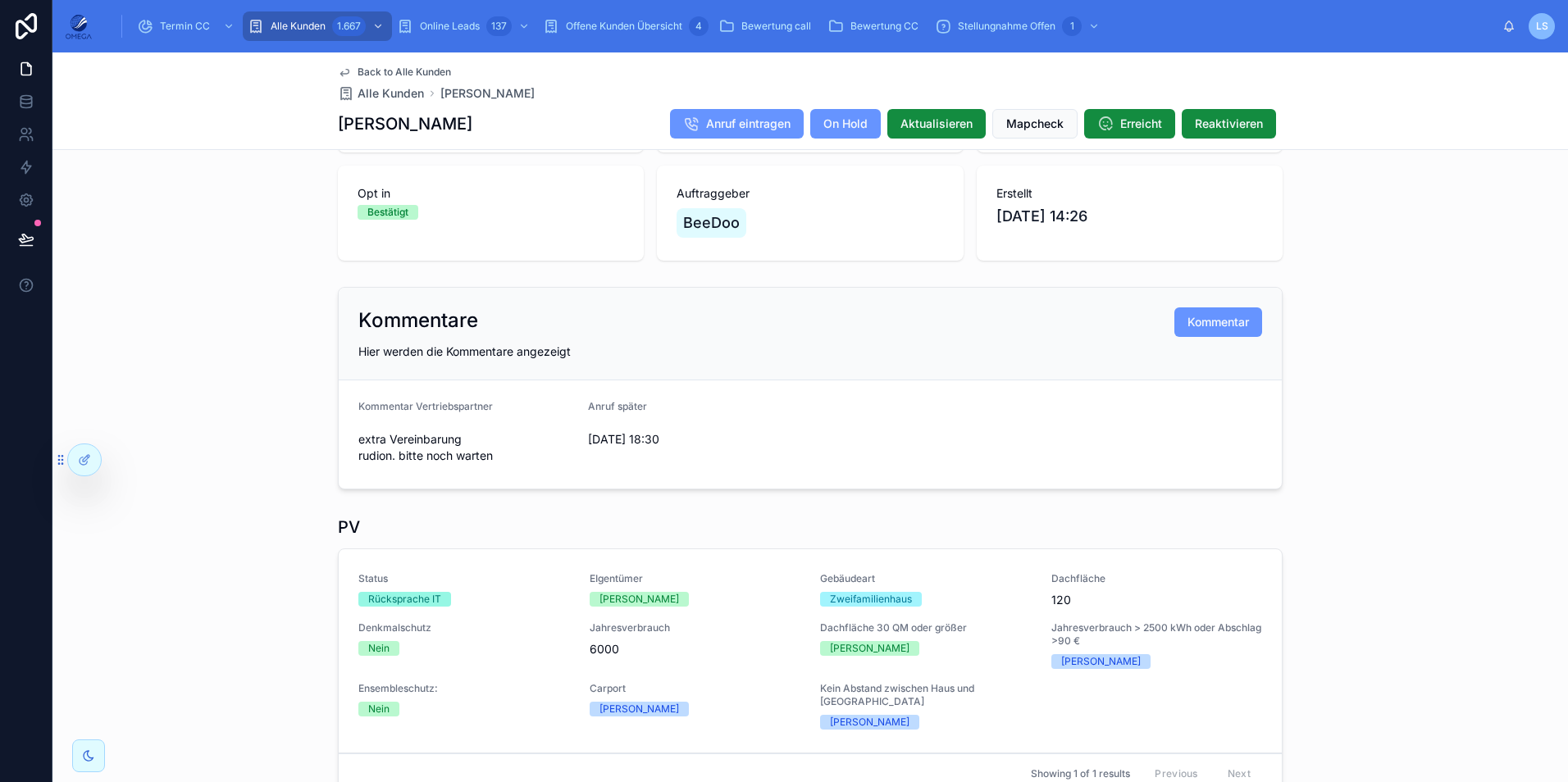
scroll to position [491, 0]
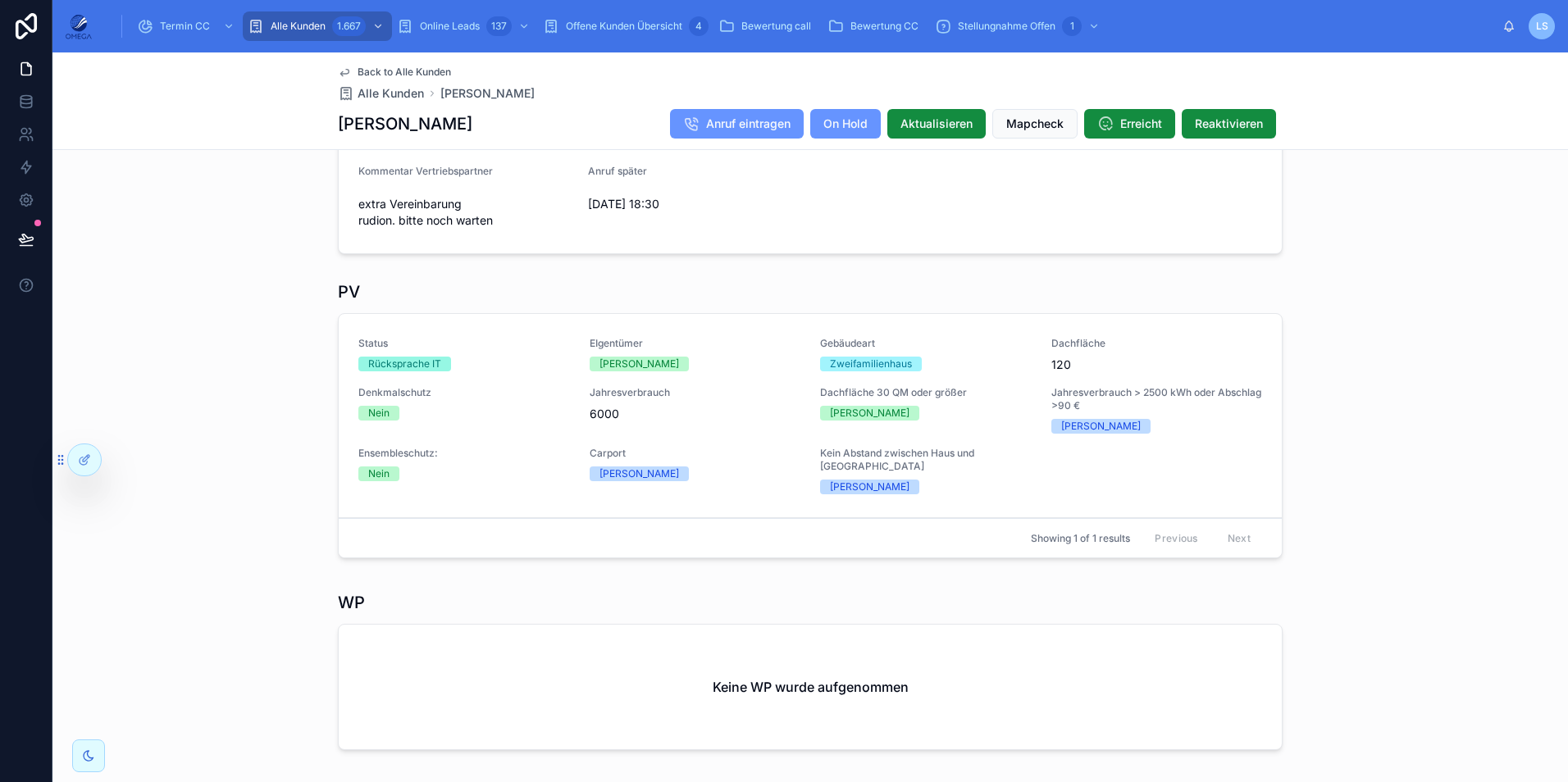
click at [0, 0] on button "Bearbeiten" at bounding box center [0, 0] width 0 height 0
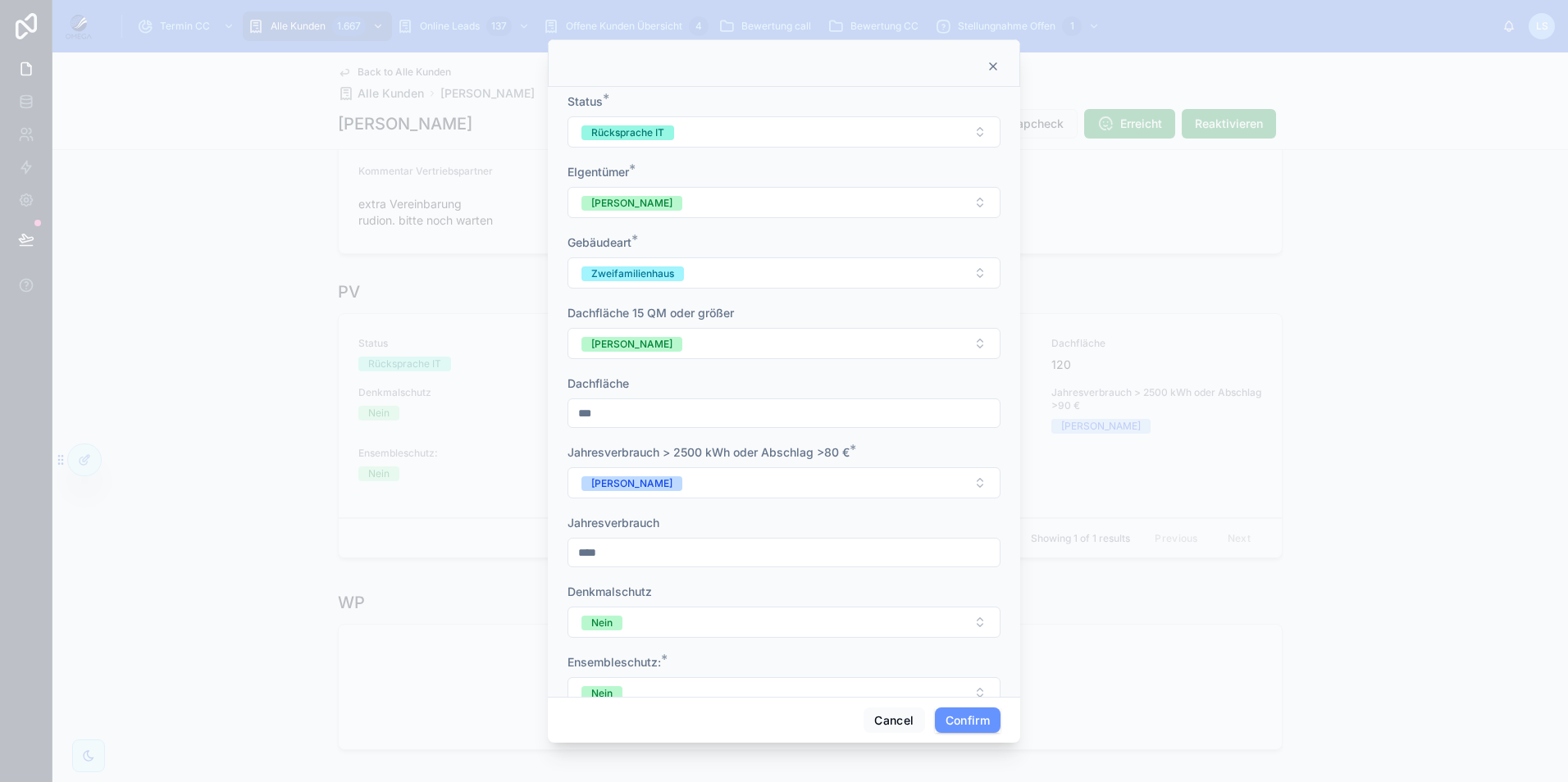
click at [709, 130] on button "Rücksprache IT" at bounding box center [784, 131] width 432 height 31
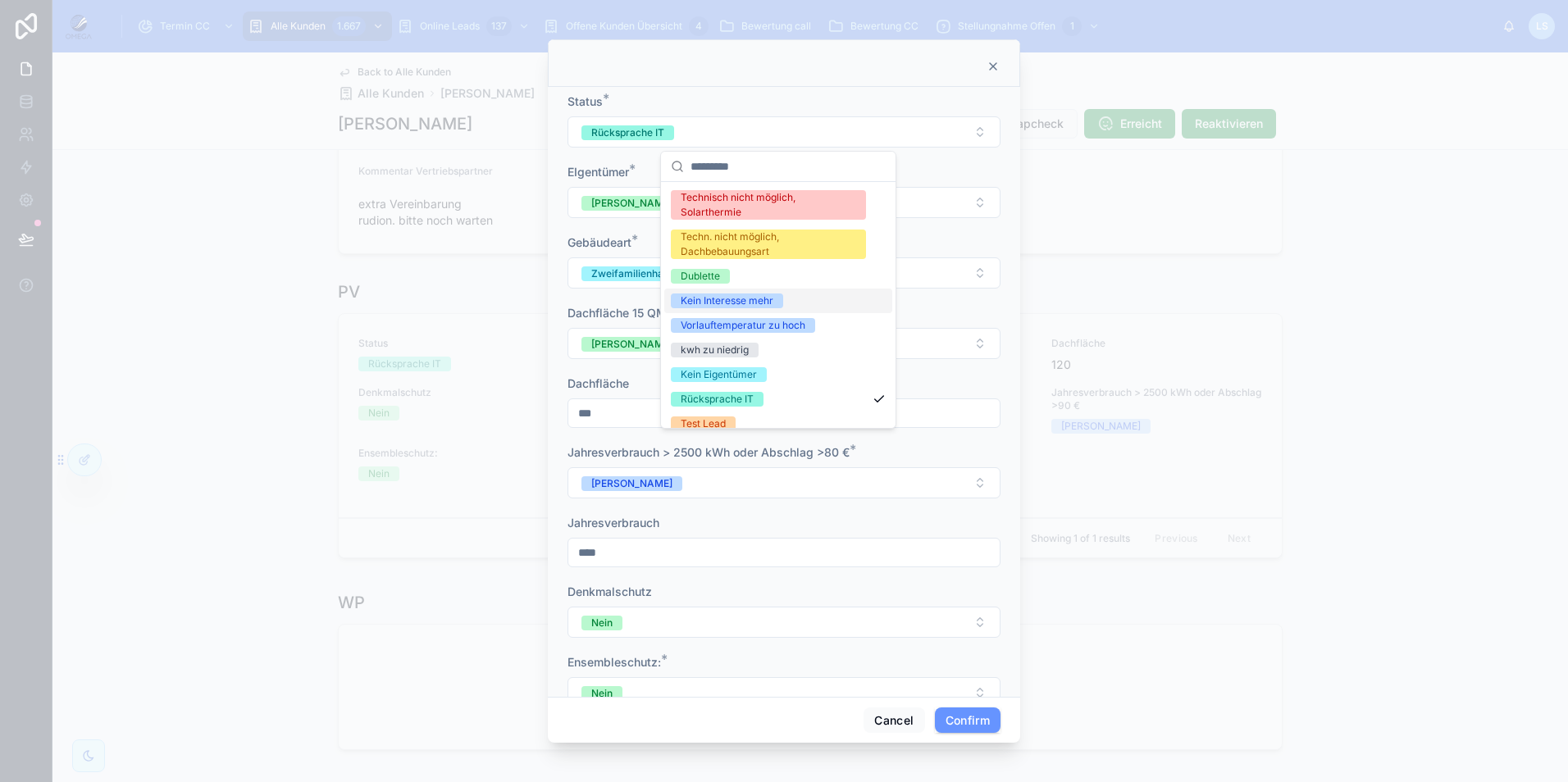
click at [810, 306] on div "Kein Interesse mehr" at bounding box center [777, 301] width 228 height 25
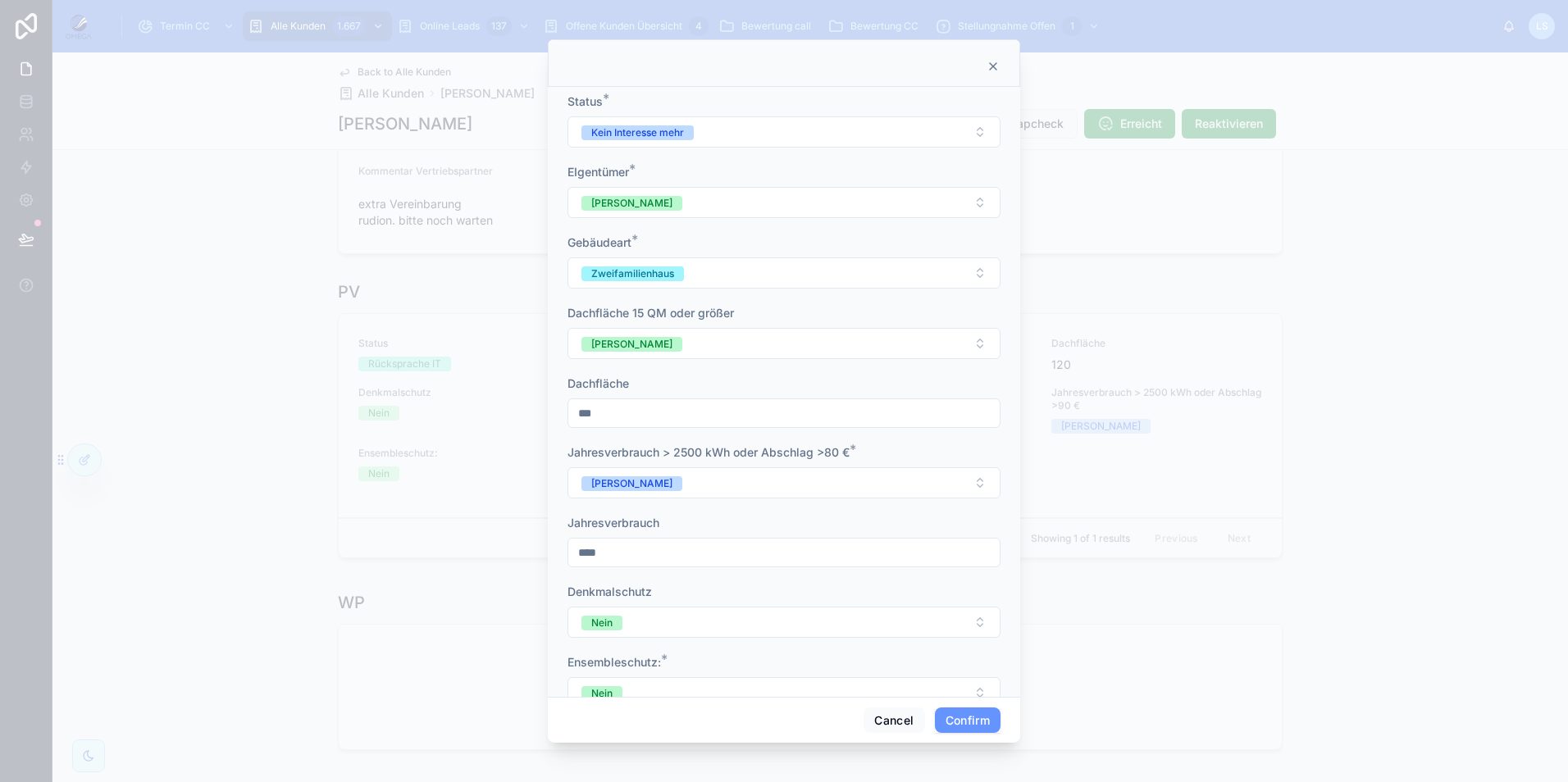
click at [977, 724] on button "Confirm" at bounding box center [967, 721] width 66 height 27
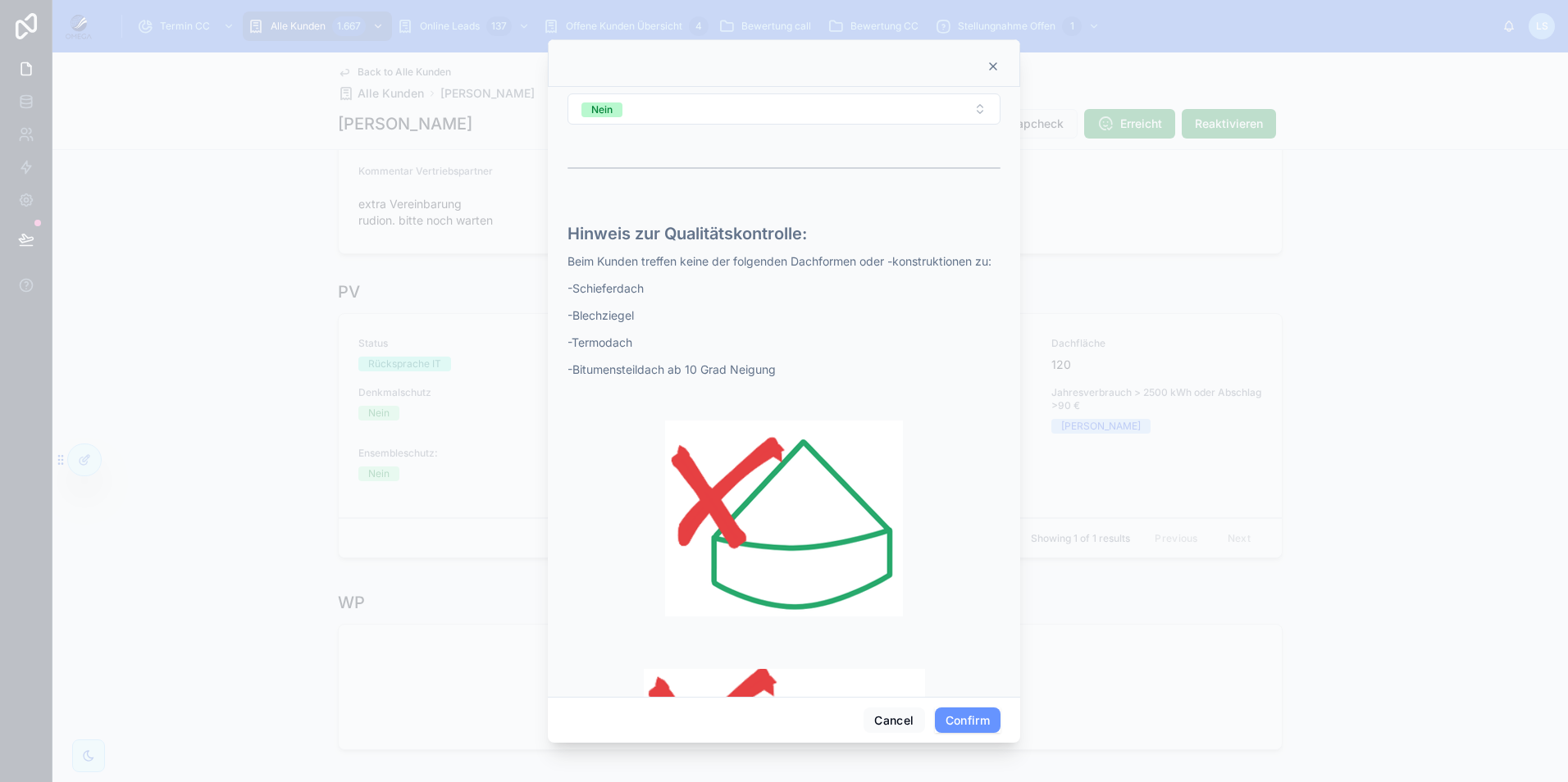
scroll to position [1199, 0]
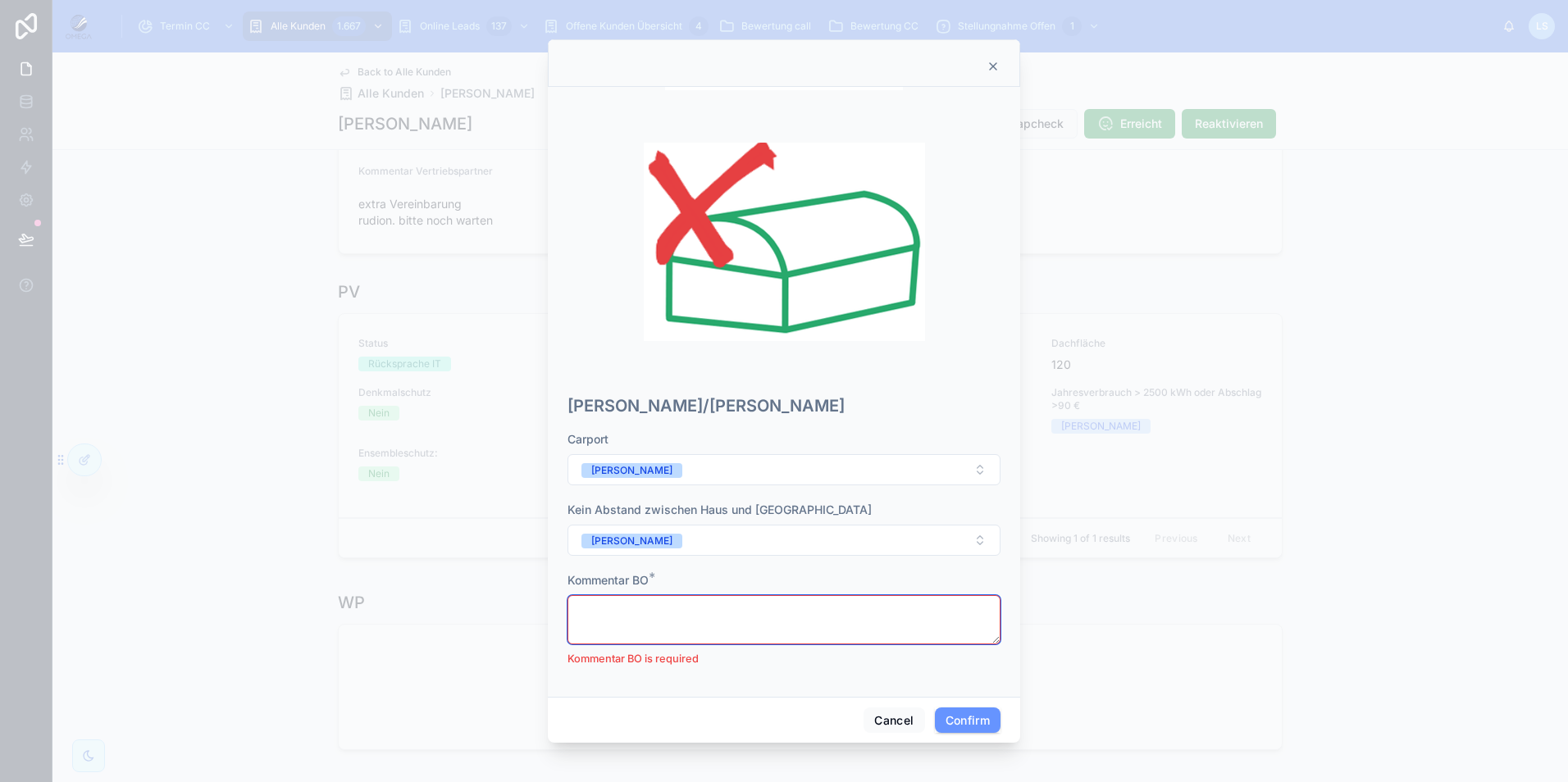
click at [740, 609] on textarea at bounding box center [784, 620] width 432 height 50
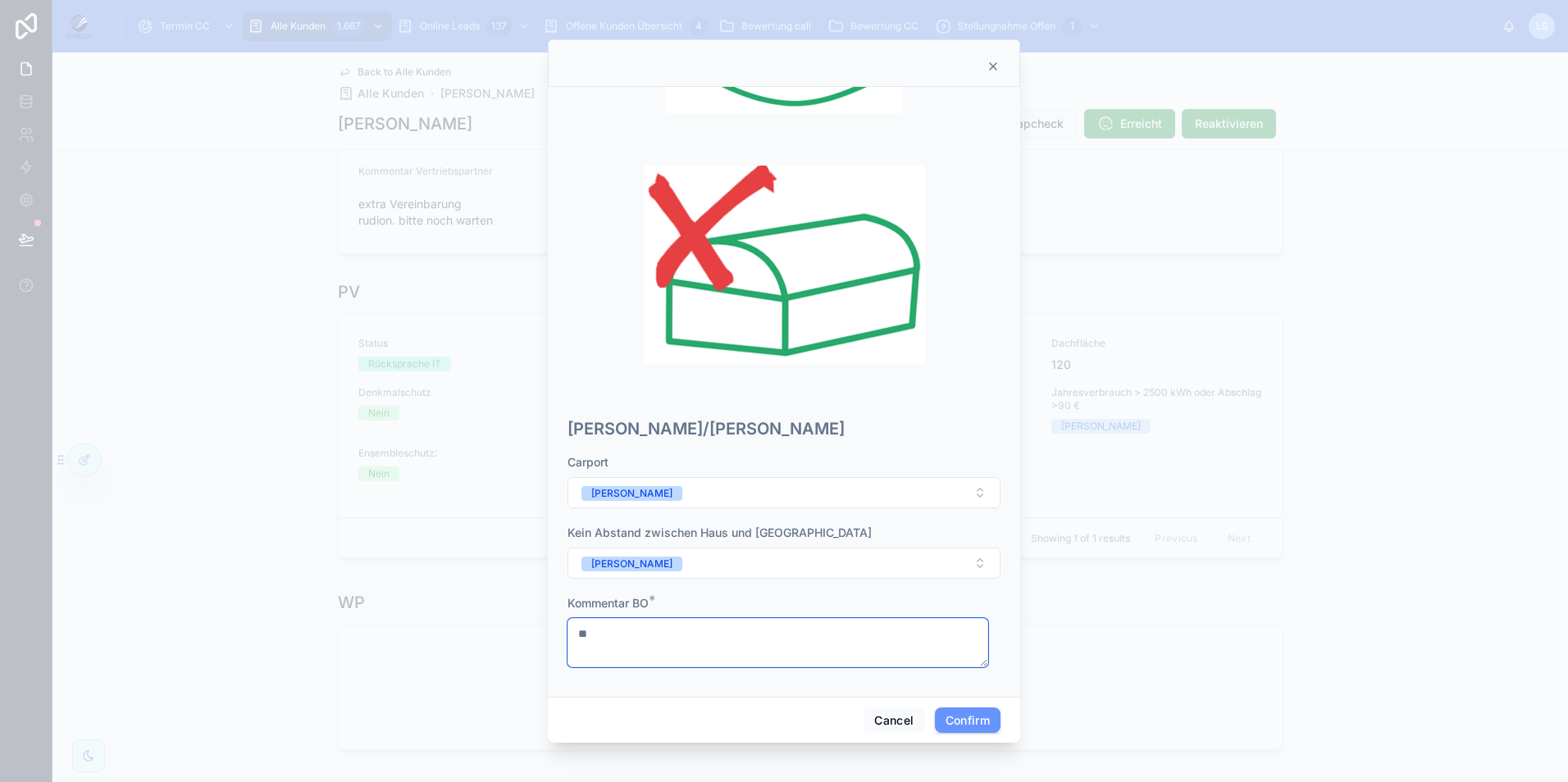
type textarea "**"
click at [955, 713] on button "Confirm" at bounding box center [967, 721] width 66 height 27
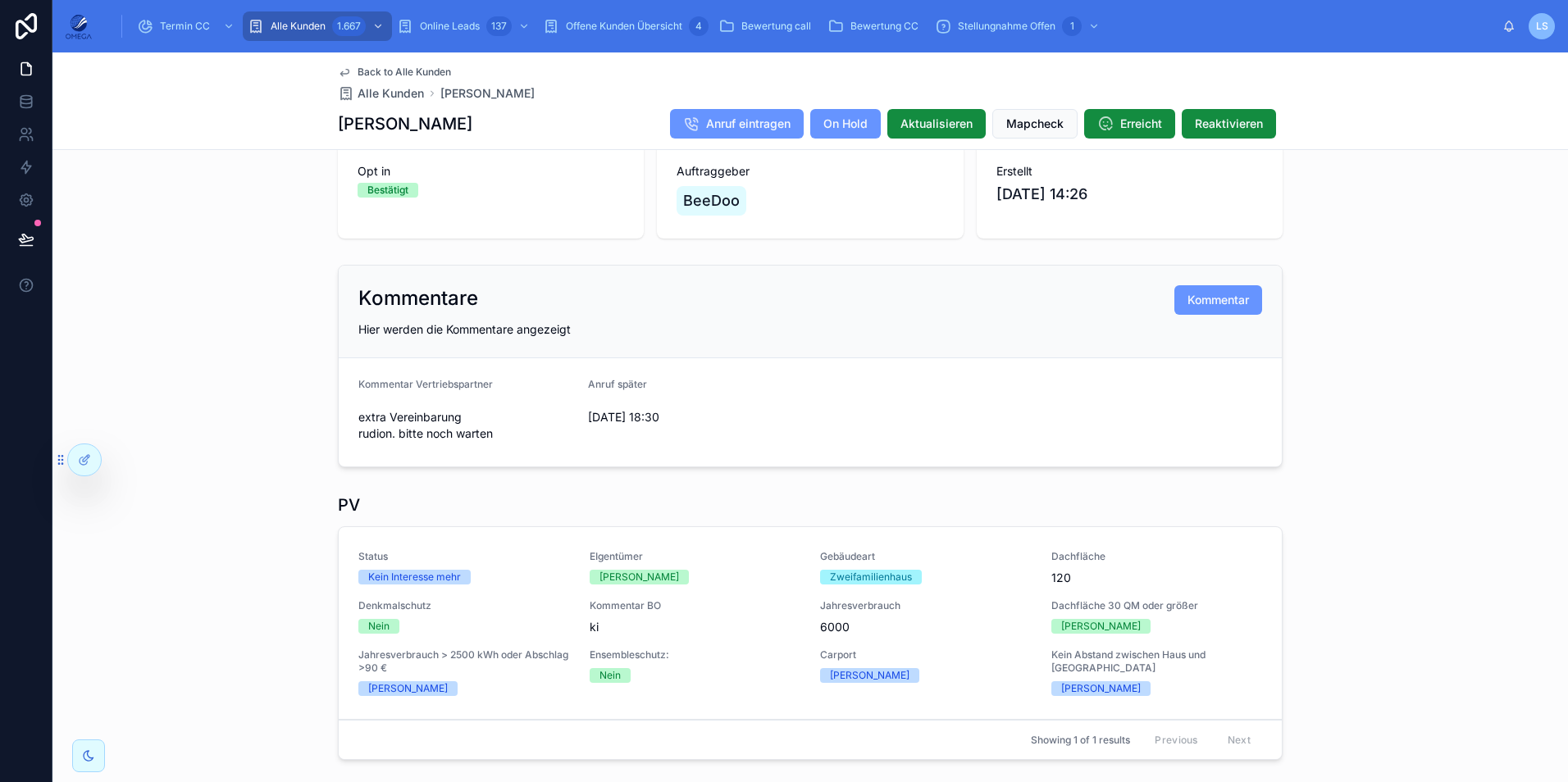
scroll to position [0, 0]
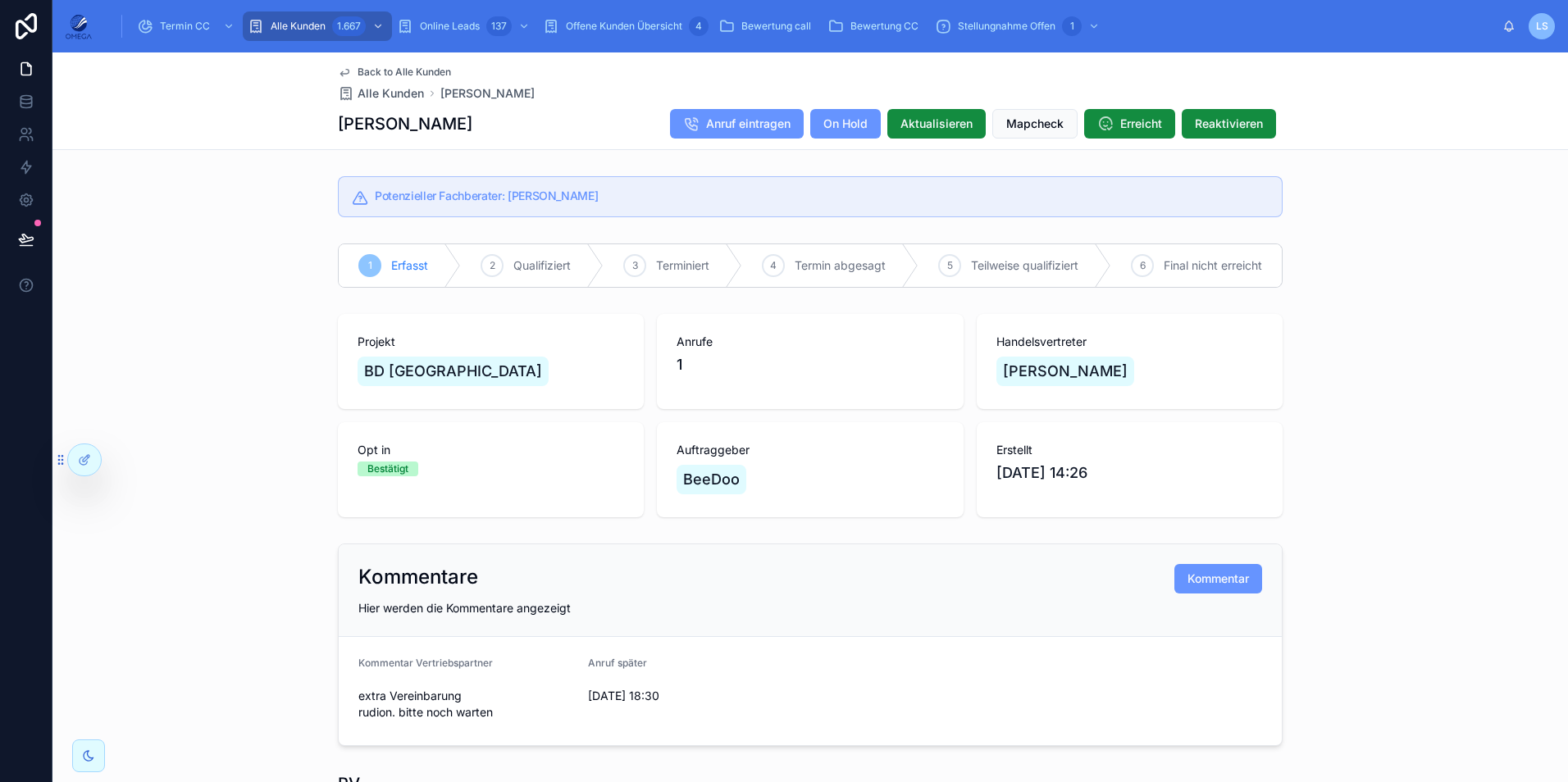
click at [930, 130] on span "Aktualisieren" at bounding box center [936, 123] width 72 height 16
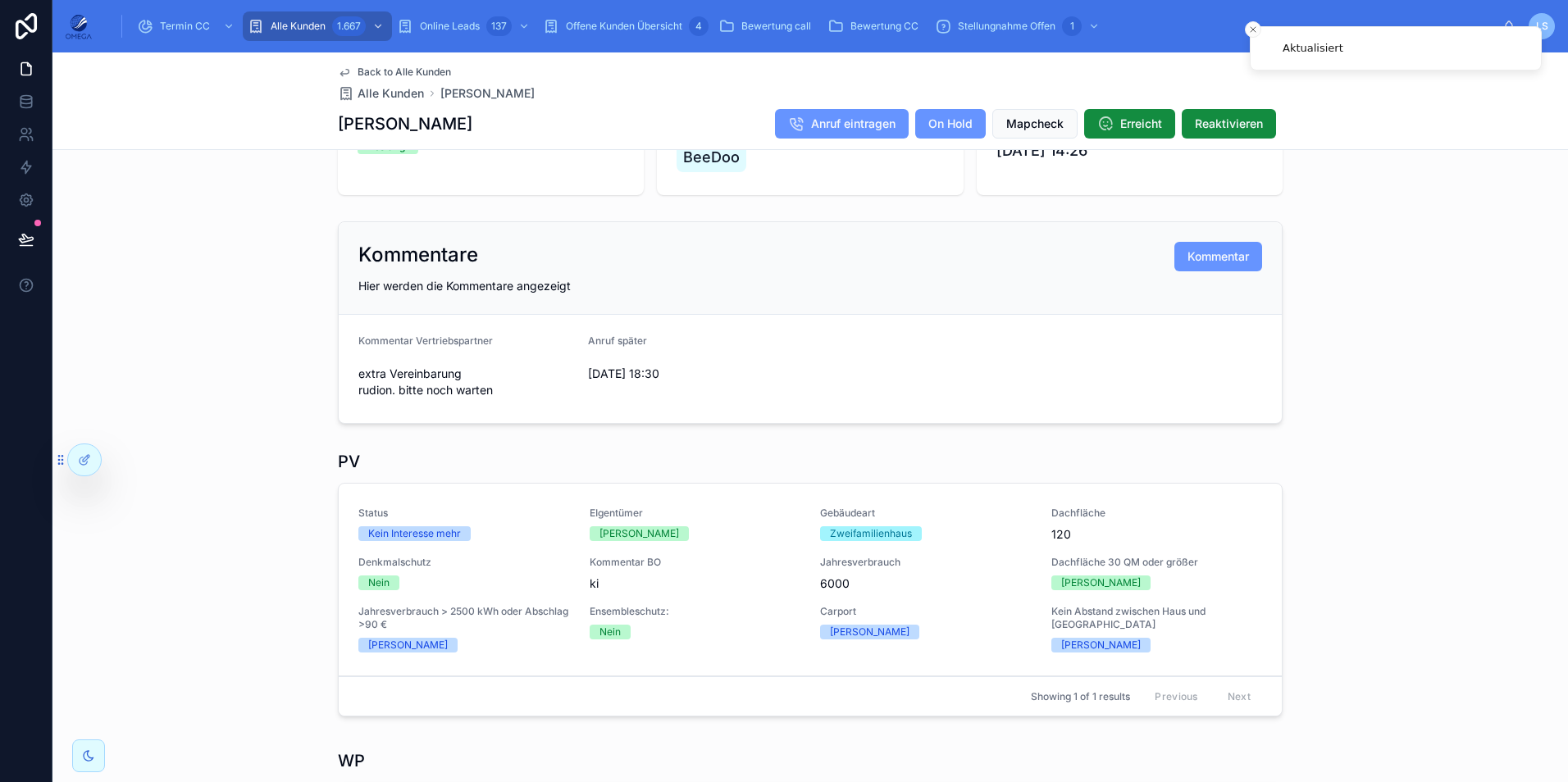
scroll to position [328, 0]
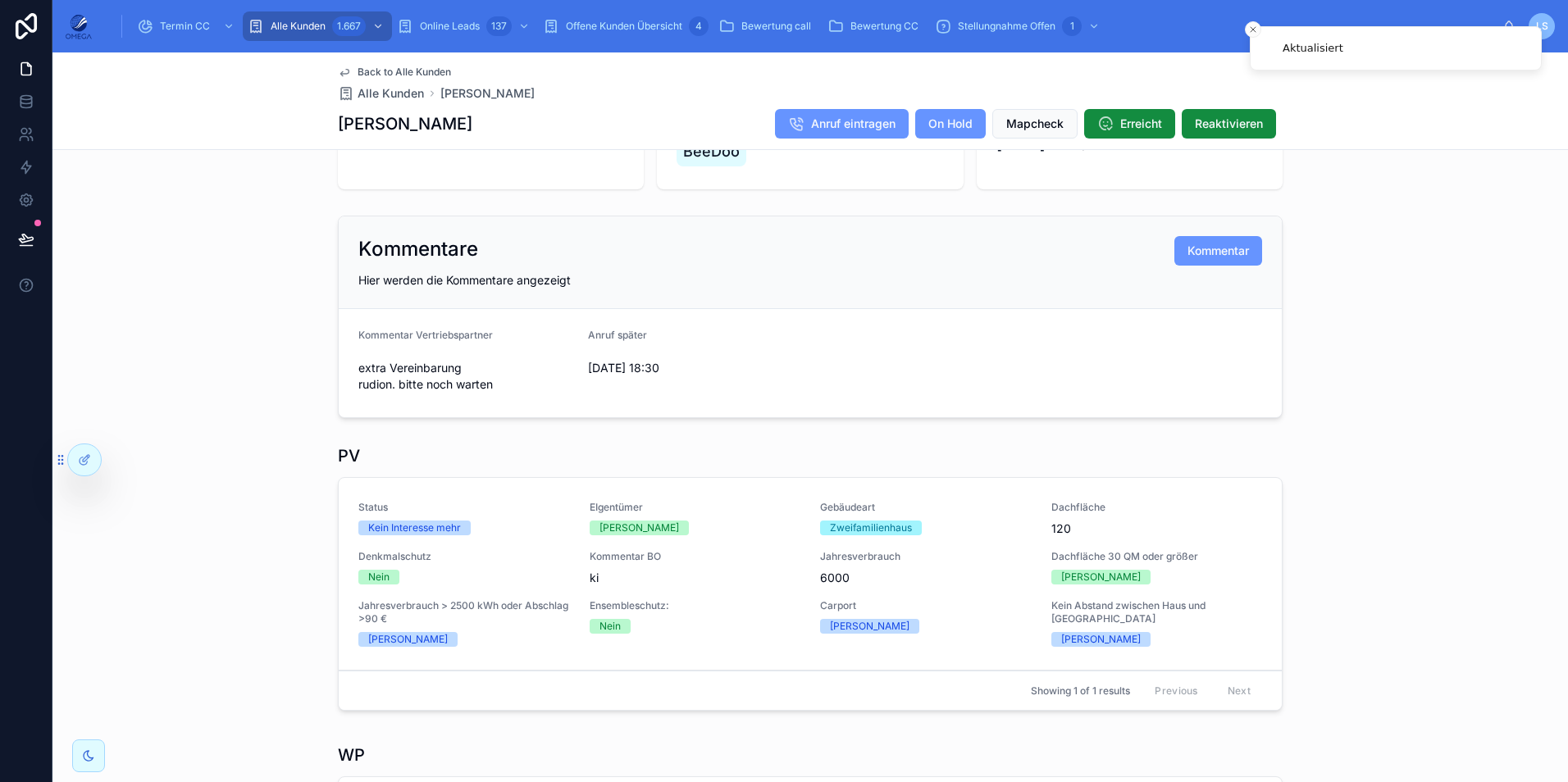
click at [0, 0] on span "Bearbeiten" at bounding box center [0, 0] width 0 height 0
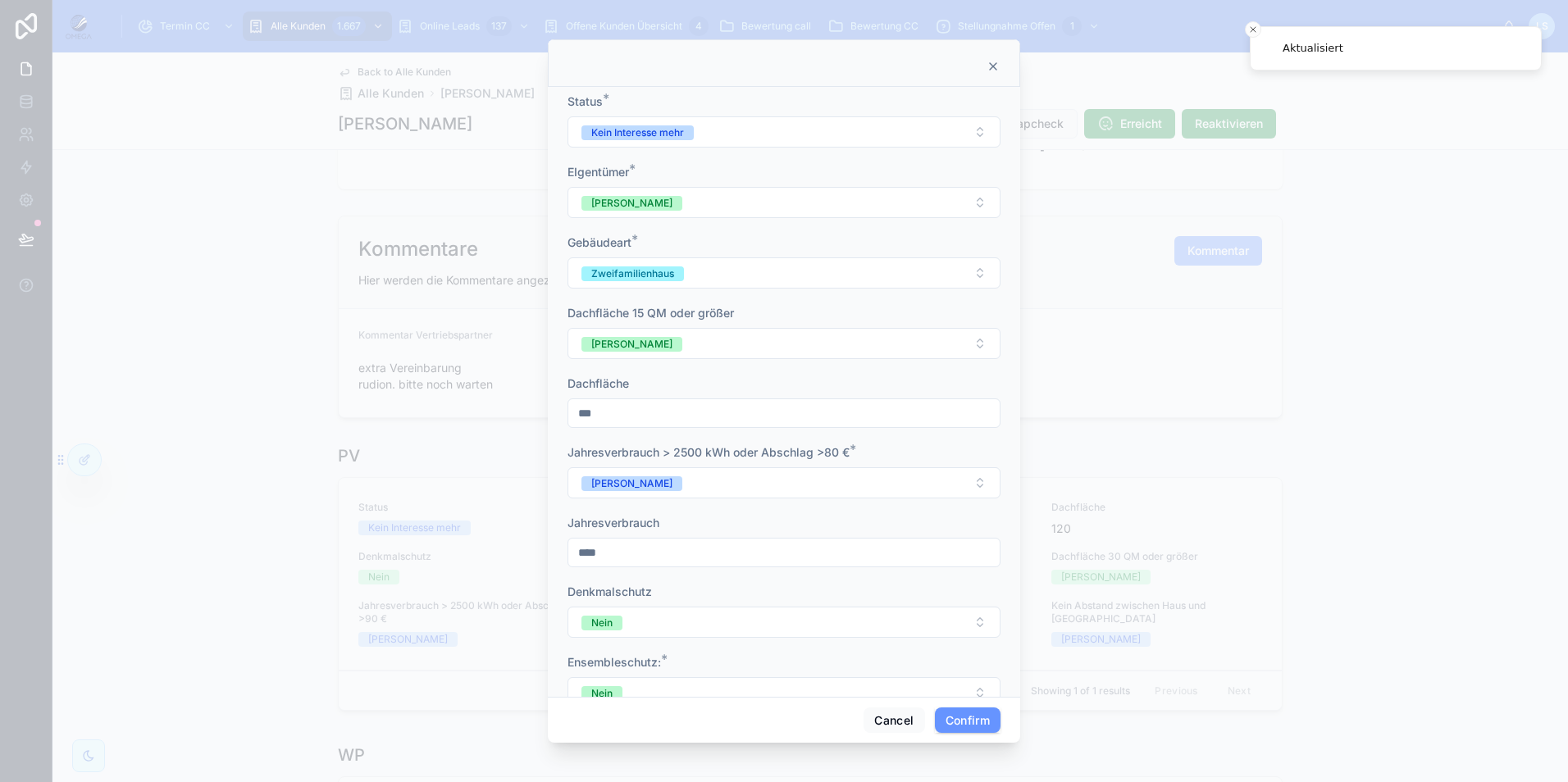
click at [678, 138] on div "Kein Interesse mehr" at bounding box center [637, 132] width 92 height 14
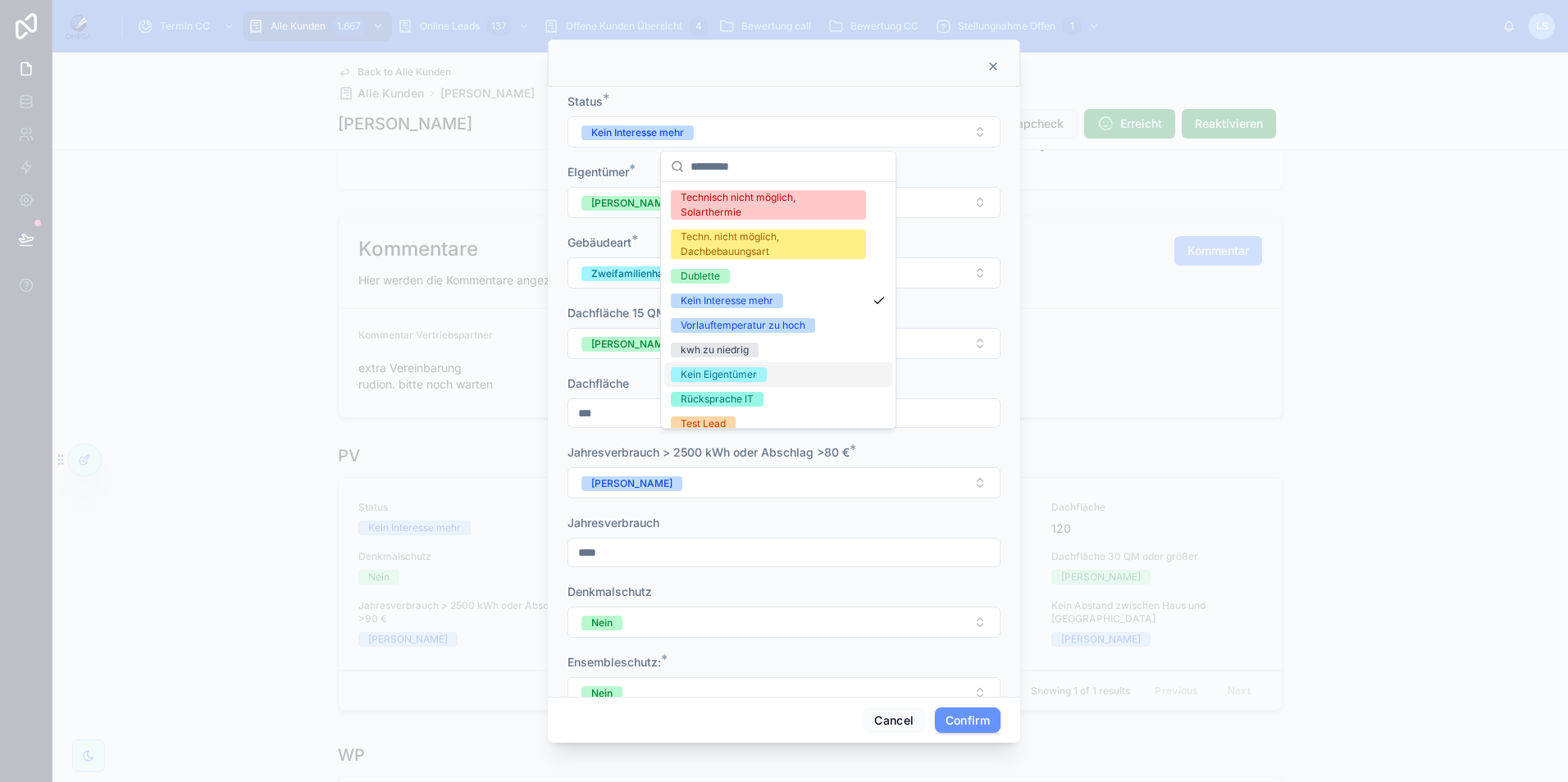
scroll to position [82, 0]
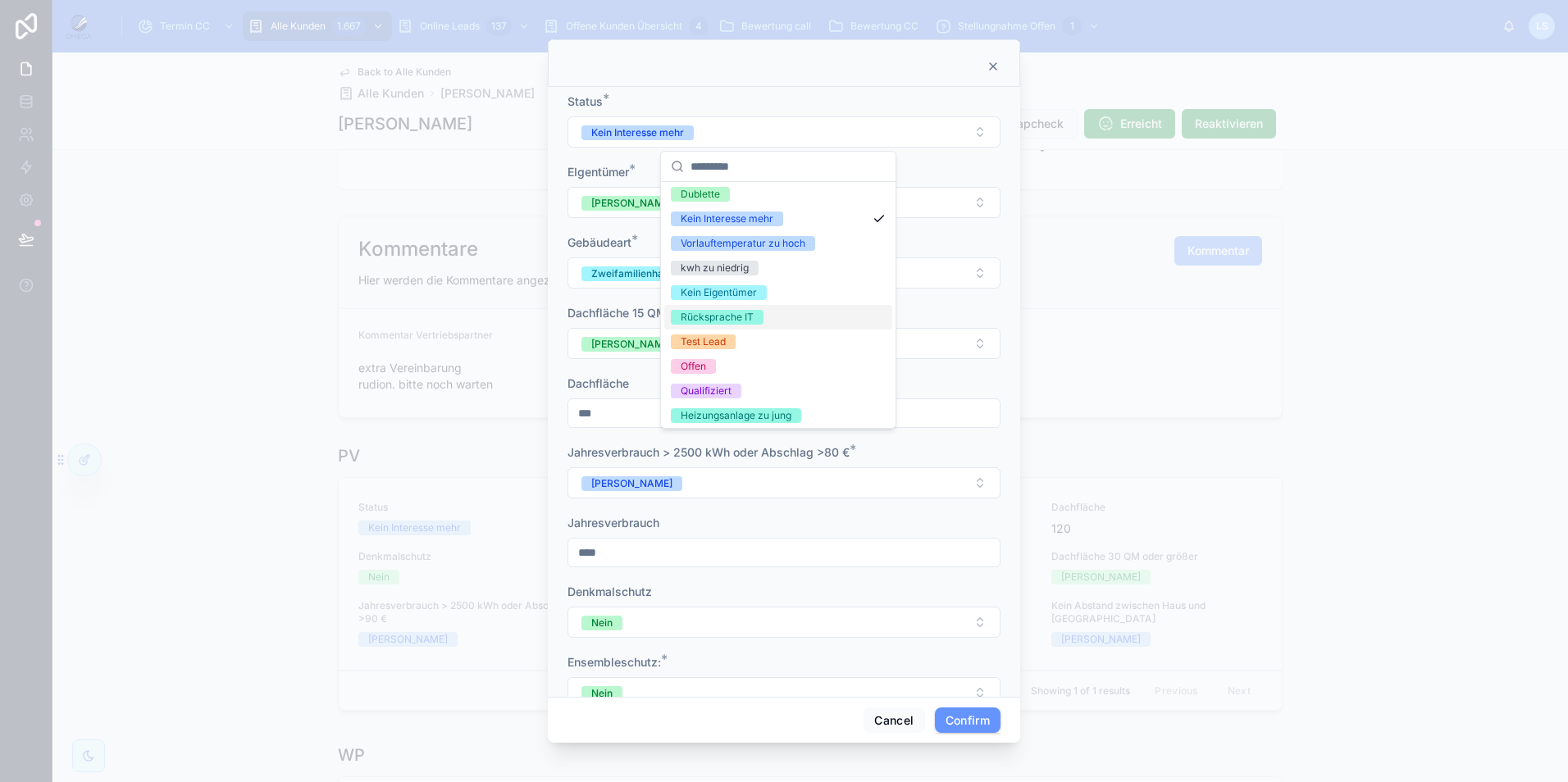
click at [742, 322] on div "Rücksprache IT" at bounding box center [716, 316] width 73 height 14
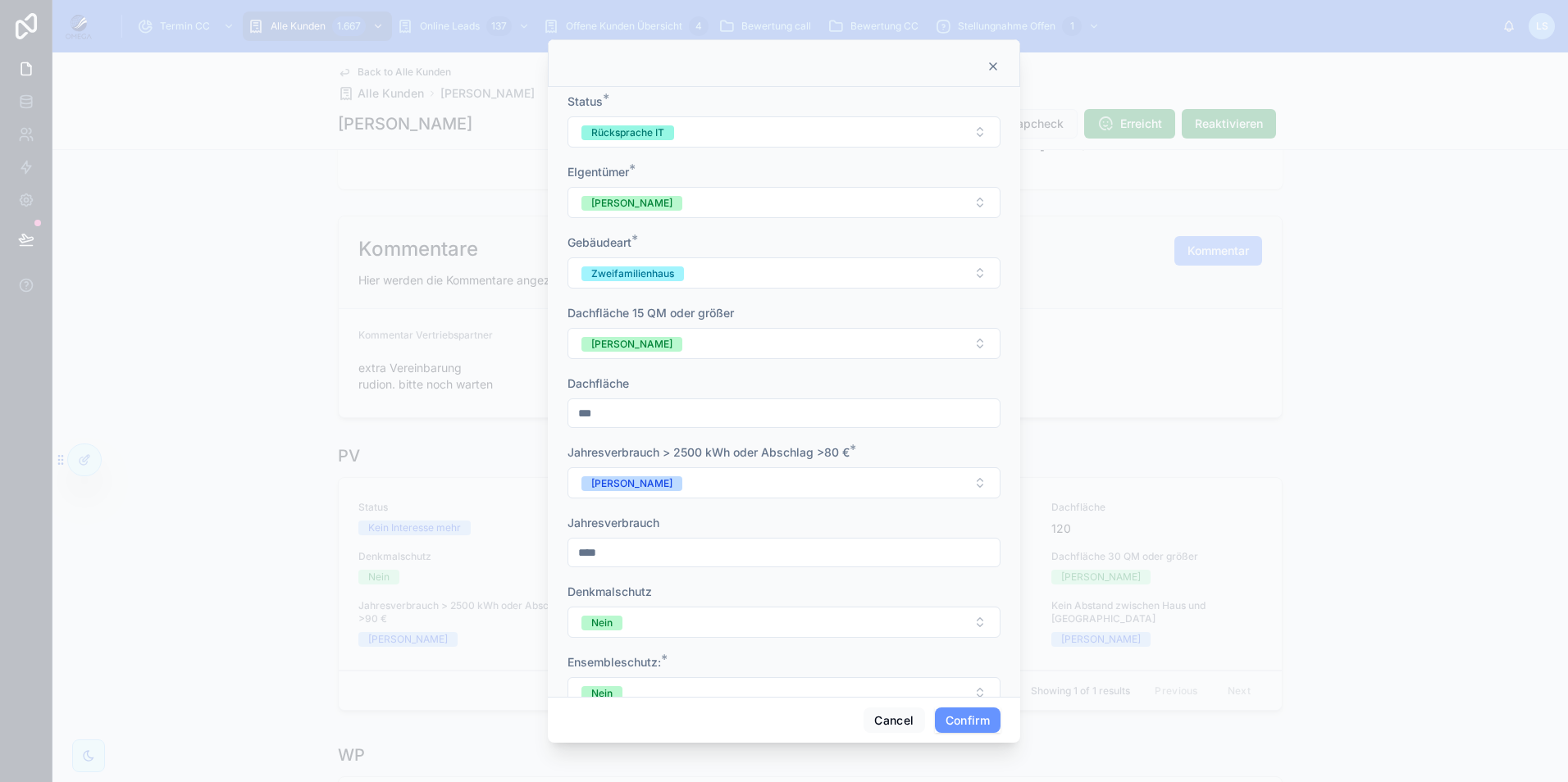
click at [984, 715] on button "Confirm" at bounding box center [967, 721] width 66 height 27
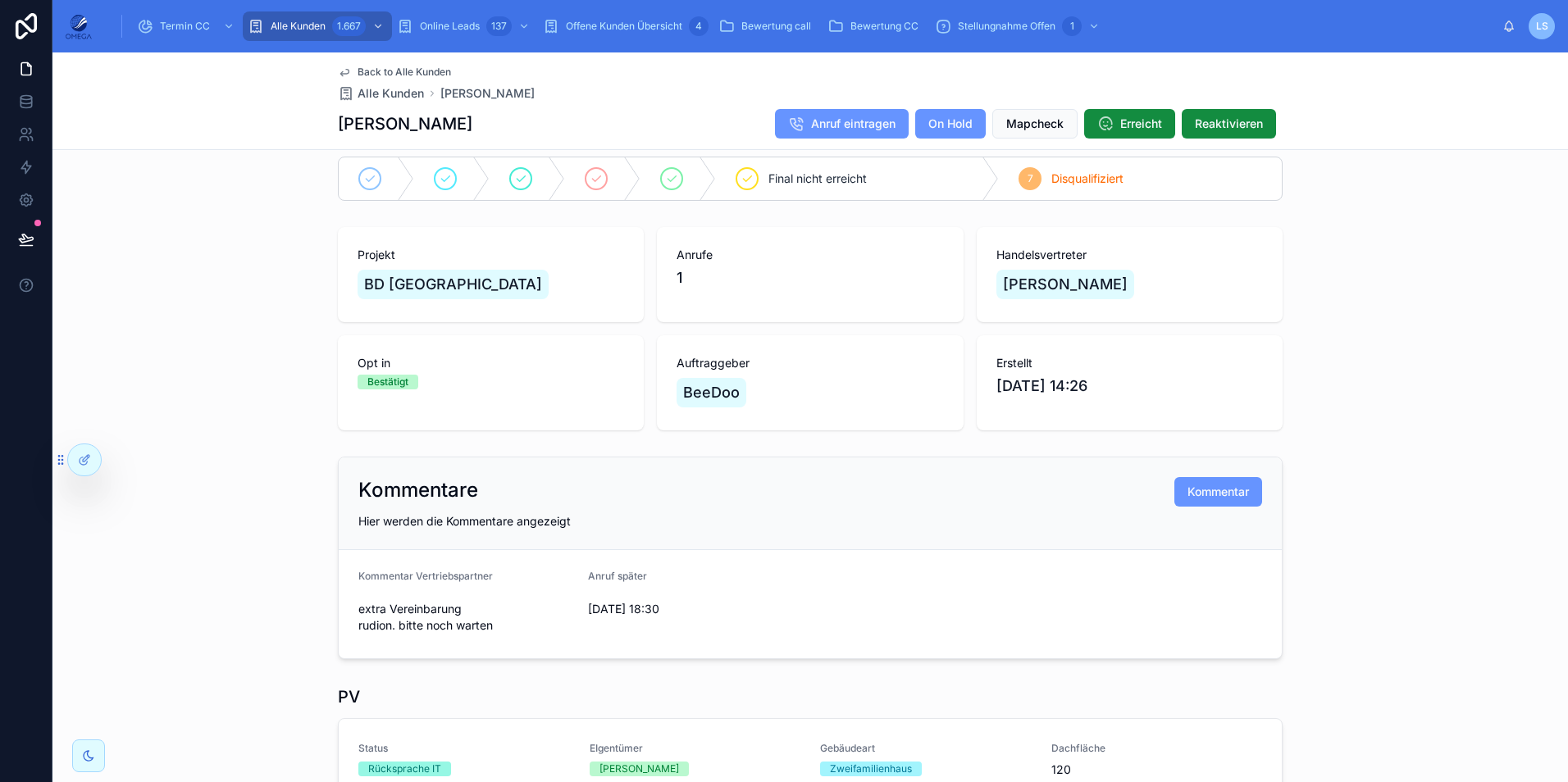
scroll to position [0, 0]
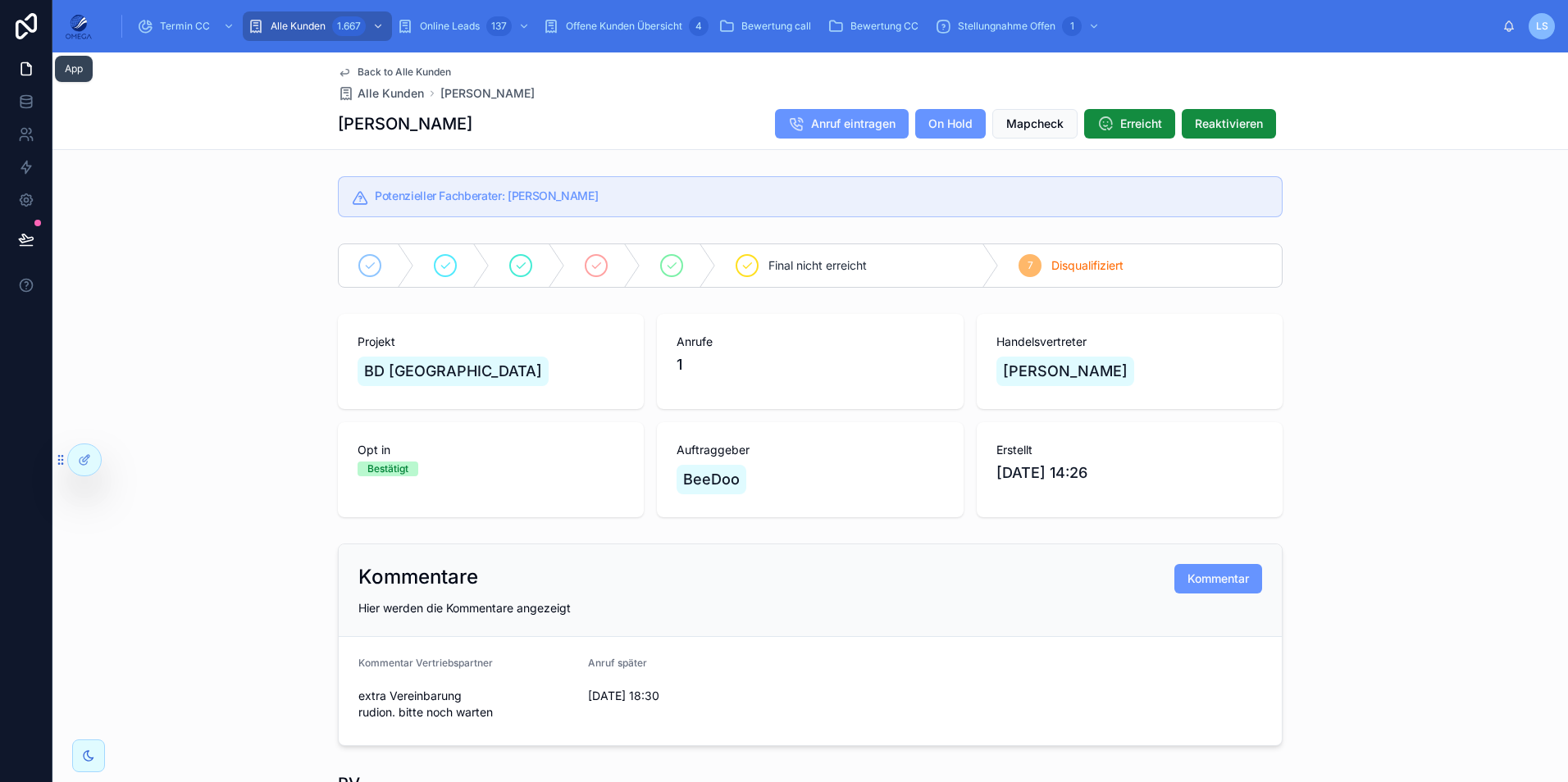
click at [33, 77] on link at bounding box center [26, 69] width 51 height 32
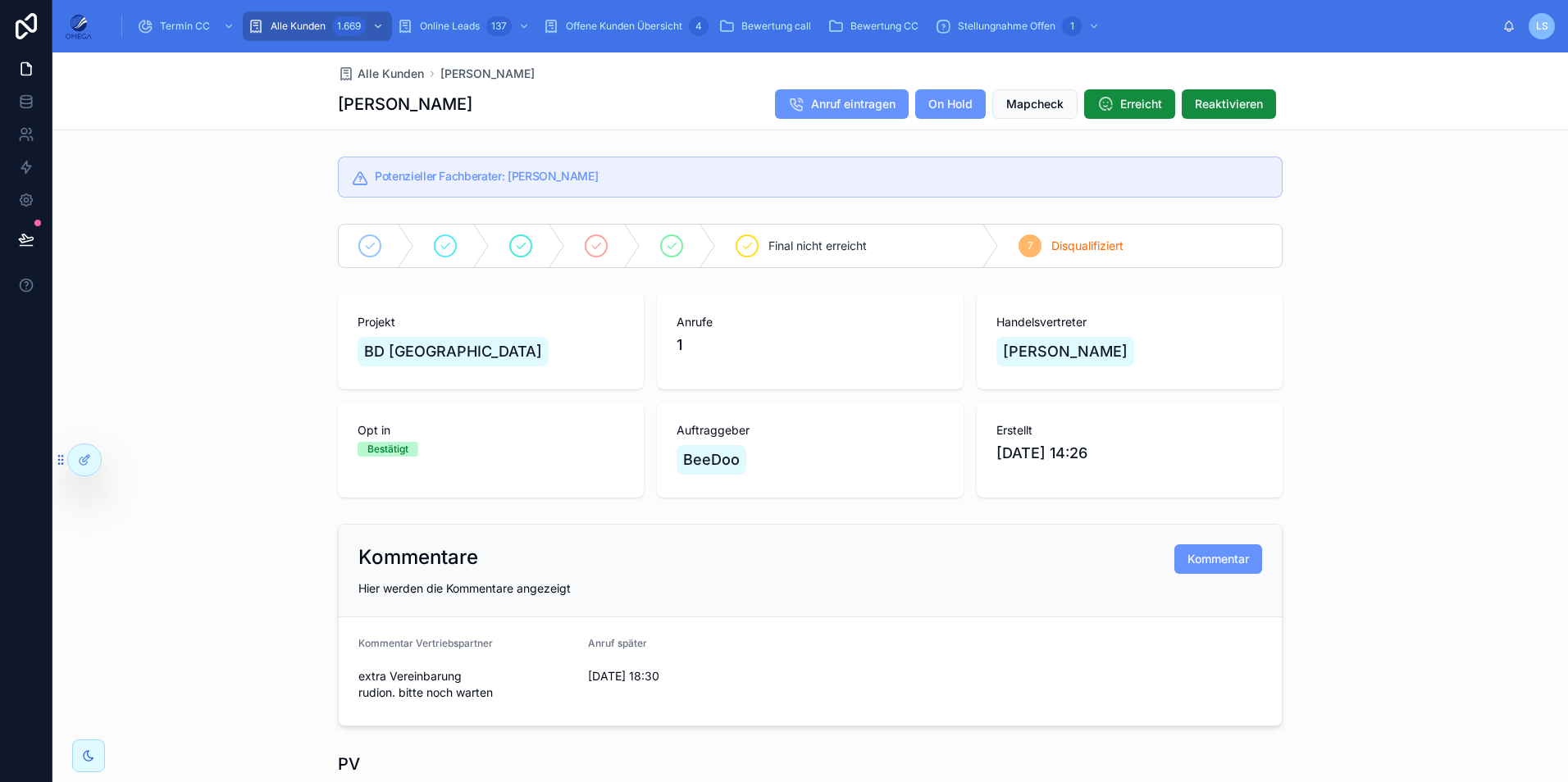
click at [670, 21] on span "Offene Kunden Übersicht" at bounding box center [624, 27] width 116 height 13
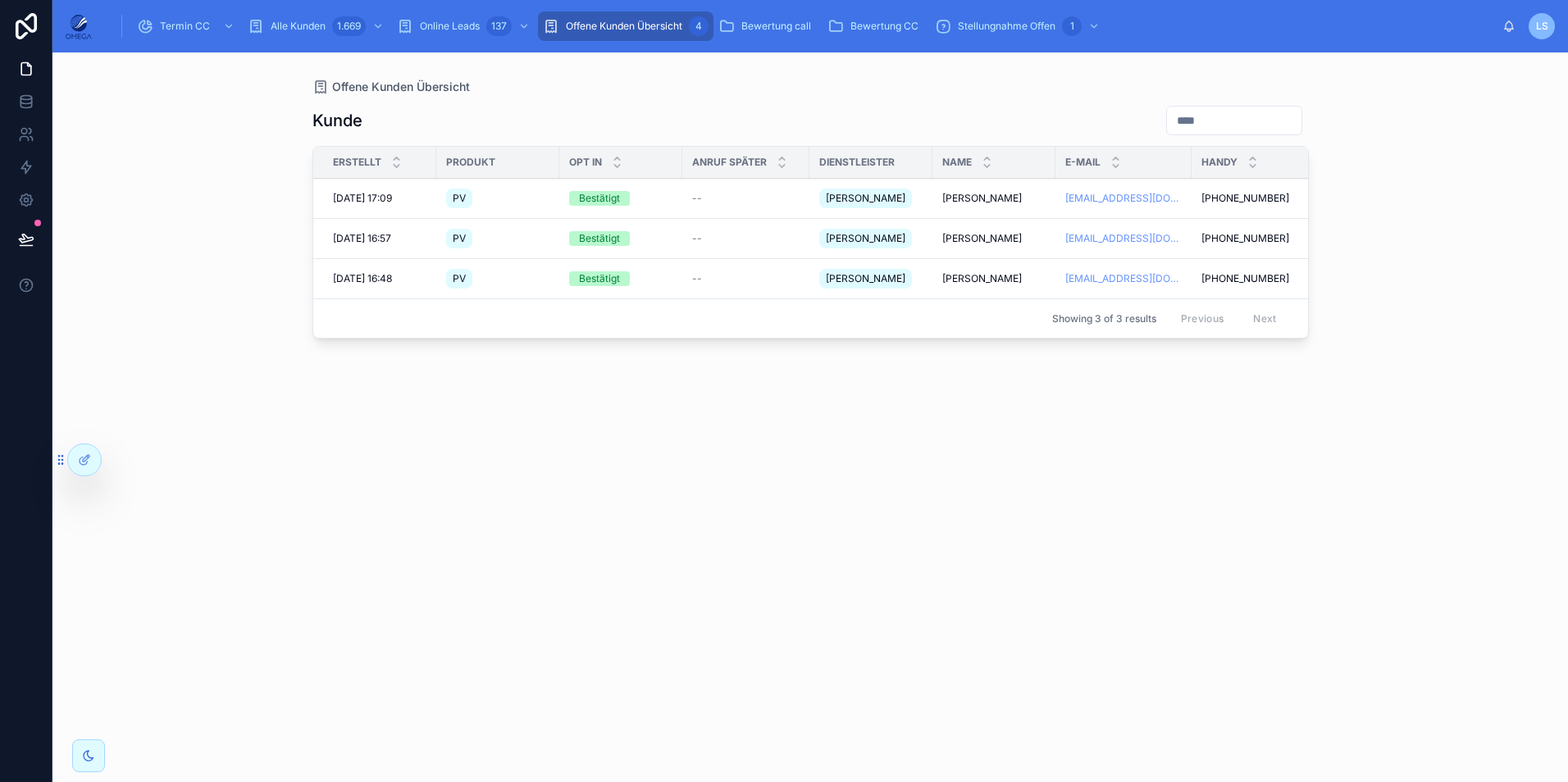
click at [987, 276] on span "[PERSON_NAME]" at bounding box center [981, 279] width 79 height 13
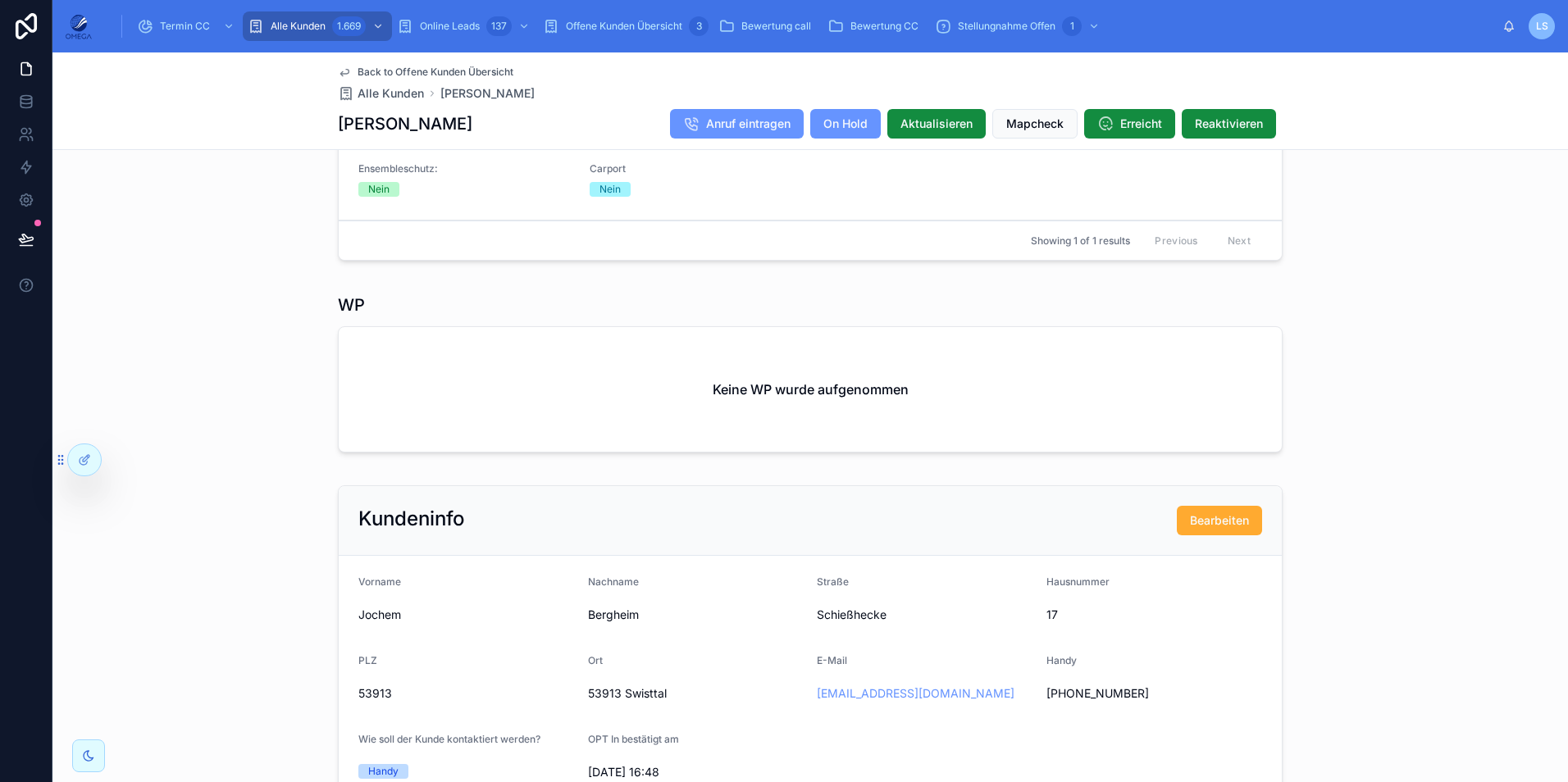
scroll to position [820, 0]
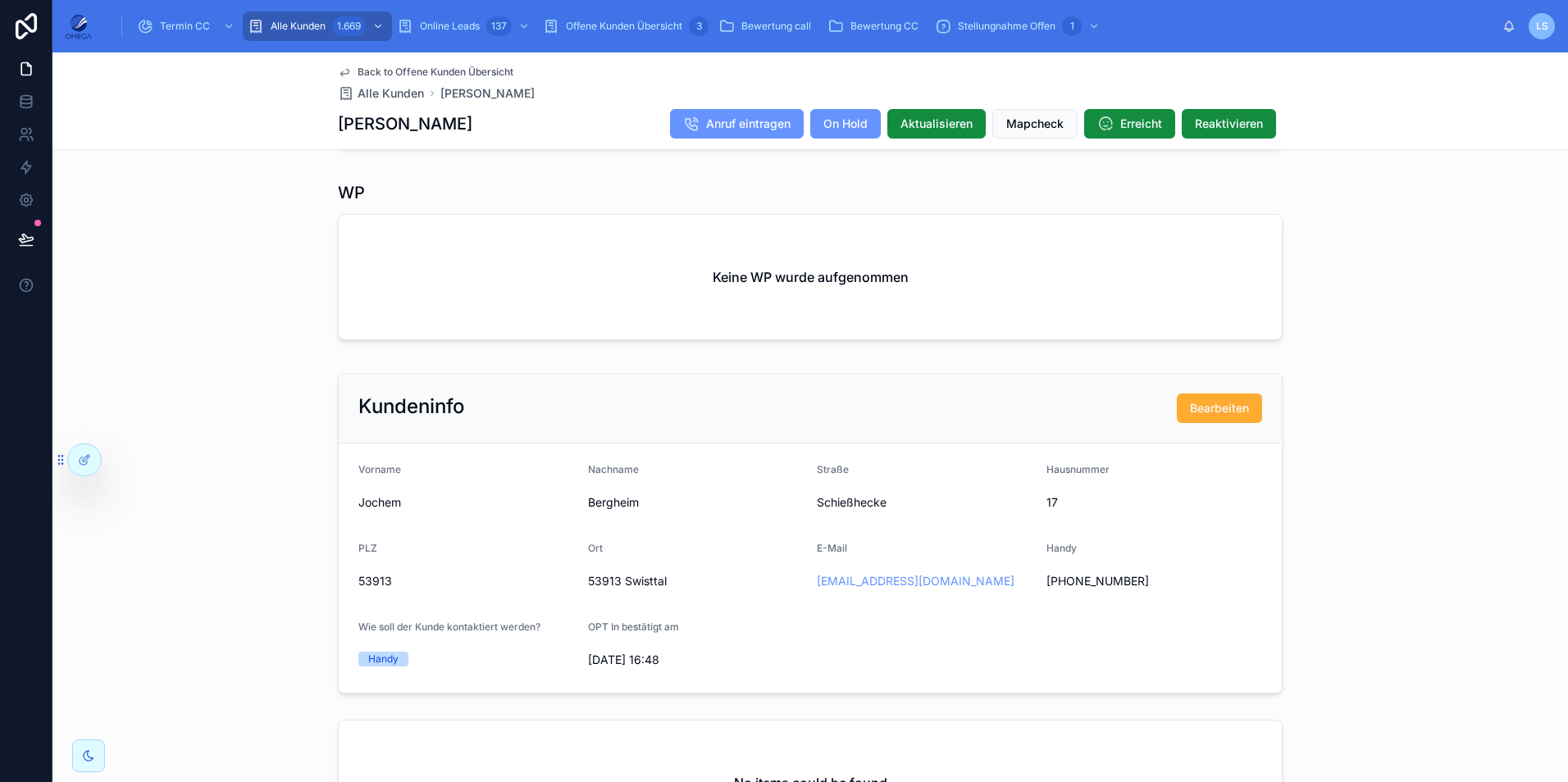
click at [634, 590] on span "53913 Swisttal" at bounding box center [695, 581] width 216 height 16
copy span "Swisttal"
click at [170, 23] on span "Termin CC" at bounding box center [185, 27] width 50 height 13
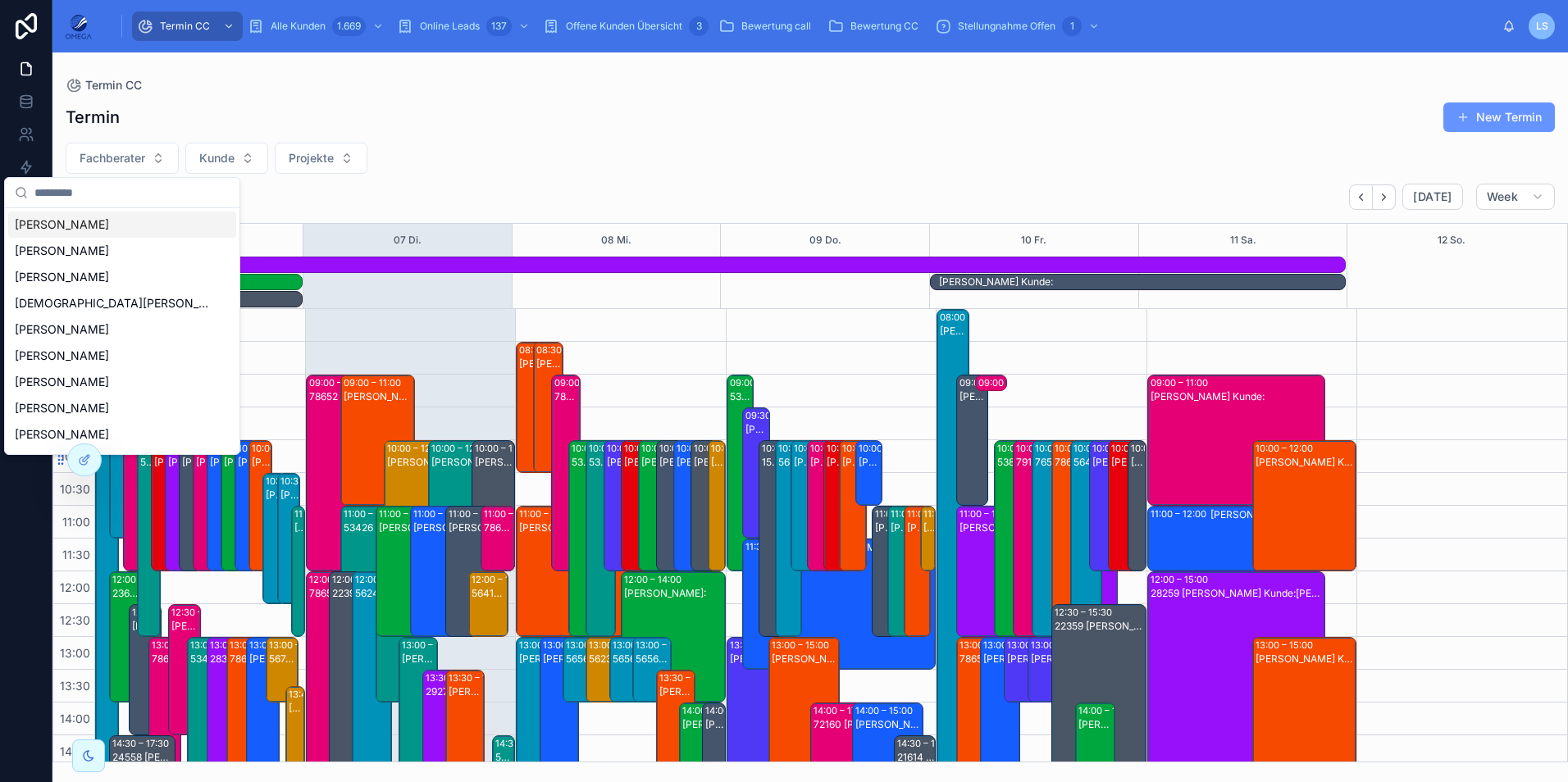
scroll to position [400, 0]
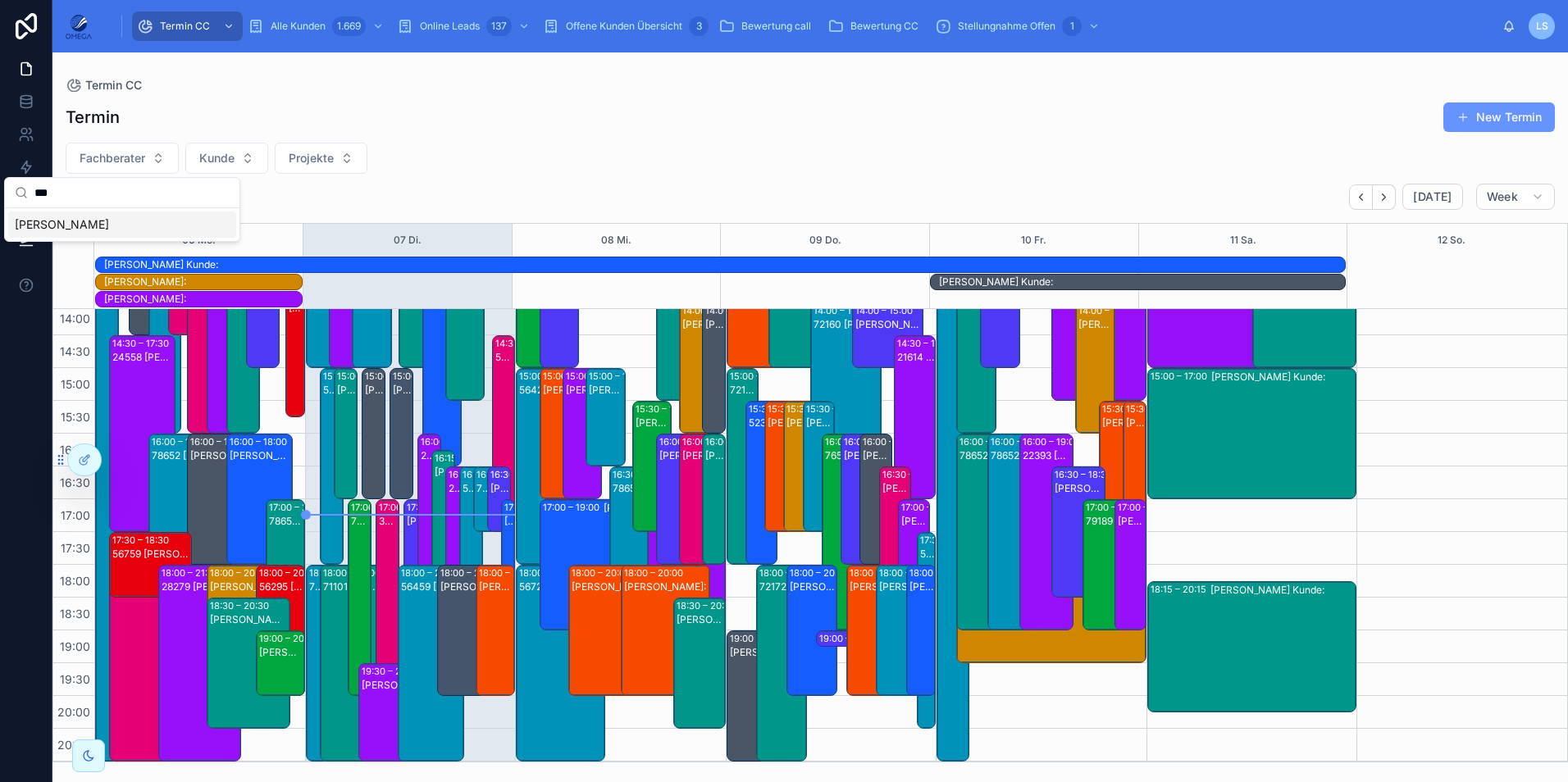
type input "***"
click at [105, 215] on div "[PERSON_NAME]" at bounding box center [122, 225] width 228 height 27
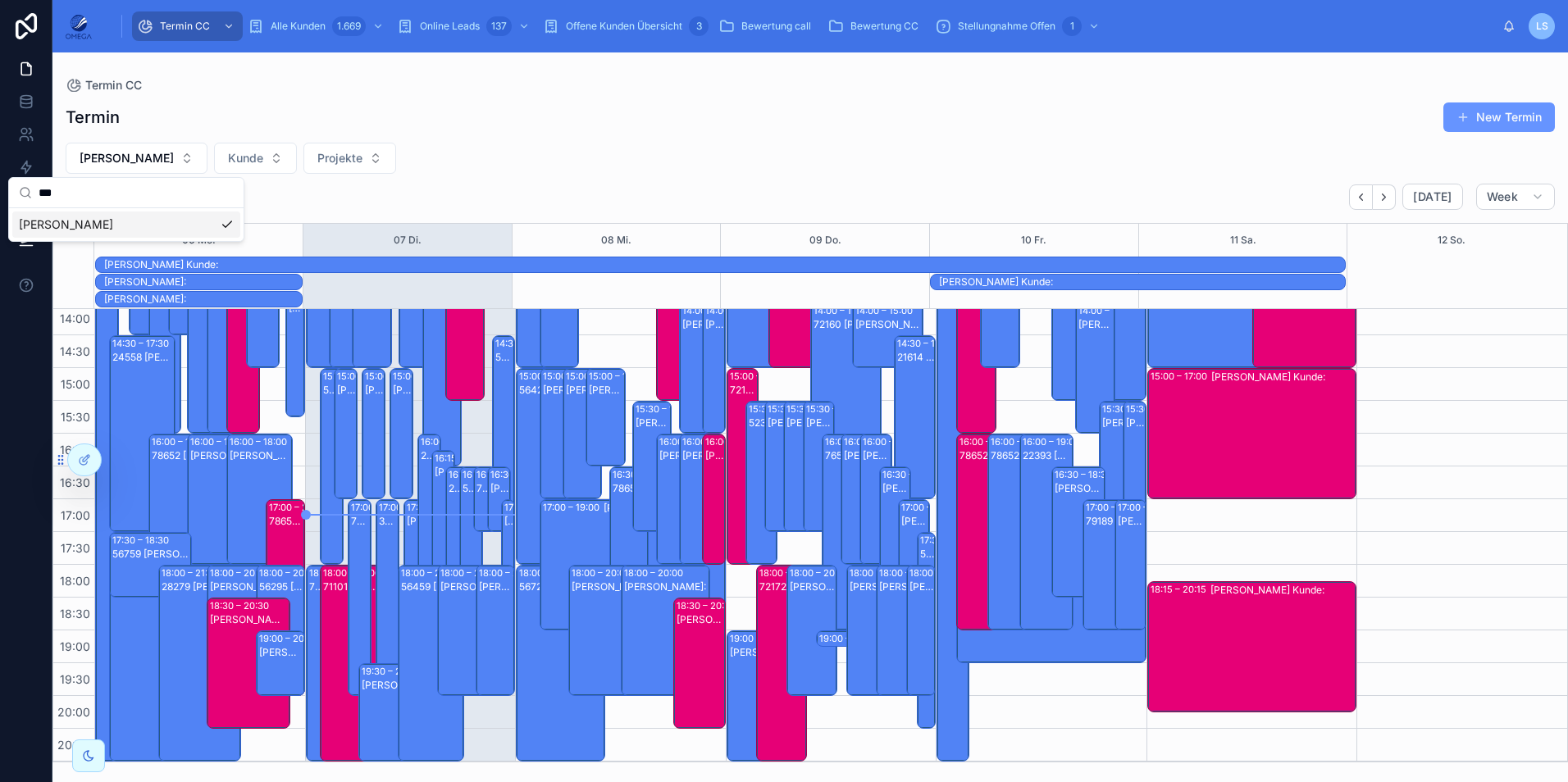
scroll to position [349, 0]
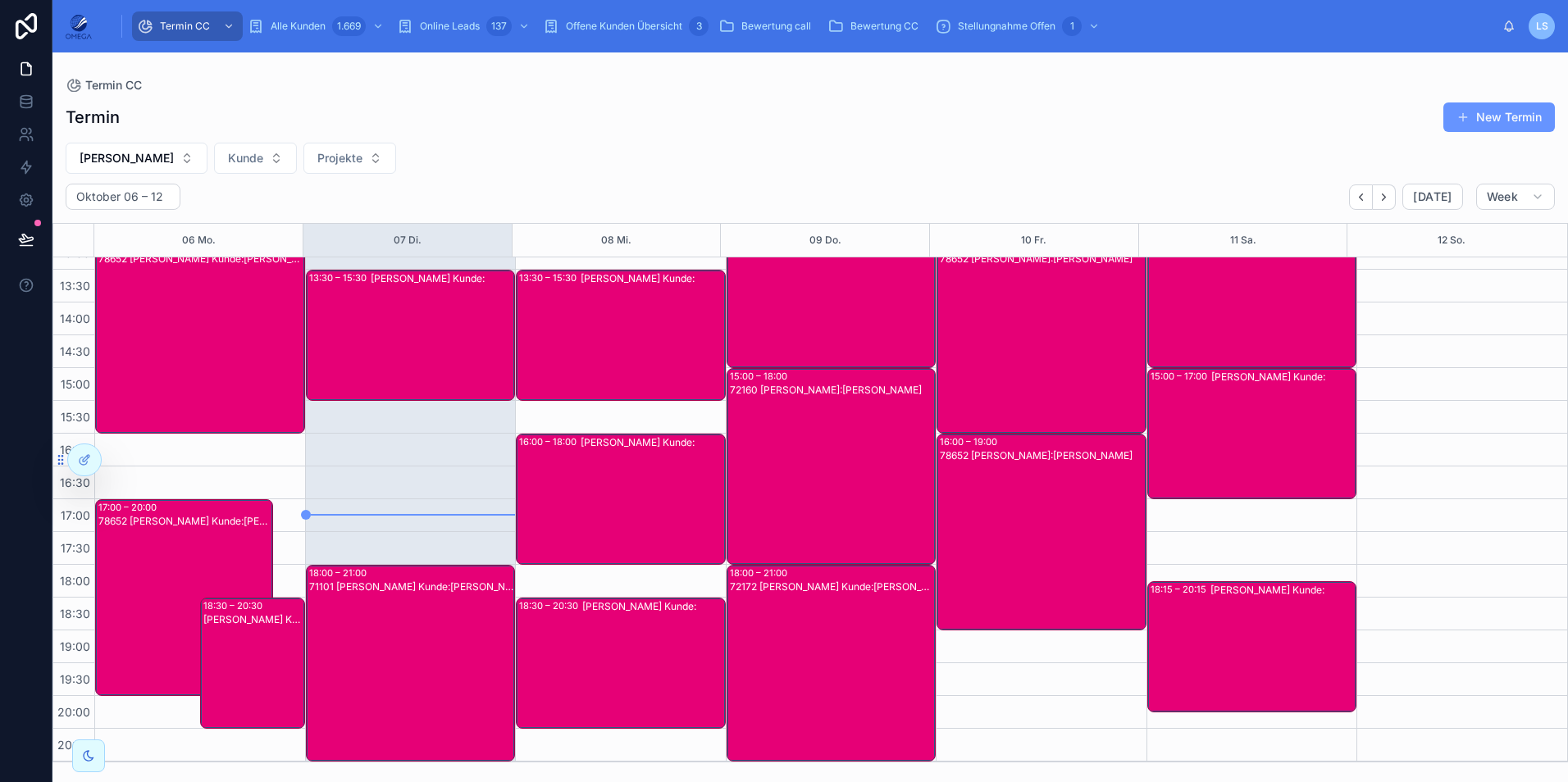
click at [400, 641] on div "71101 [PERSON_NAME] Kunde:[PERSON_NAME]" at bounding box center [412, 676] width 205 height 193
click at [452, 614] on div "71101 [PERSON_NAME] Kunde:[PERSON_NAME]" at bounding box center [412, 676] width 205 height 193
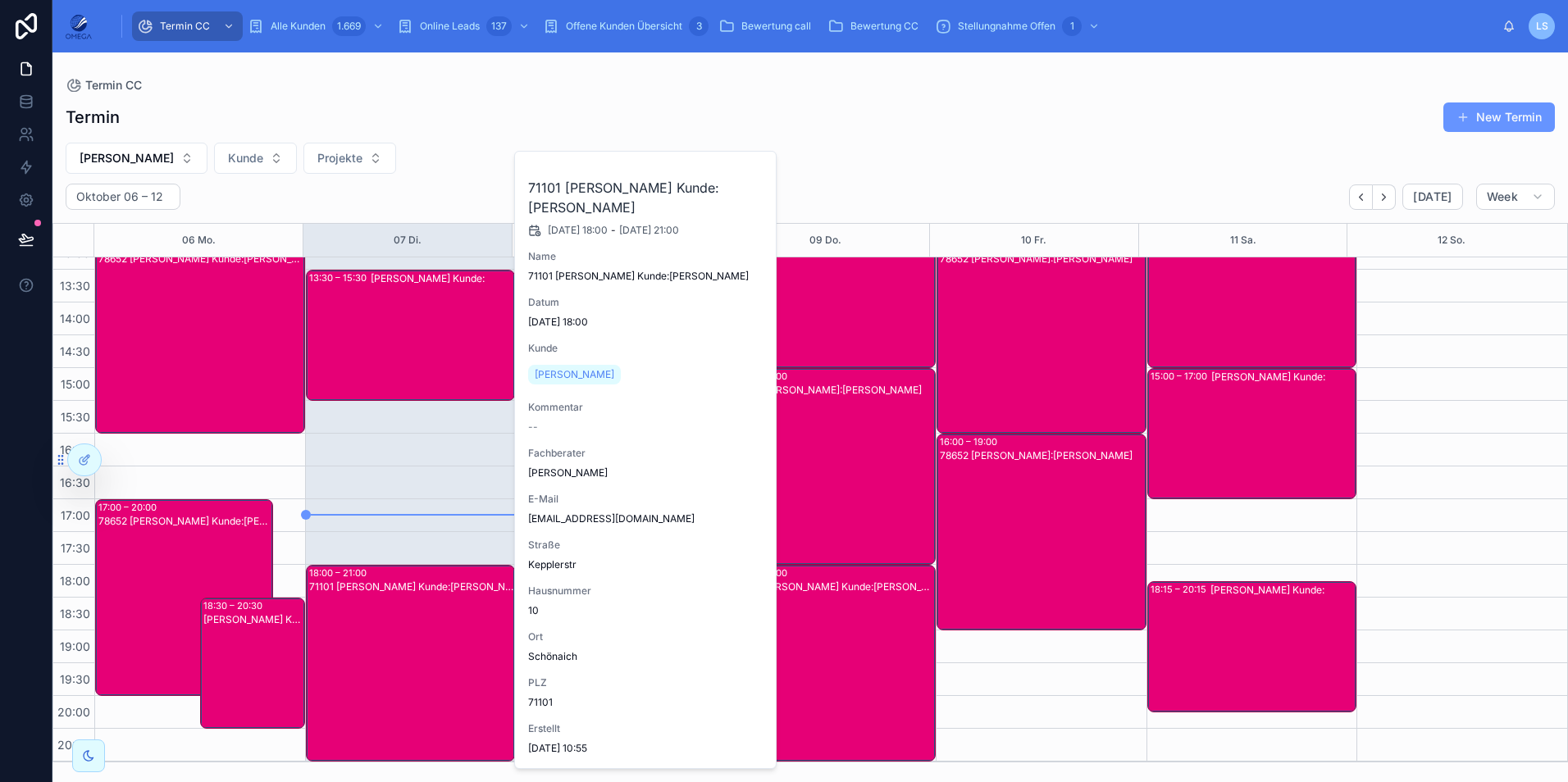
click at [592, 375] on span "[PERSON_NAME]" at bounding box center [573, 374] width 79 height 13
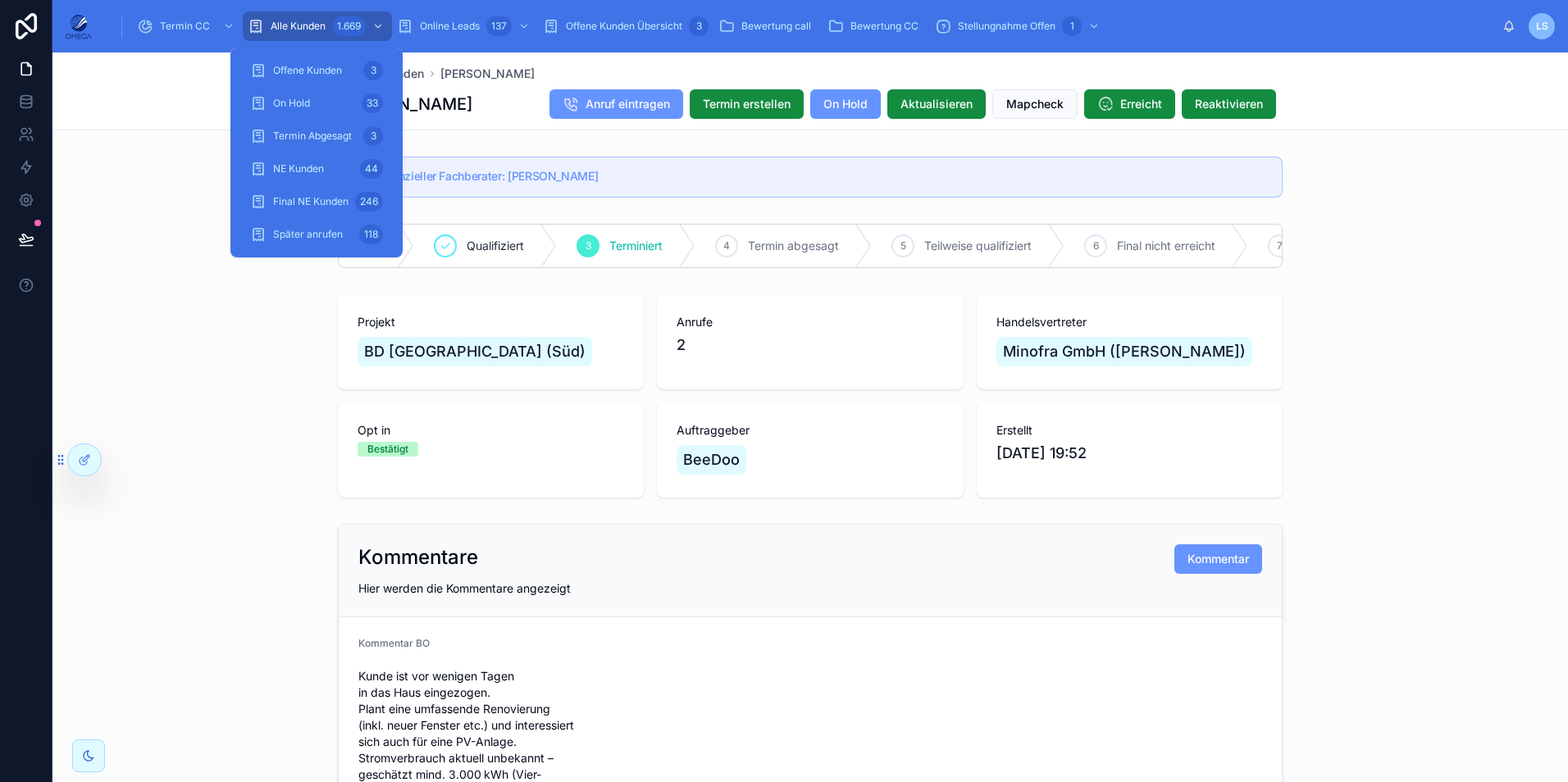
click at [323, 21] on span "Alle Kunden" at bounding box center [298, 27] width 55 height 13
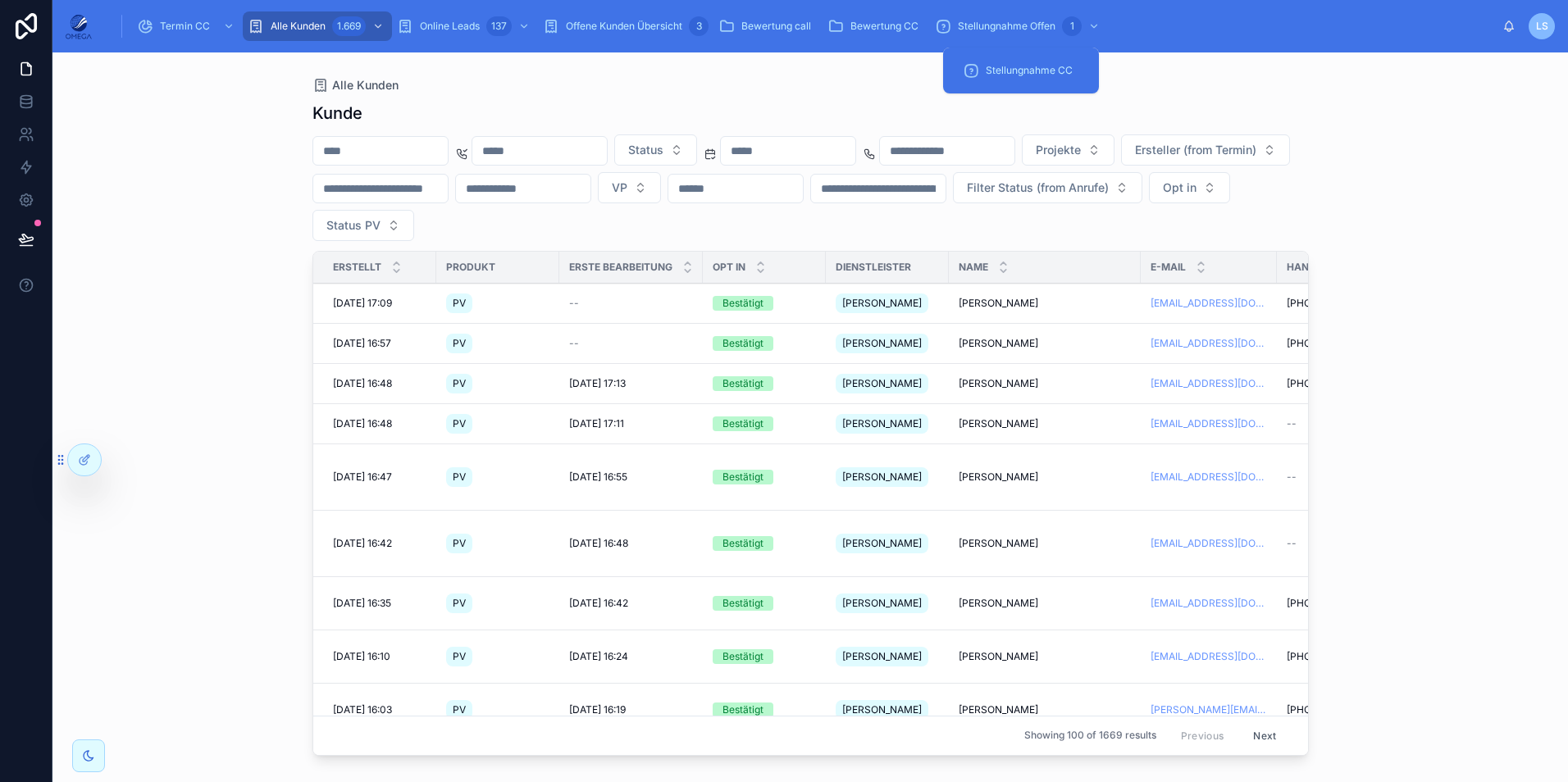
click at [1013, 65] on span "Stellungnahme CC" at bounding box center [1029, 70] width 87 height 13
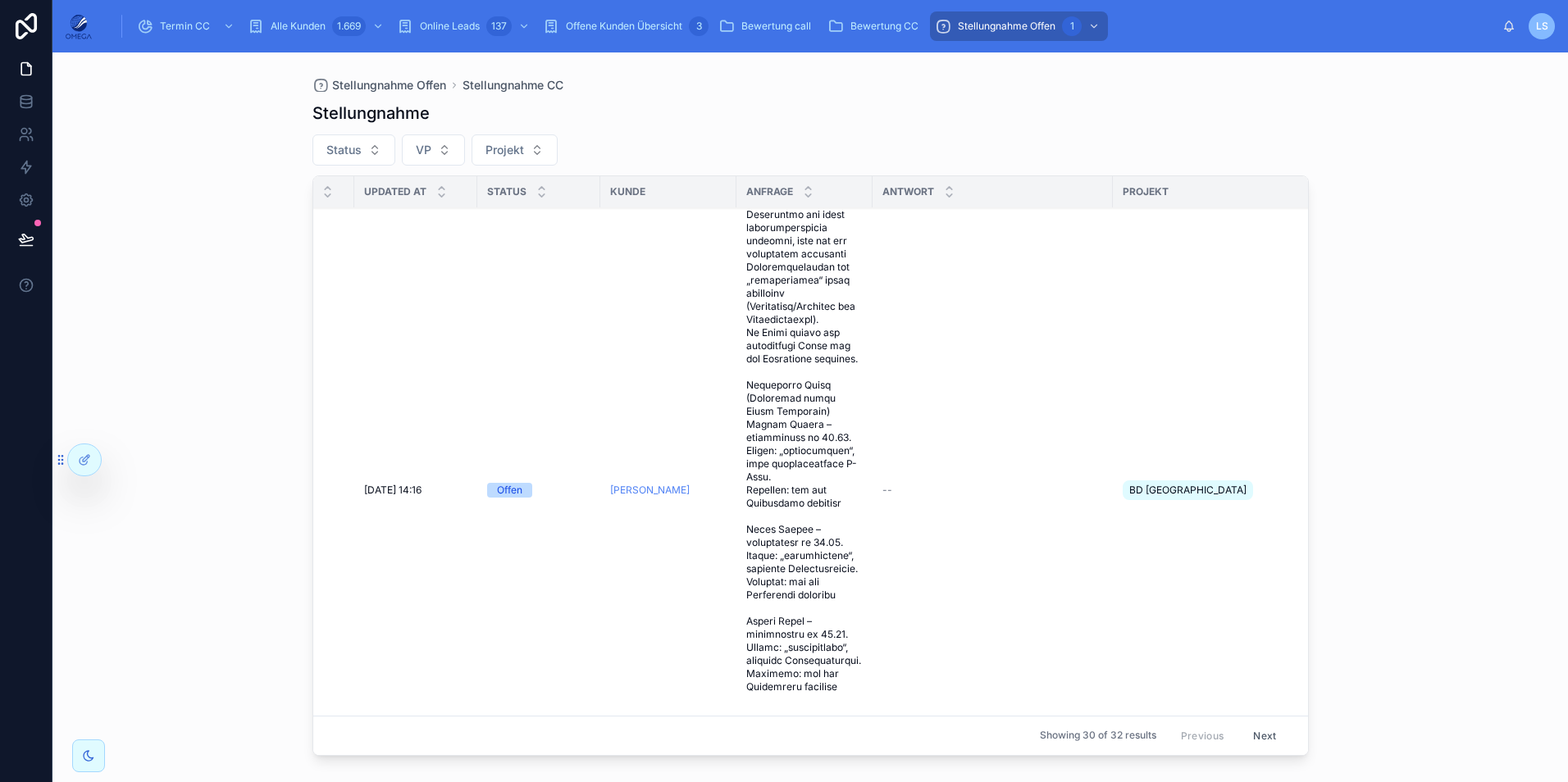
scroll to position [164, 0]
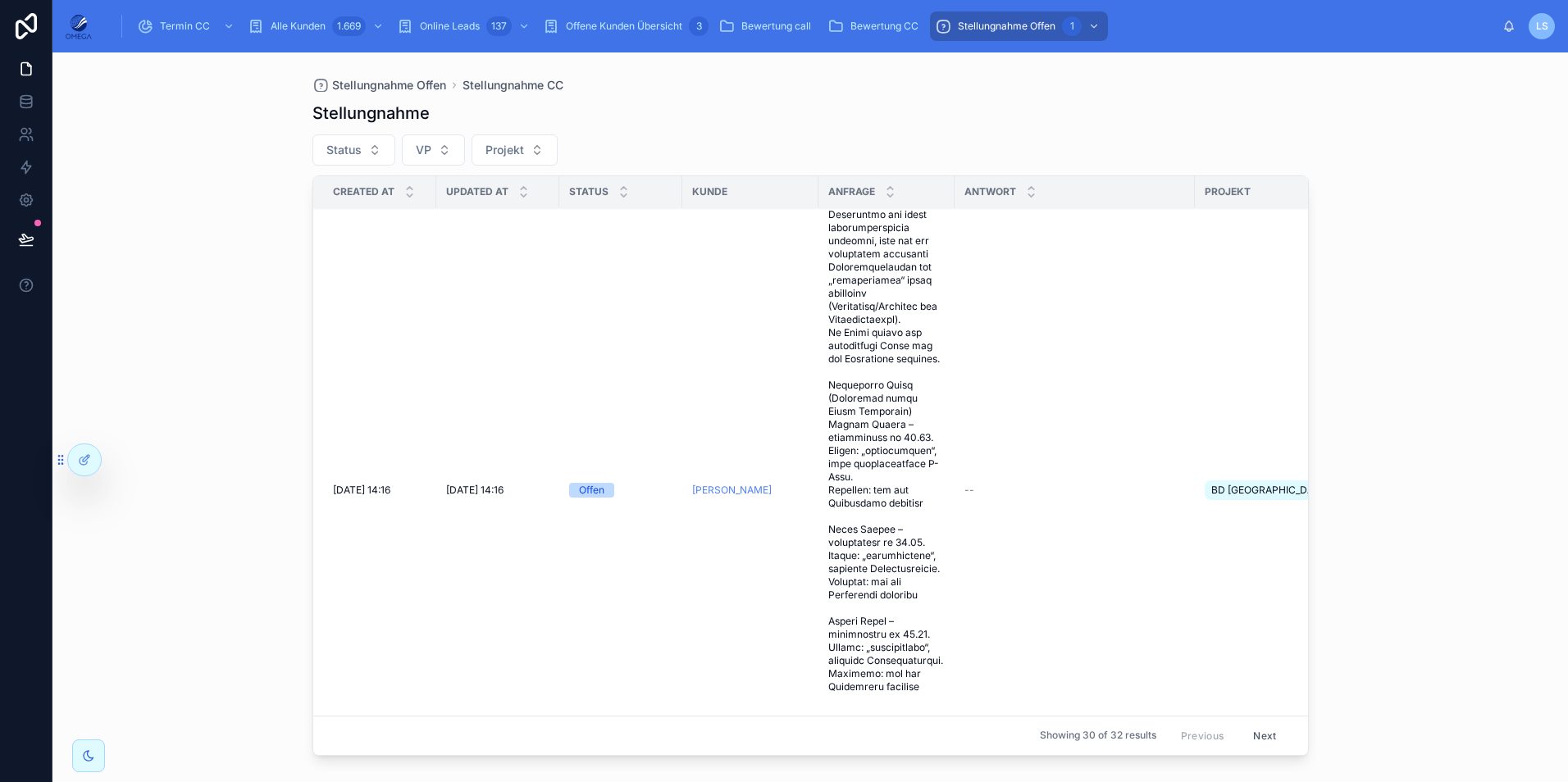
click at [725, 489] on span "[PERSON_NAME]" at bounding box center [731, 491] width 79 height 13
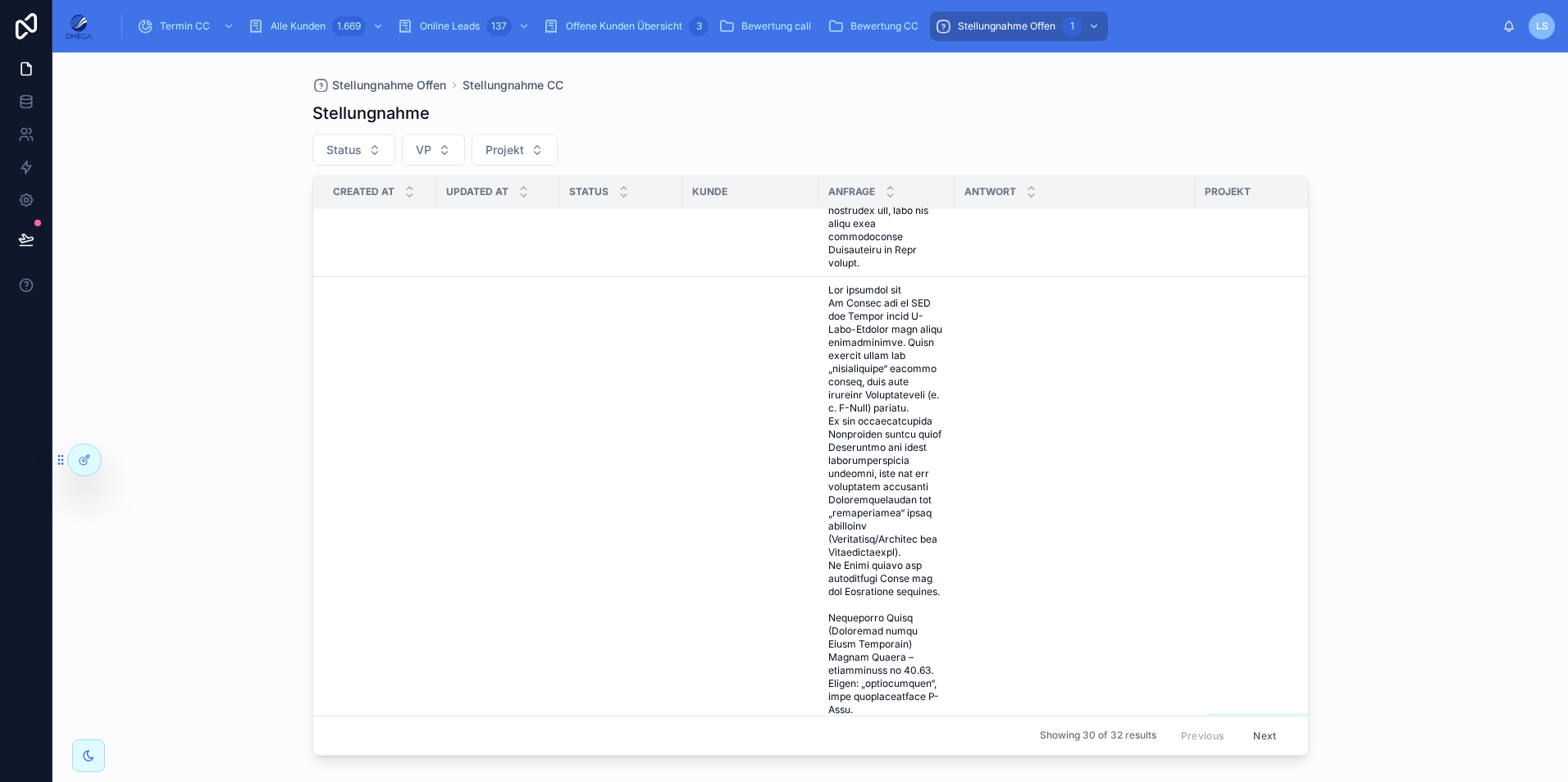
scroll to position [1722, 0]
click at [0, 0] on span "Bearbeiten" at bounding box center [0, 0] width 0 height 0
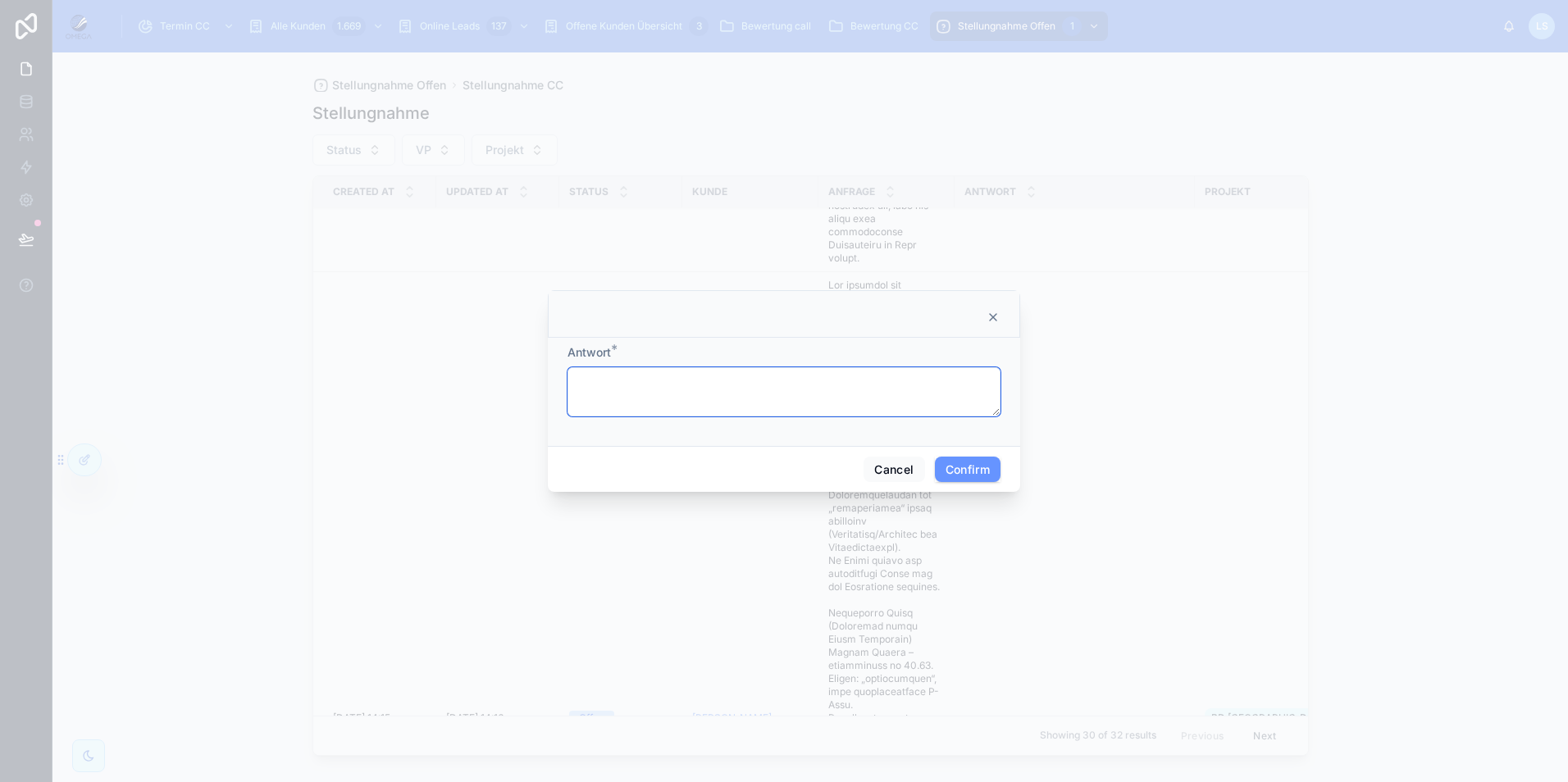
click at [680, 404] on textarea at bounding box center [784, 392] width 432 height 50
click at [772, 391] on textarea "**********" at bounding box center [784, 392] width 432 height 50
type textarea "**********"
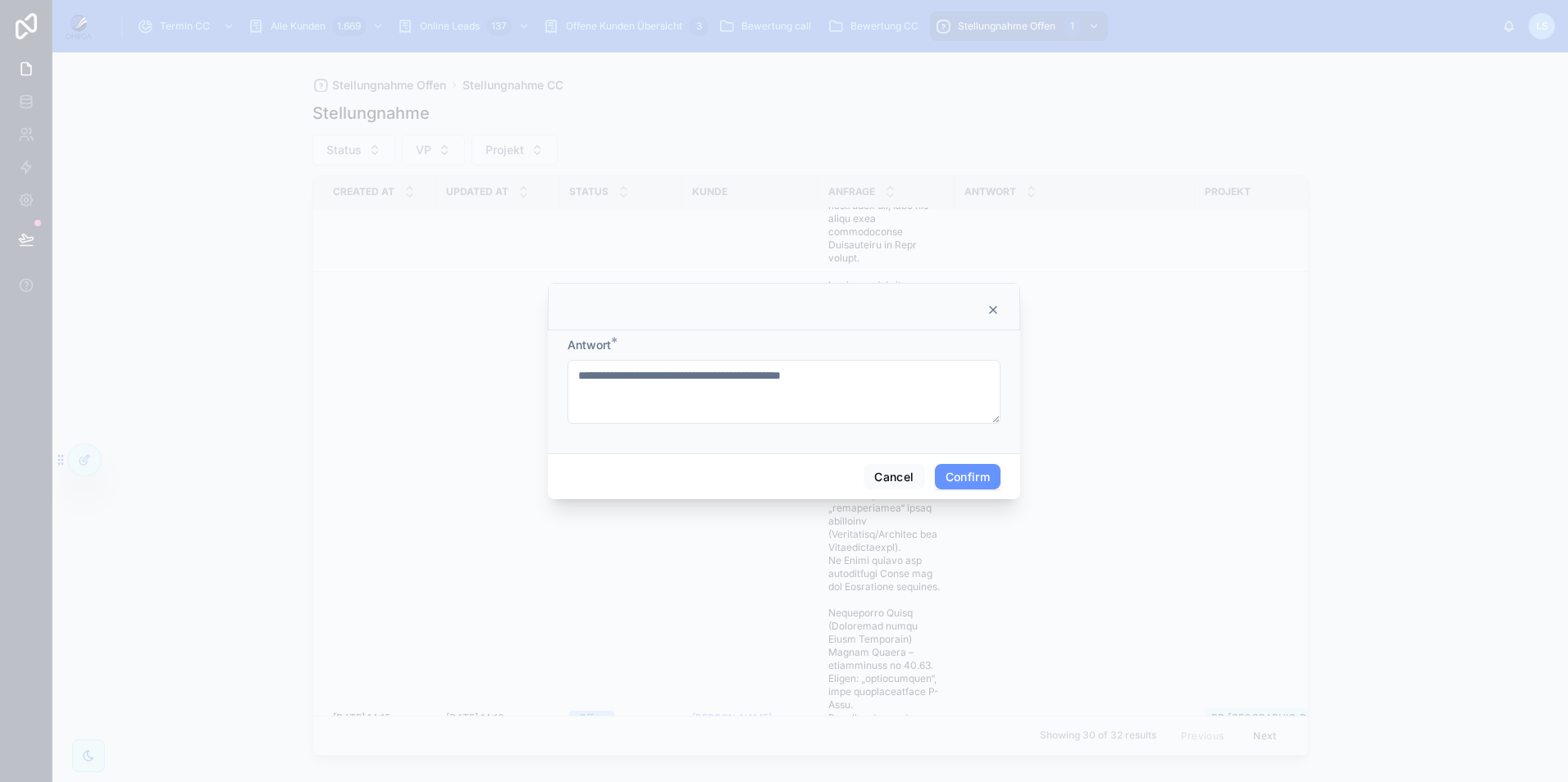
click at [961, 477] on button "Confirm" at bounding box center [967, 477] width 66 height 27
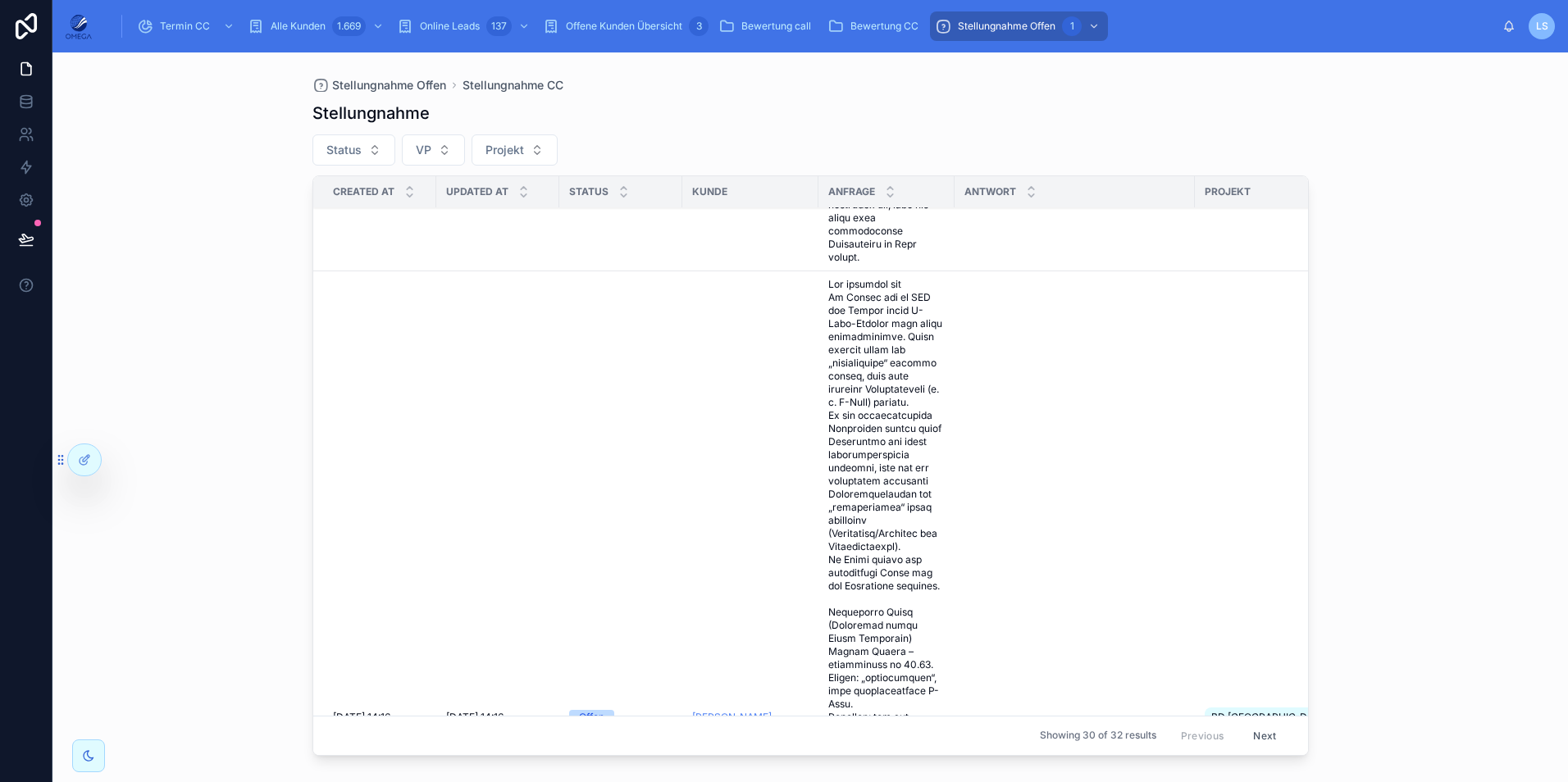
scroll to position [738, 0]
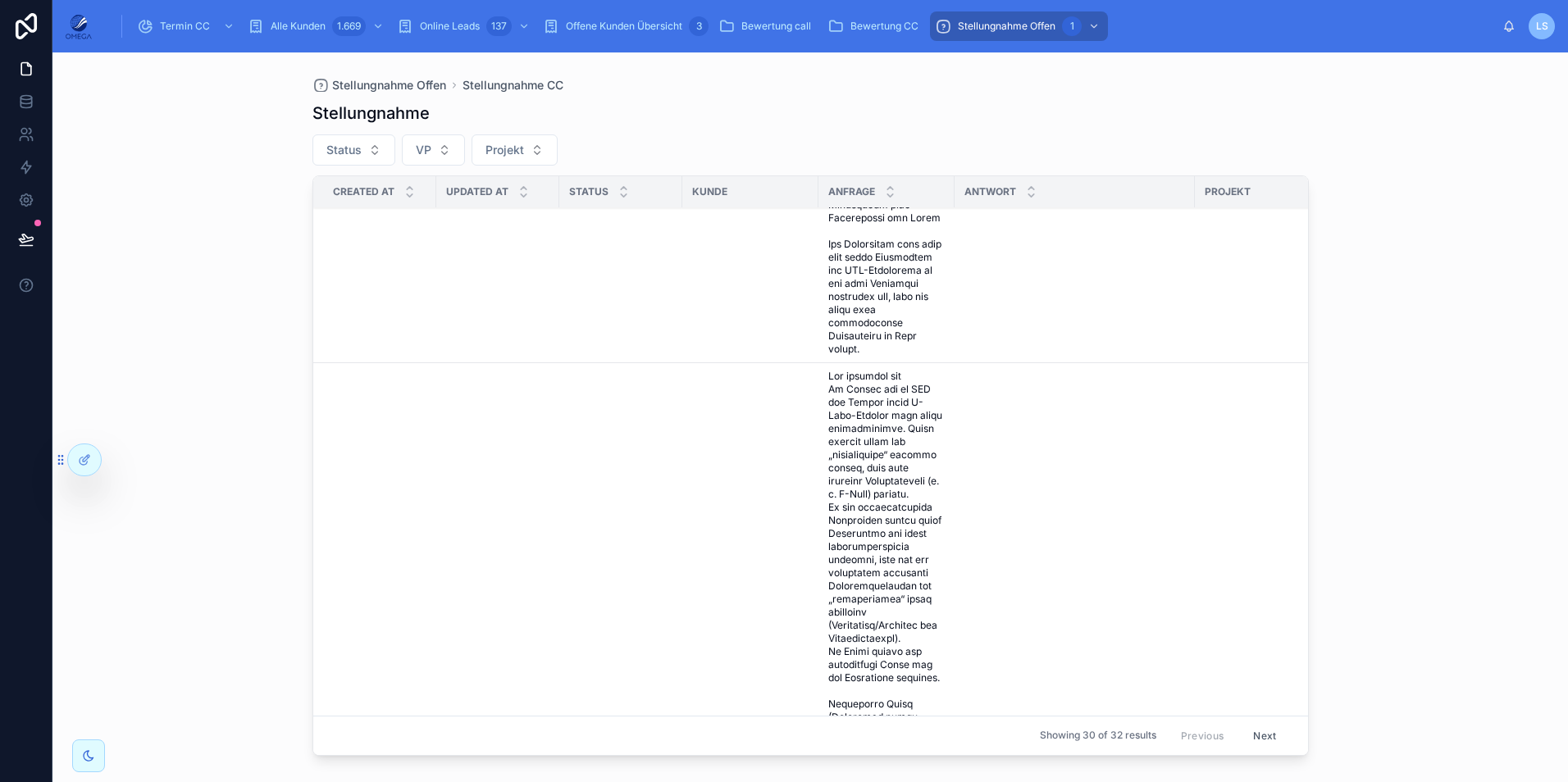
click at [0, 0] on span "Bearbeiten" at bounding box center [0, 0] width 0 height 0
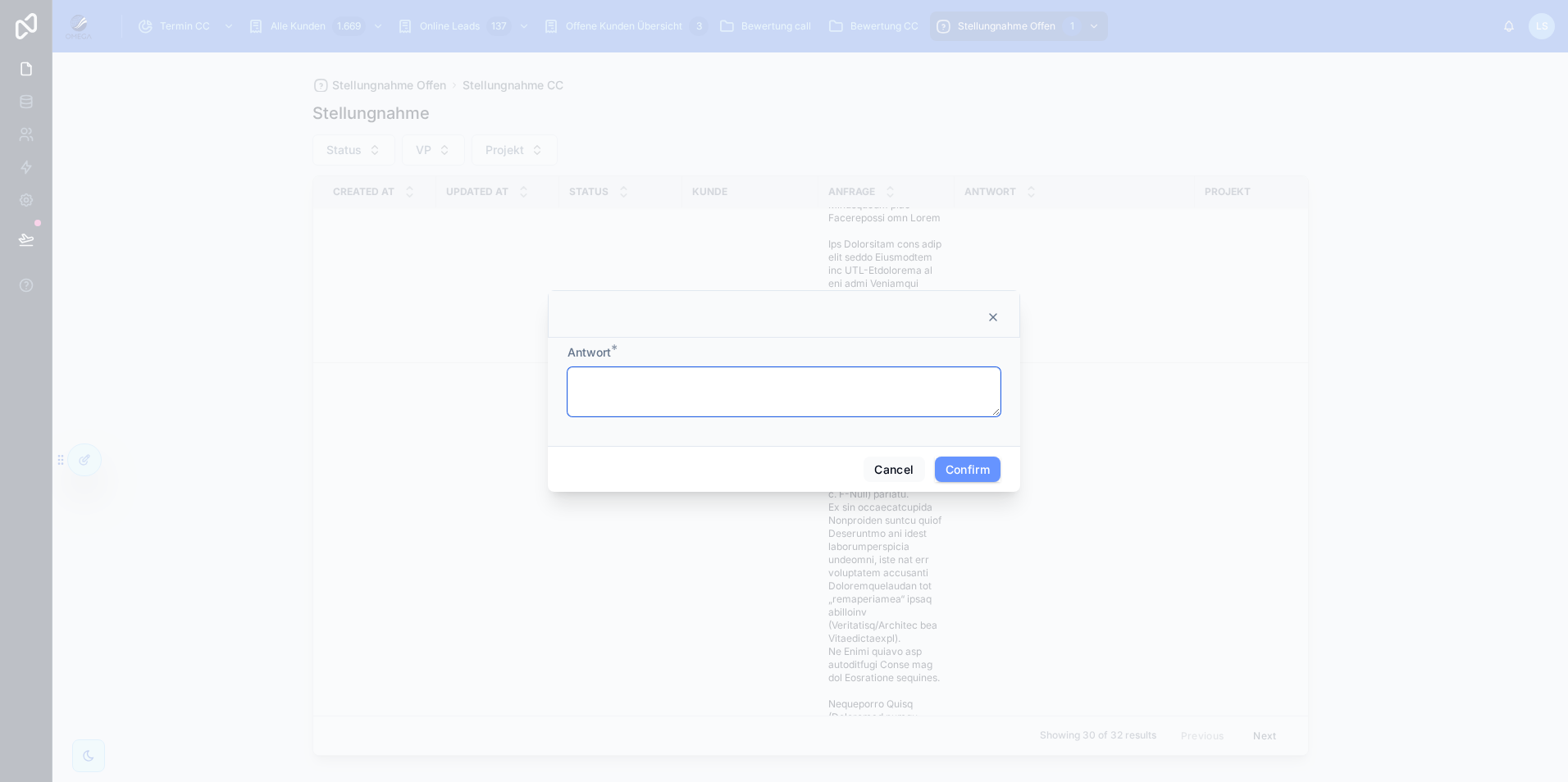
click at [756, 378] on textarea at bounding box center [784, 392] width 432 height 50
paste textarea "**********"
type textarea "**********"
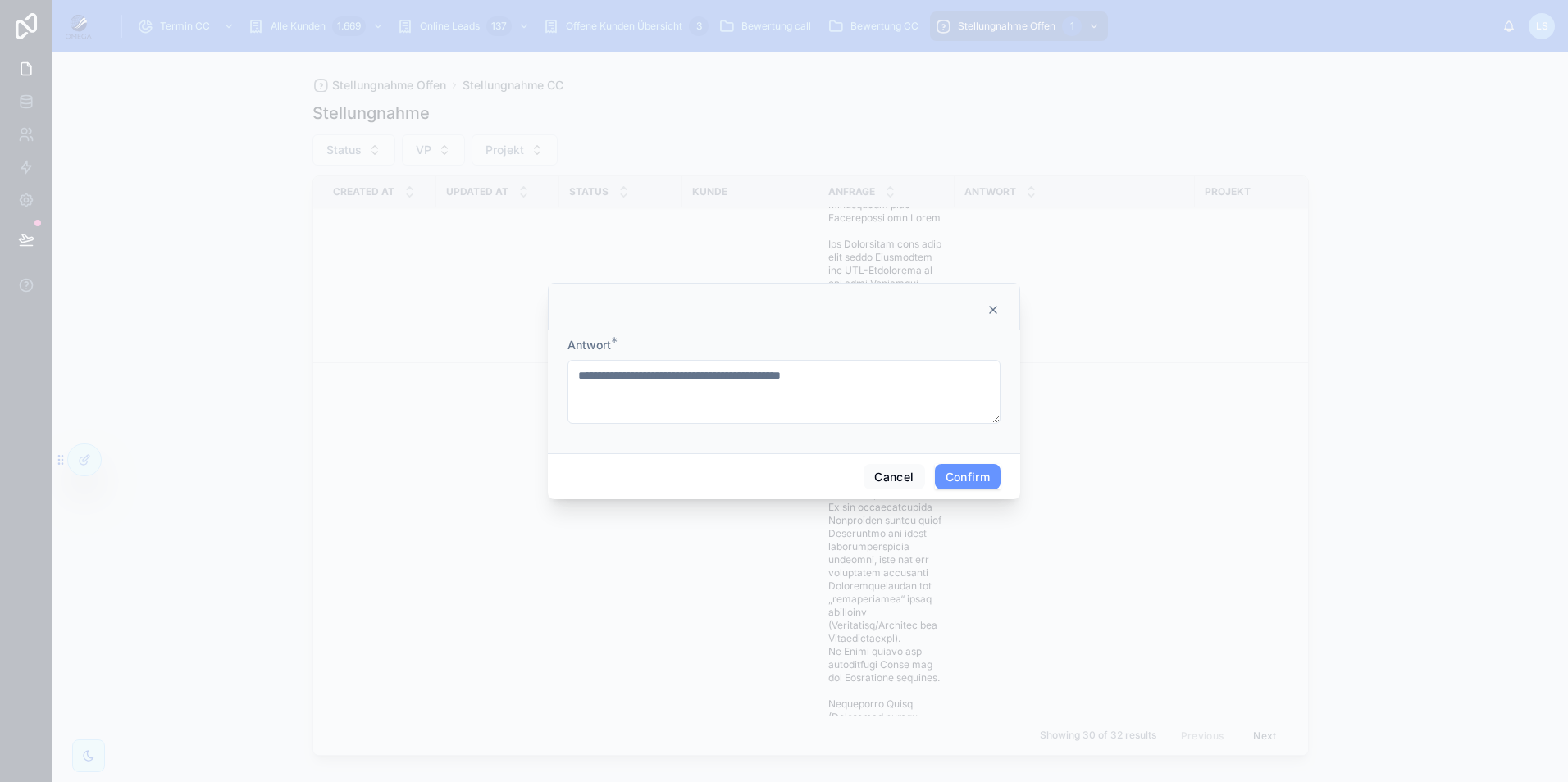
click at [975, 480] on button "Confirm" at bounding box center [967, 477] width 66 height 27
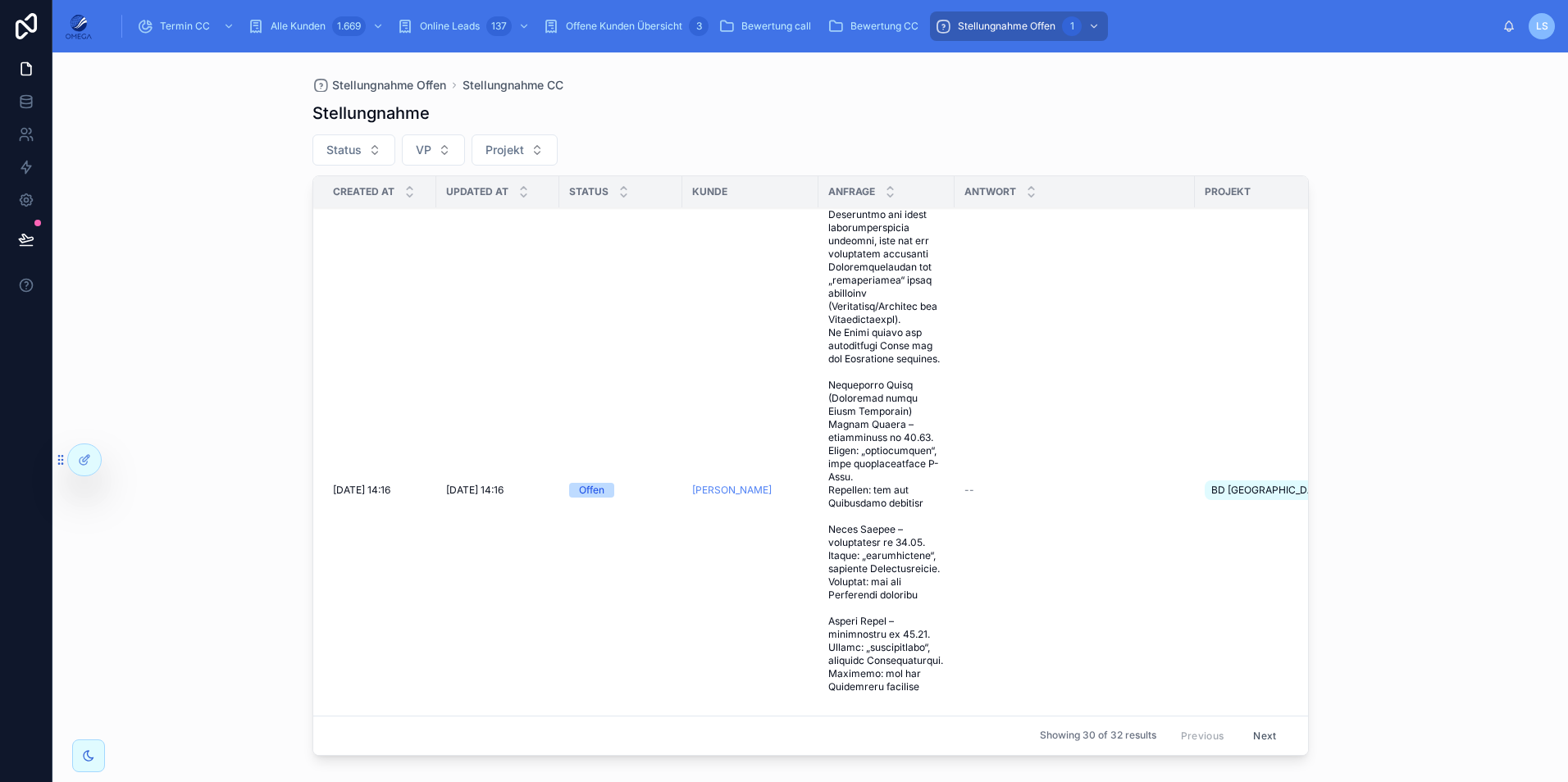
scroll to position [0, 0]
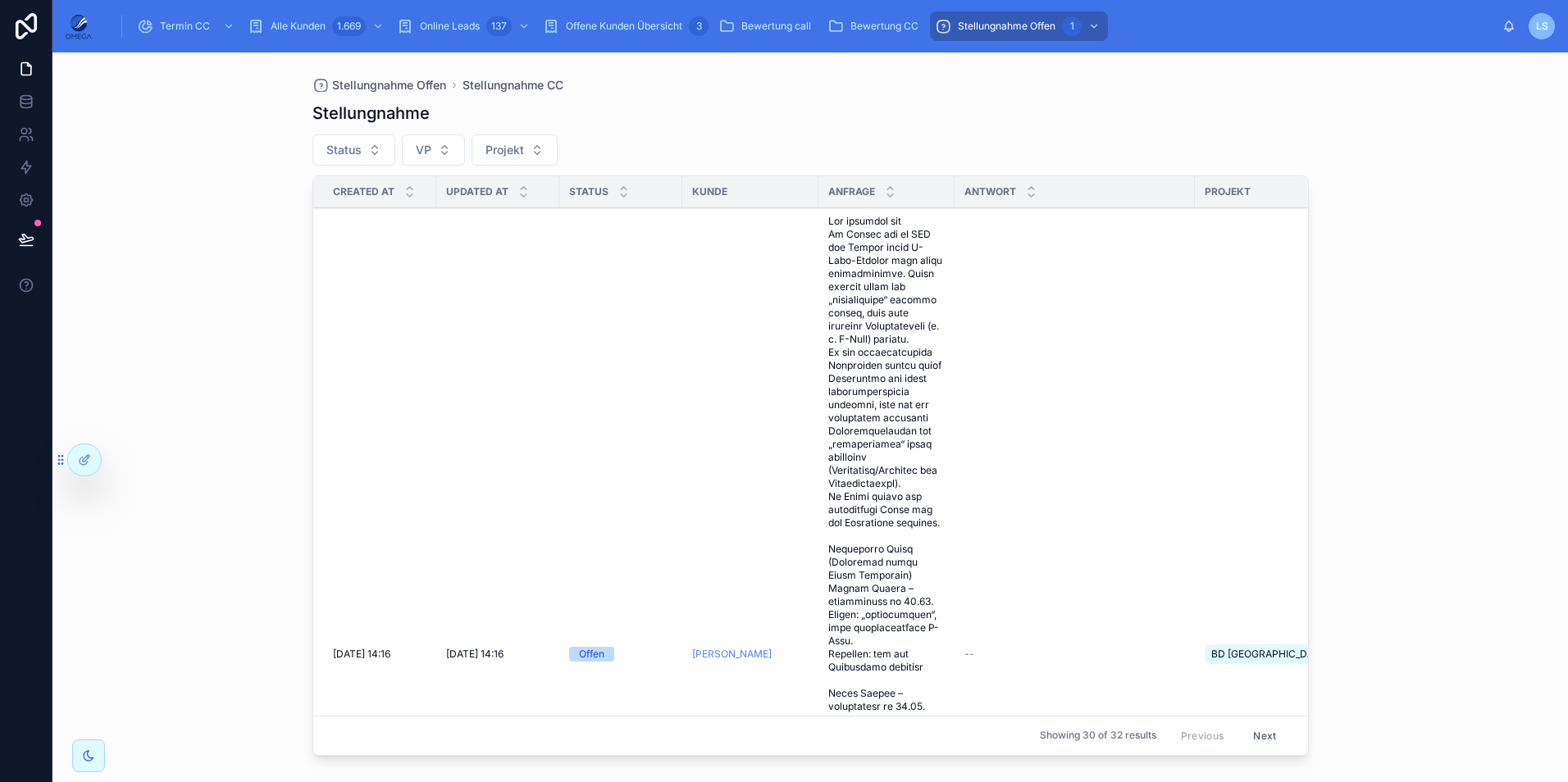
click at [0, 0] on span "Bearbeiten" at bounding box center [0, 0] width 0 height 0
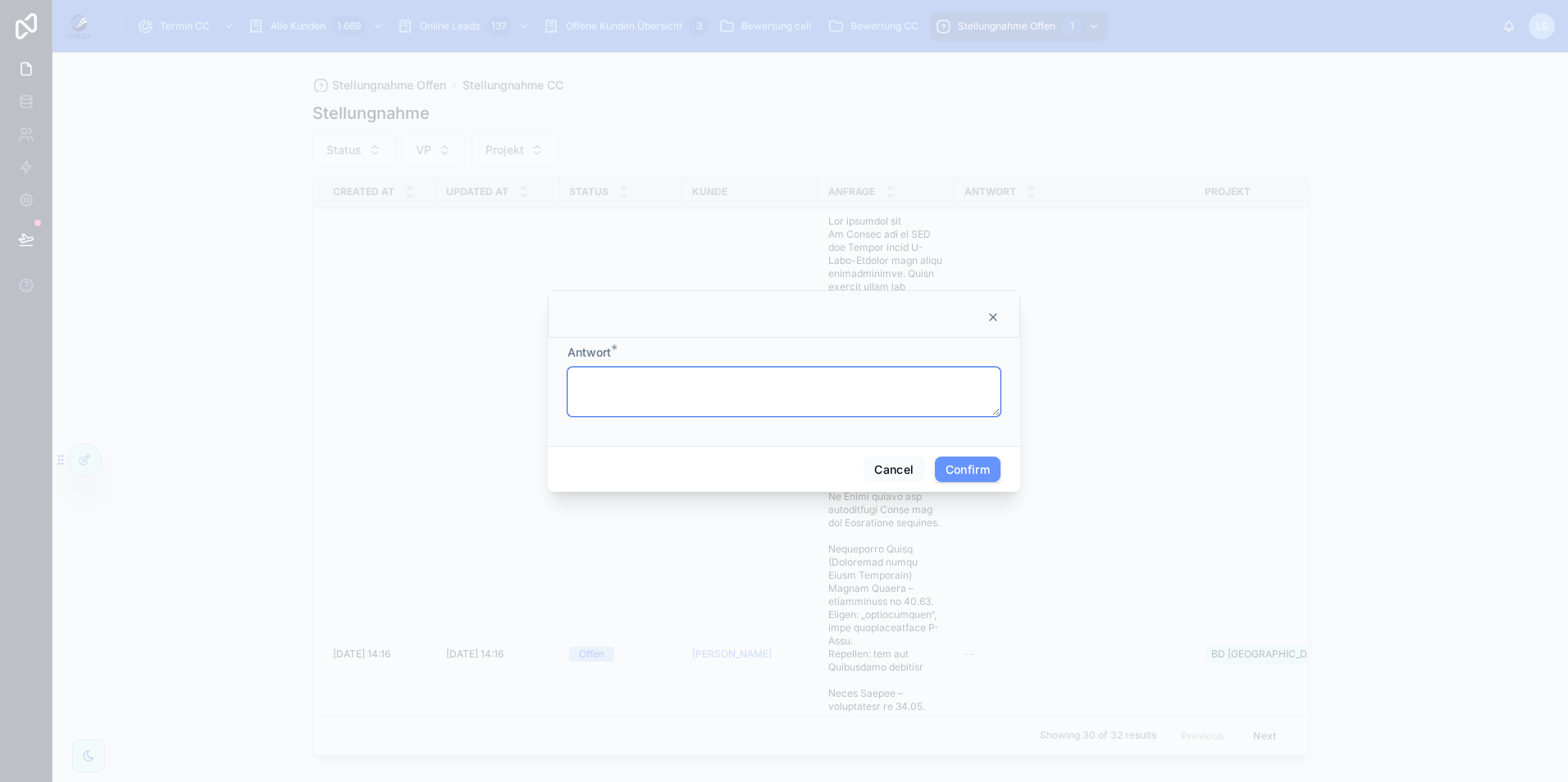
click at [769, 380] on textarea at bounding box center [784, 392] width 432 height 50
paste textarea "**********"
type textarea "**********"
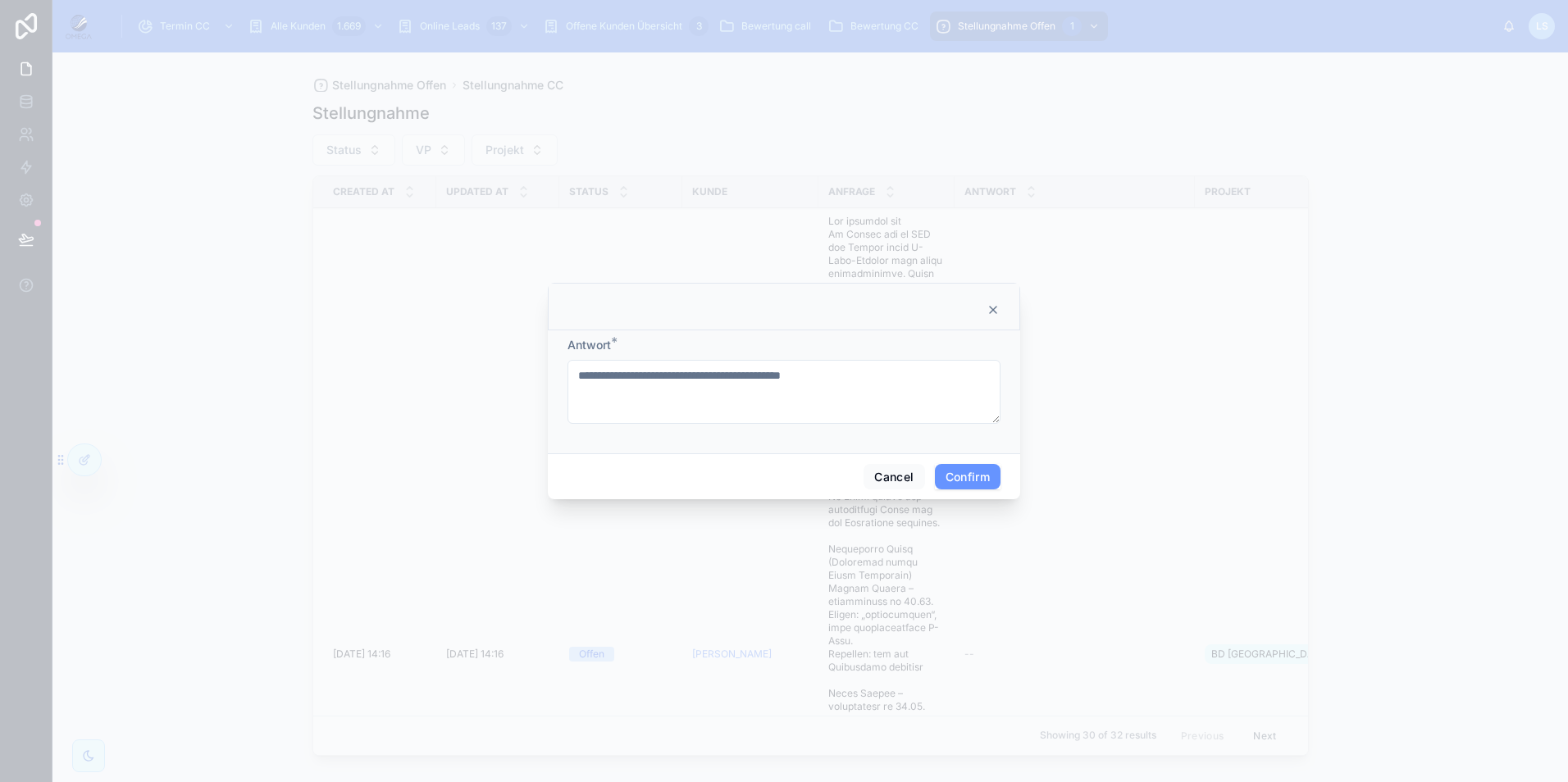
click at [982, 474] on button "Confirm" at bounding box center [967, 477] width 66 height 27
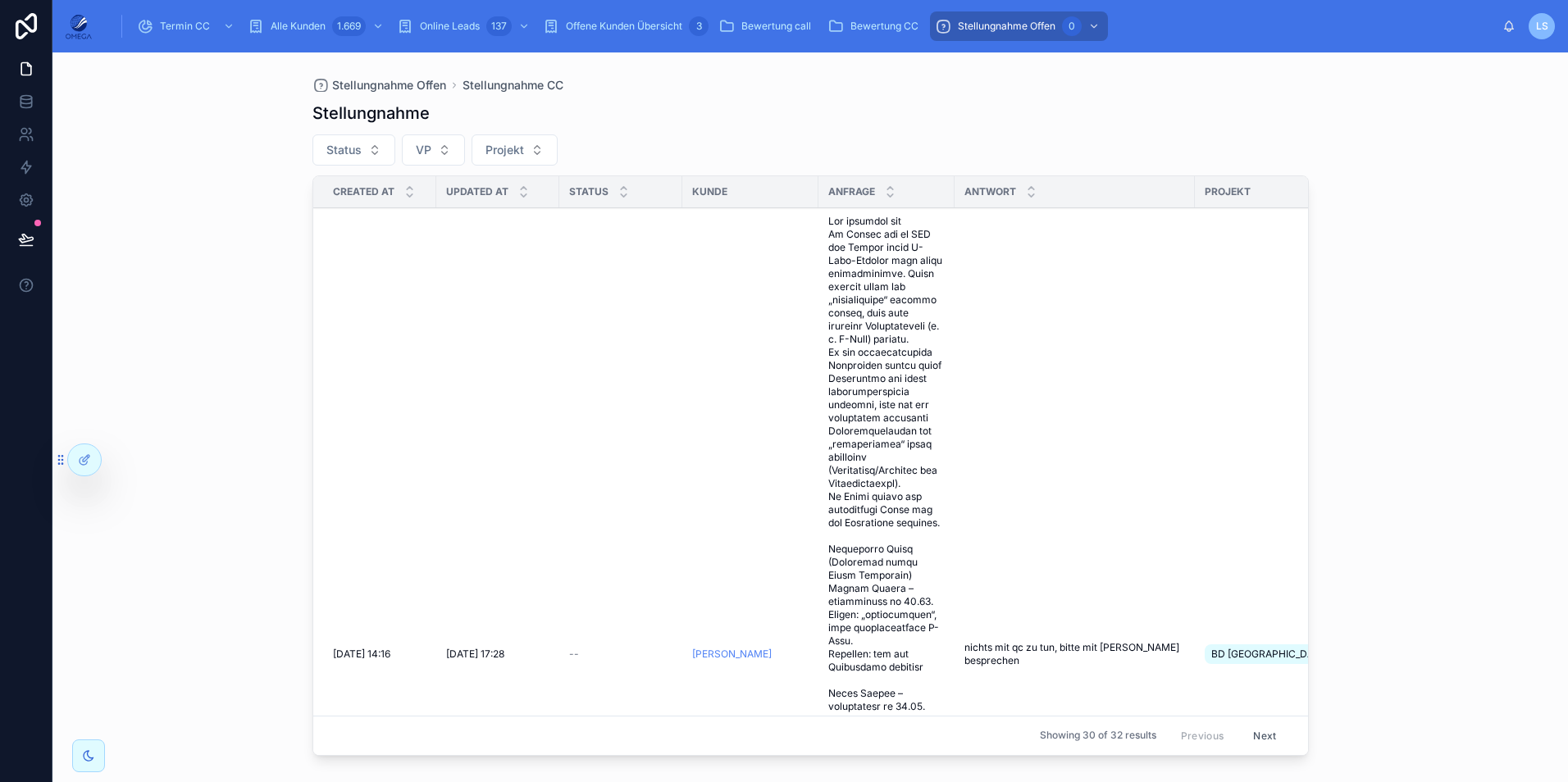
click at [628, 23] on span "Offene Kunden Übersicht" at bounding box center [624, 27] width 116 height 13
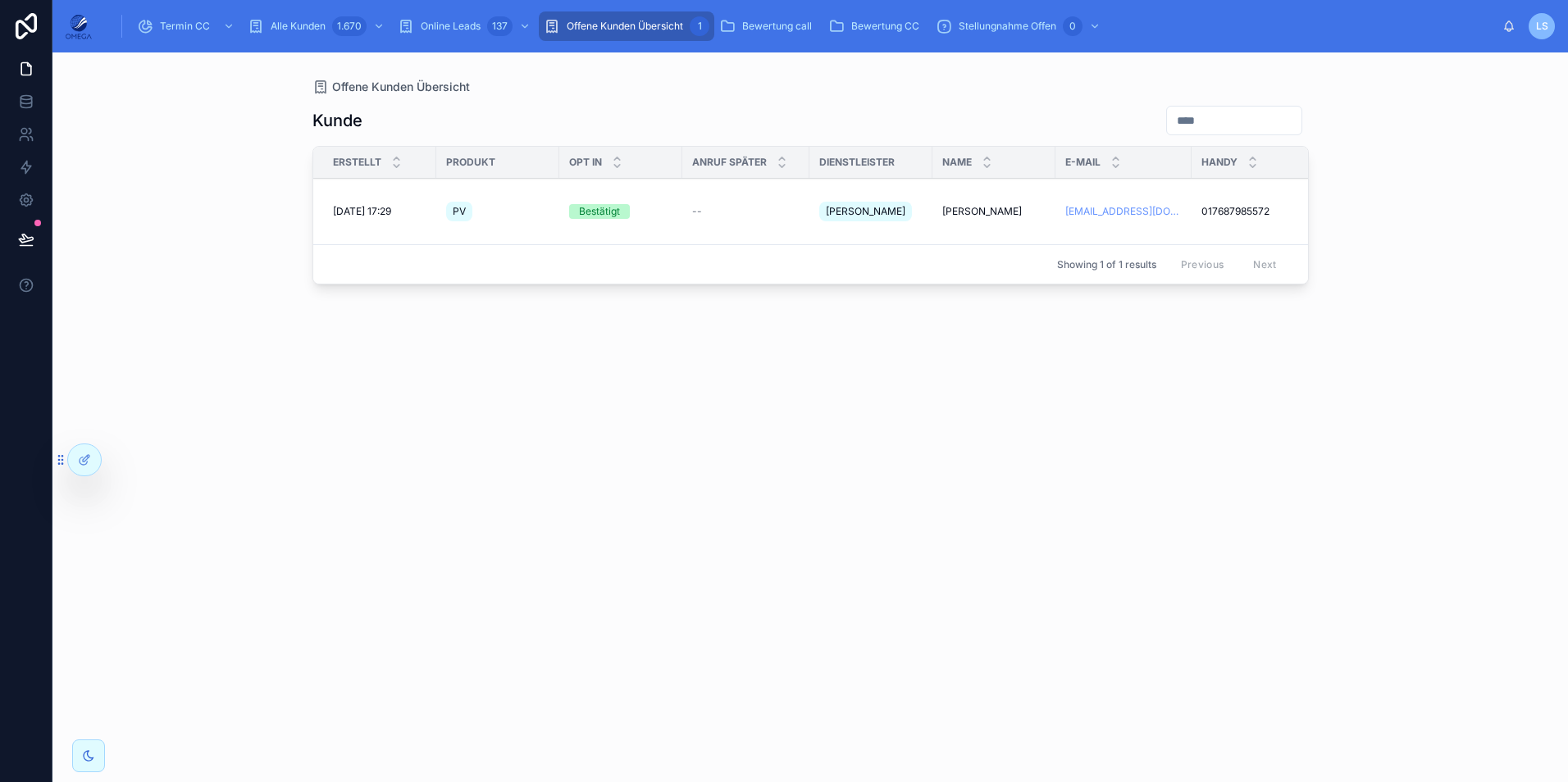
click at [1004, 205] on span "[PERSON_NAME]" at bounding box center [981, 211] width 79 height 13
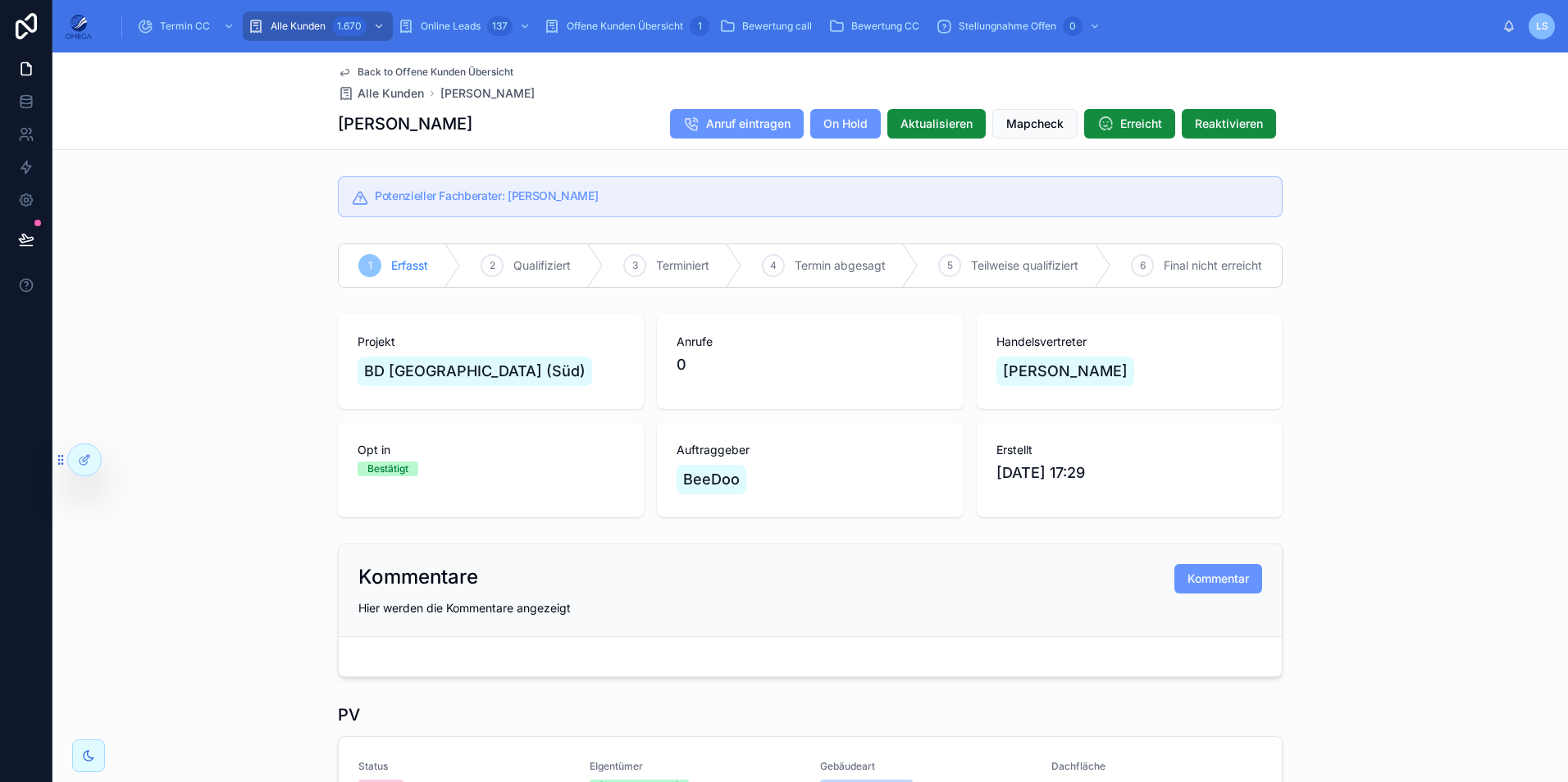
click at [461, 66] on span "Back to Offene Kunden Übersicht" at bounding box center [435, 72] width 156 height 13
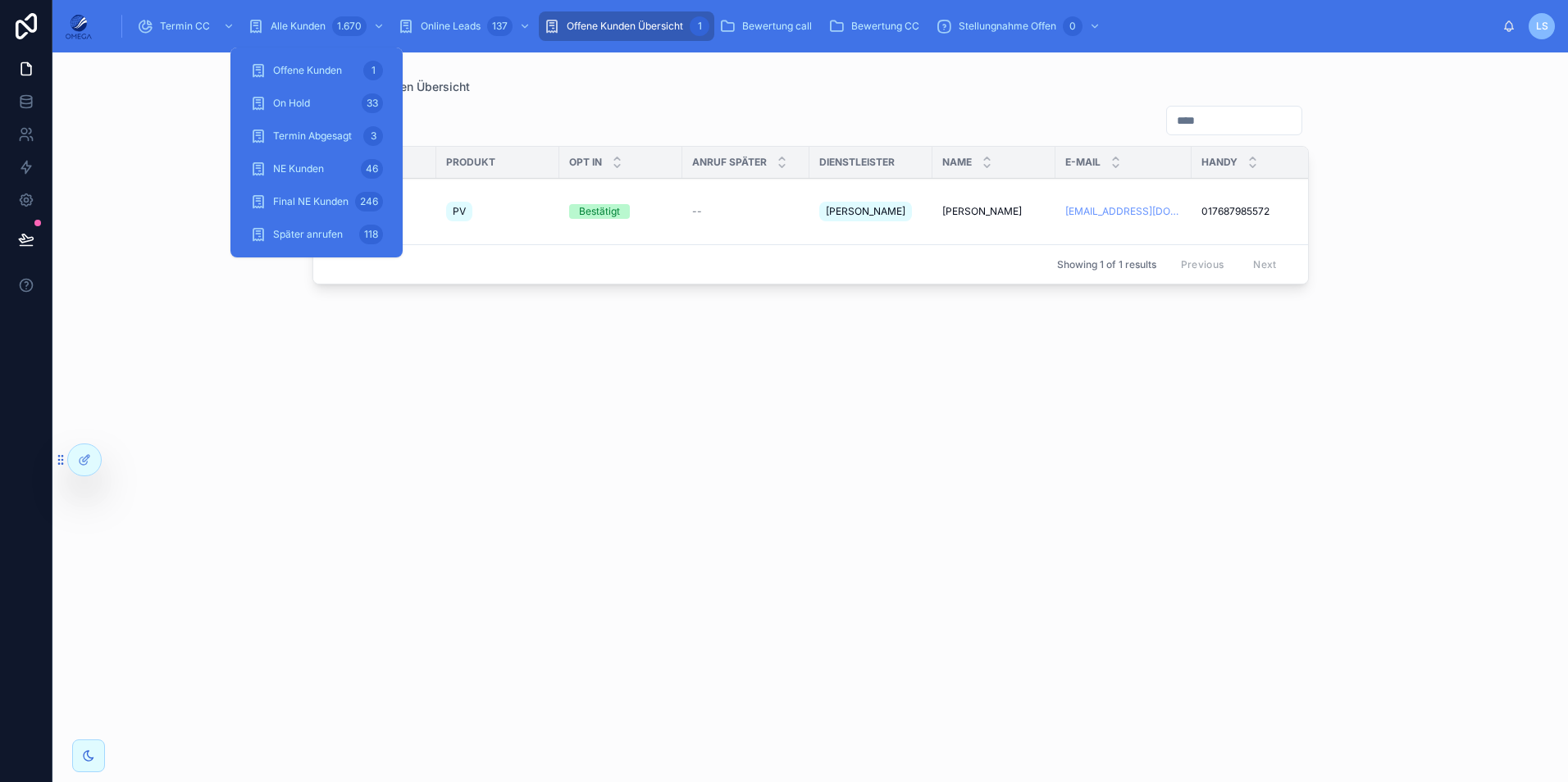
click at [324, 29] on span "Alle Kunden" at bounding box center [298, 27] width 55 height 13
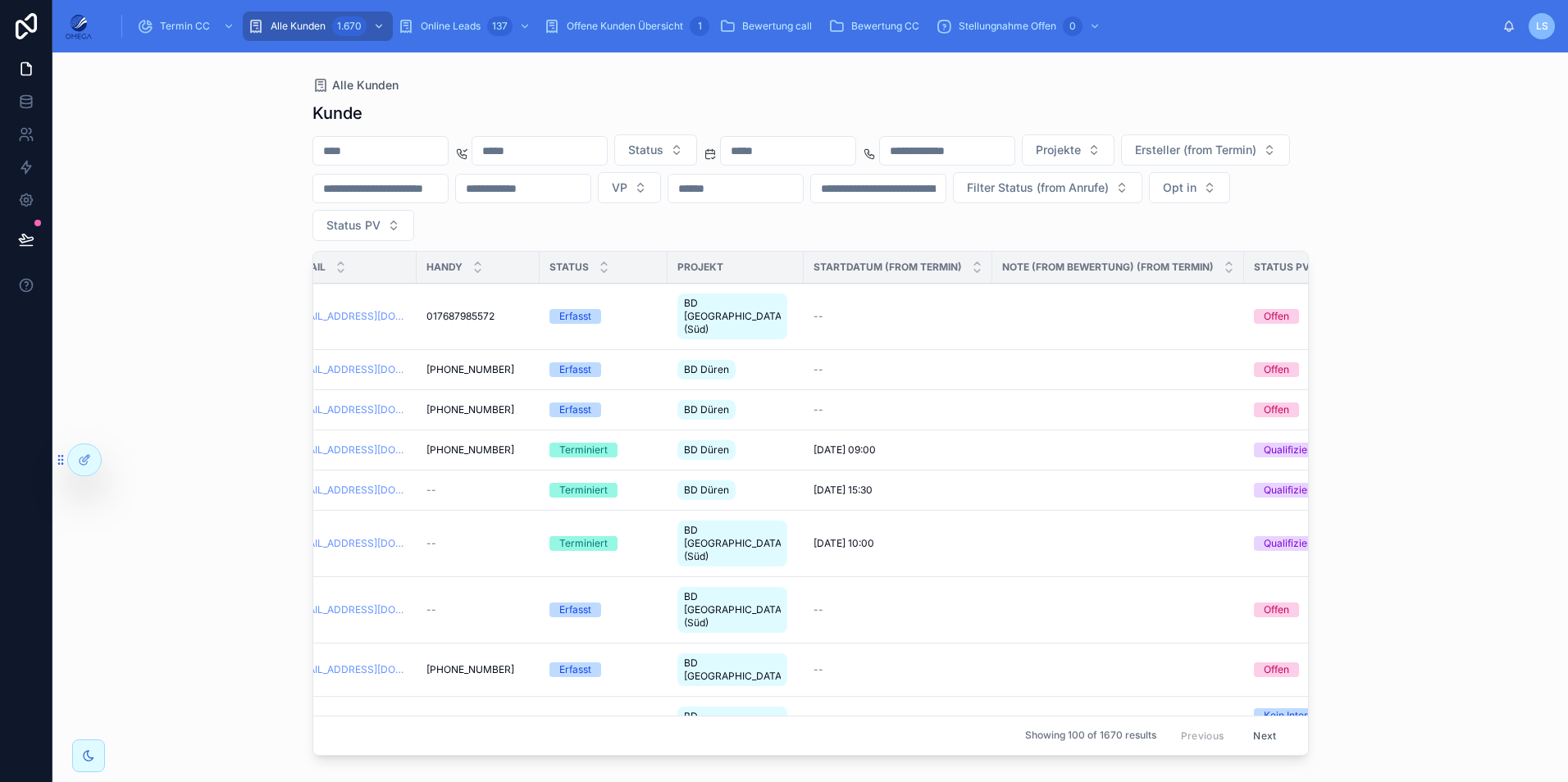
scroll to position [0, 1188]
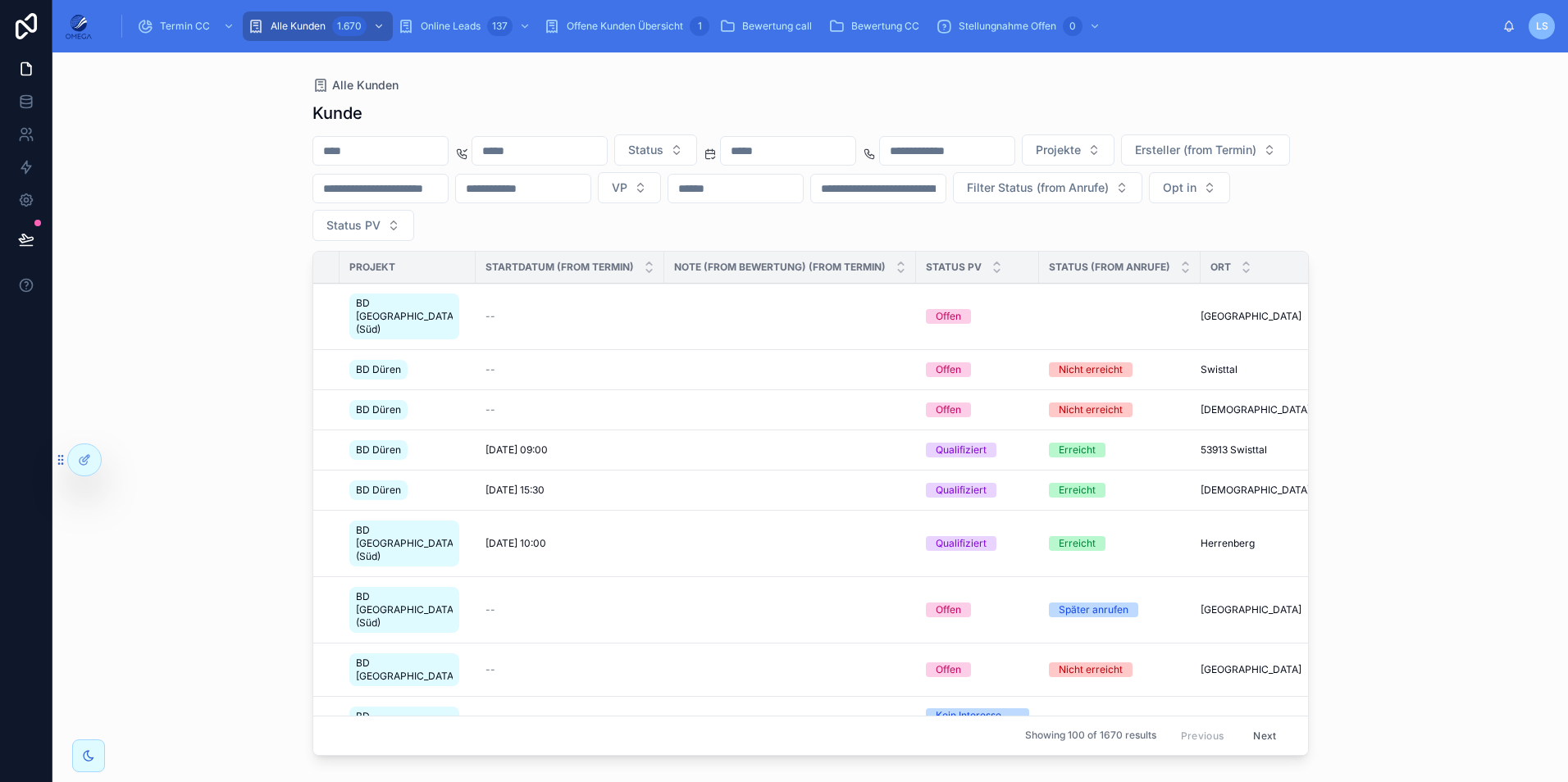
click at [1058, 443] on div "Erreicht" at bounding box center [1076, 450] width 37 height 14
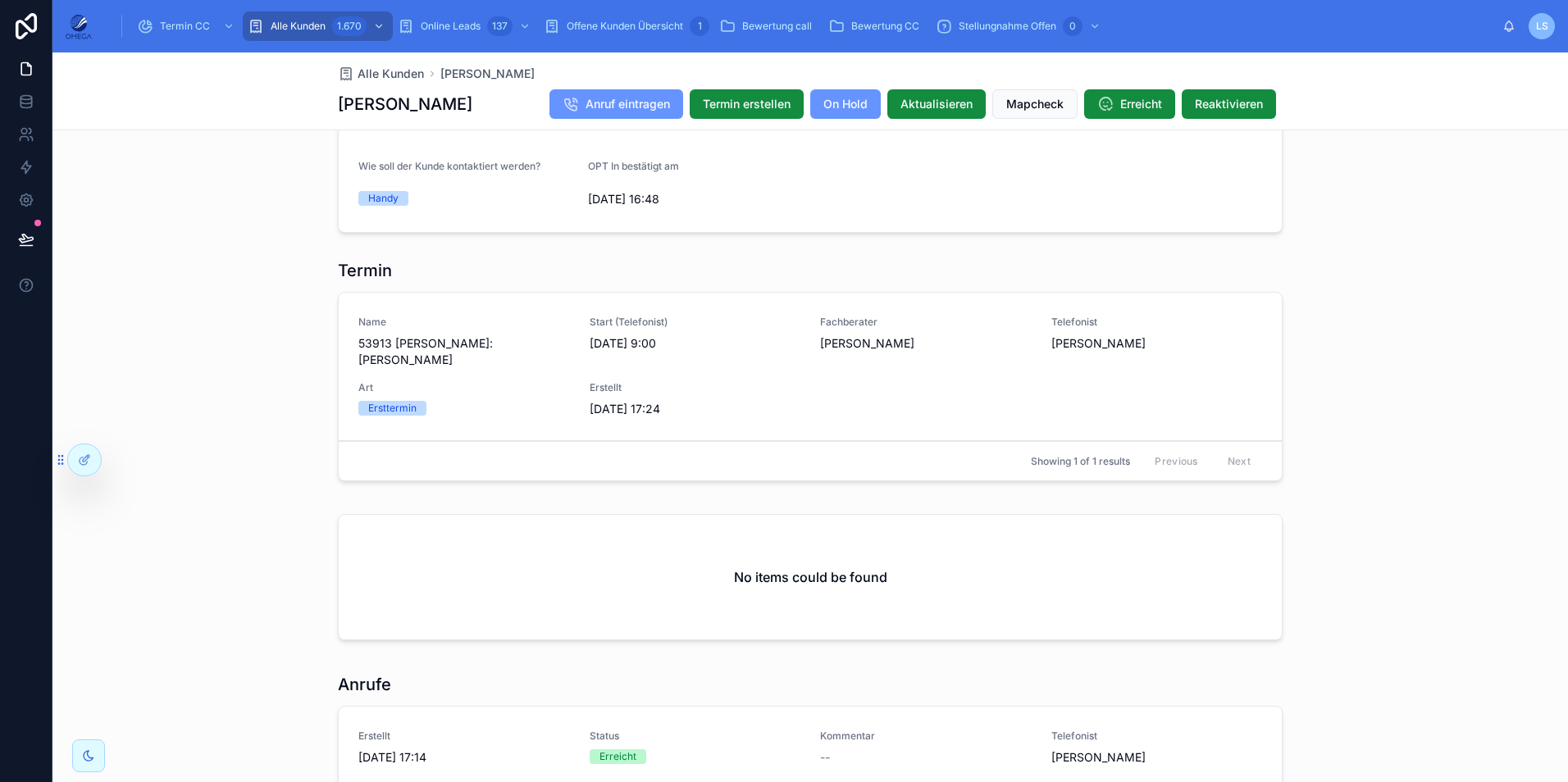
scroll to position [1426, 0]
click at [174, 27] on span "Termin CC" at bounding box center [185, 27] width 50 height 13
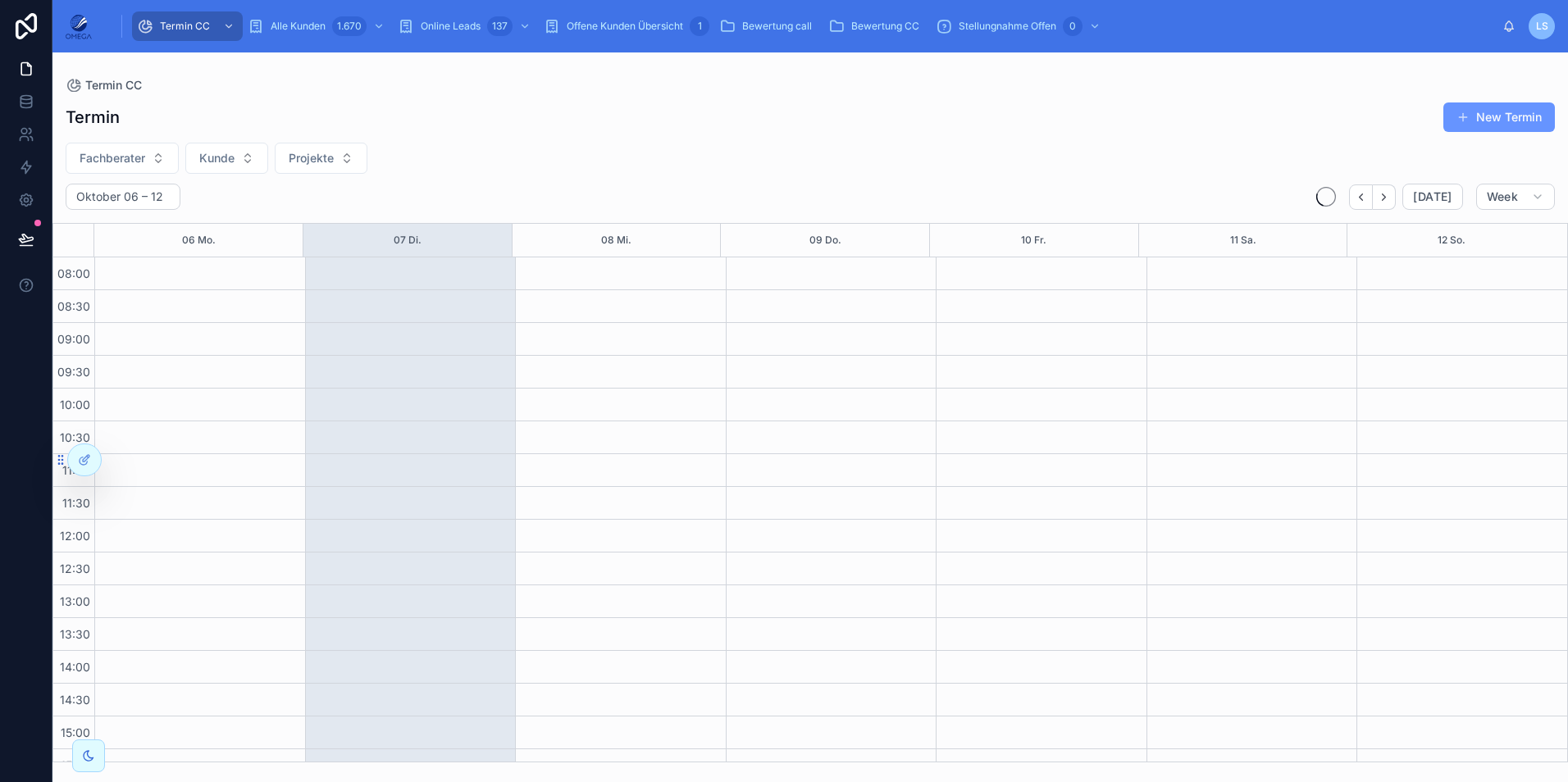
scroll to position [349, 0]
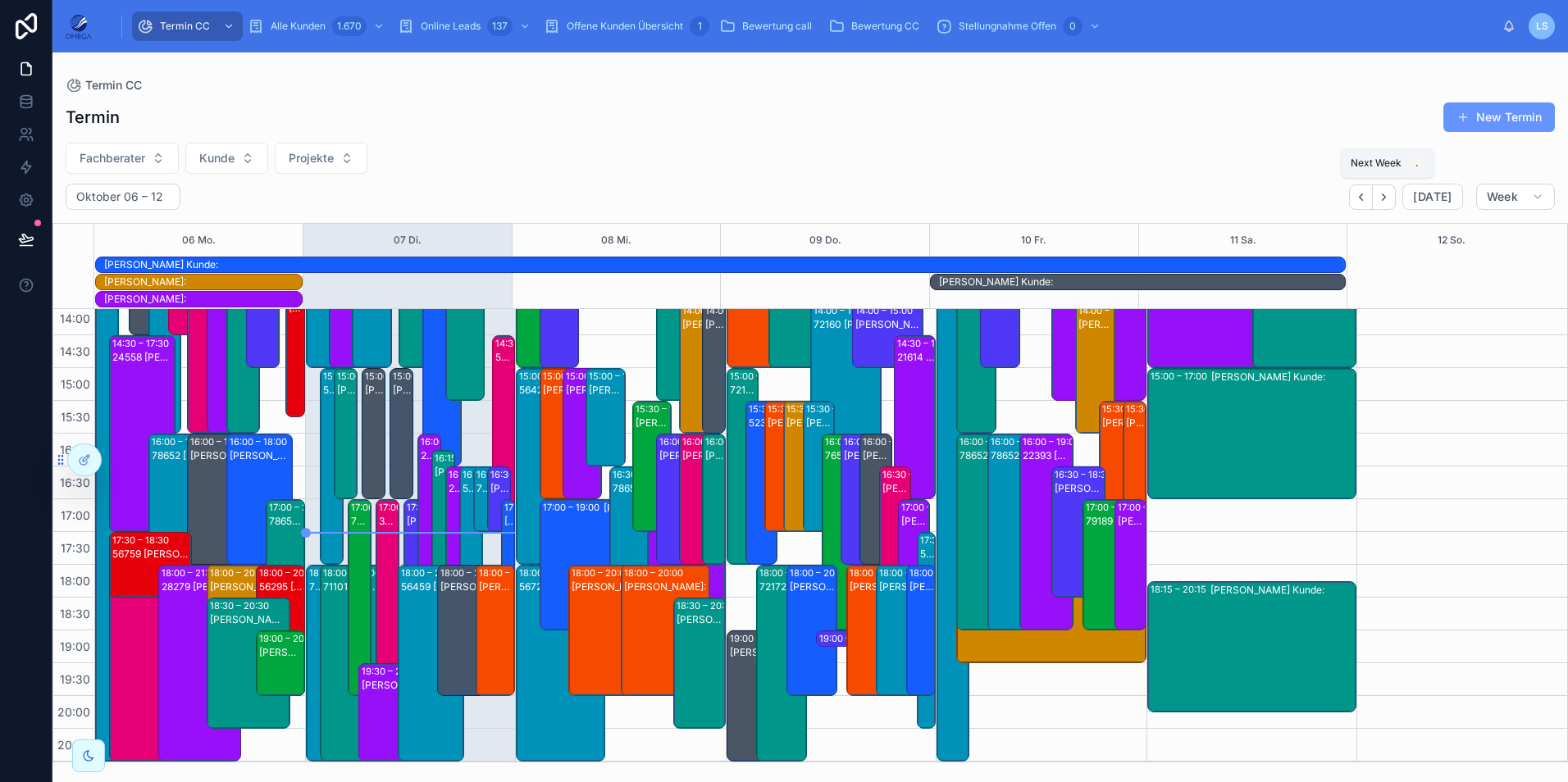
click at [1386, 197] on icon "Next" at bounding box center [1383, 196] width 3 height 7
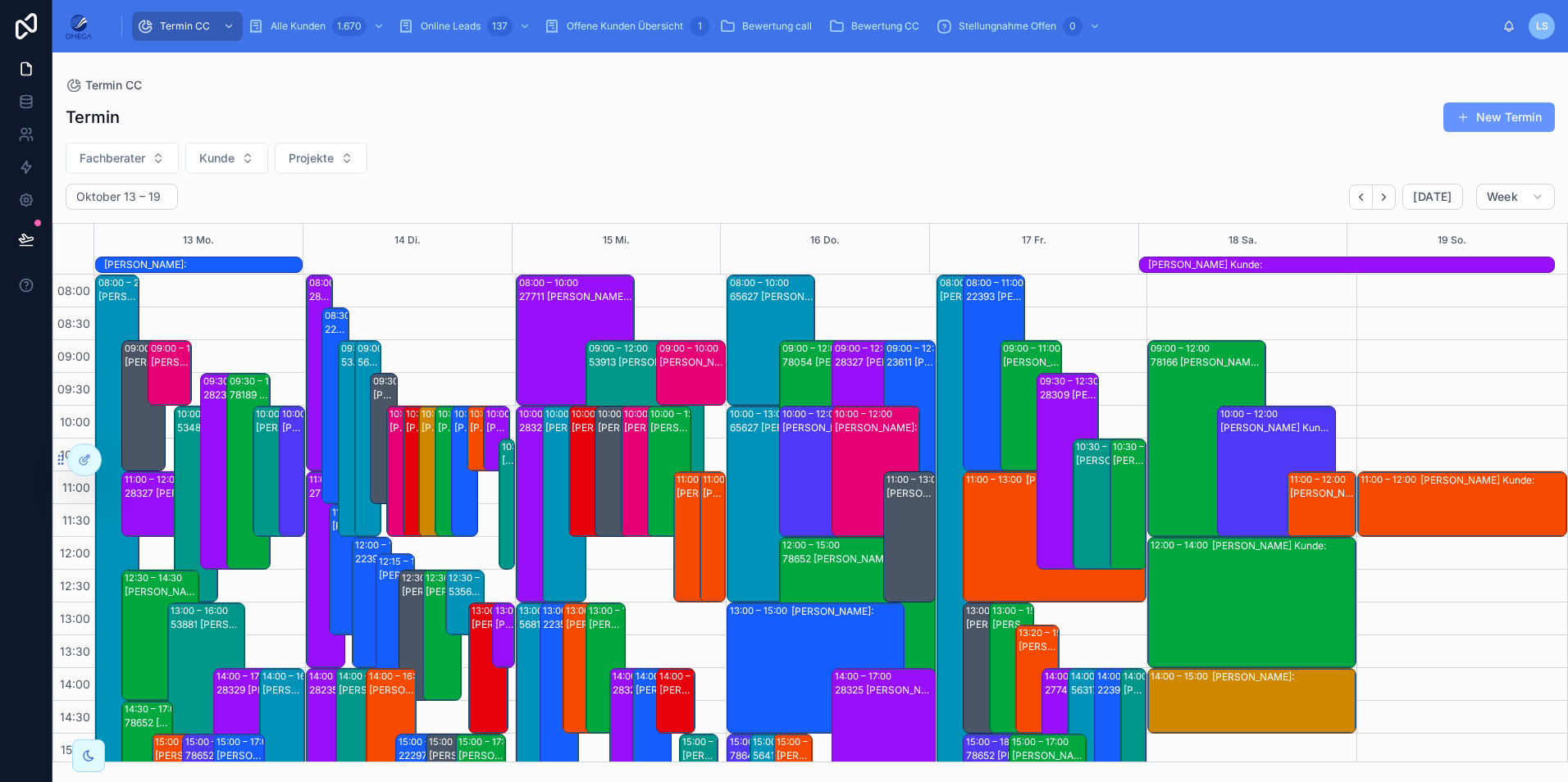
click at [760, 340] on div "65627 [PERSON_NAME]:[PERSON_NAME]" at bounding box center [772, 353] width 85 height 128
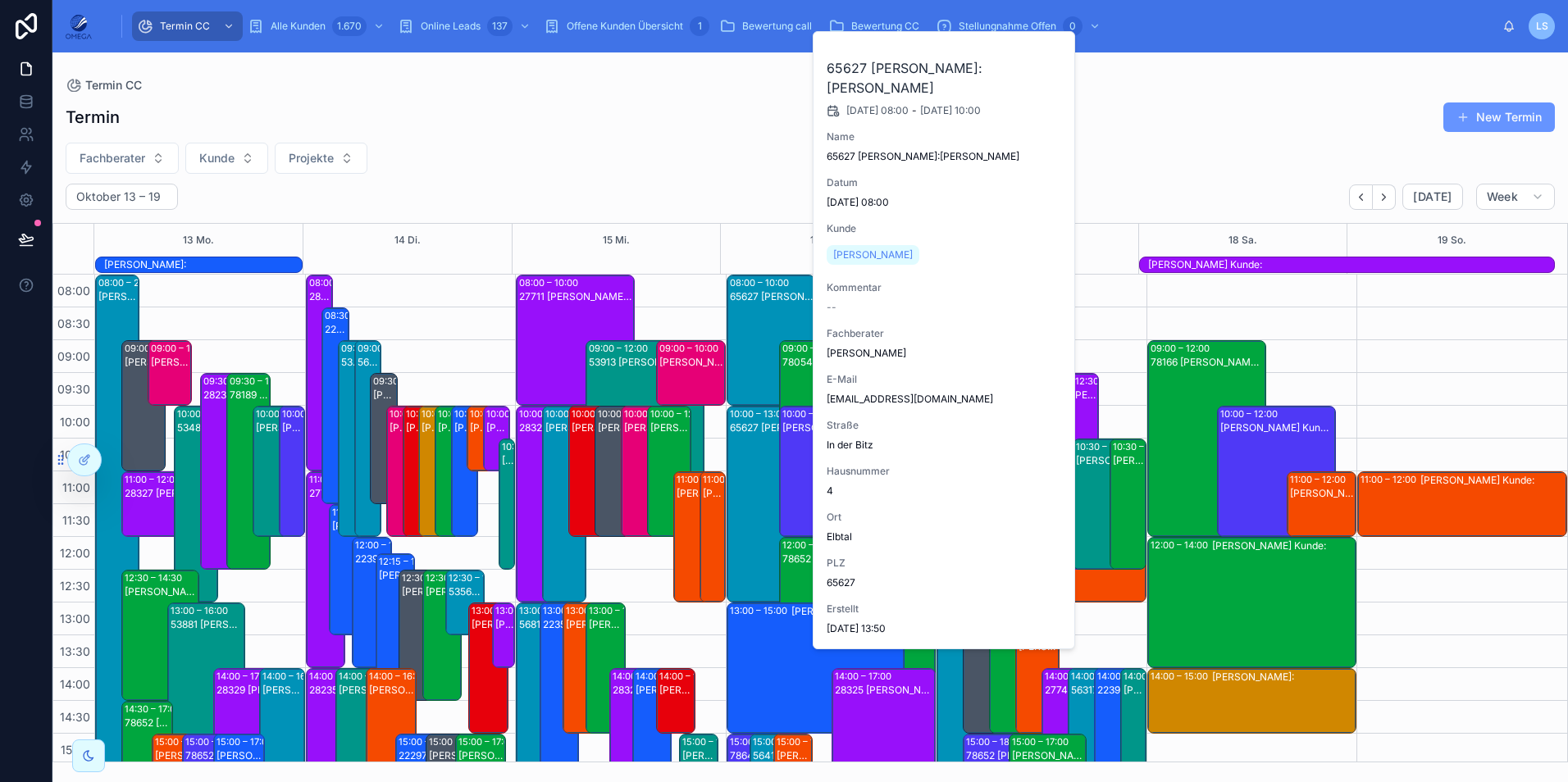
click at [760, 340] on div "65627 [PERSON_NAME]:[PERSON_NAME]" at bounding box center [772, 353] width 85 height 128
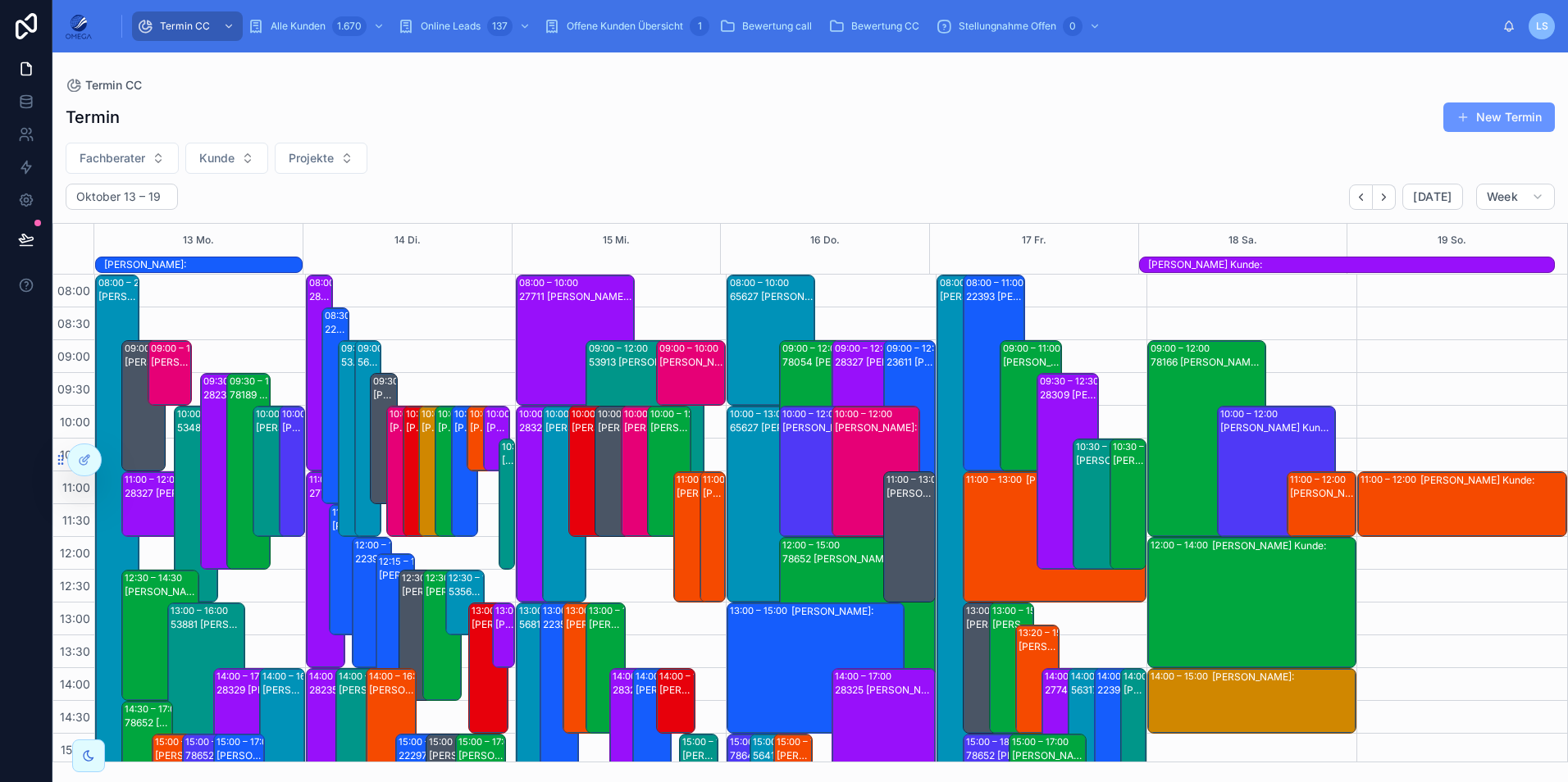
click at [527, 334] on div "27711 [PERSON_NAME]:[PERSON_NAME]" at bounding box center [576, 353] width 114 height 128
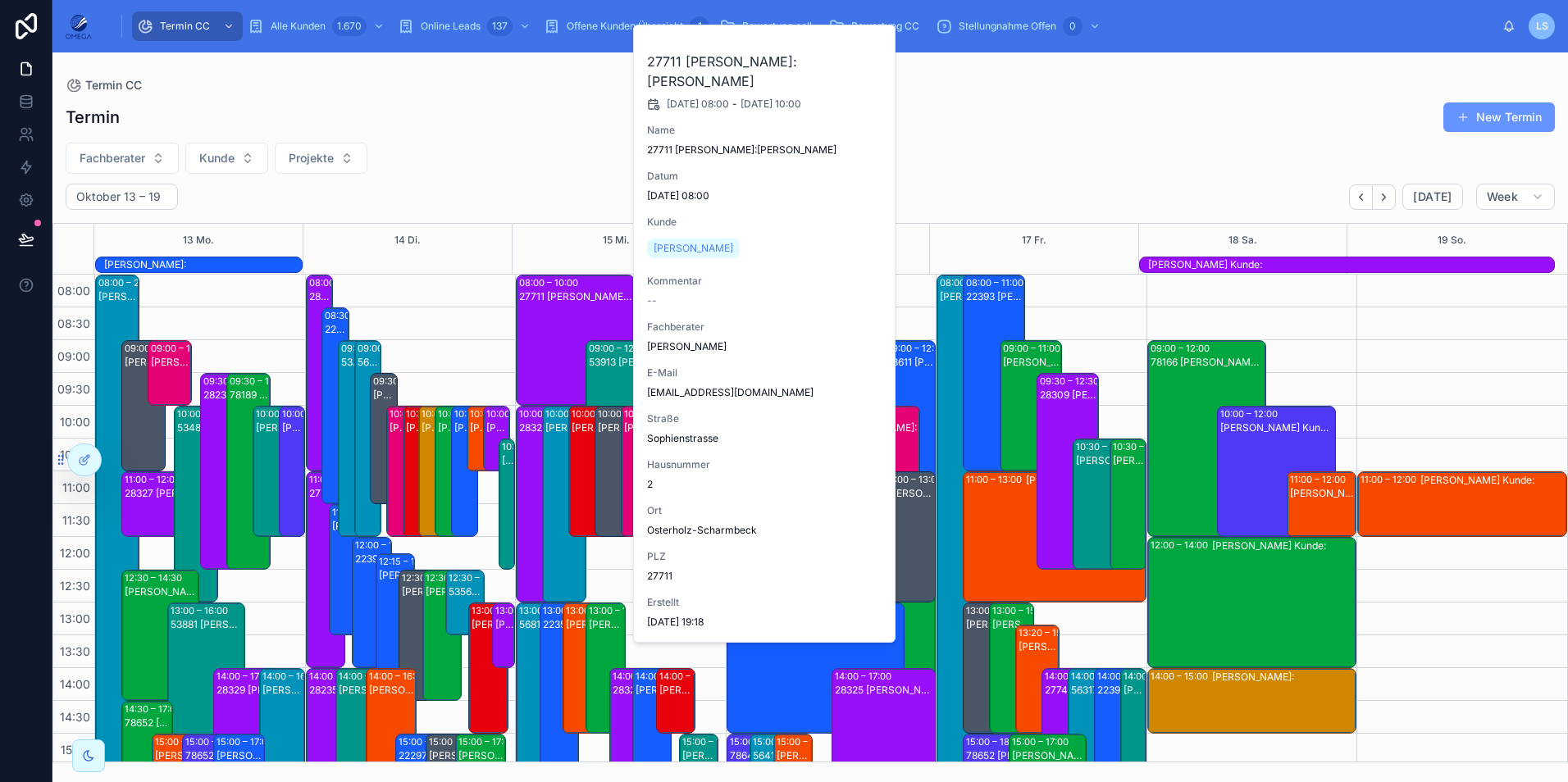
click at [527, 334] on div "27711 [PERSON_NAME]:[PERSON_NAME]" at bounding box center [576, 353] width 114 height 128
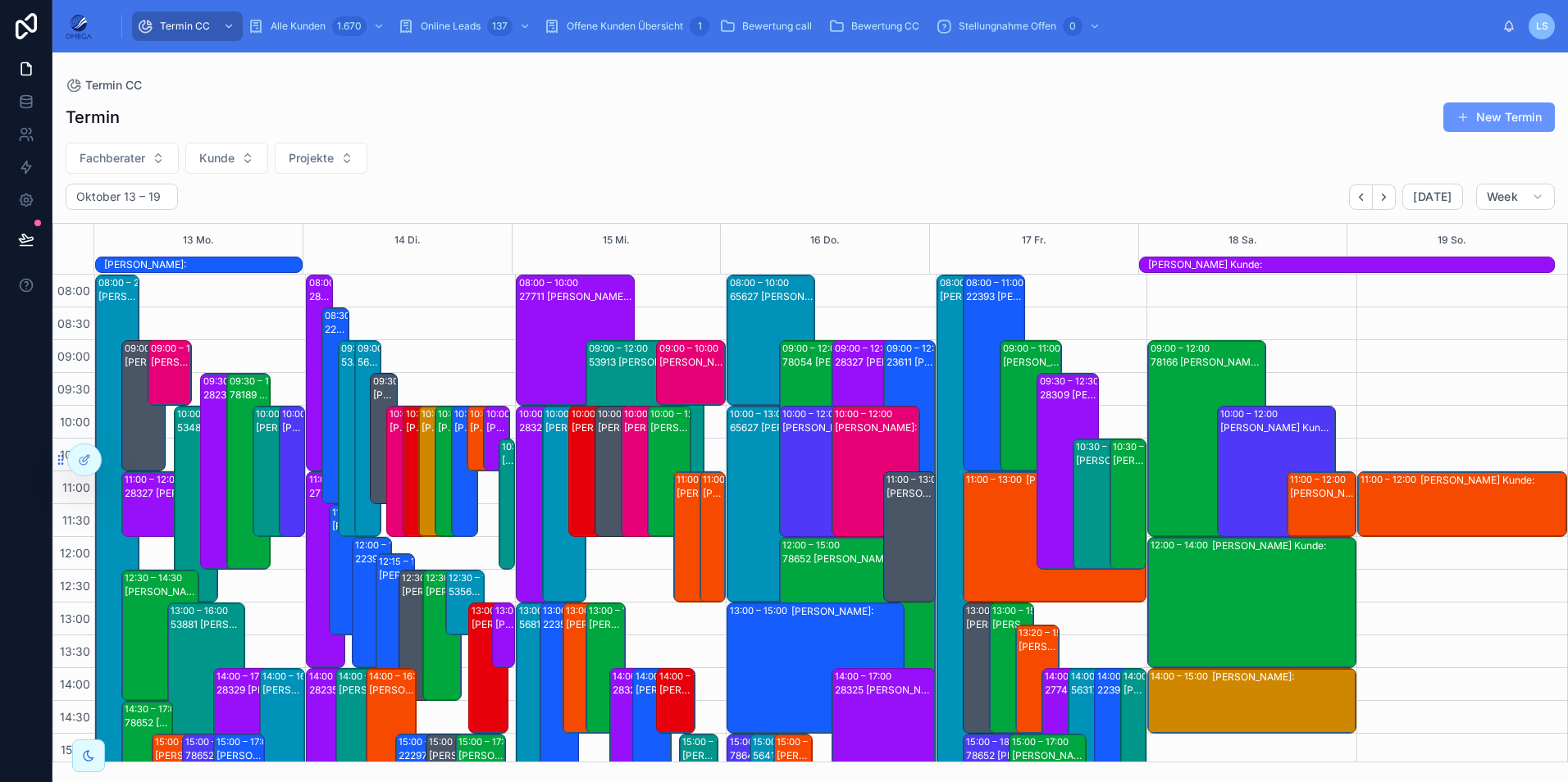
click at [974, 299] on div "22393 [PERSON_NAME]:[PERSON_NAME]" at bounding box center [995, 297] width 57 height 13
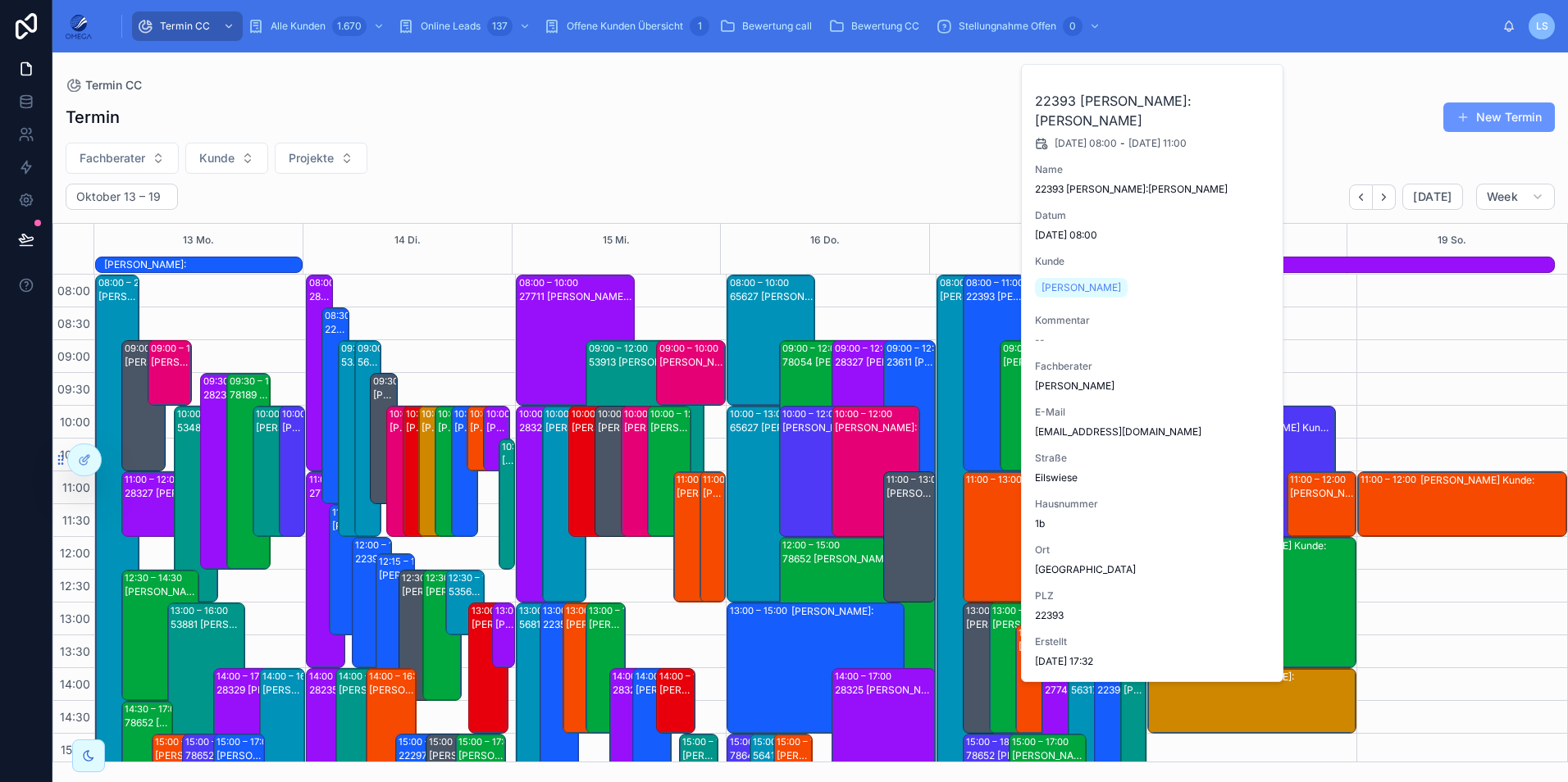
click at [974, 299] on div "22393 [PERSON_NAME]:[PERSON_NAME]" at bounding box center [995, 297] width 57 height 13
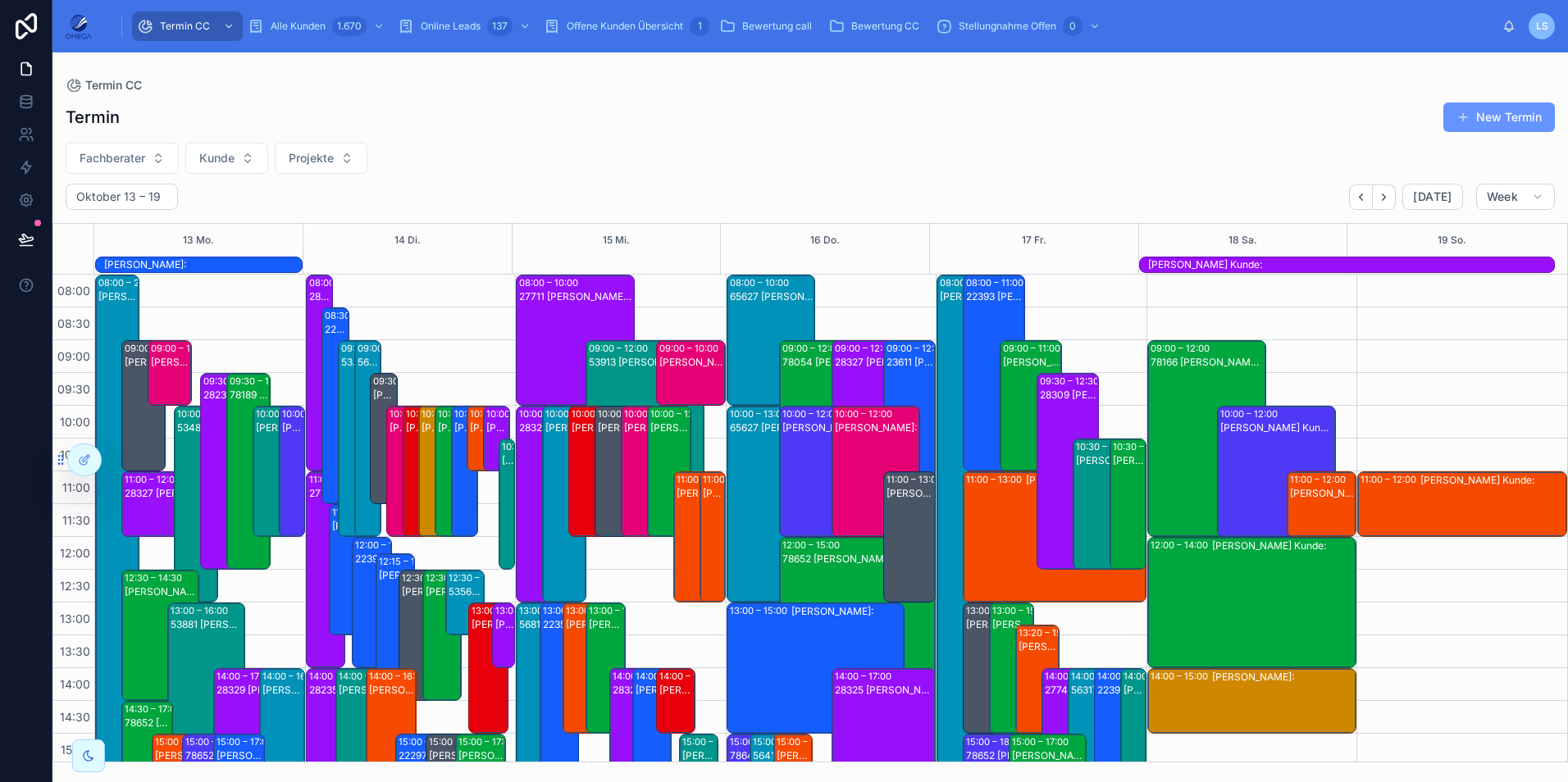
click at [942, 299] on div "[PERSON_NAME]:" at bounding box center [958, 297] width 39 height 13
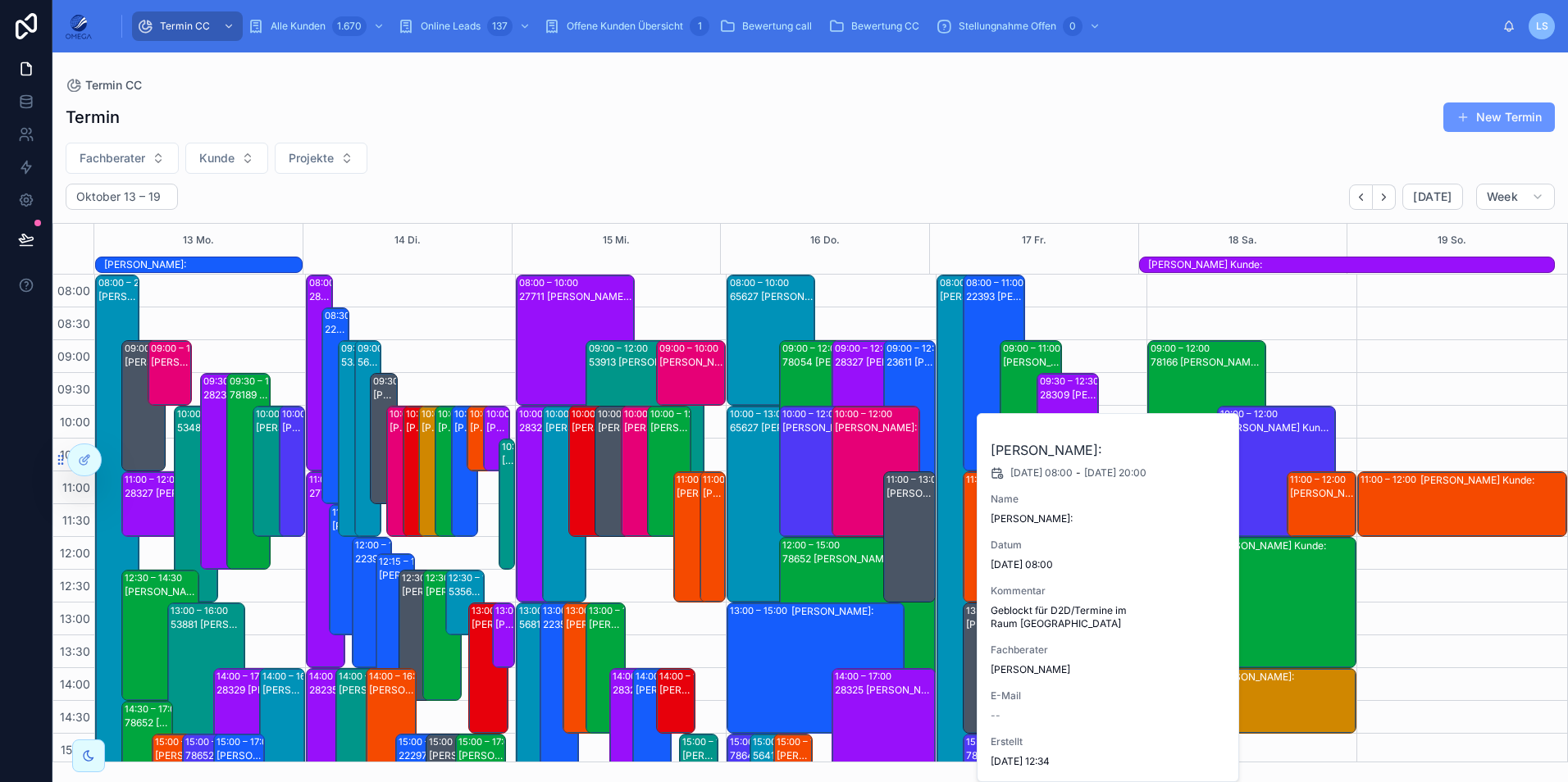
click at [942, 299] on div "[PERSON_NAME]:" at bounding box center [958, 297] width 39 height 13
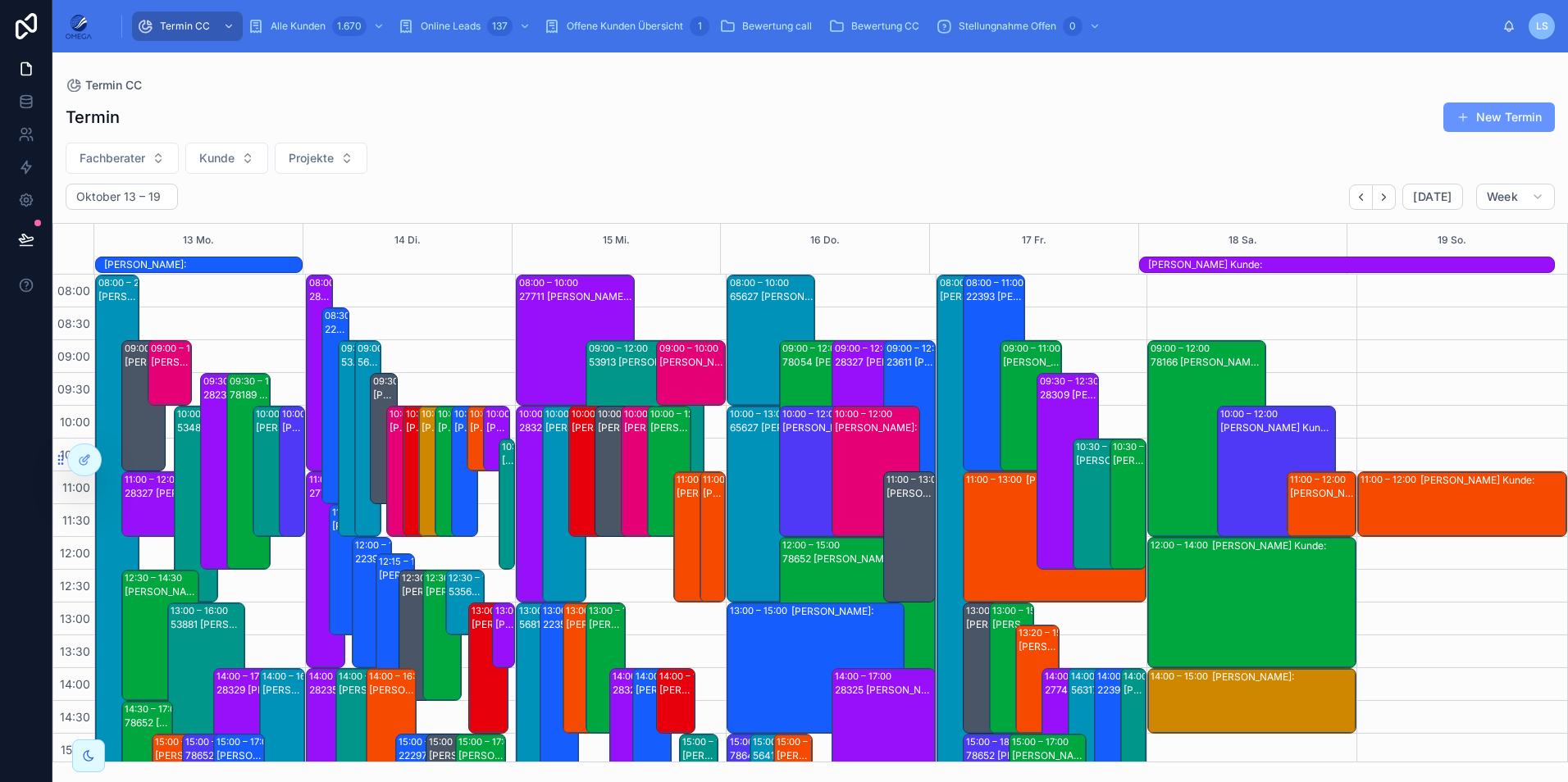
click at [145, 156] on span "Fachberater" at bounding box center [111, 158] width 66 height 16
type input "***"
click at [93, 221] on span "[PERSON_NAME]" at bounding box center [61, 224] width 94 height 16
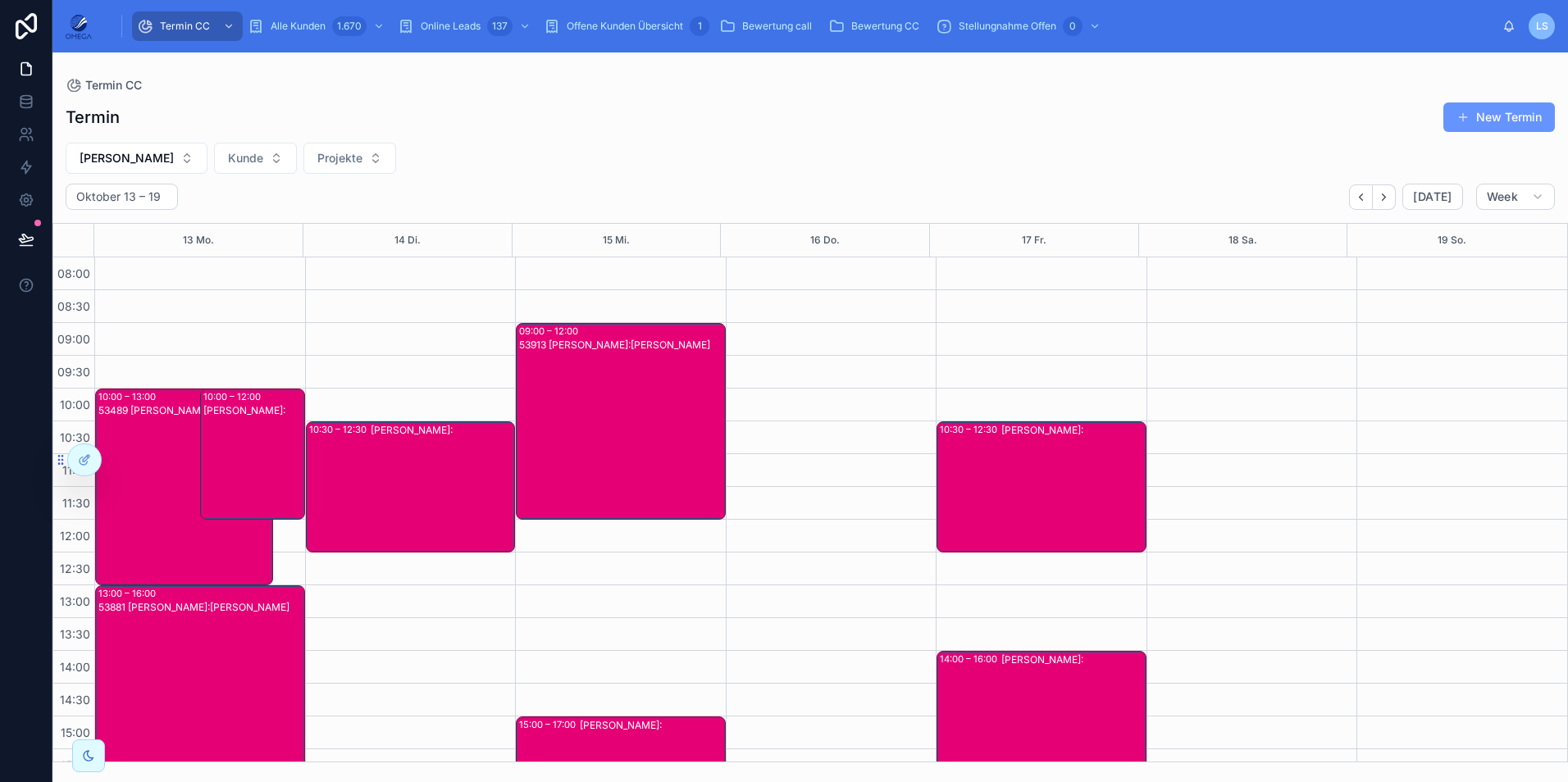
click at [564, 414] on div "53913 [PERSON_NAME]:[PERSON_NAME]" at bounding box center [621, 434] width 205 height 193
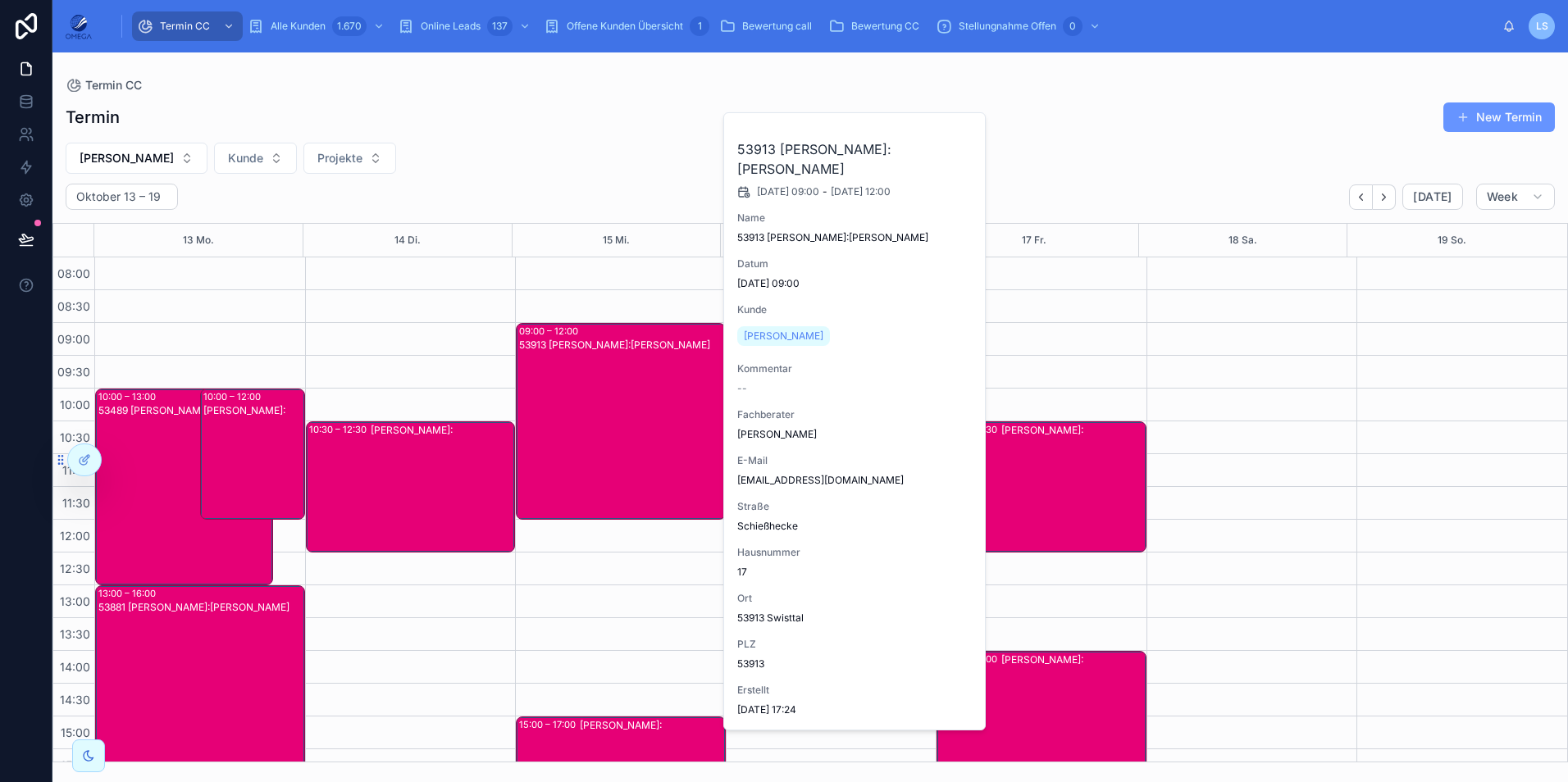
click at [597, 413] on div "53913 [PERSON_NAME]:[PERSON_NAME]" at bounding box center [621, 434] width 205 height 193
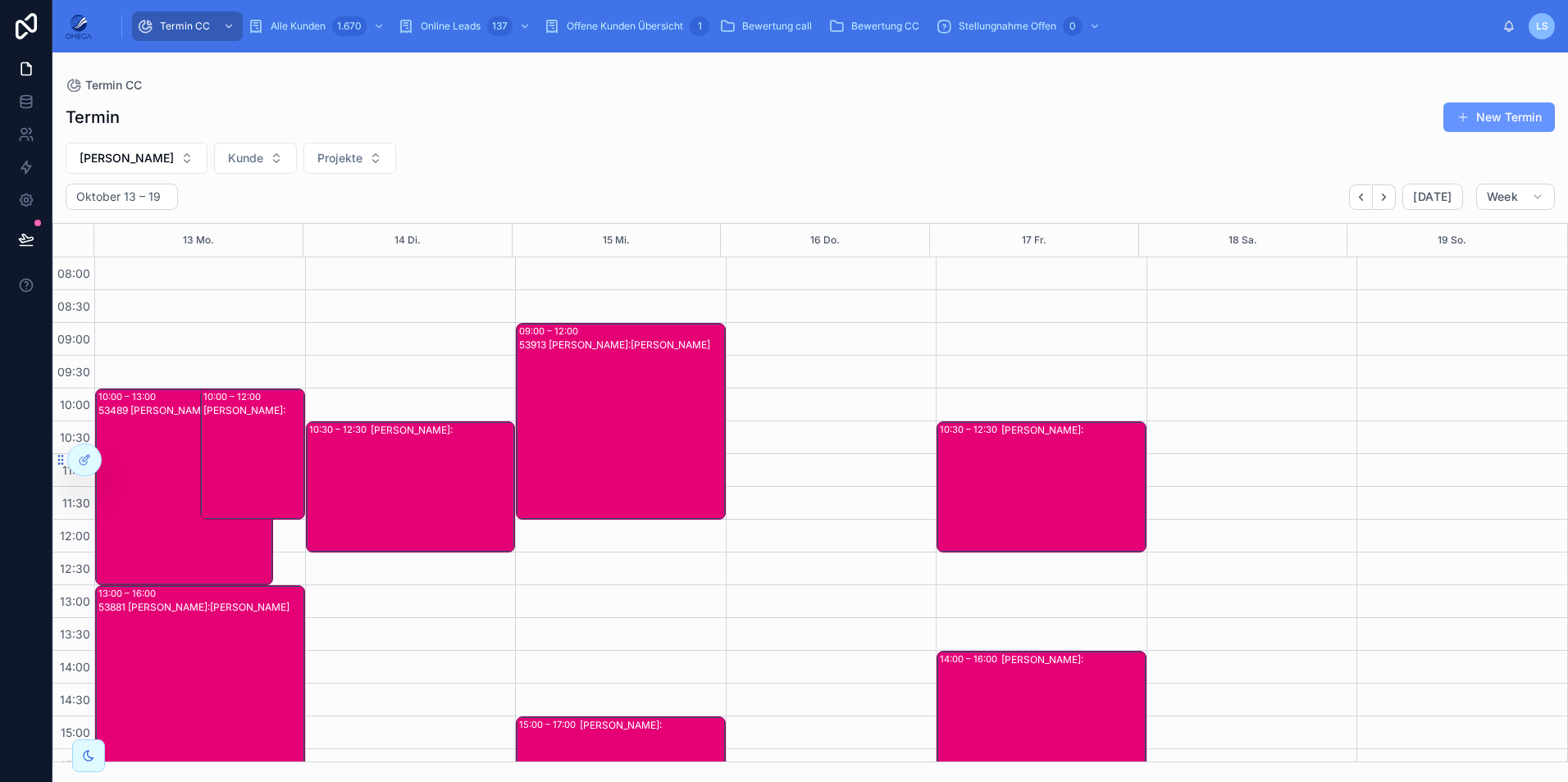
click at [596, 413] on div "53913 [PERSON_NAME]:[PERSON_NAME]" at bounding box center [621, 434] width 205 height 193
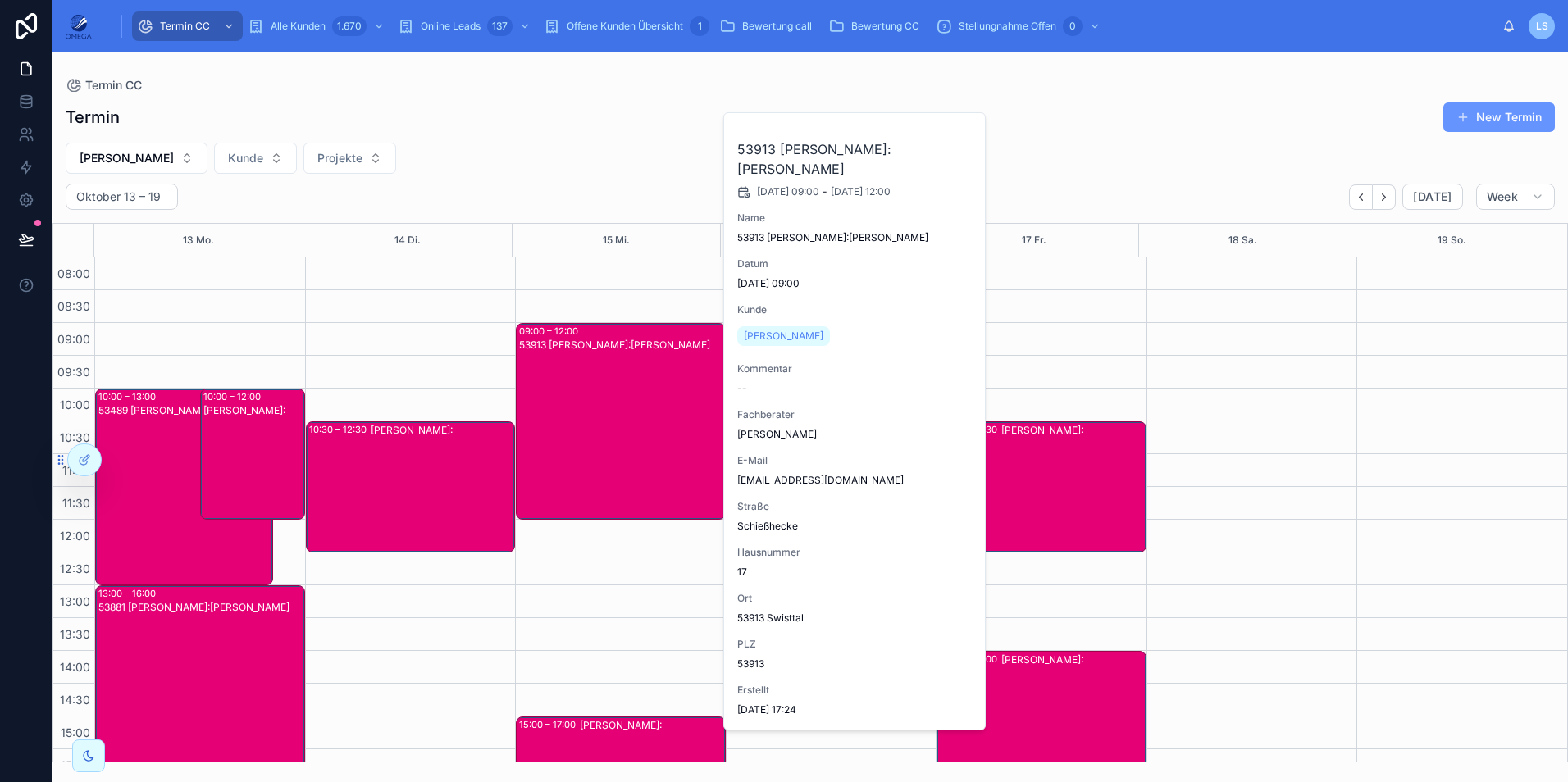
click at [572, 425] on div "53913 [PERSON_NAME]:[PERSON_NAME]" at bounding box center [621, 434] width 205 height 193
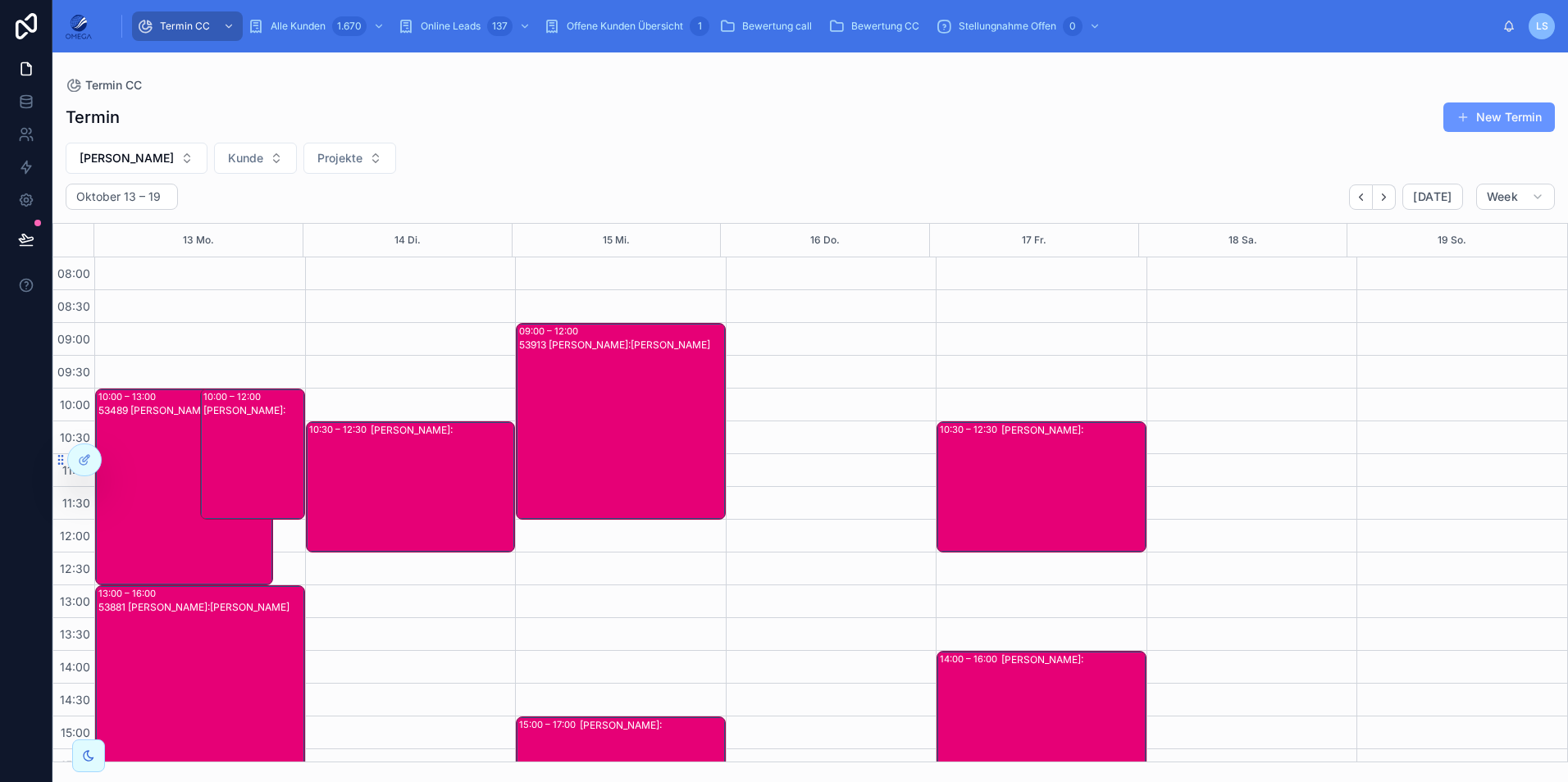
click at [572, 425] on div "53913 [PERSON_NAME]:[PERSON_NAME]" at bounding box center [621, 434] width 205 height 193
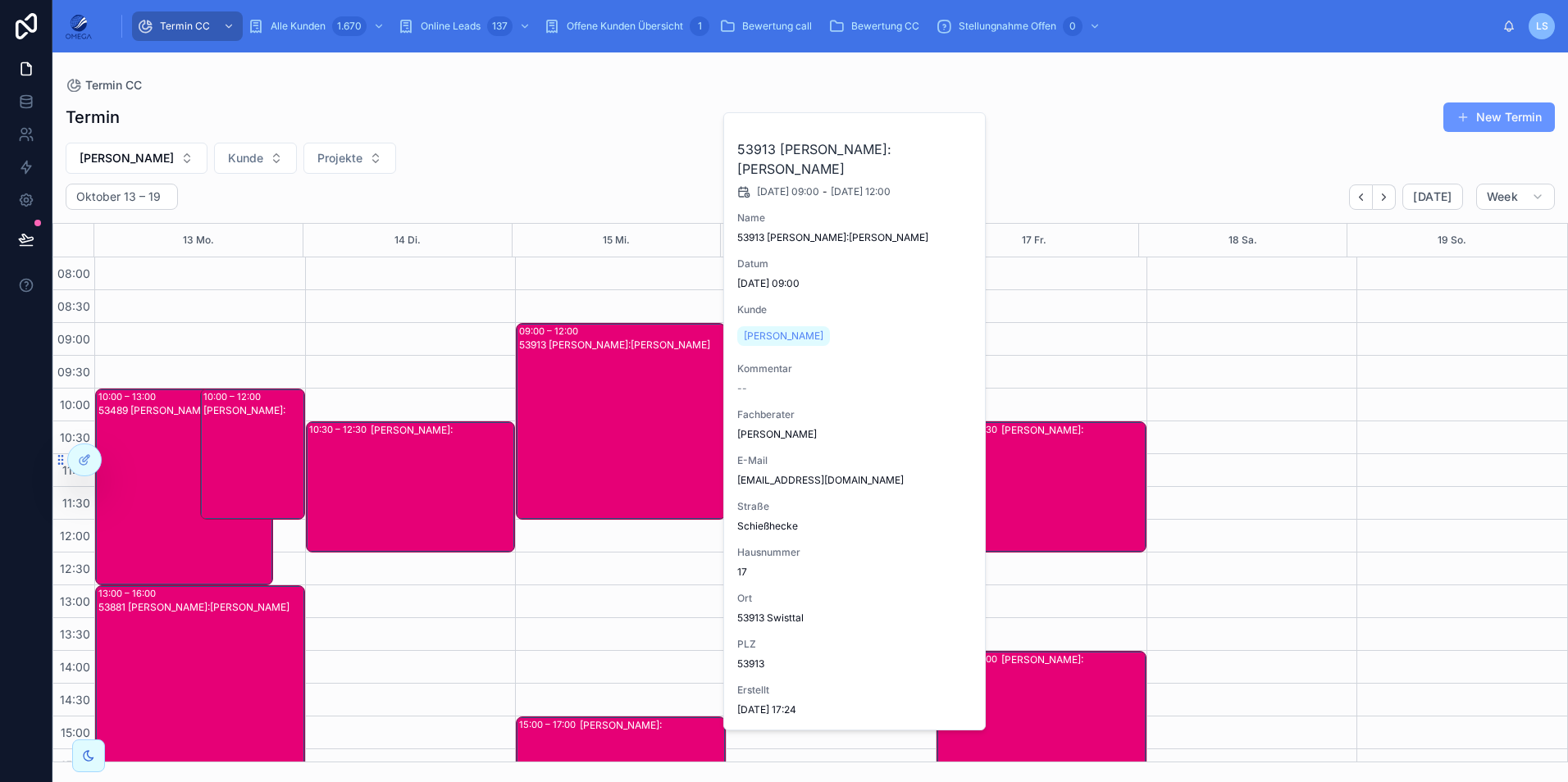
click at [572, 425] on div "53913 [PERSON_NAME]:[PERSON_NAME]" at bounding box center [621, 434] width 205 height 193
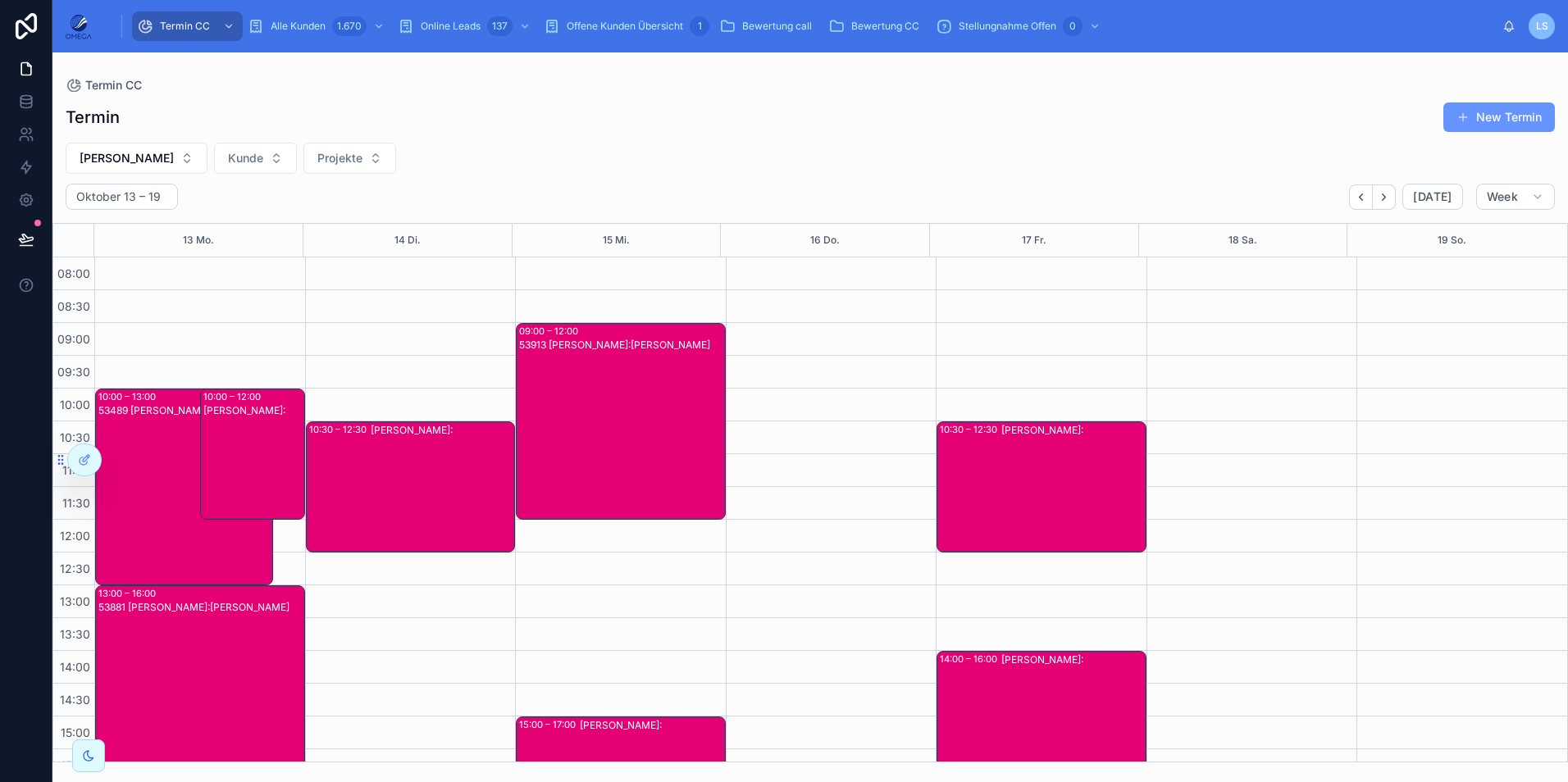
click at [141, 163] on span "[PERSON_NAME]" at bounding box center [126, 158] width 94 height 16
type input "****"
click at [126, 248] on div "[PERSON_NAME]" at bounding box center [138, 251] width 228 height 27
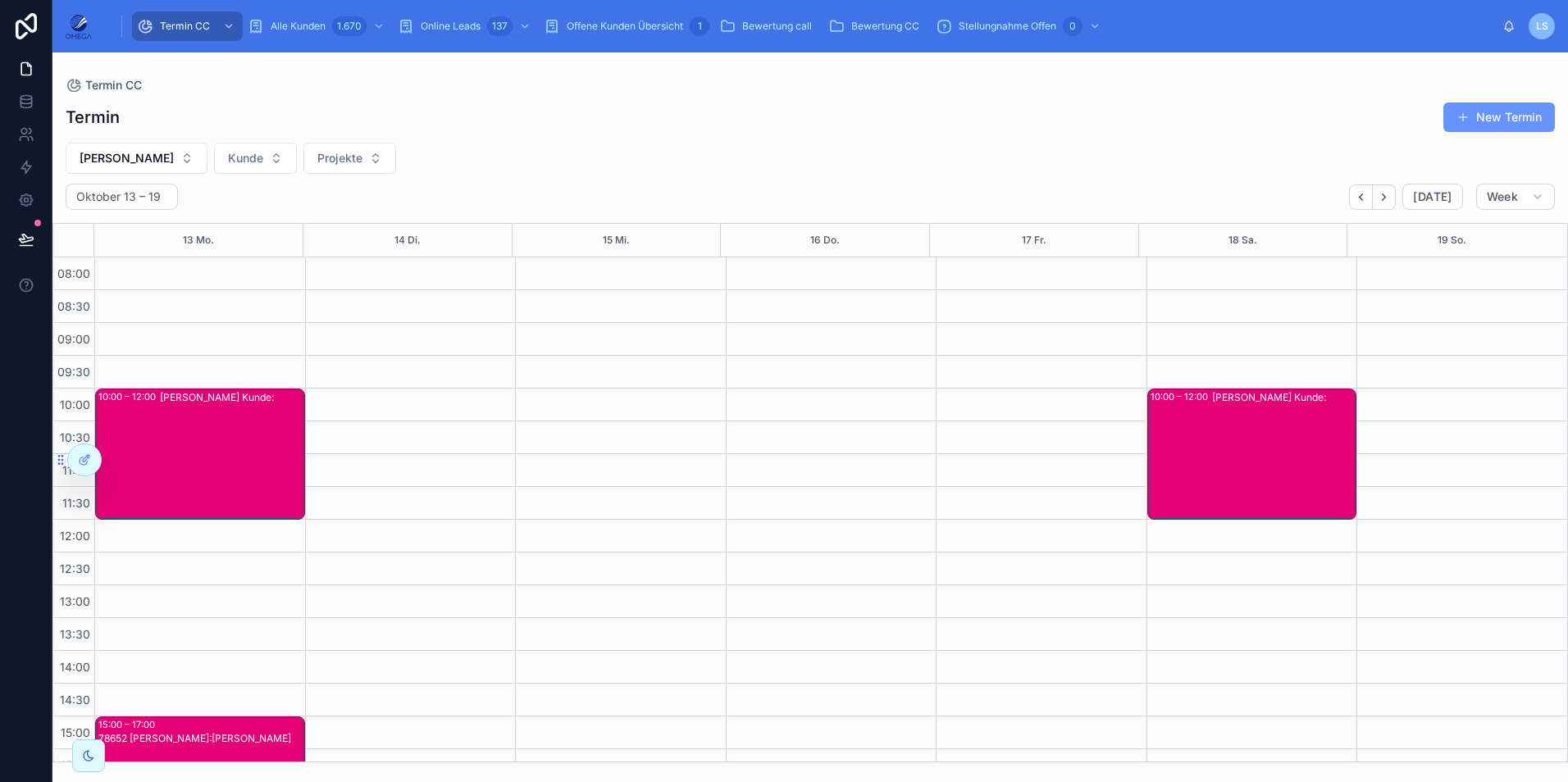
click at [135, 150] on button "[PERSON_NAME]" at bounding box center [136, 158] width 142 height 31
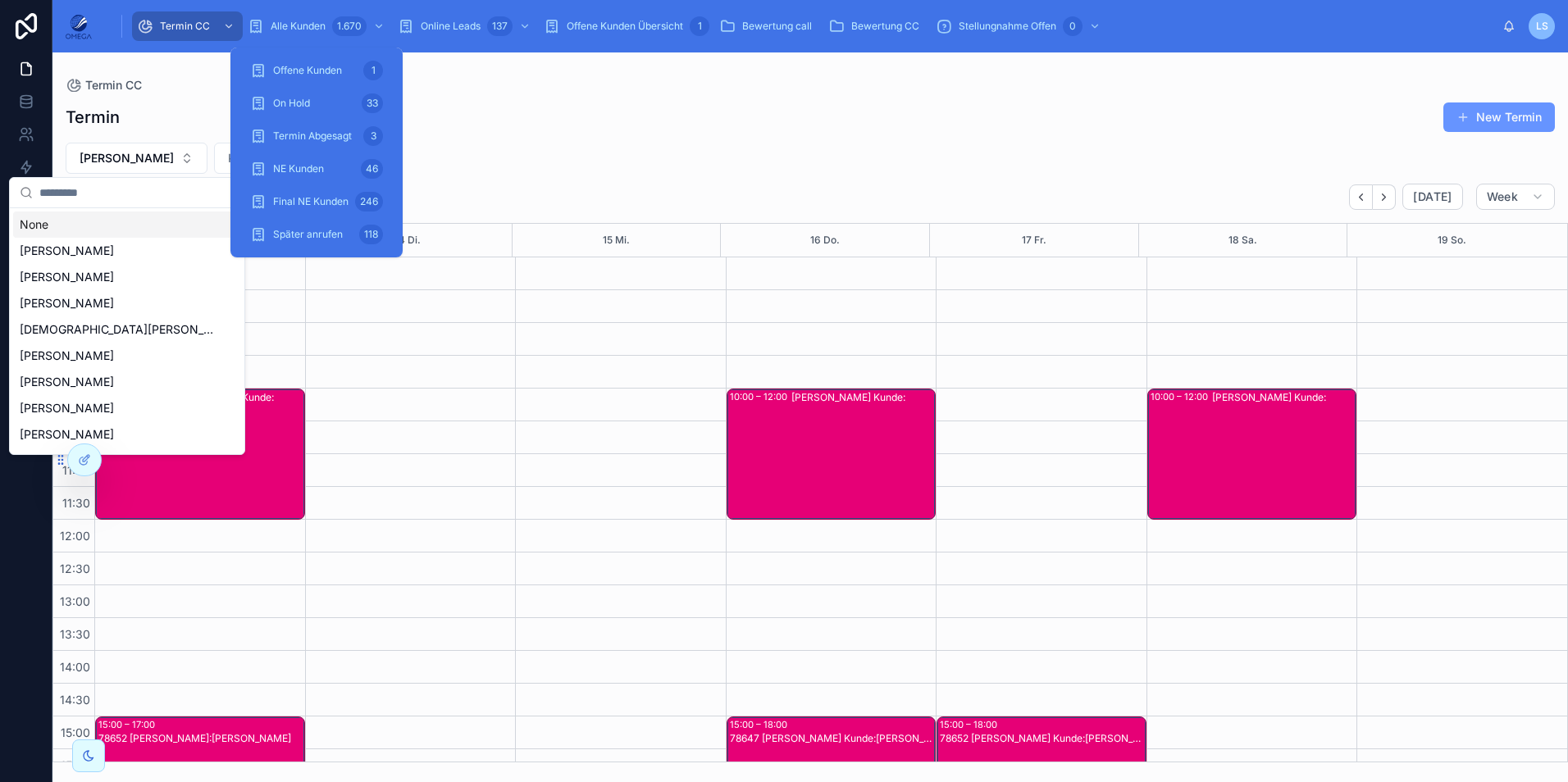
click at [304, 26] on span "Alle Kunden" at bounding box center [298, 27] width 55 height 13
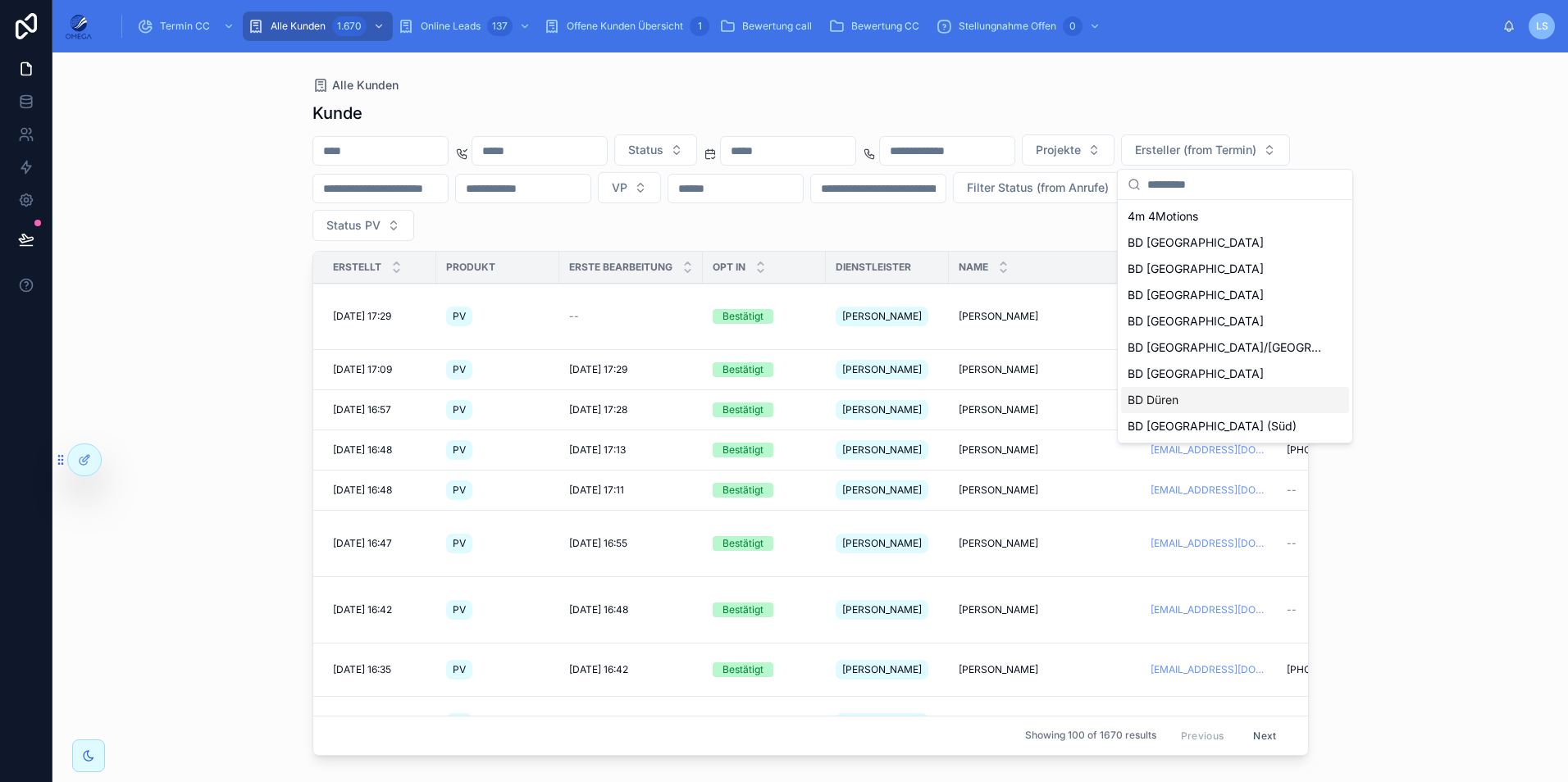
click at [1193, 405] on div "BD Düren" at bounding box center [1235, 400] width 228 height 27
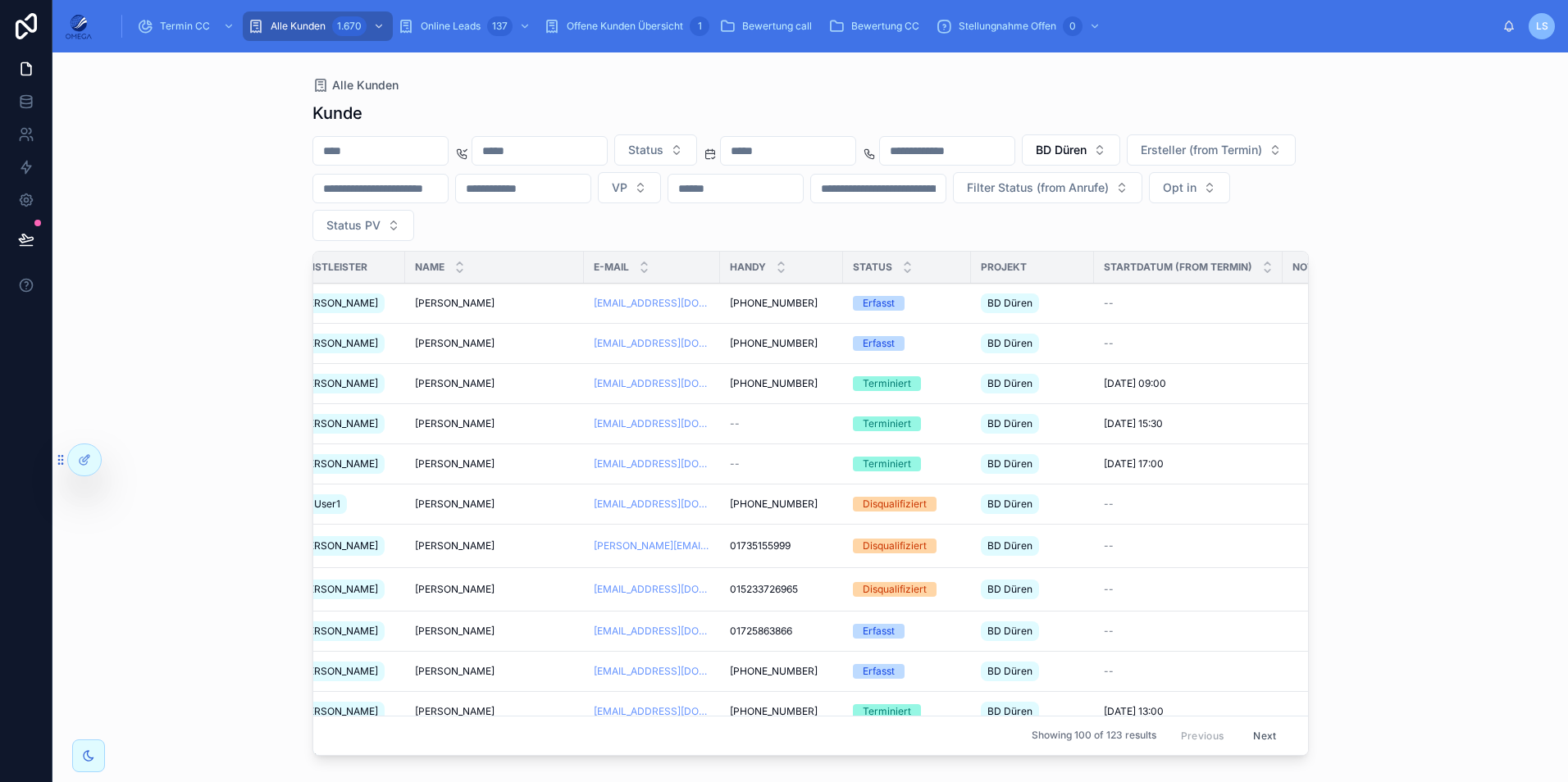
scroll to position [0, 574]
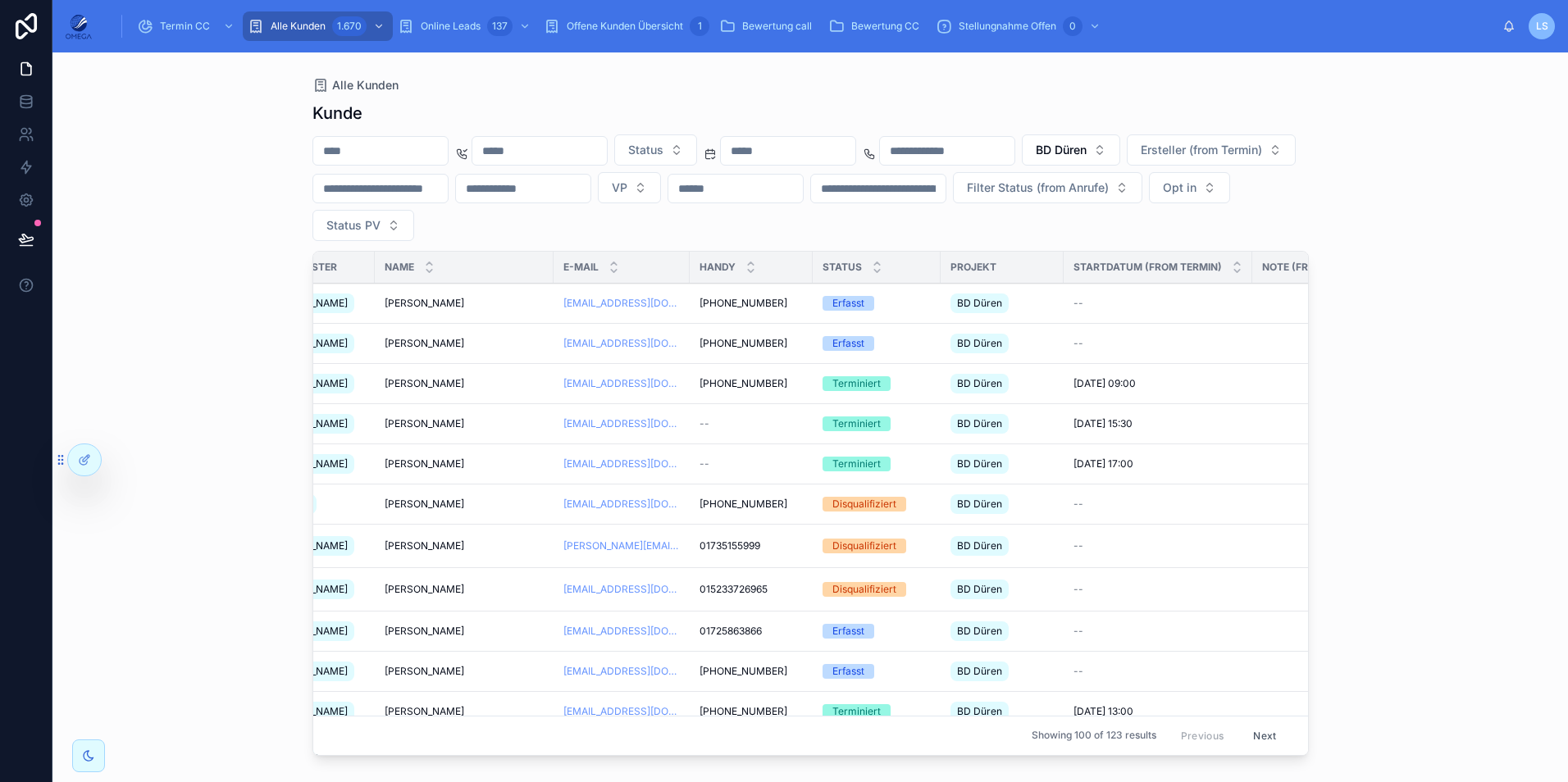
click at [750, 302] on span "[PHONE_NUMBER]" at bounding box center [743, 304] width 88 height 13
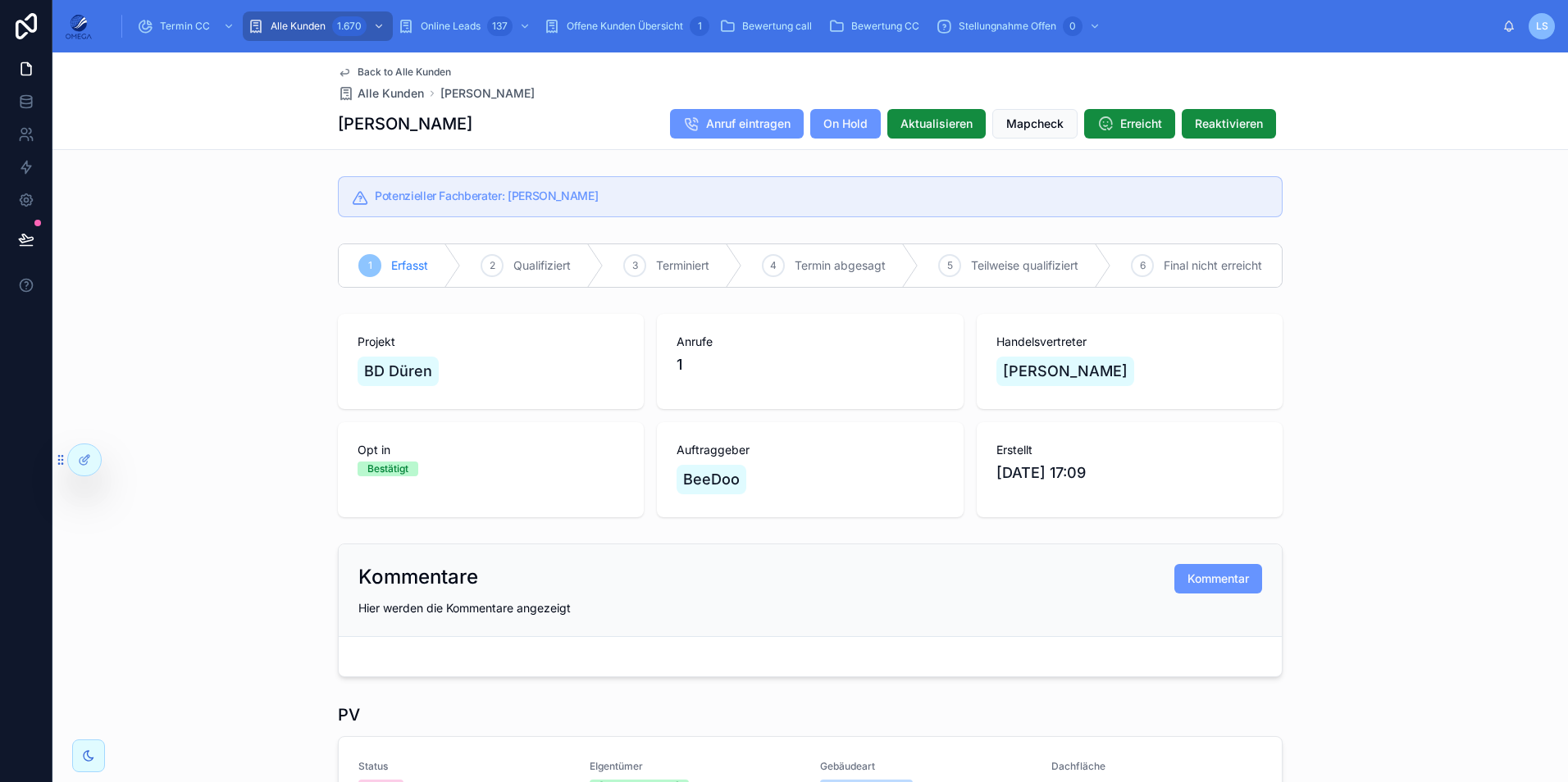
click at [191, 29] on span "Termin CC" at bounding box center [185, 27] width 50 height 13
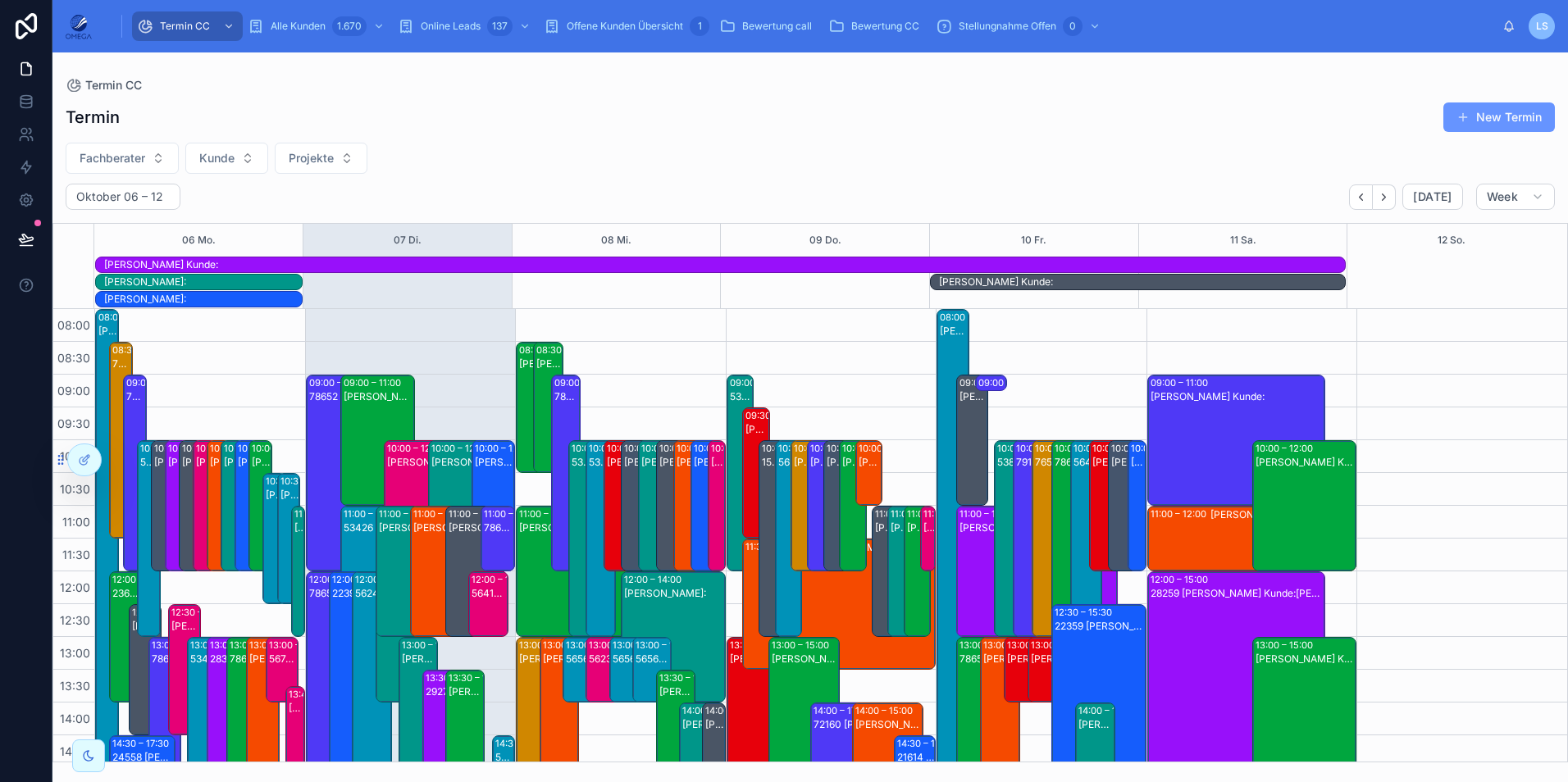
scroll to position [400, 0]
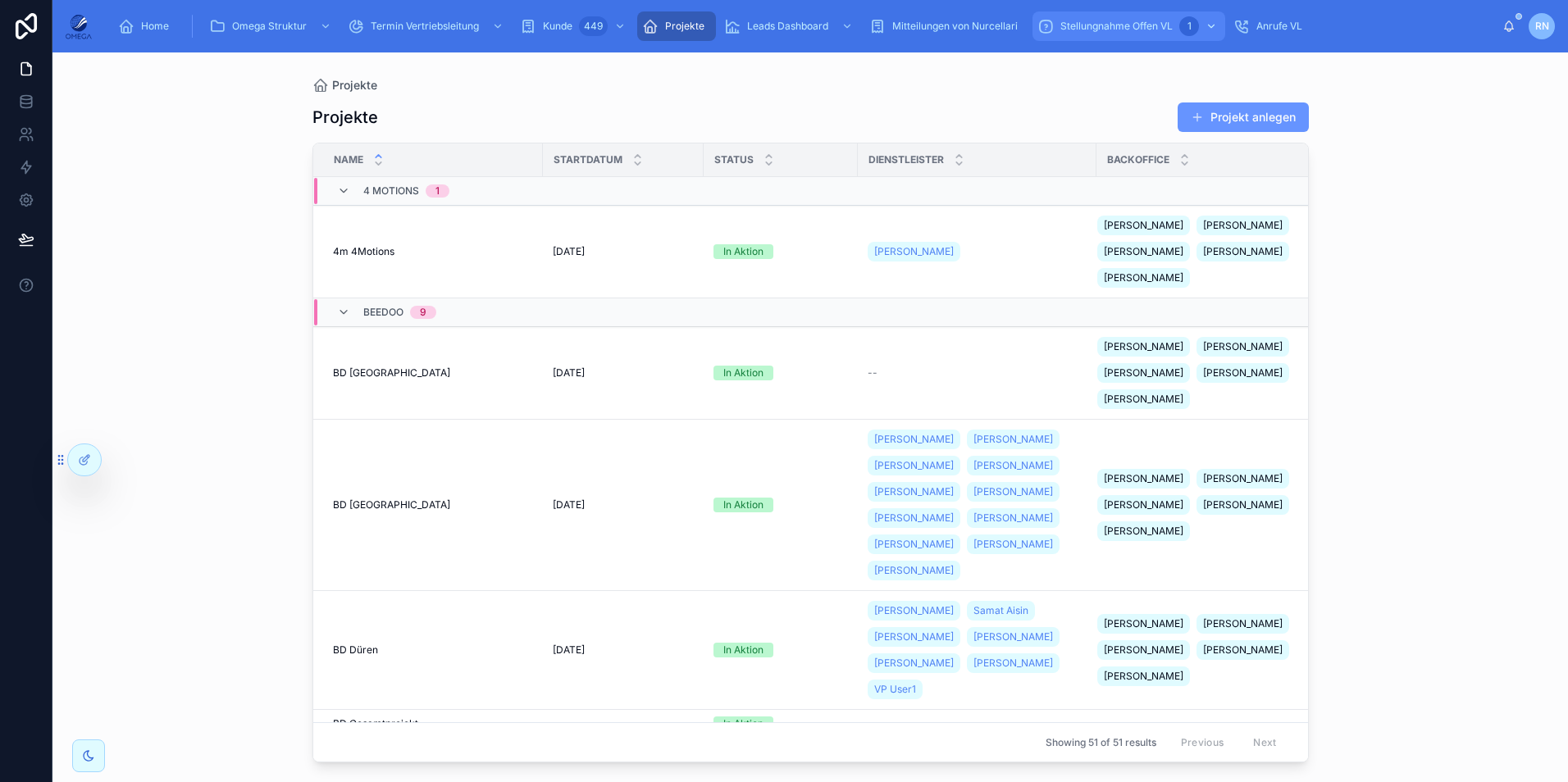
scroll to position [491, 0]
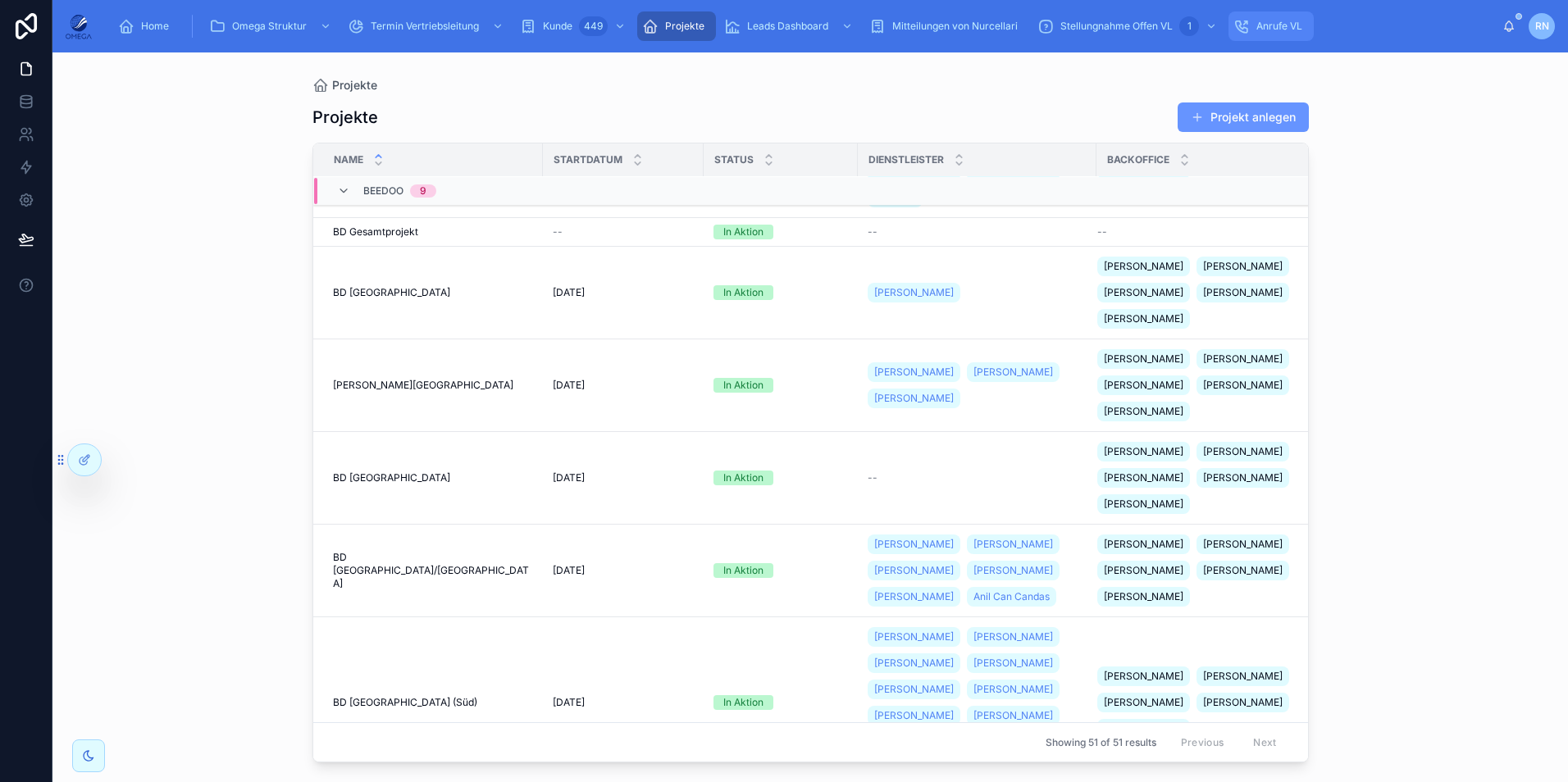
click at [1242, 22] on icon "scrollable content" at bounding box center [1241, 26] width 16 height 16
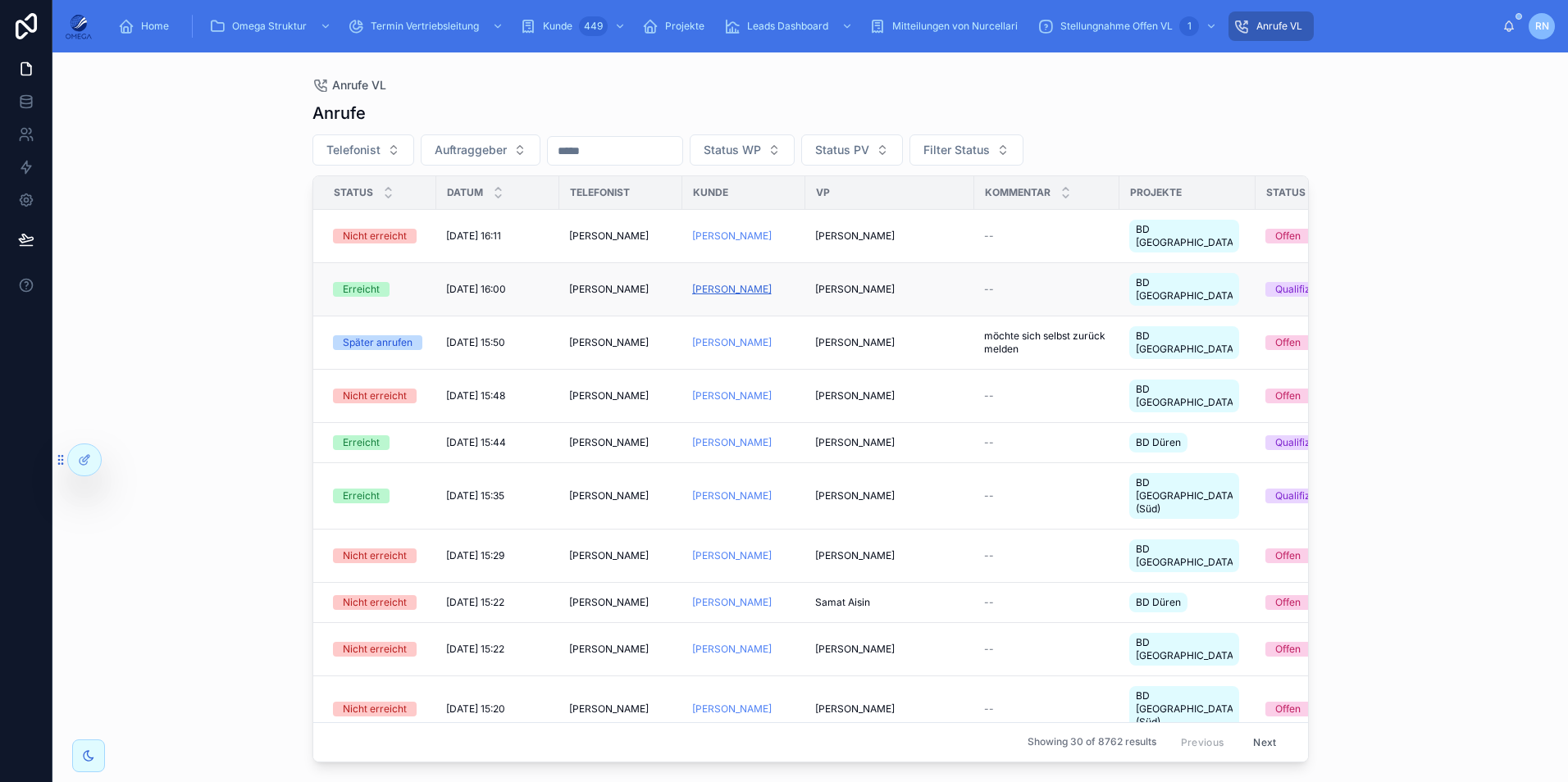
click at [745, 283] on span "[PERSON_NAME]" at bounding box center [731, 290] width 79 height 13
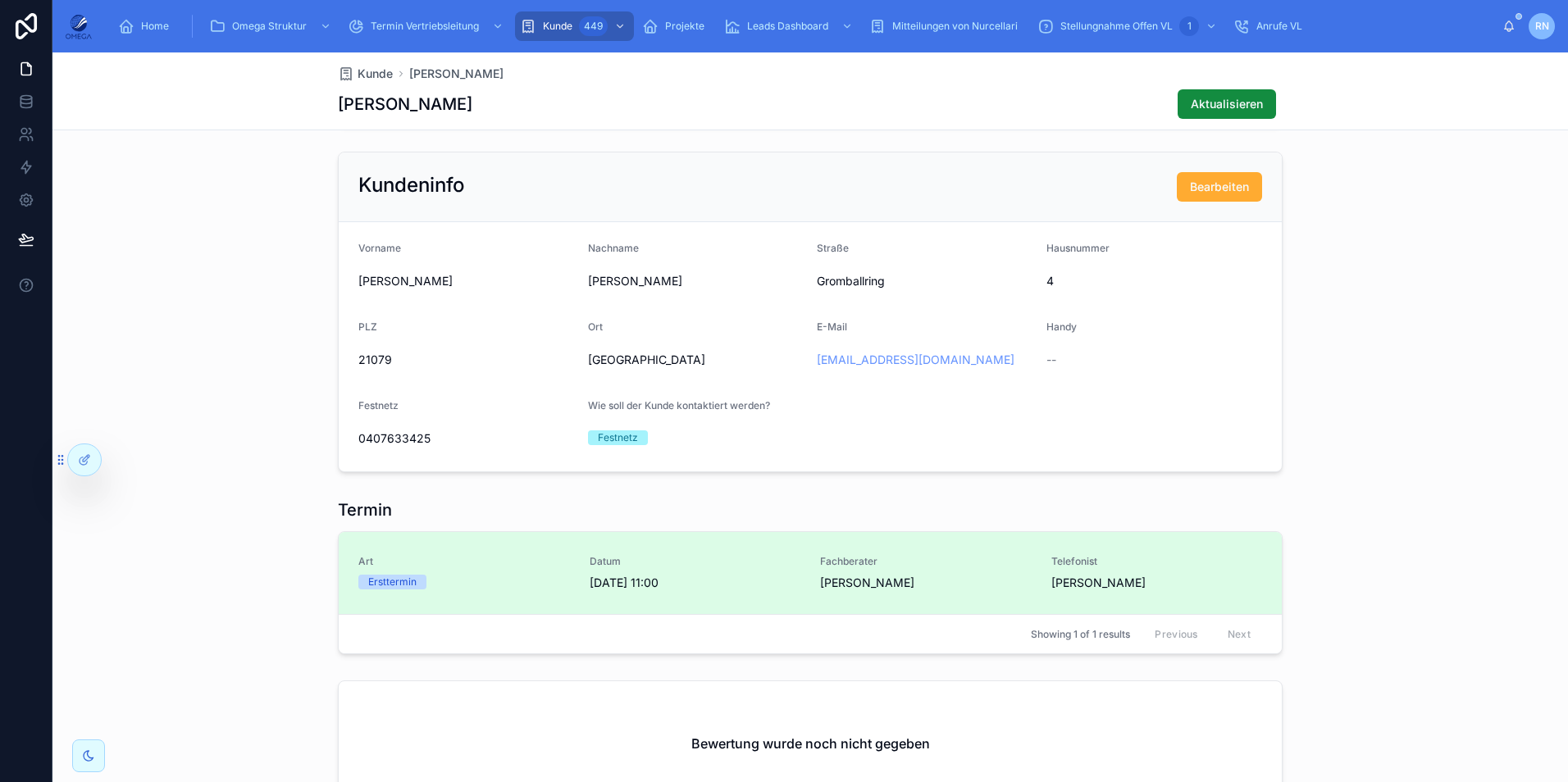
scroll to position [902, 0]
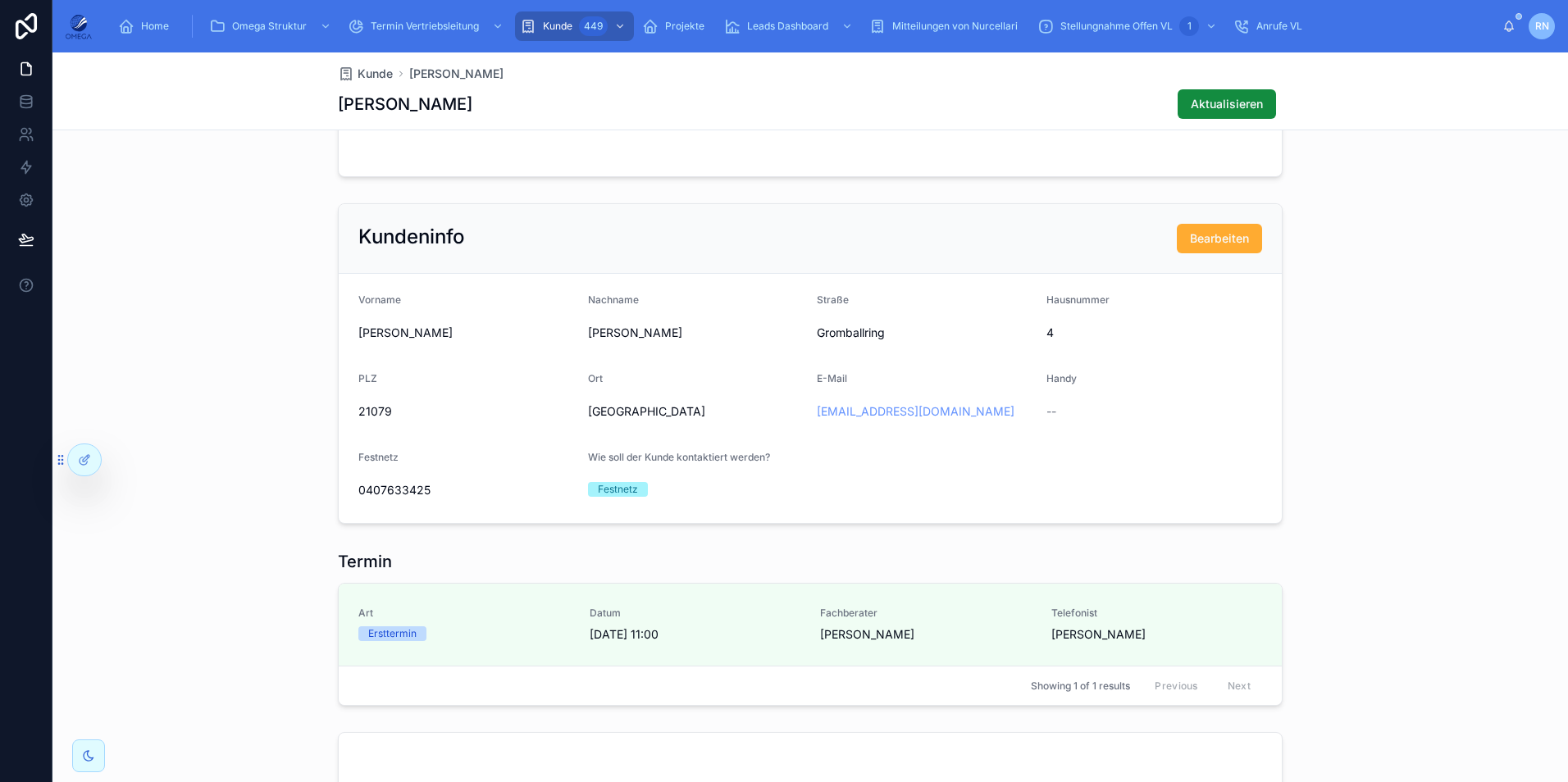
click at [846, 325] on span "Gromballring" at bounding box center [924, 332] width 216 height 16
copy span "Gromballring"
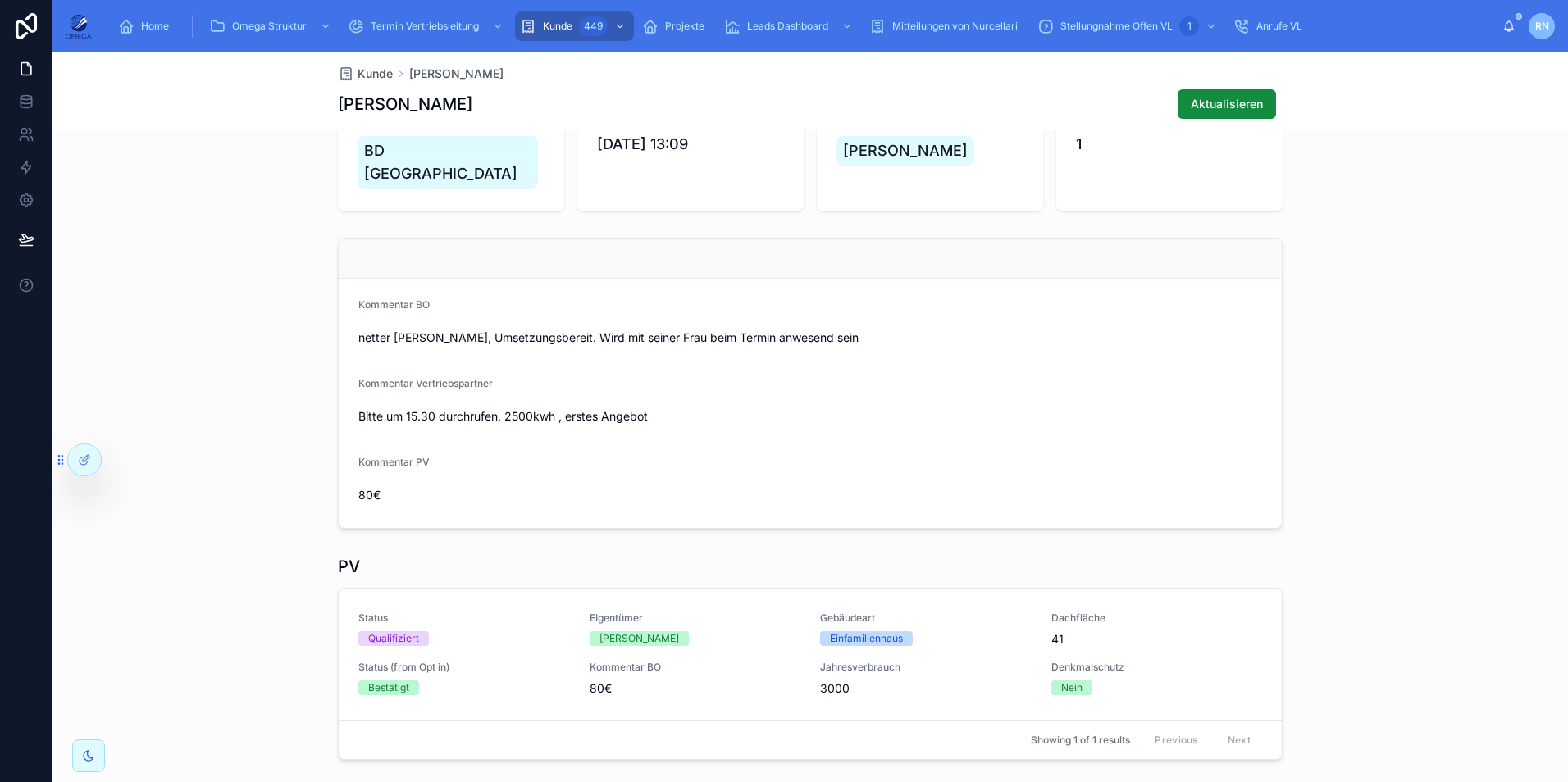
scroll to position [0, 0]
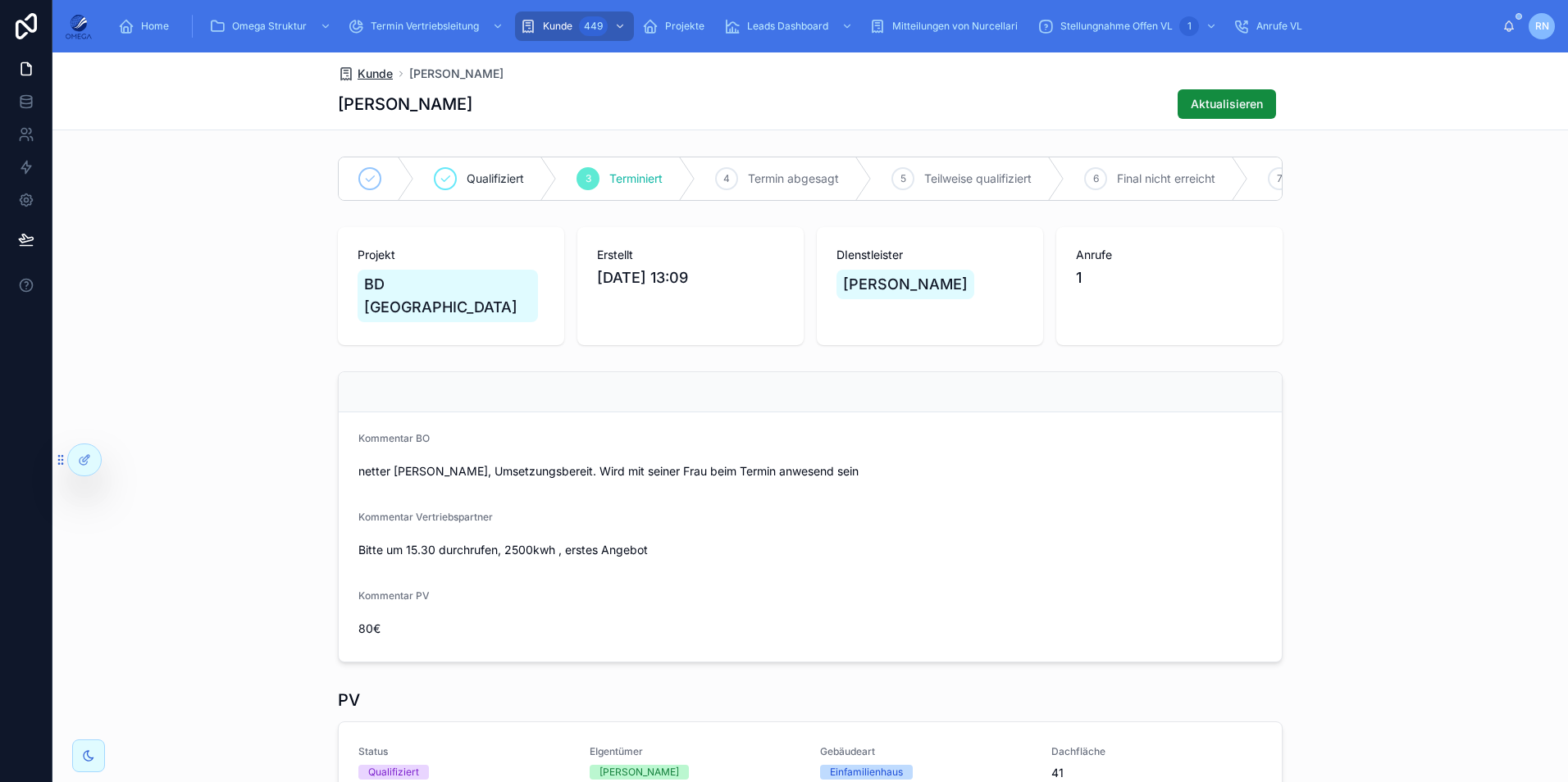
click at [377, 68] on span "Kunde" at bounding box center [374, 73] width 35 height 16
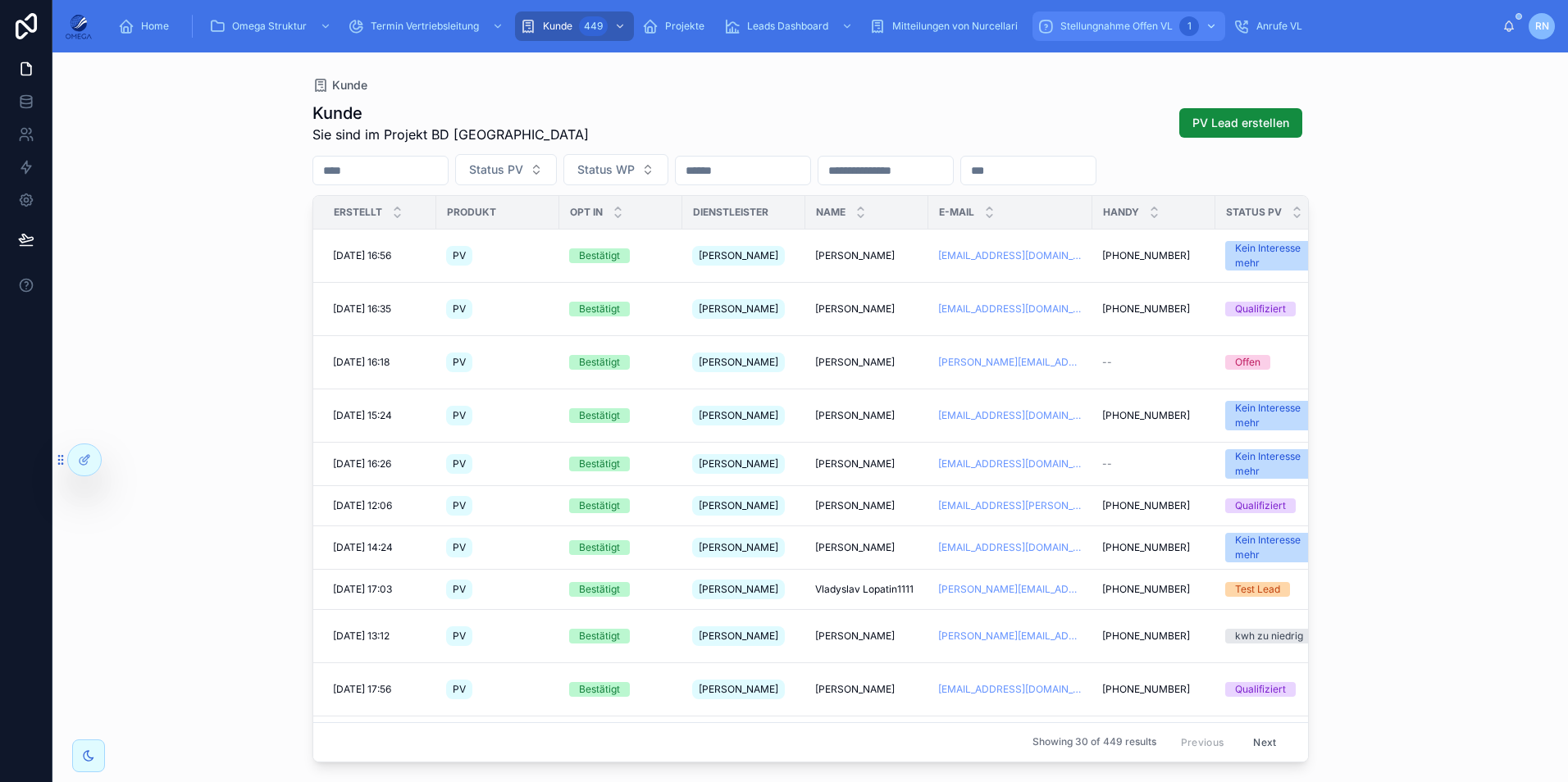
click at [1117, 34] on div "Stellungnahme Offen VL 1" at bounding box center [1129, 27] width 183 height 27
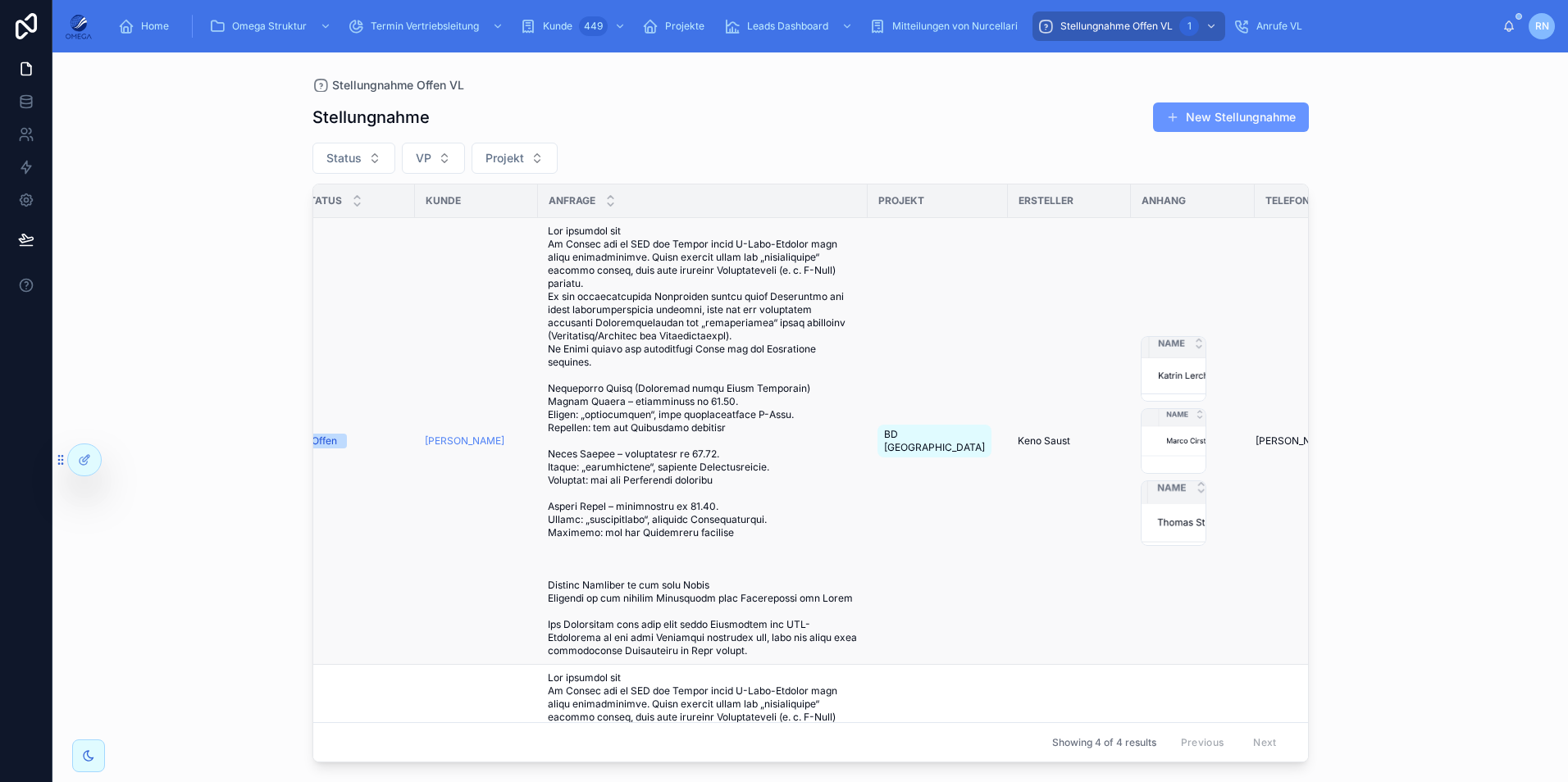
scroll to position [0, 225]
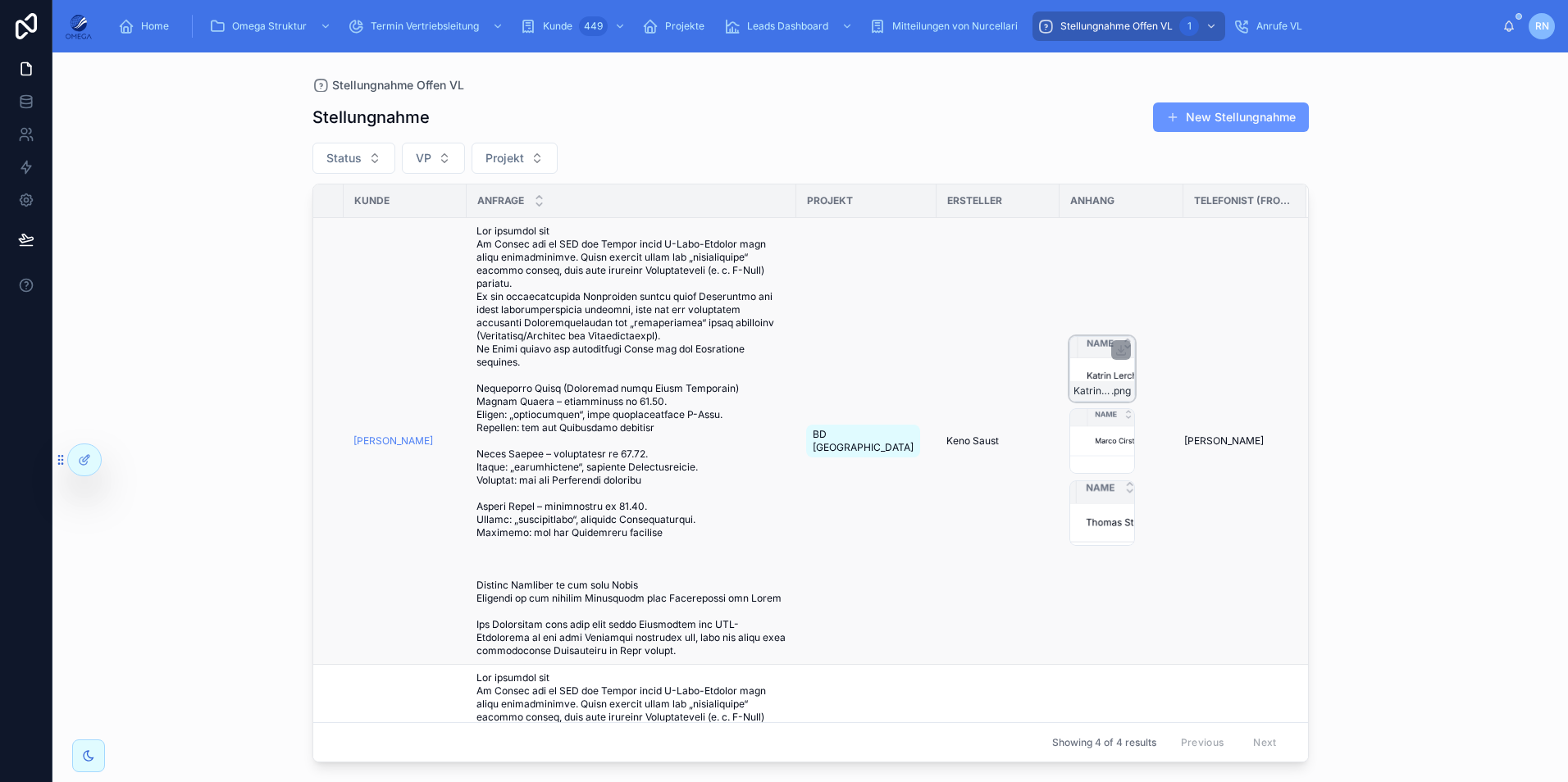
click at [1090, 374] on div "Katrin-Lerche .png" at bounding box center [1101, 369] width 66 height 66
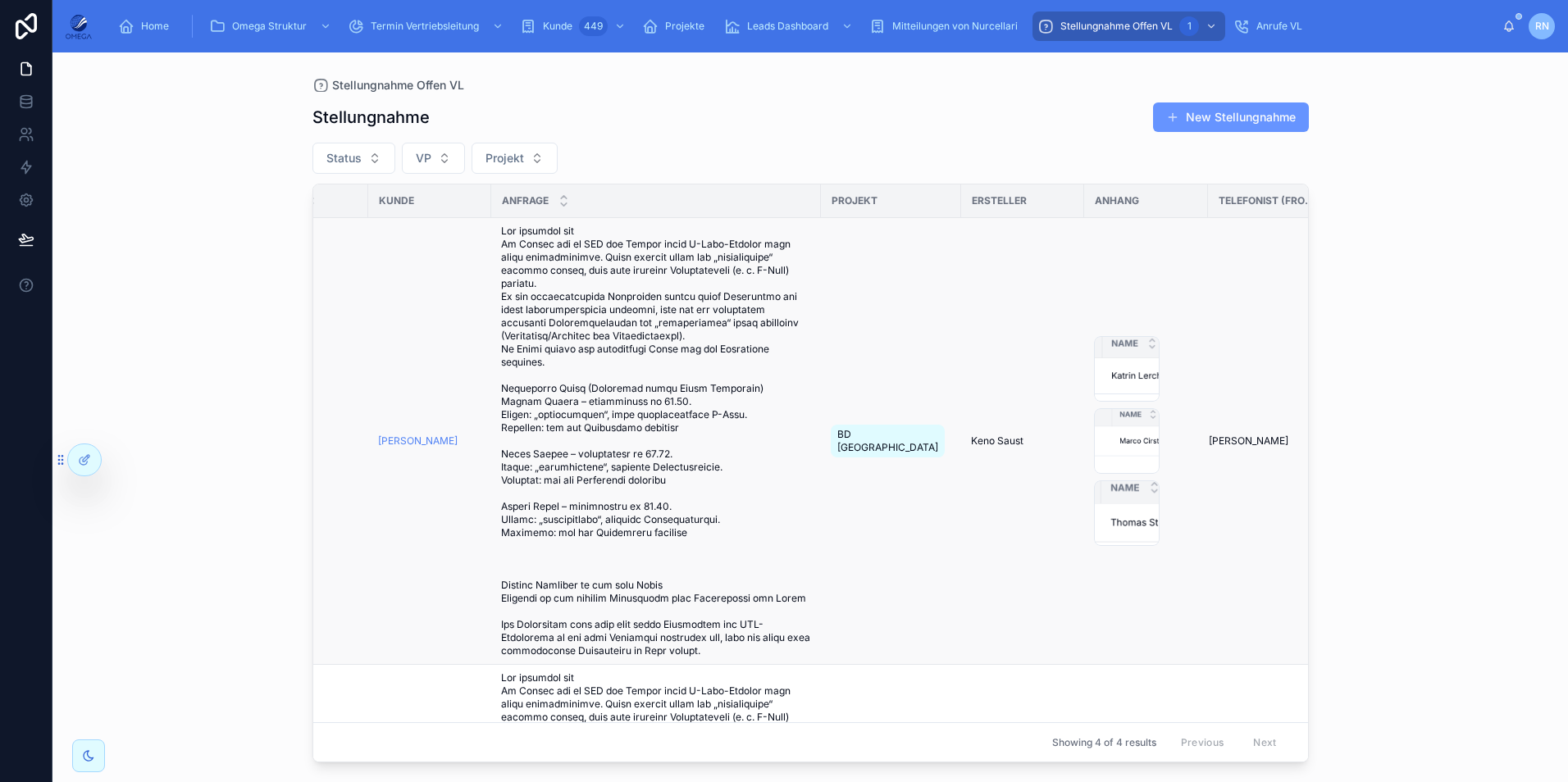
scroll to position [0, 225]
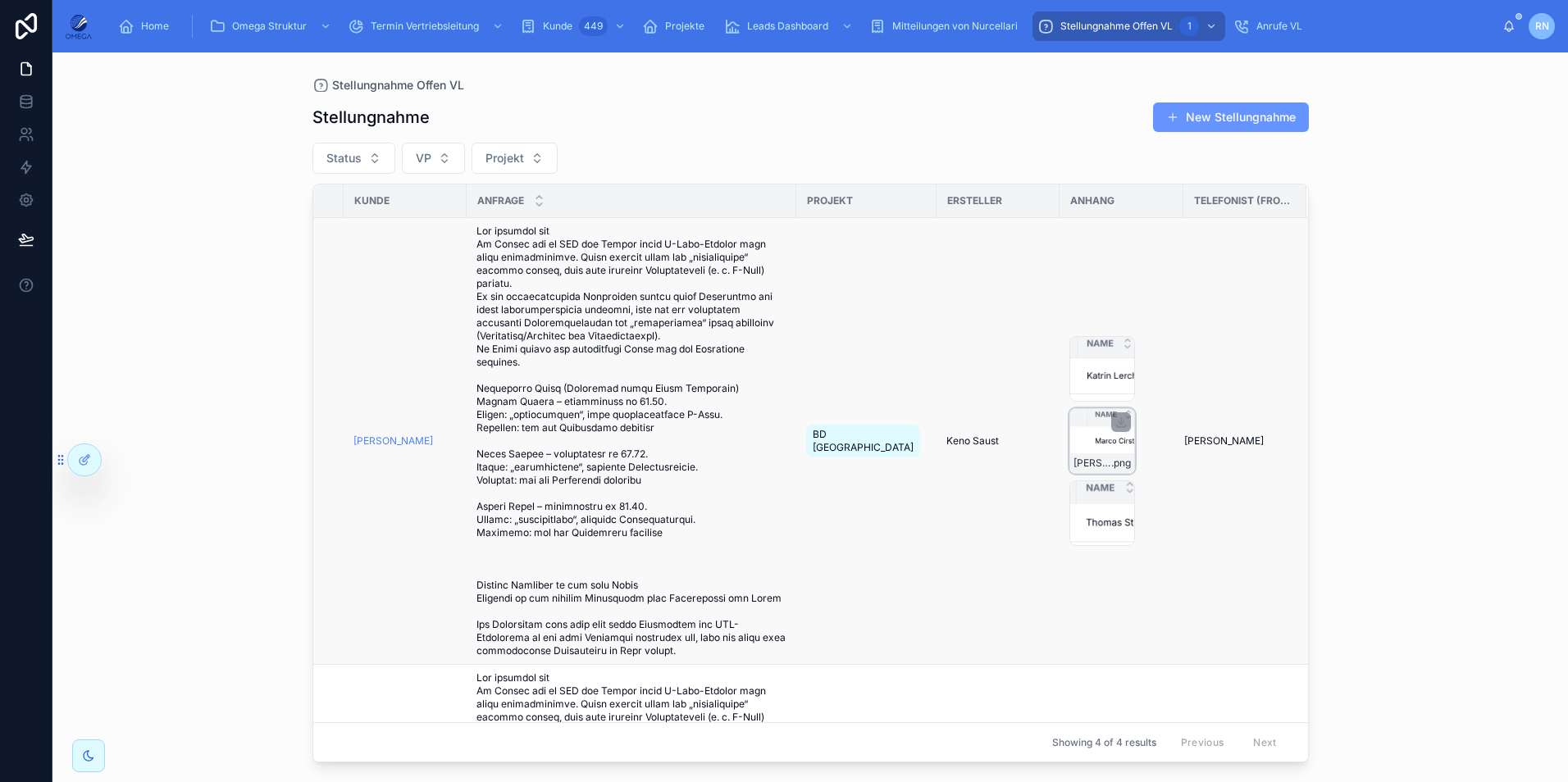
click at [1073, 436] on div "Marco-Cirste .png" at bounding box center [1101, 441] width 66 height 66
click at [1075, 511] on div "Thomas-Stein .png" at bounding box center [1101, 512] width 66 height 66
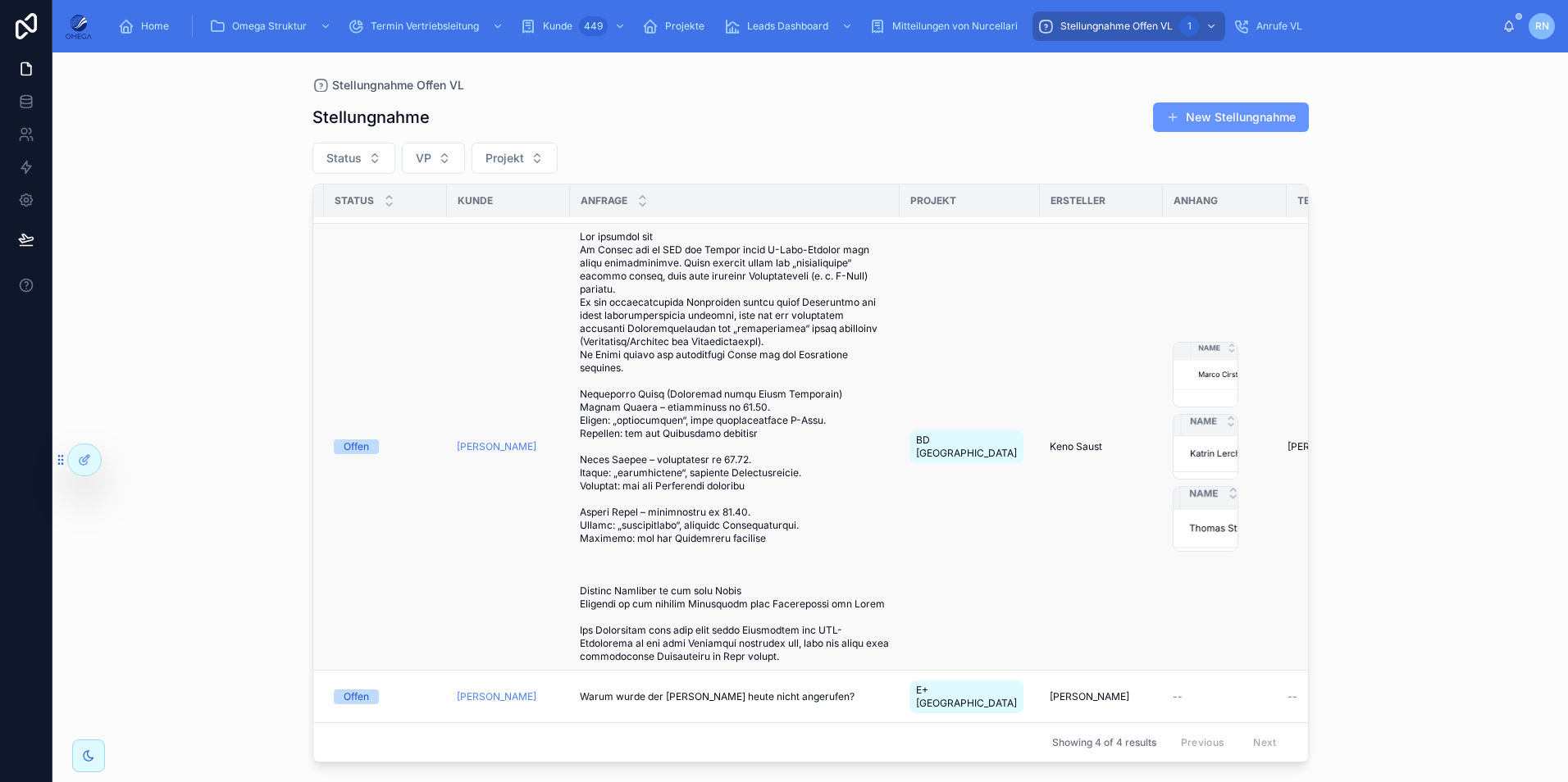
scroll to position [888, 0]
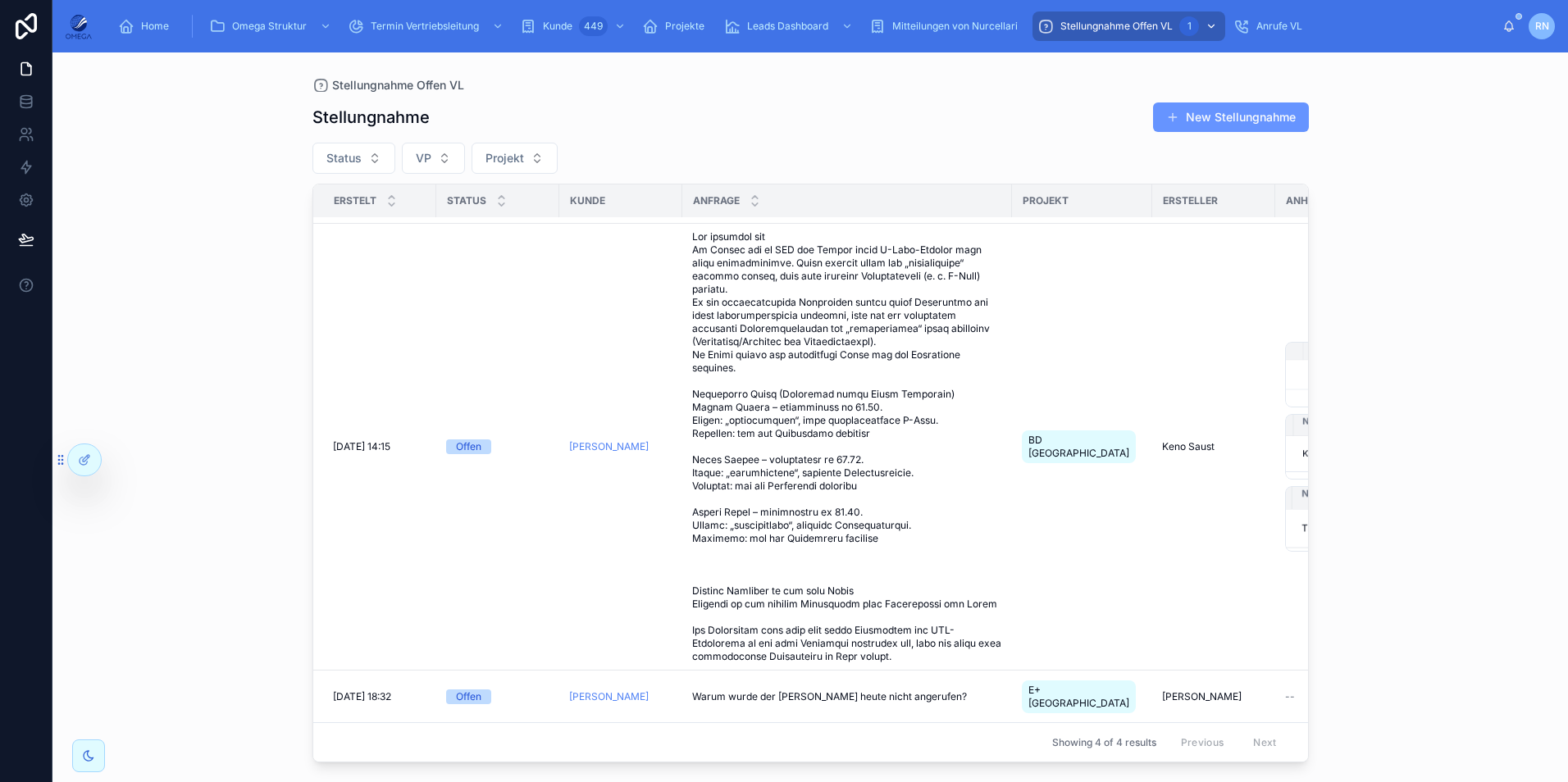
click at [1169, 25] on span "Stellungnahme Offen VL" at bounding box center [1116, 27] width 112 height 13
